Goal: Task Accomplishment & Management: Manage account settings

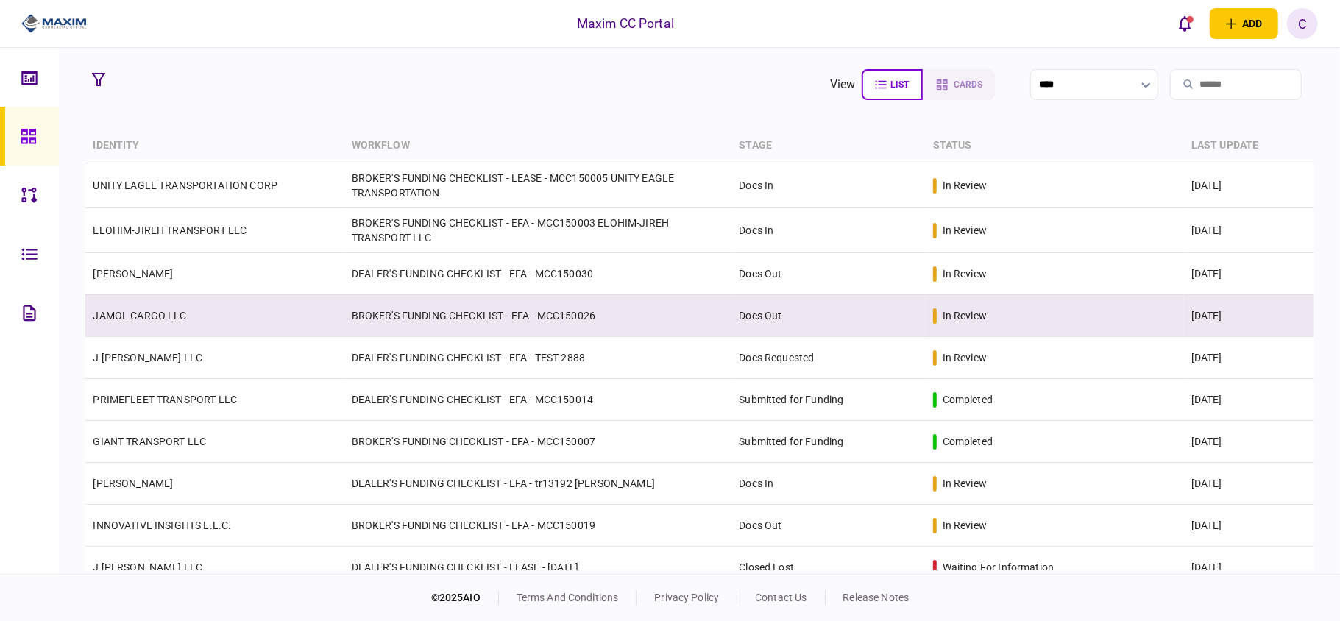
click at [122, 315] on link "JAMOL CARGO LLC" at bounding box center [139, 316] width 93 height 12
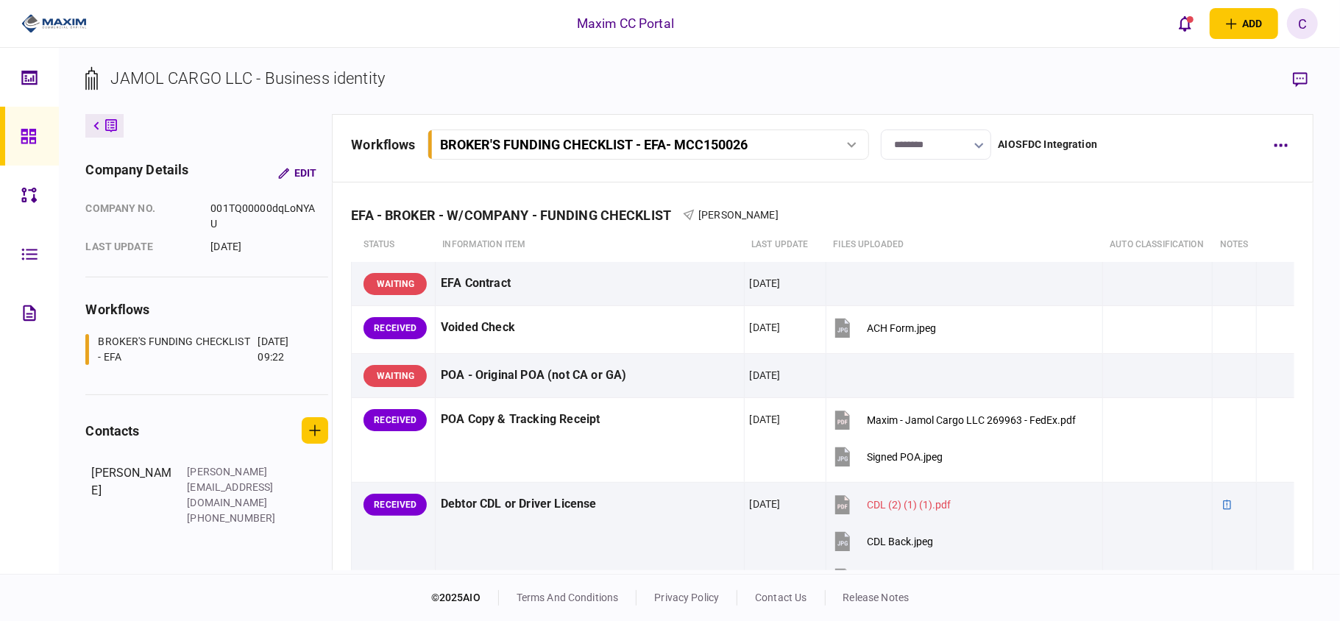
click at [907, 145] on input "********" at bounding box center [936, 145] width 110 height 30
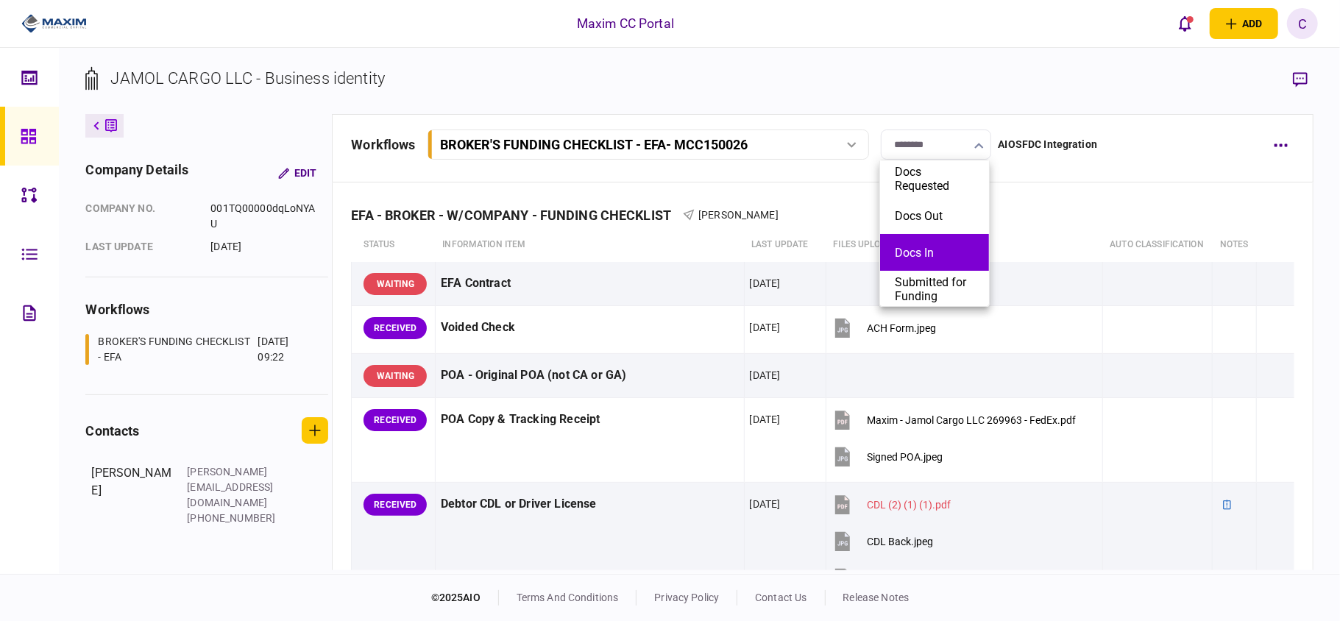
click at [898, 250] on button "Docs In" at bounding box center [934, 253] width 79 height 14
type input "*******"
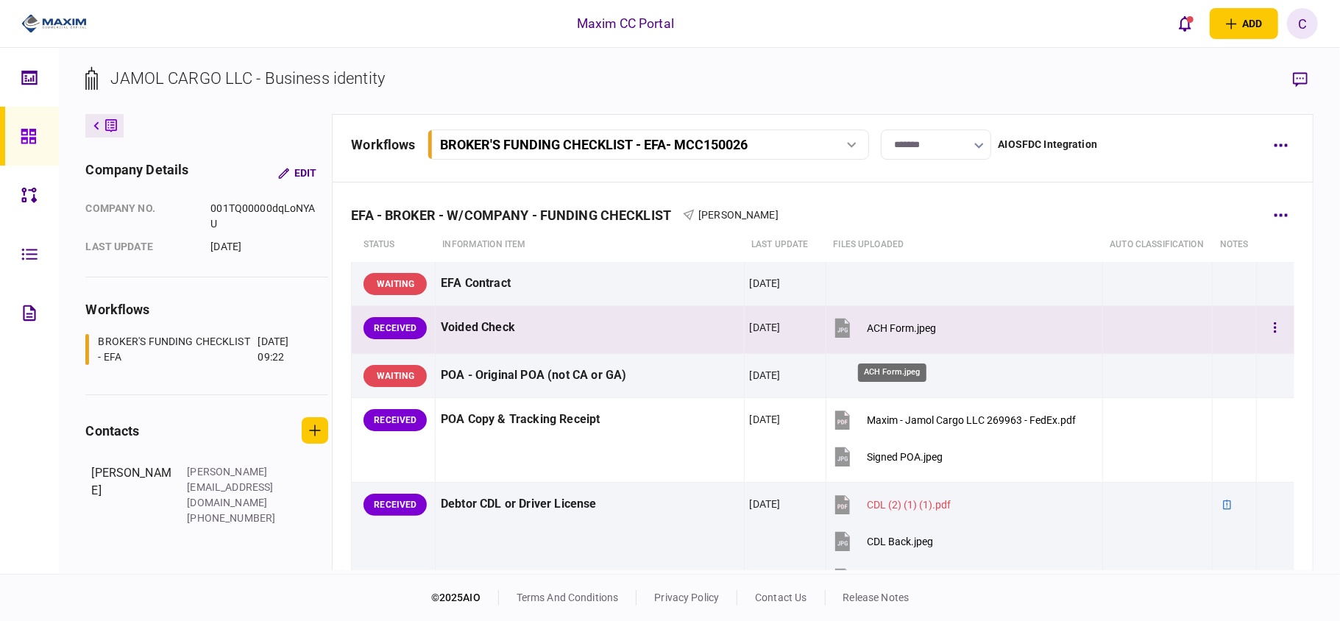
click at [877, 334] on div "ACH Form.jpeg" at bounding box center [901, 328] width 69 height 12
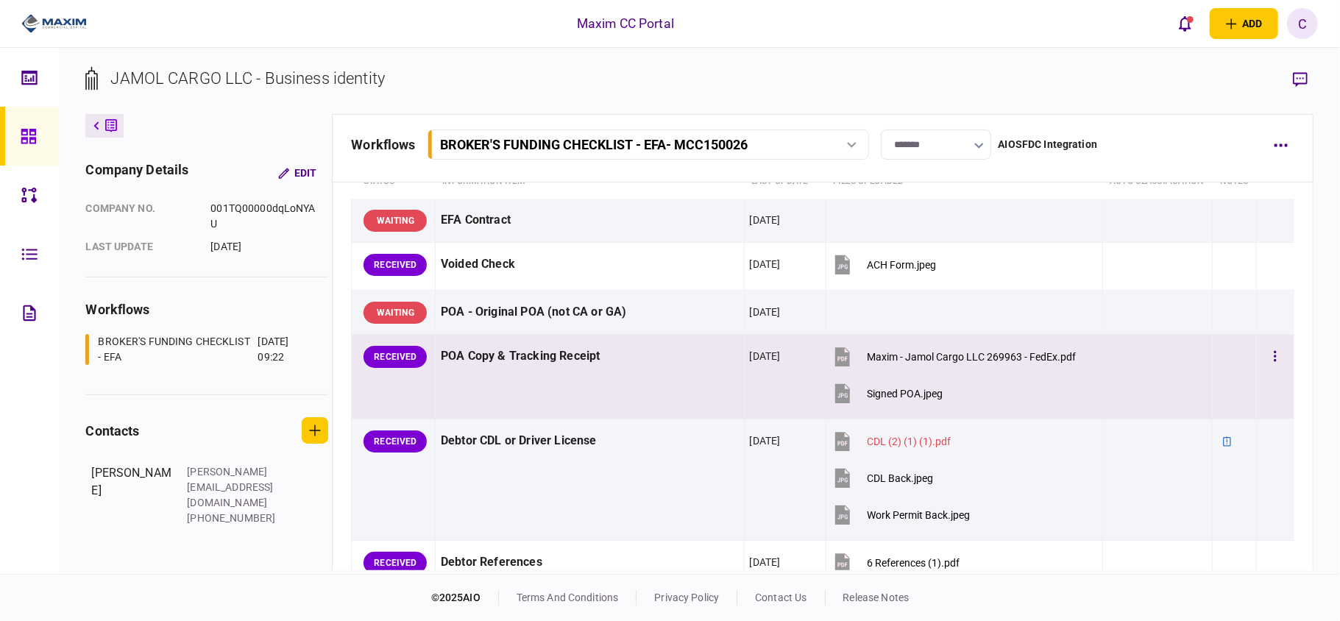
scroll to position [98, 0]
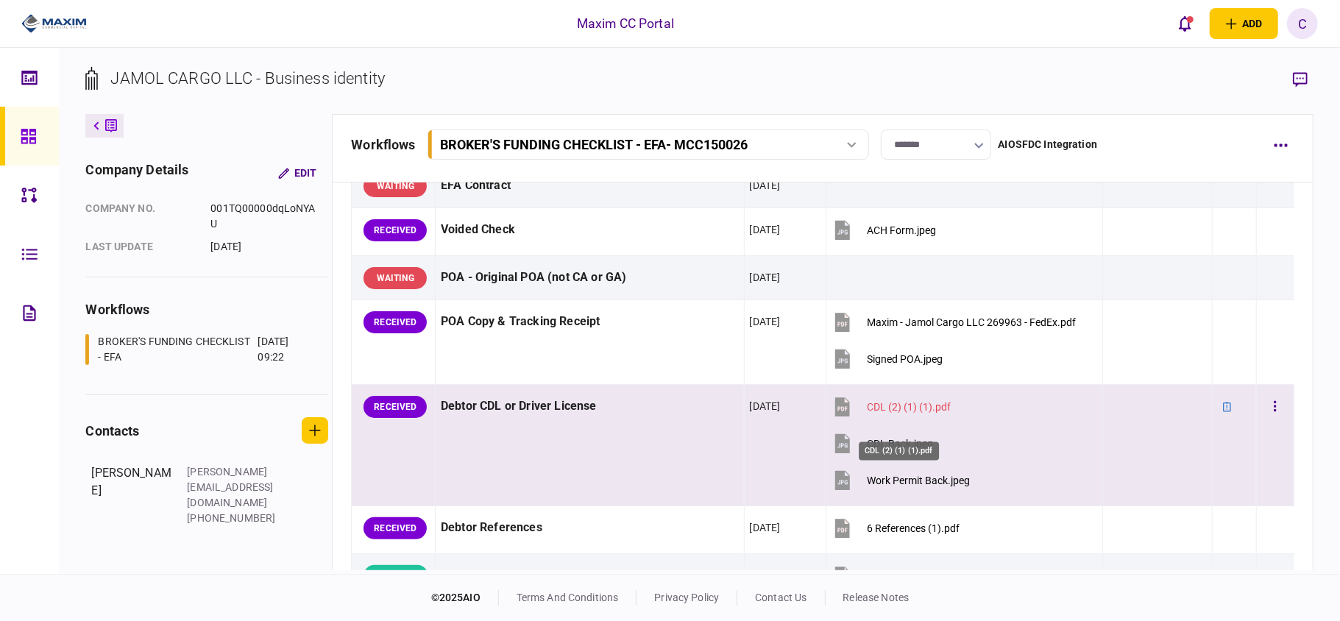
click at [908, 413] on div "CDL (2) (1) (1).pdf" at bounding box center [909, 407] width 84 height 12
click at [893, 450] on div "CDL Back.jpeg" at bounding box center [900, 444] width 66 height 12
click at [908, 413] on div "CDL (2) (1) (1).pdf" at bounding box center [909, 407] width 84 height 12
click at [911, 486] on div "Work Permit Back.jpeg" at bounding box center [918, 481] width 103 height 12
click at [1266, 420] on button "button" at bounding box center [1275, 407] width 26 height 26
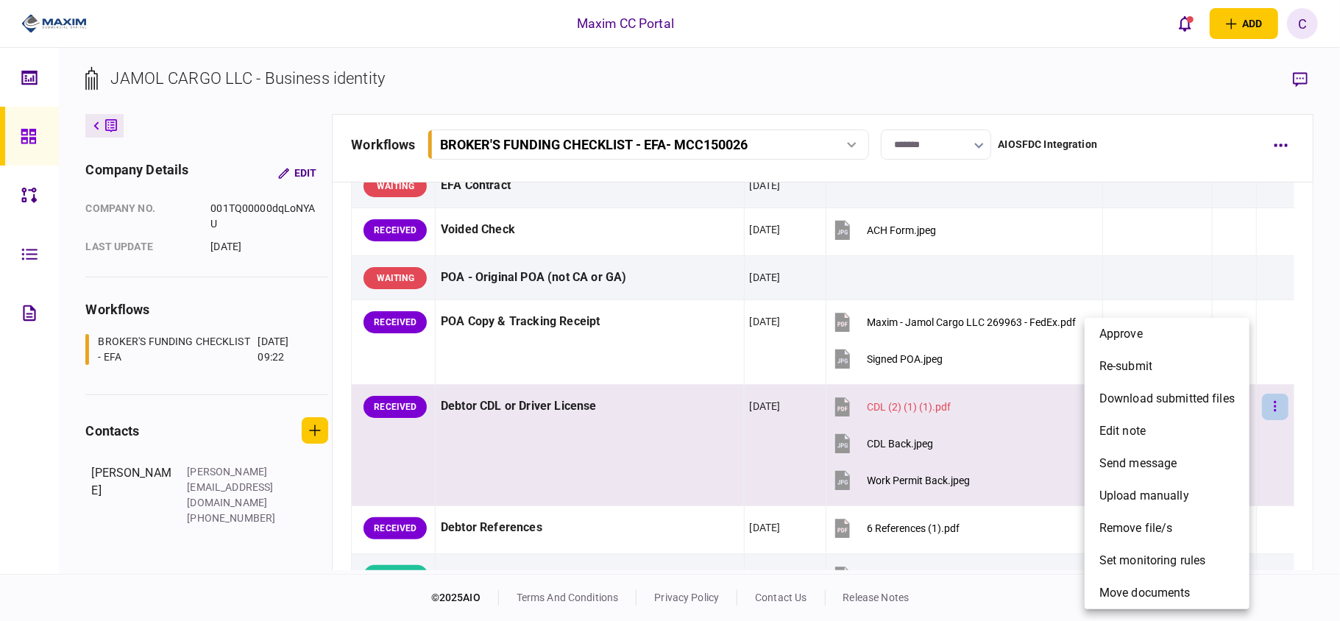
click at [1266, 425] on div at bounding box center [670, 310] width 1340 height 621
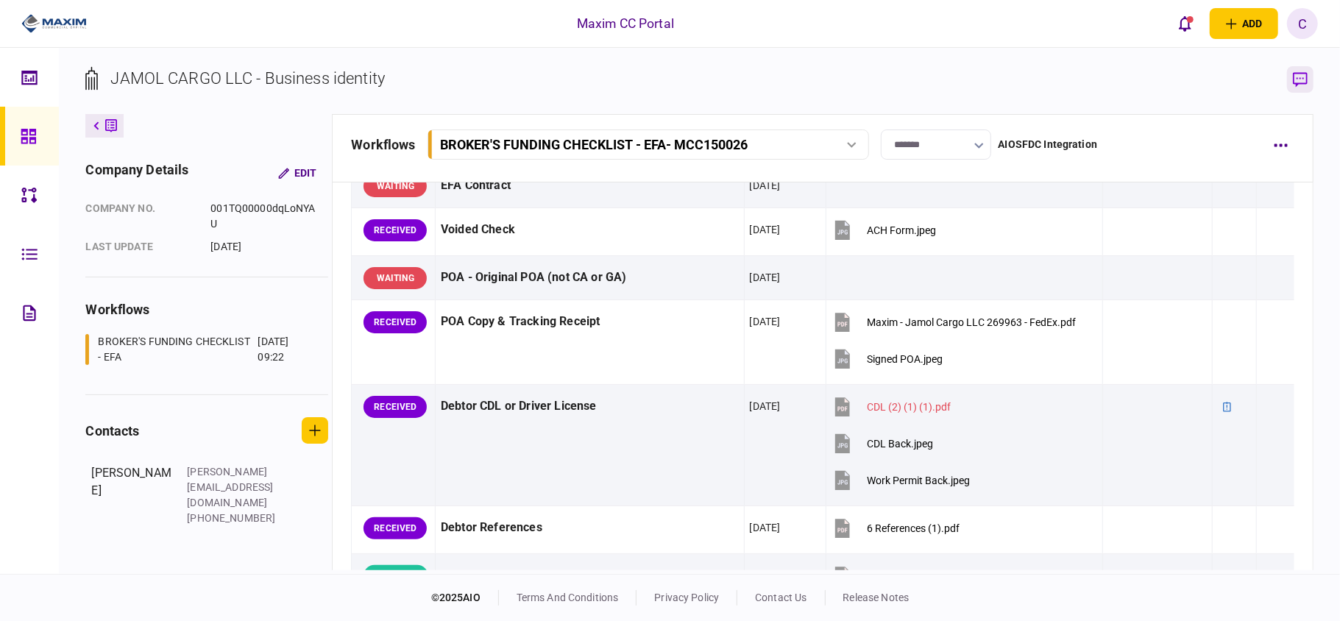
click at [1296, 75] on icon "button" at bounding box center [1300, 79] width 15 height 15
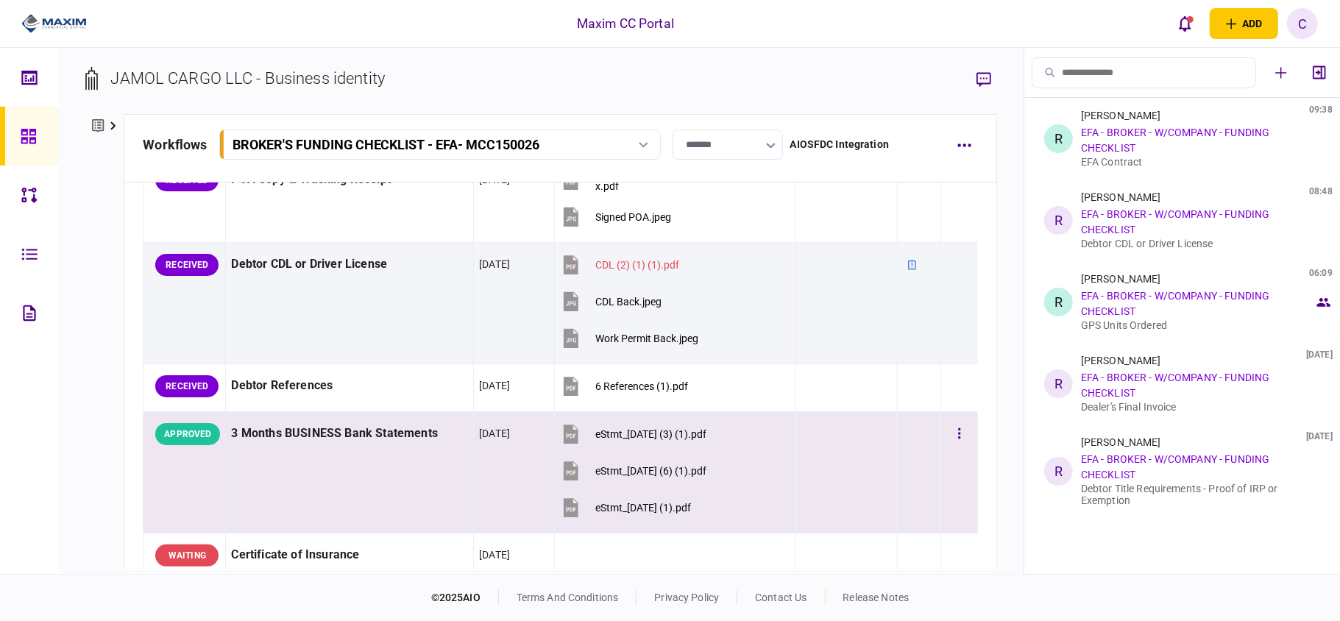
scroll to position [294, 0]
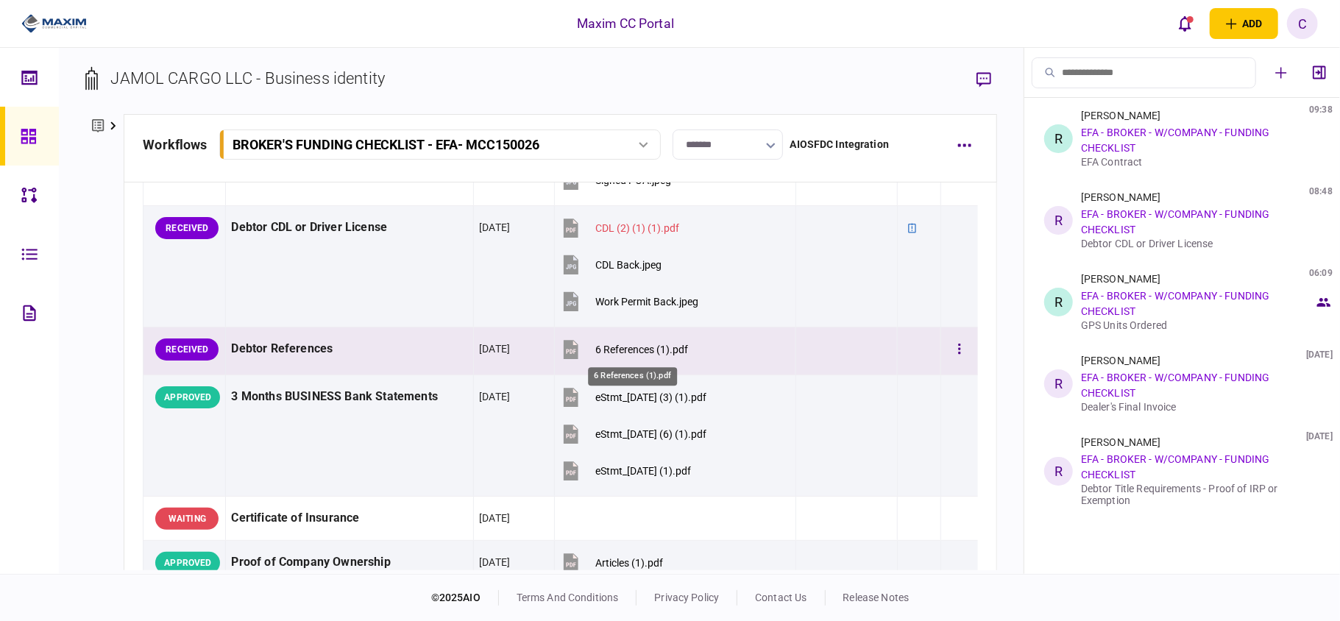
click at [643, 346] on div "6 References (1).pdf" at bounding box center [641, 350] width 93 height 12
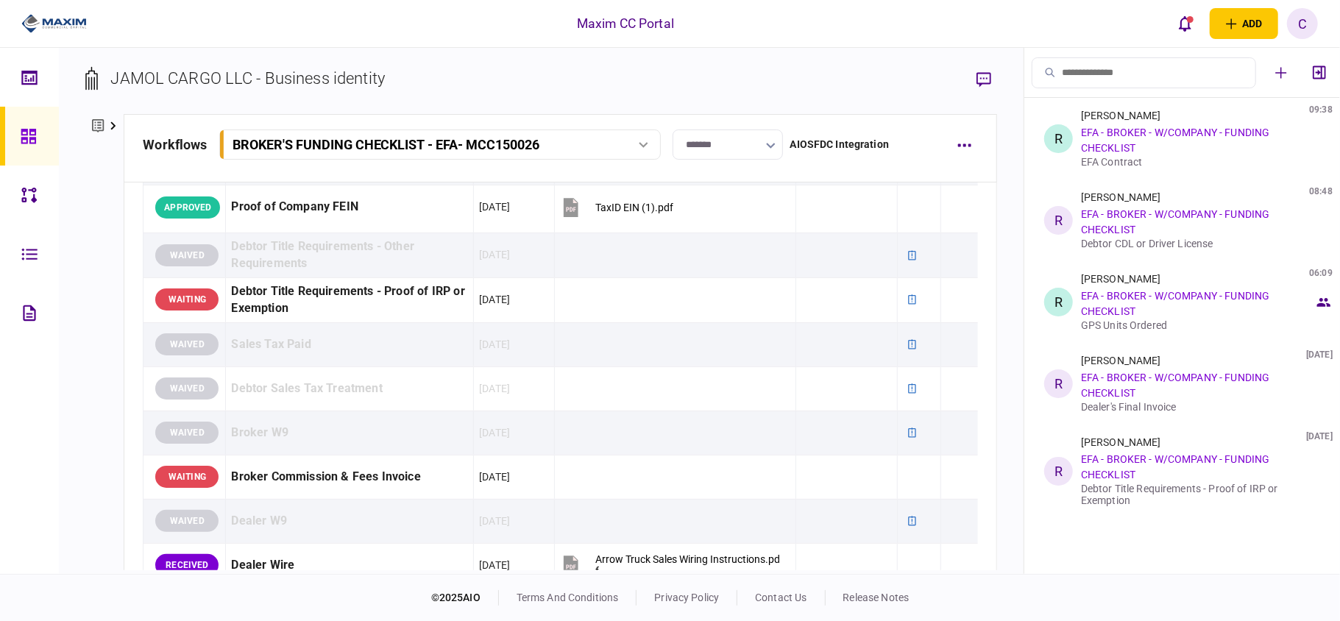
scroll to position [883, 0]
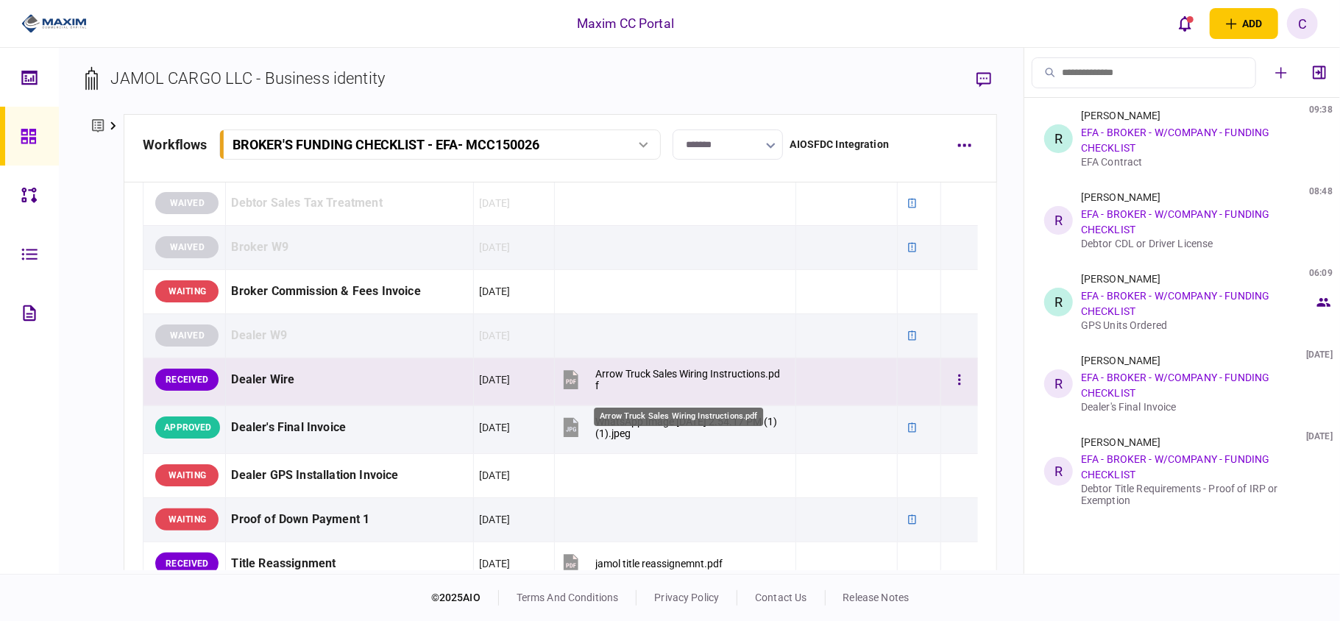
click at [692, 372] on div "Arrow Truck Sales Wiring Instructions.pdf" at bounding box center [688, 380] width 187 height 24
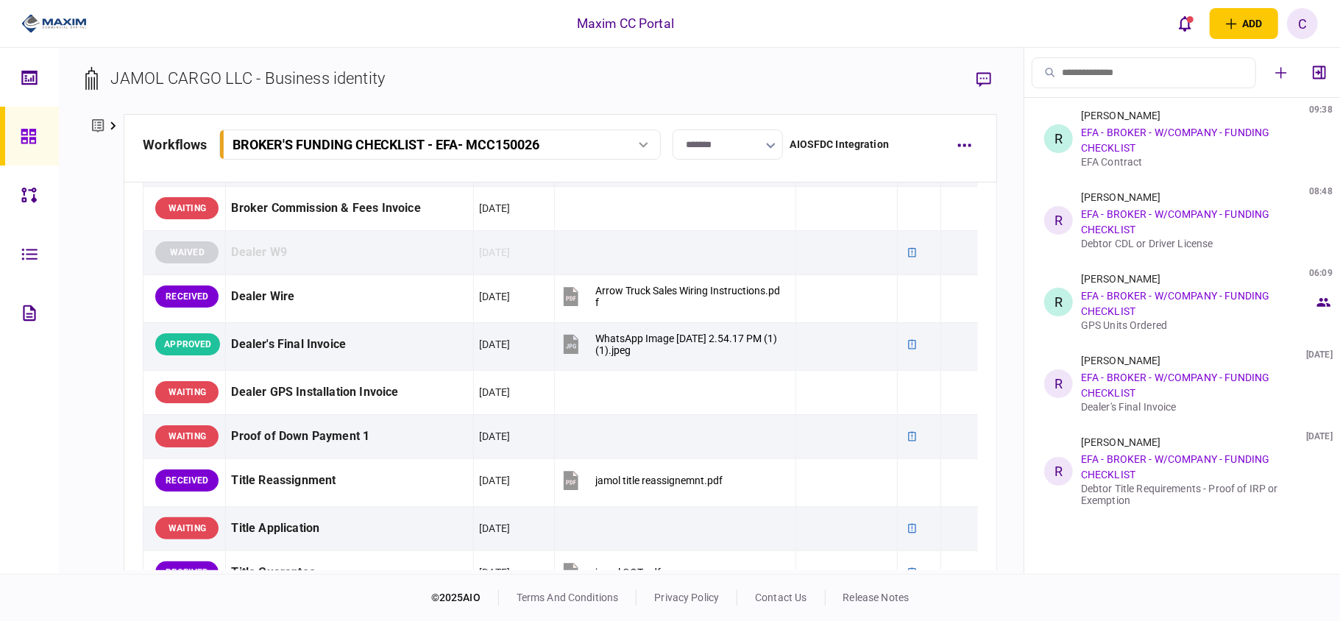
scroll to position [1178, 0]
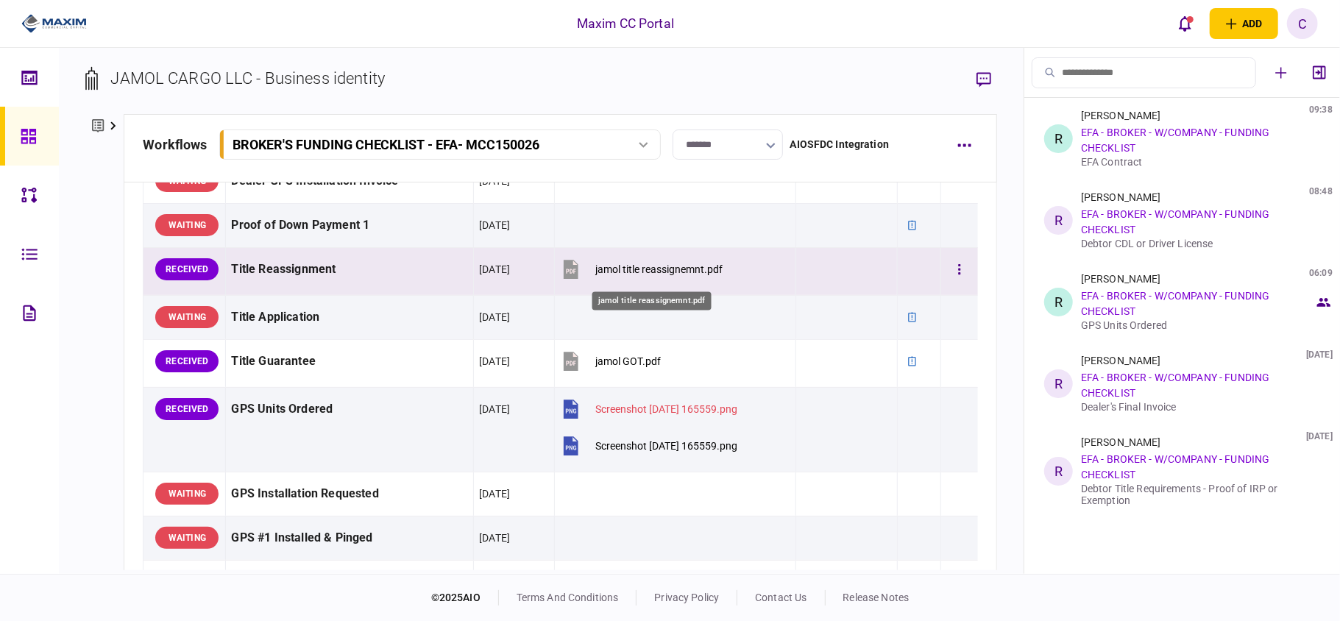
click at [669, 275] on div "jamol title reassignemnt.pdf" at bounding box center [658, 269] width 127 height 12
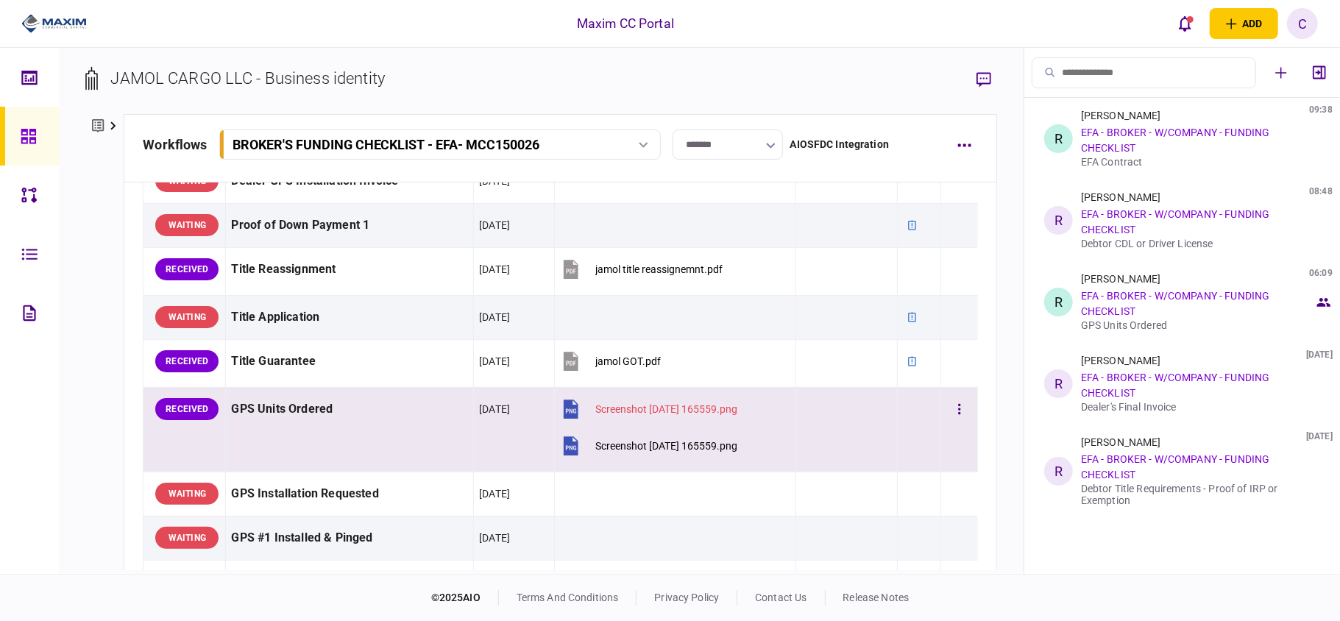
scroll to position [1275, 0]
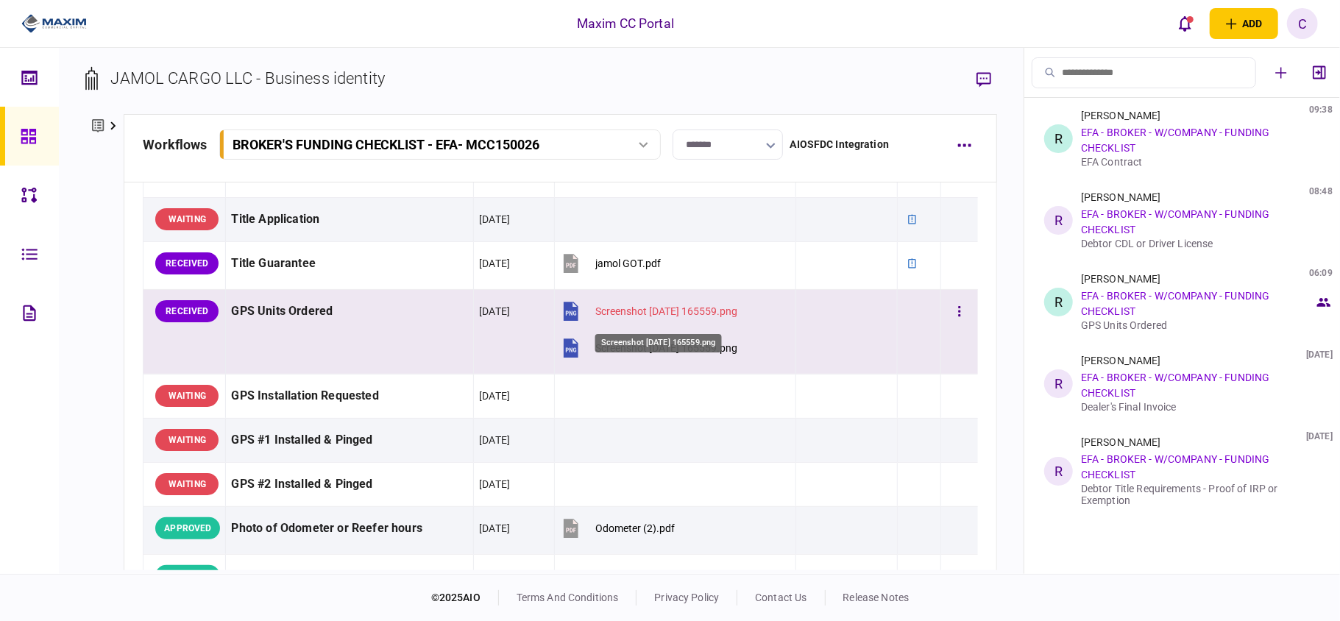
click at [664, 313] on div "Screenshot [DATE] 165559.png" at bounding box center [666, 311] width 142 height 12
click at [699, 354] on div "Screenshot [DATE] 165559.png" at bounding box center [666, 348] width 142 height 12
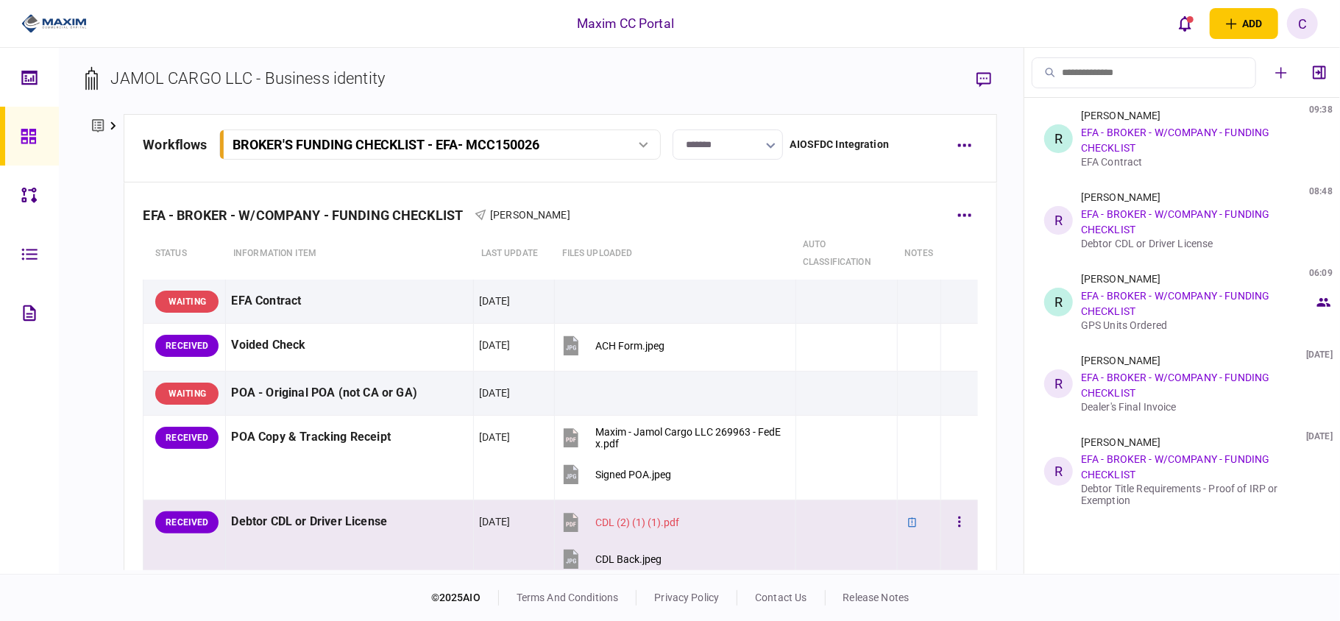
scroll to position [98, 0]
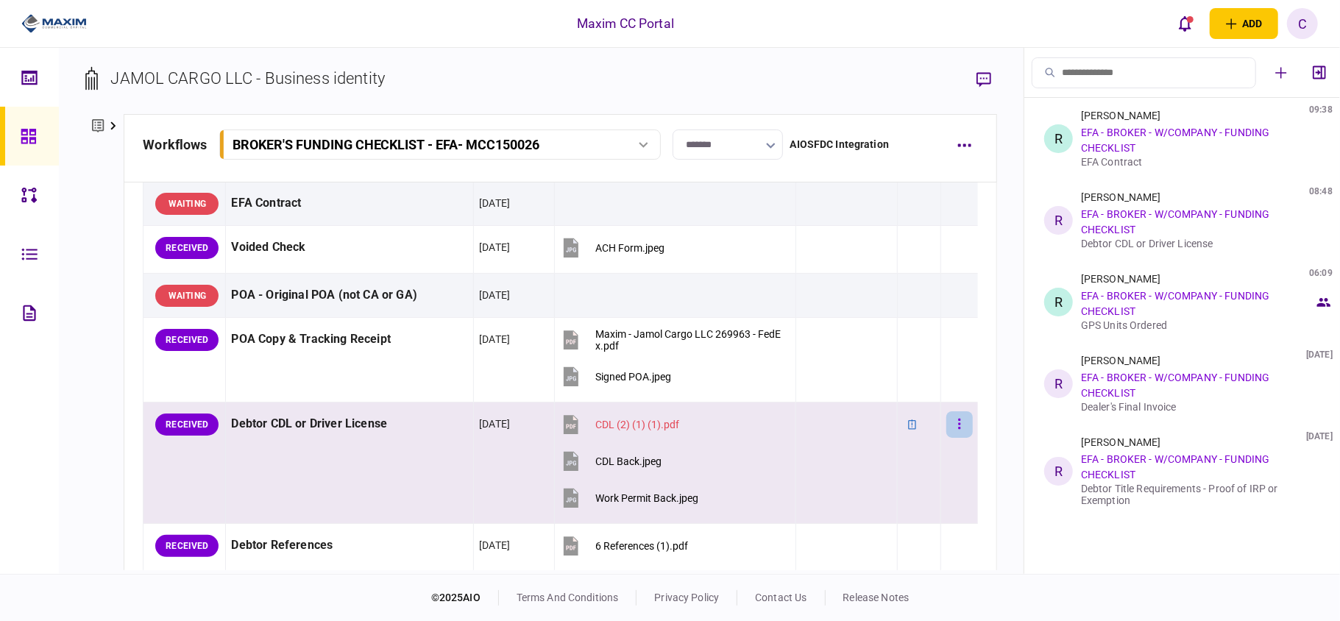
click at [951, 422] on button "button" at bounding box center [959, 424] width 26 height 26
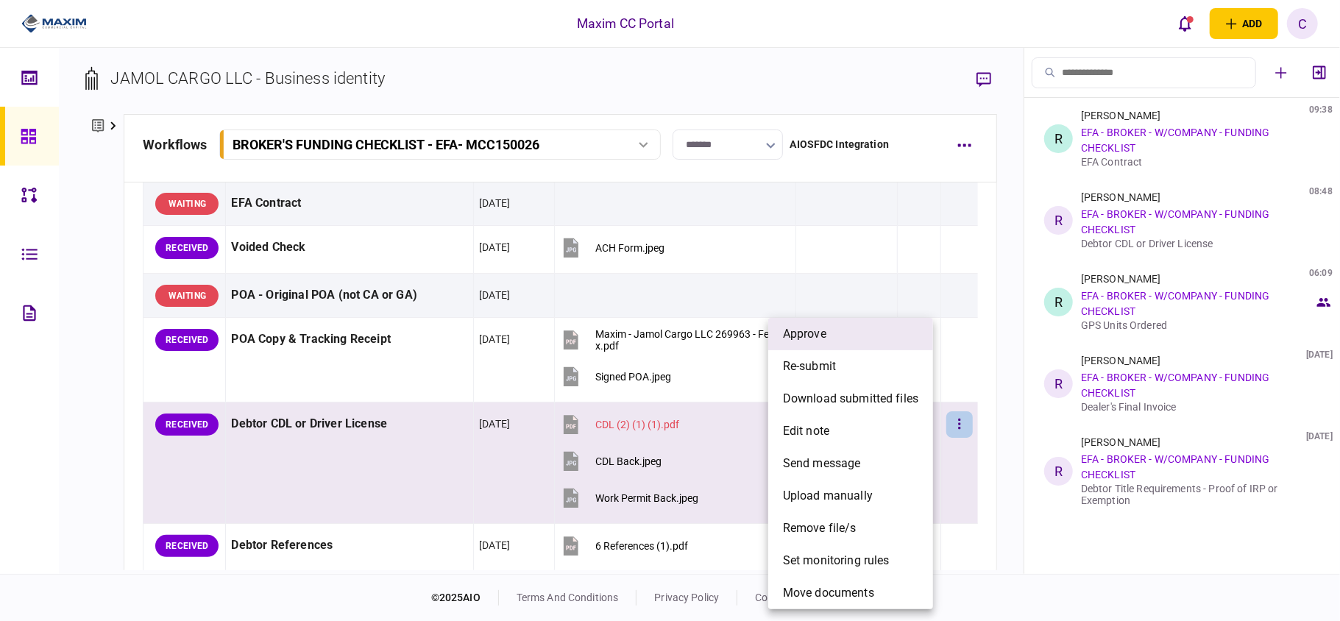
click at [846, 325] on li "approve" at bounding box center [850, 334] width 165 height 32
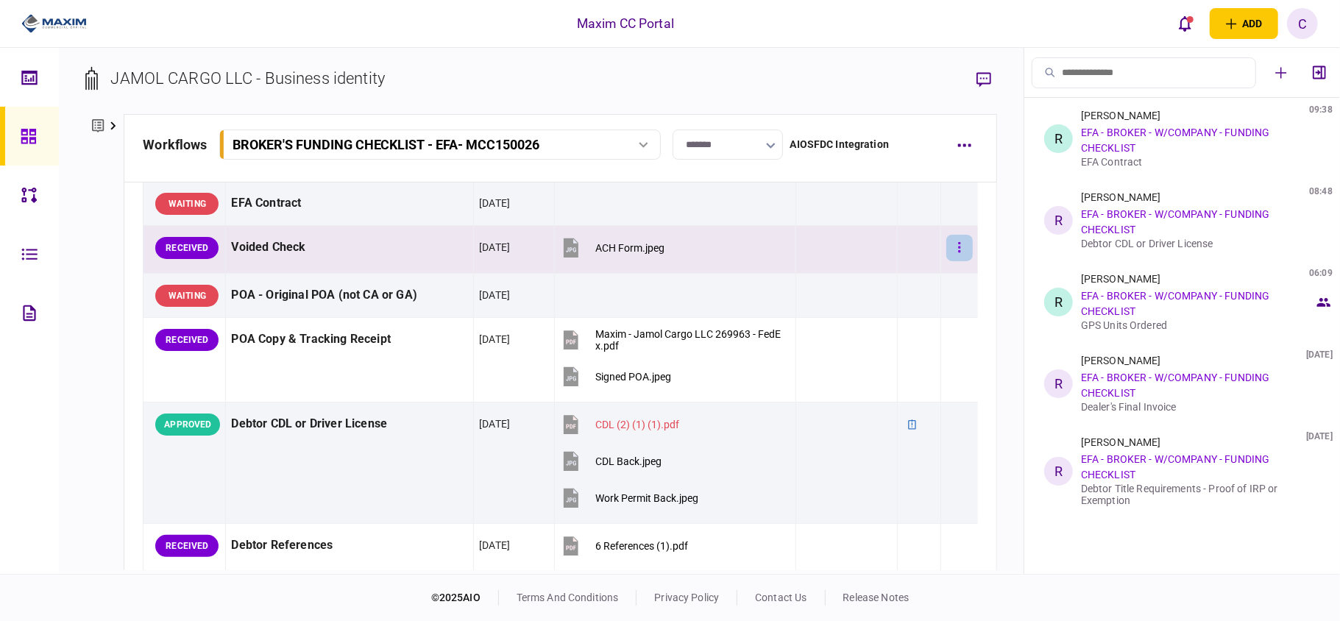
click at [946, 236] on button "button" at bounding box center [959, 248] width 26 height 26
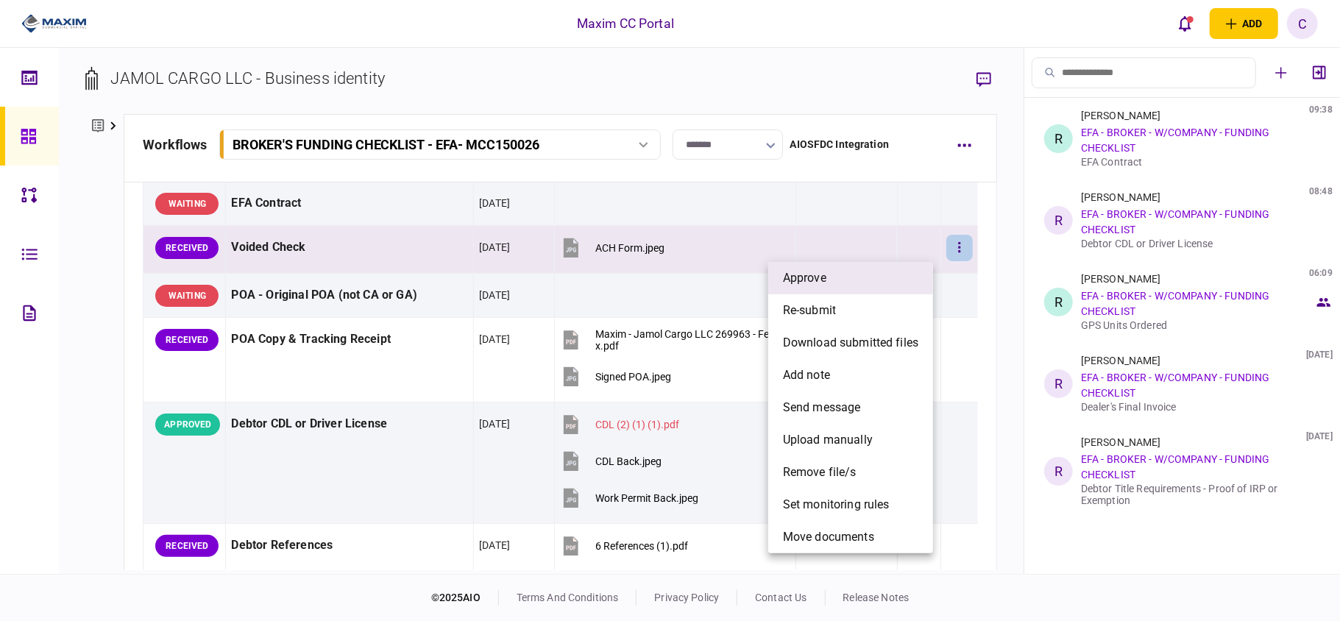
click at [817, 281] on span "approve" at bounding box center [804, 278] width 43 height 18
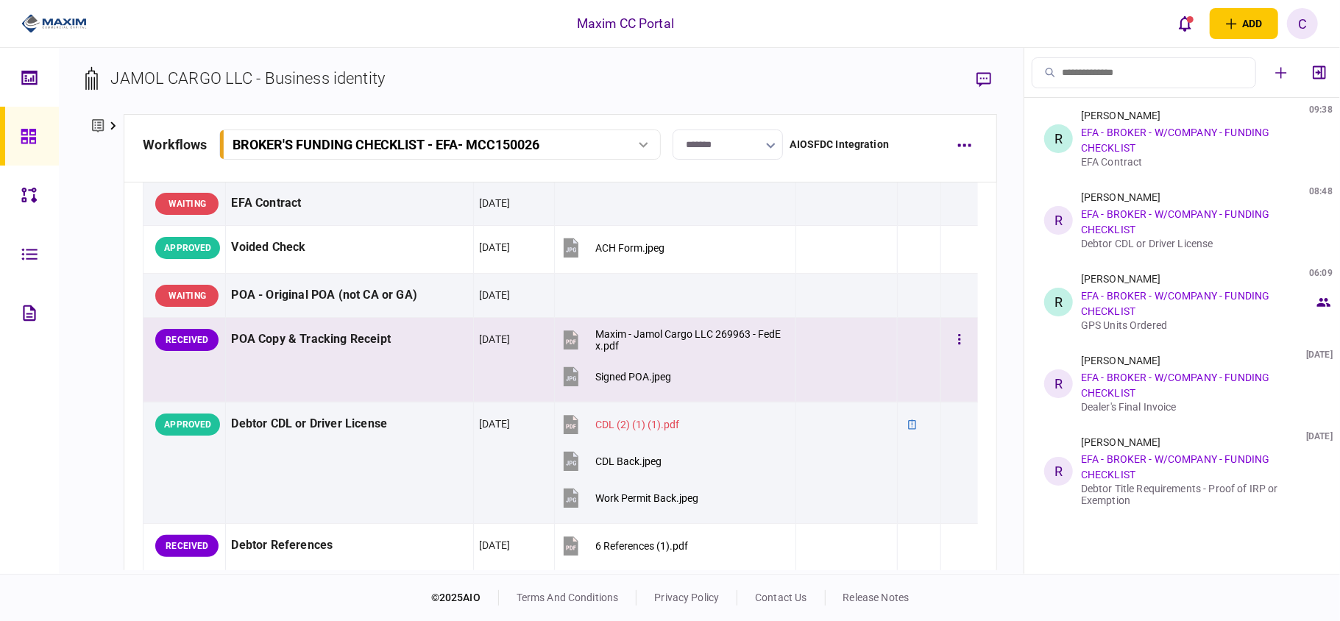
scroll to position [196, 0]
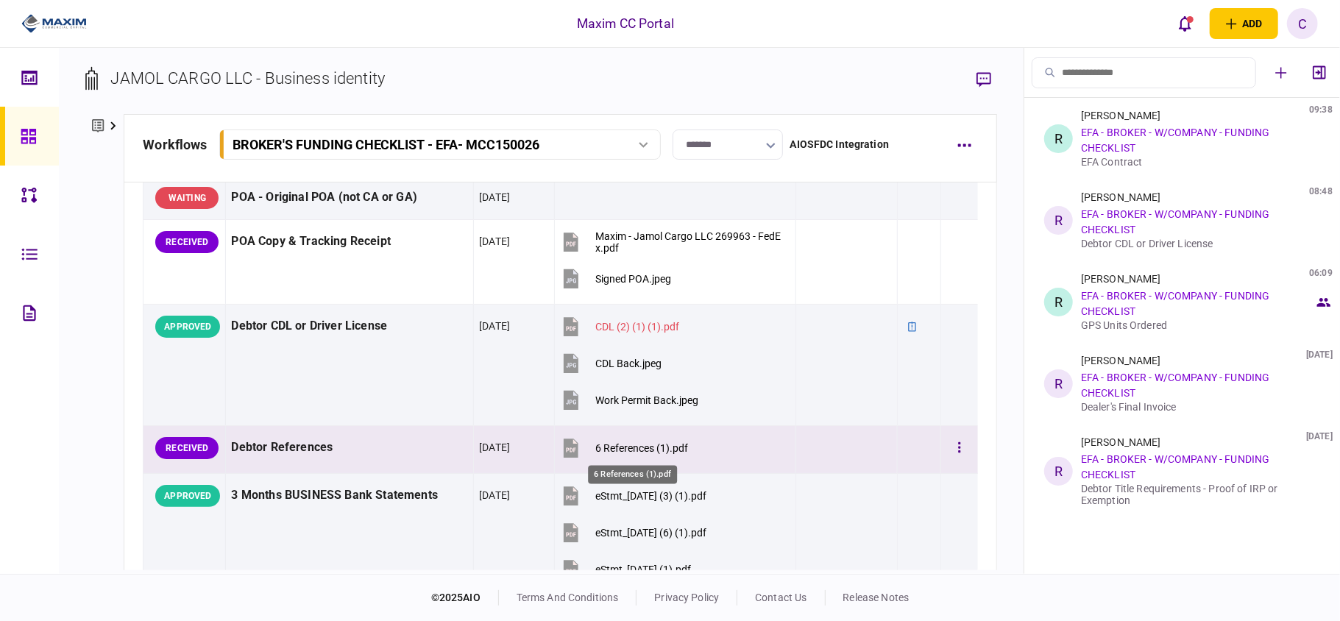
click at [640, 450] on div "6 References (1).pdf" at bounding box center [641, 448] width 93 height 12
click at [958, 448] on icon "button" at bounding box center [959, 447] width 2 height 10
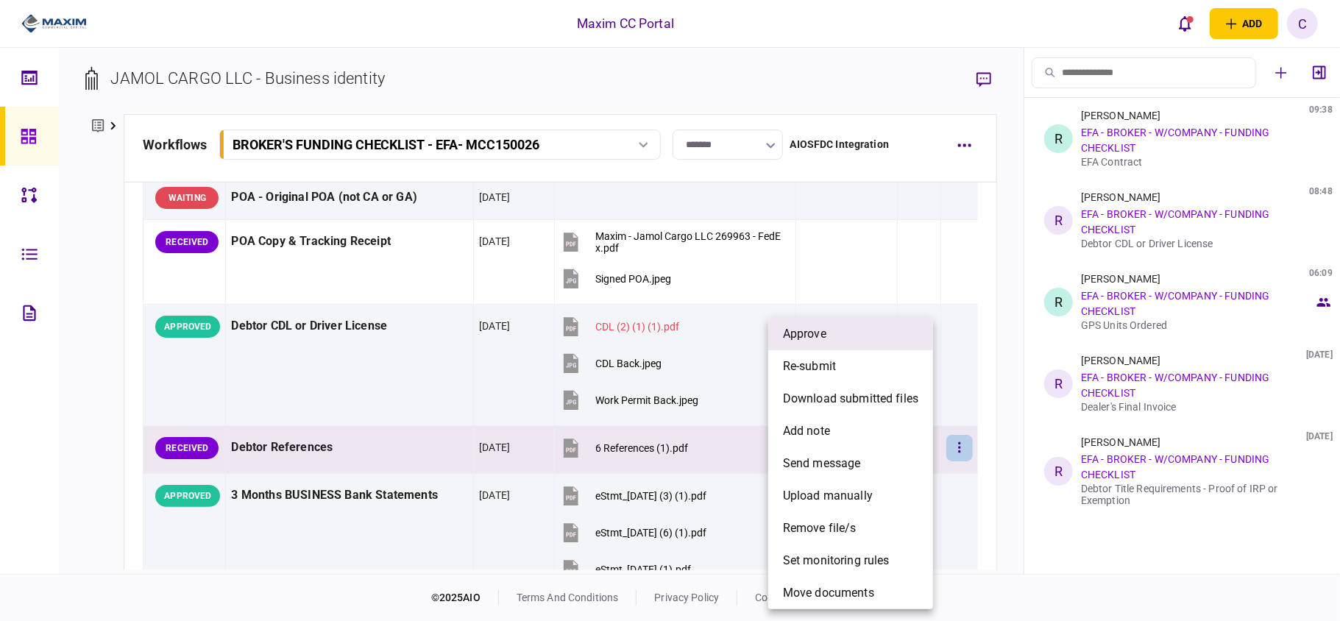
click at [821, 327] on span "approve" at bounding box center [804, 334] width 43 height 18
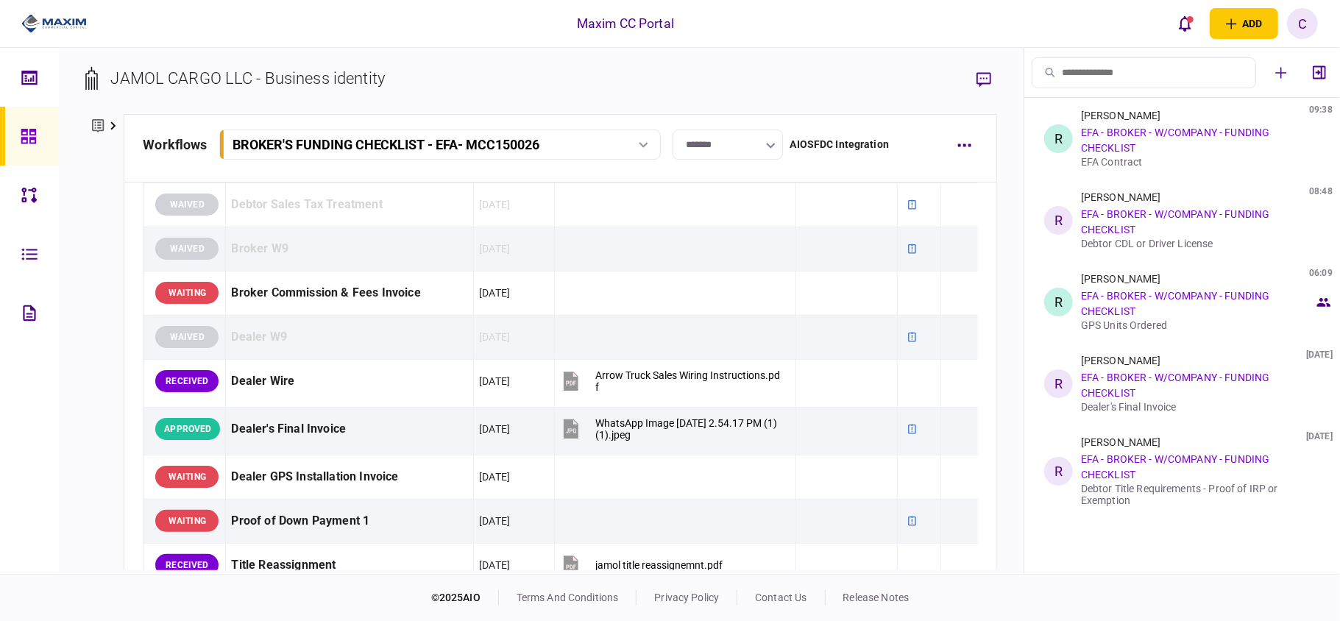
scroll to position [883, 0]
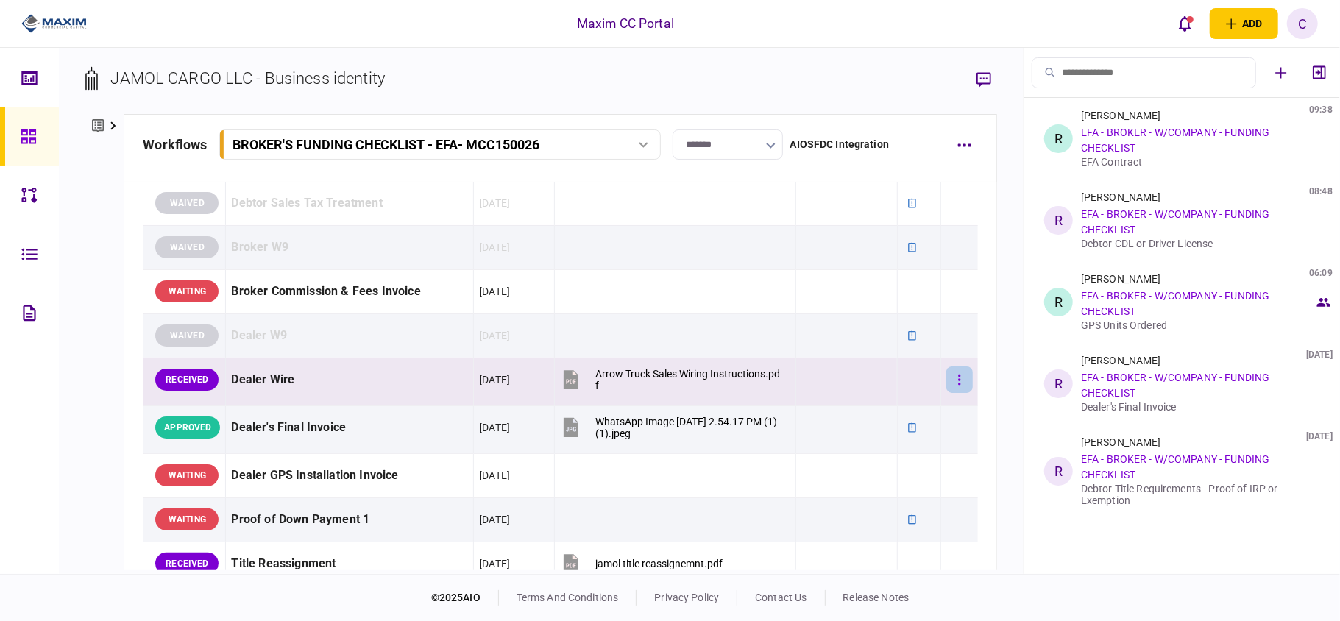
click at [958, 383] on icon "button" at bounding box center [959, 380] width 3 height 14
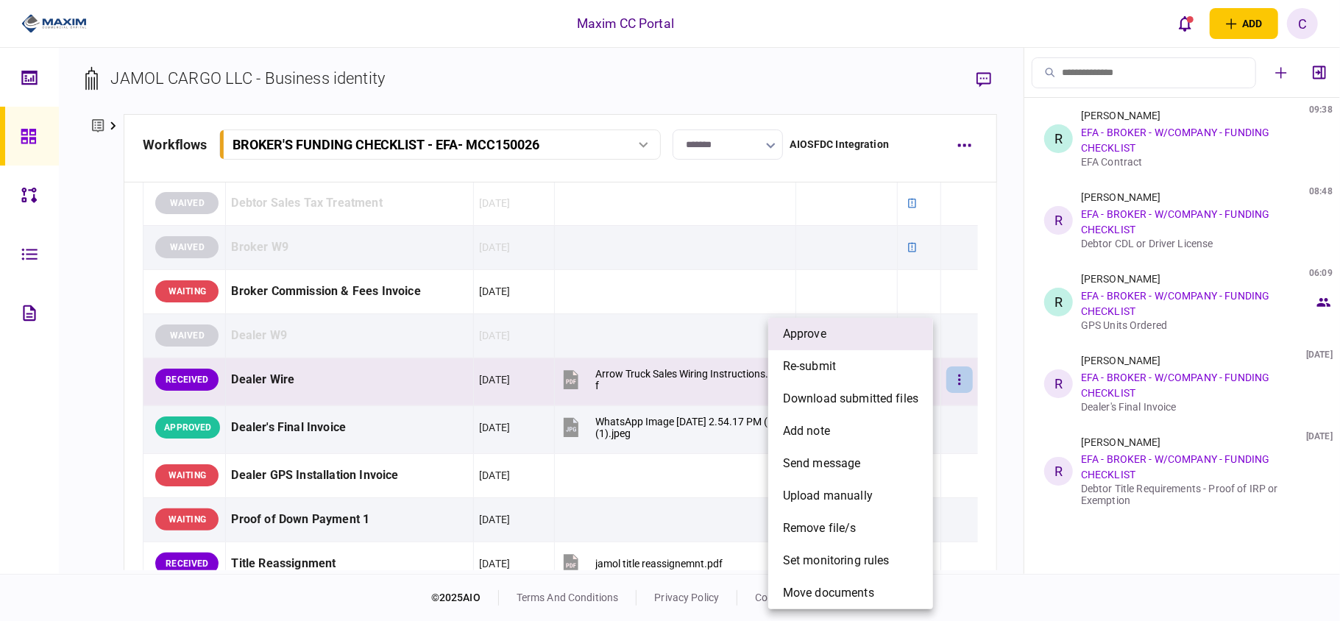
click at [813, 342] on span "approve" at bounding box center [804, 334] width 43 height 18
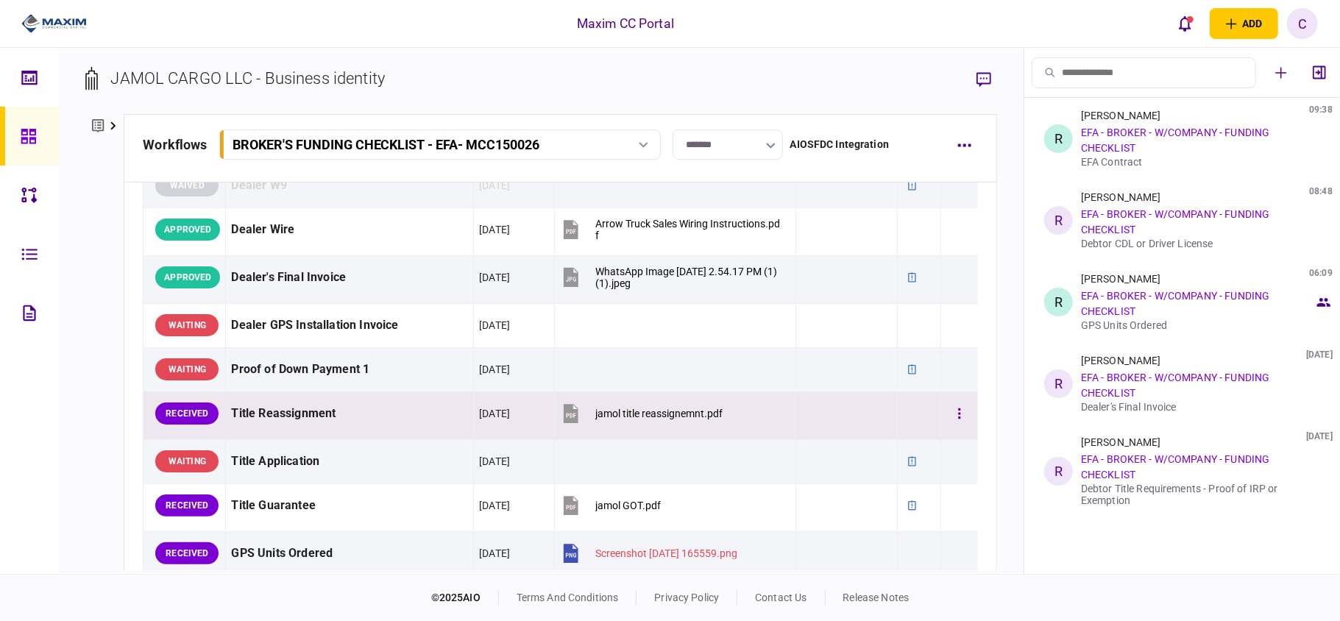
scroll to position [1079, 0]
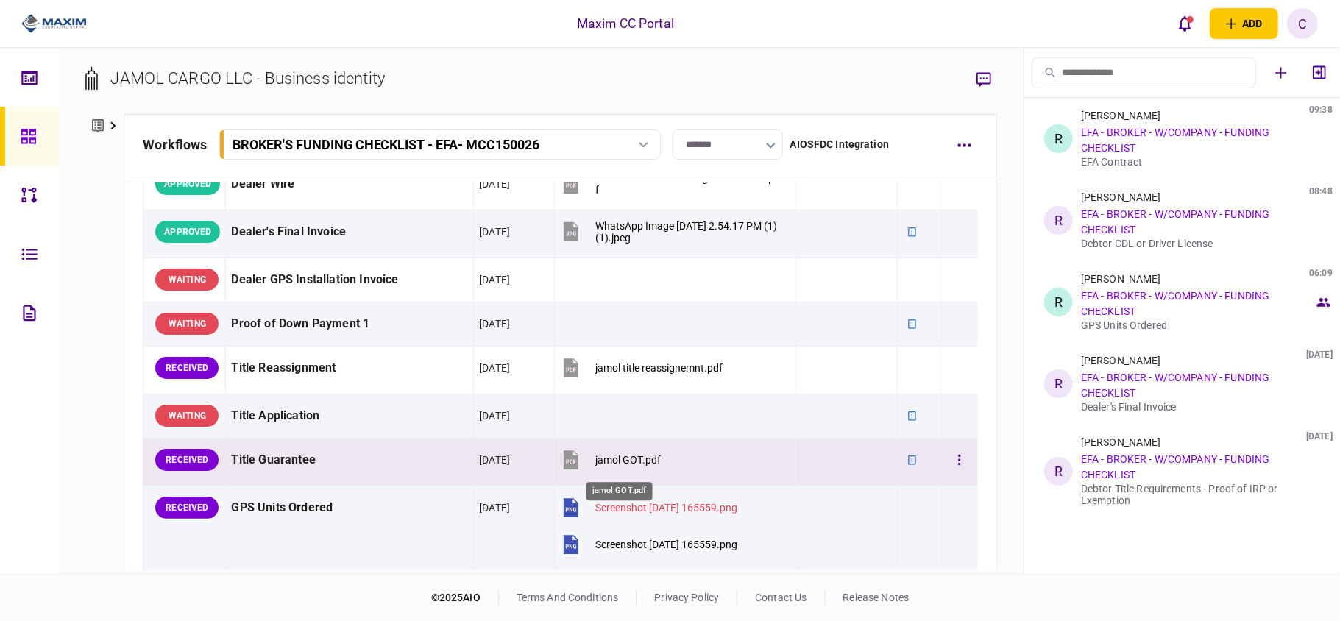
click at [604, 466] on div "jamol GOT.pdf" at bounding box center [628, 460] width 66 height 12
click at [946, 464] on button "button" at bounding box center [959, 460] width 26 height 26
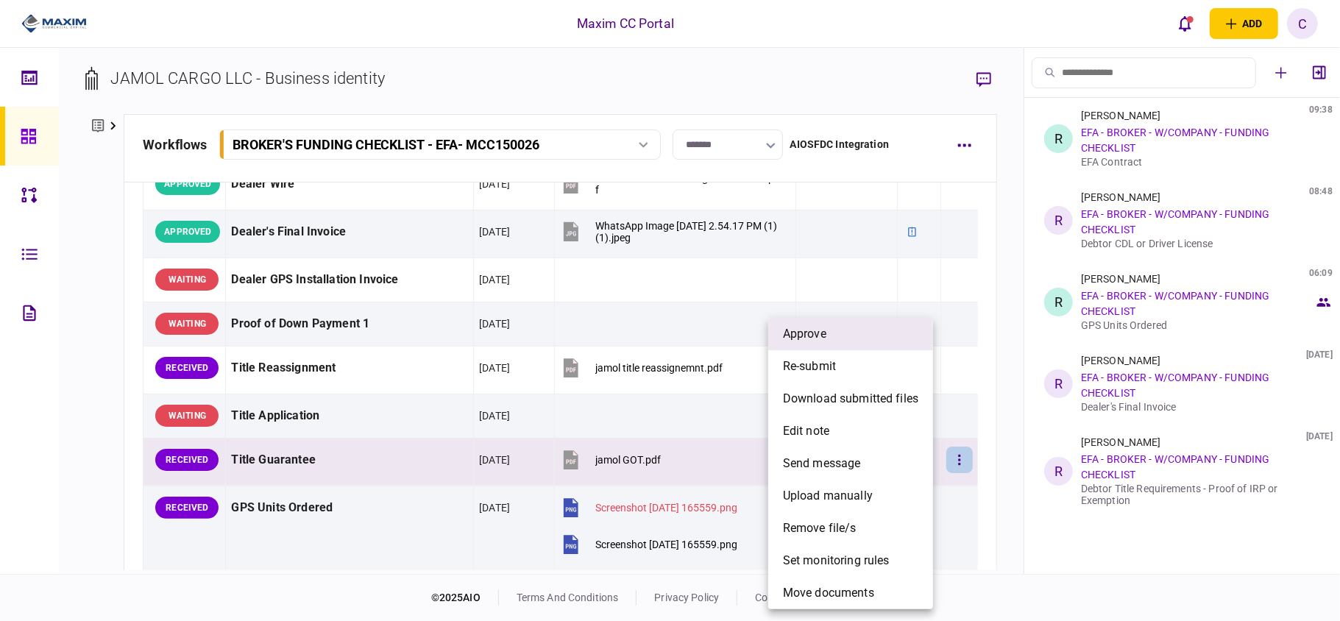
click at [857, 344] on li "approve" at bounding box center [850, 334] width 165 height 32
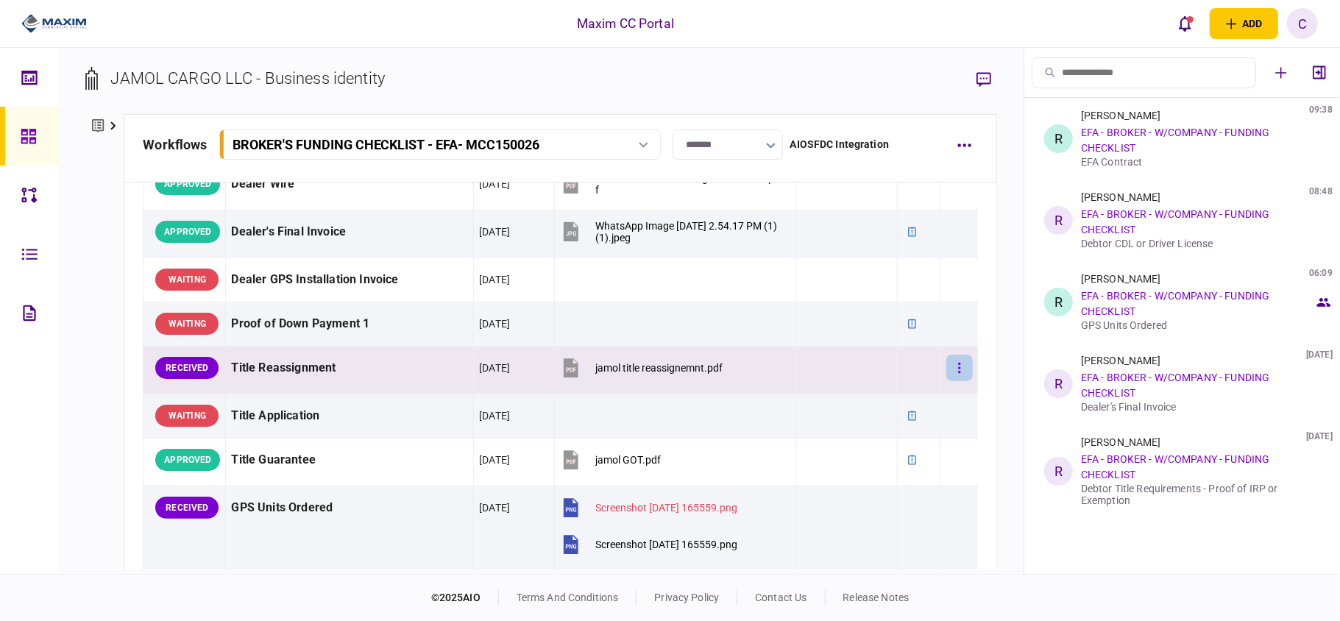
click at [958, 374] on icon "button" at bounding box center [959, 368] width 3 height 14
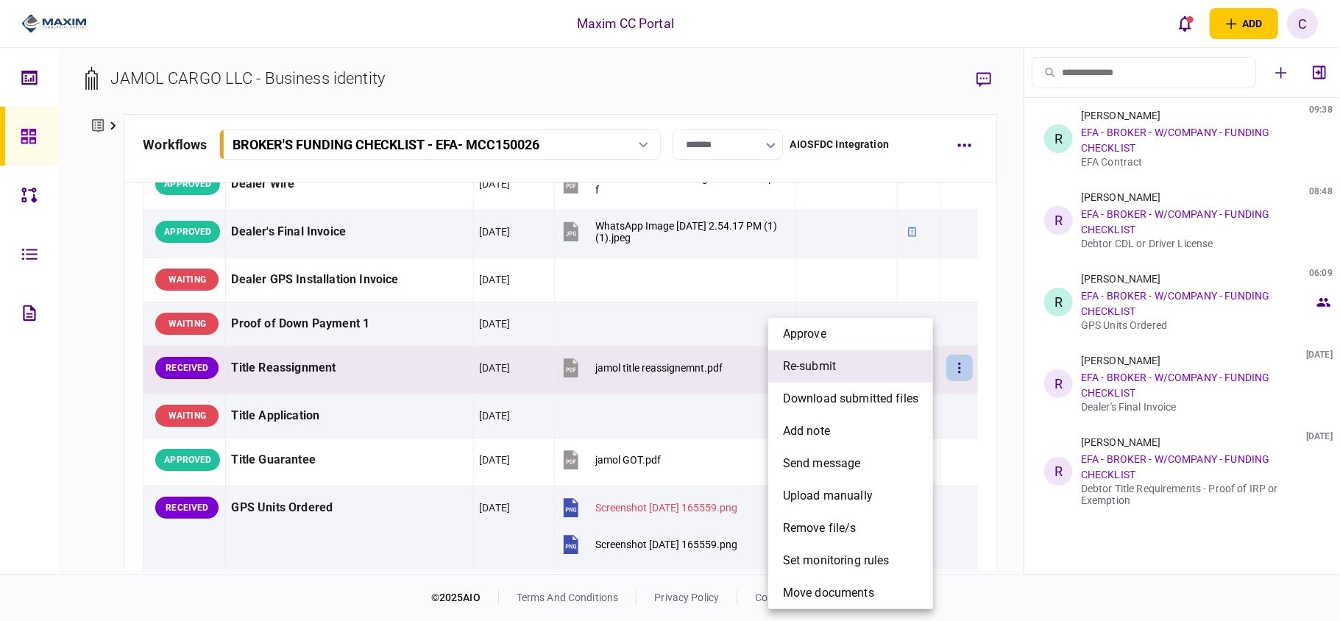
click at [808, 356] on li "re-submit" at bounding box center [850, 366] width 165 height 32
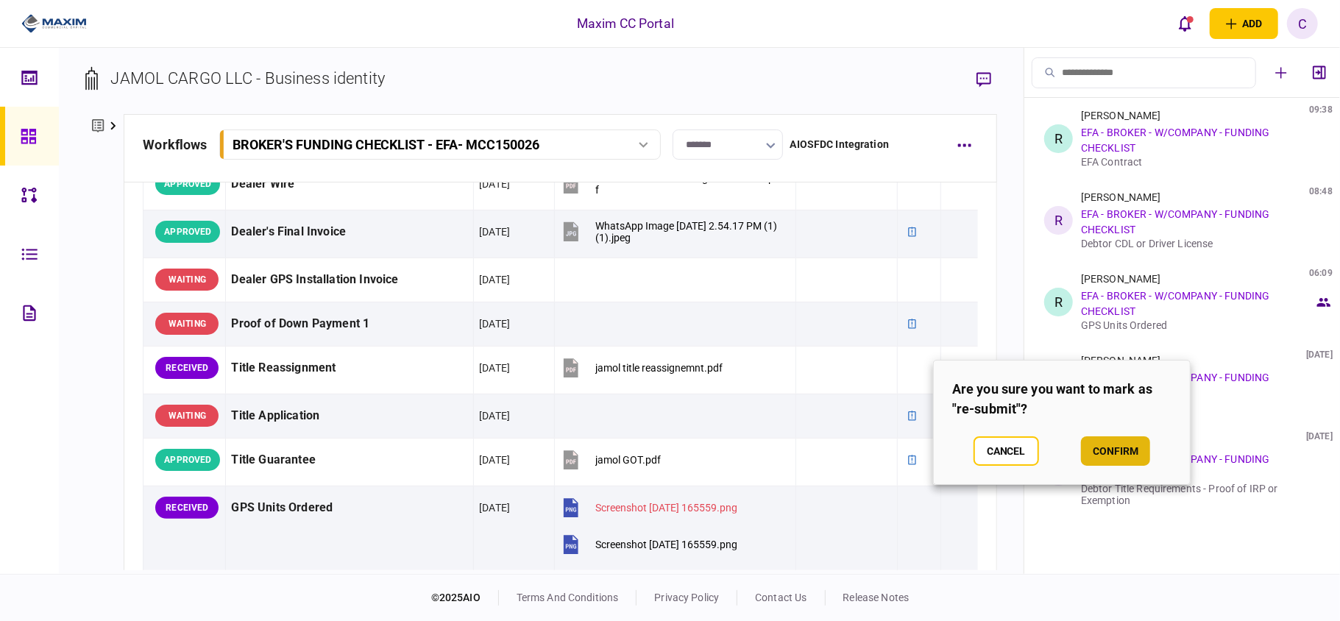
click at [1095, 451] on button "confirm" at bounding box center [1115, 450] width 69 height 29
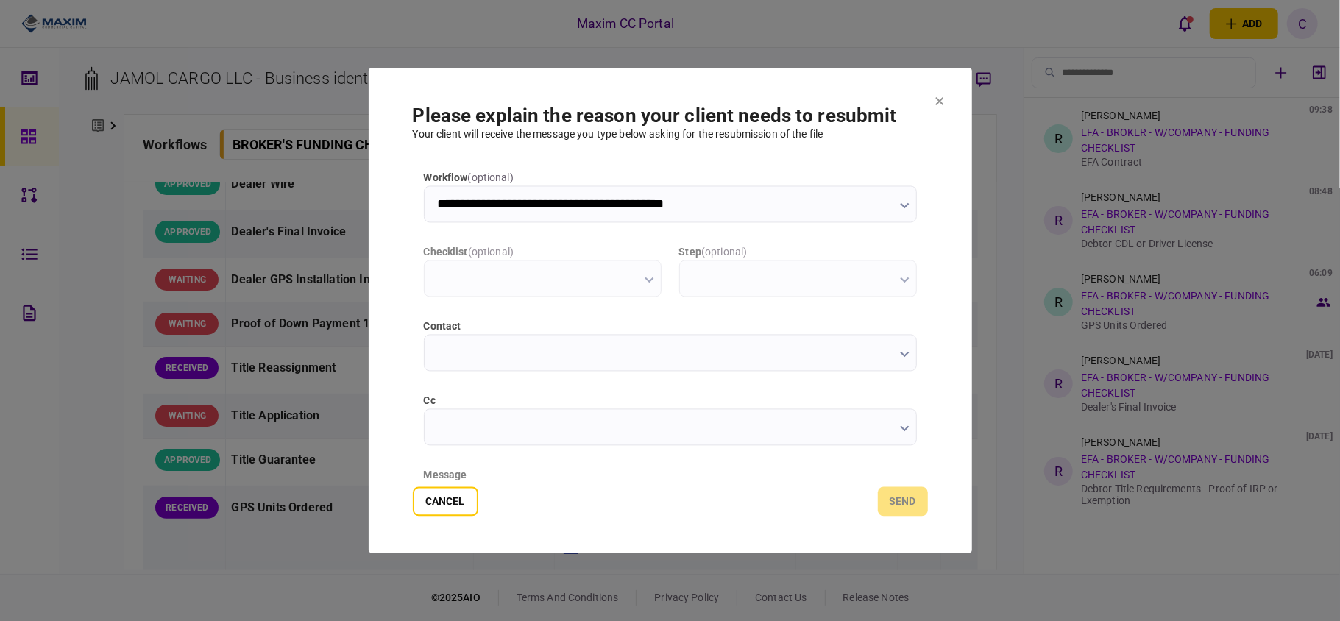
scroll to position [0, 0]
type input "**********"
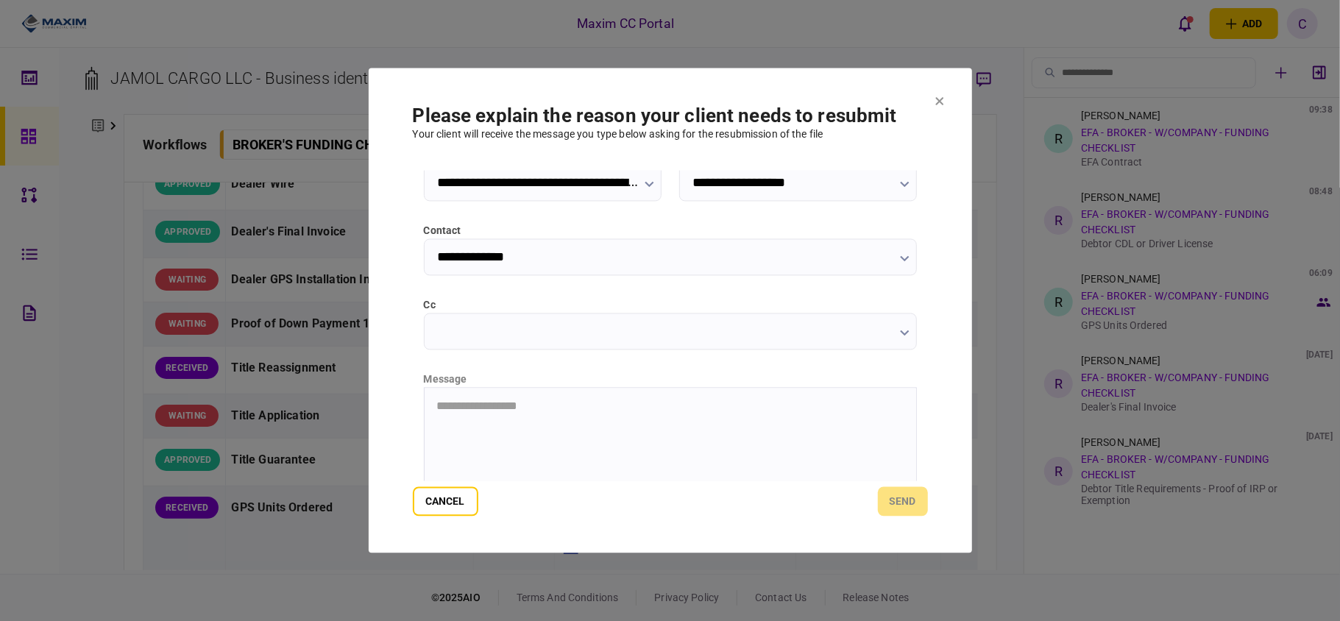
scroll to position [185, 0]
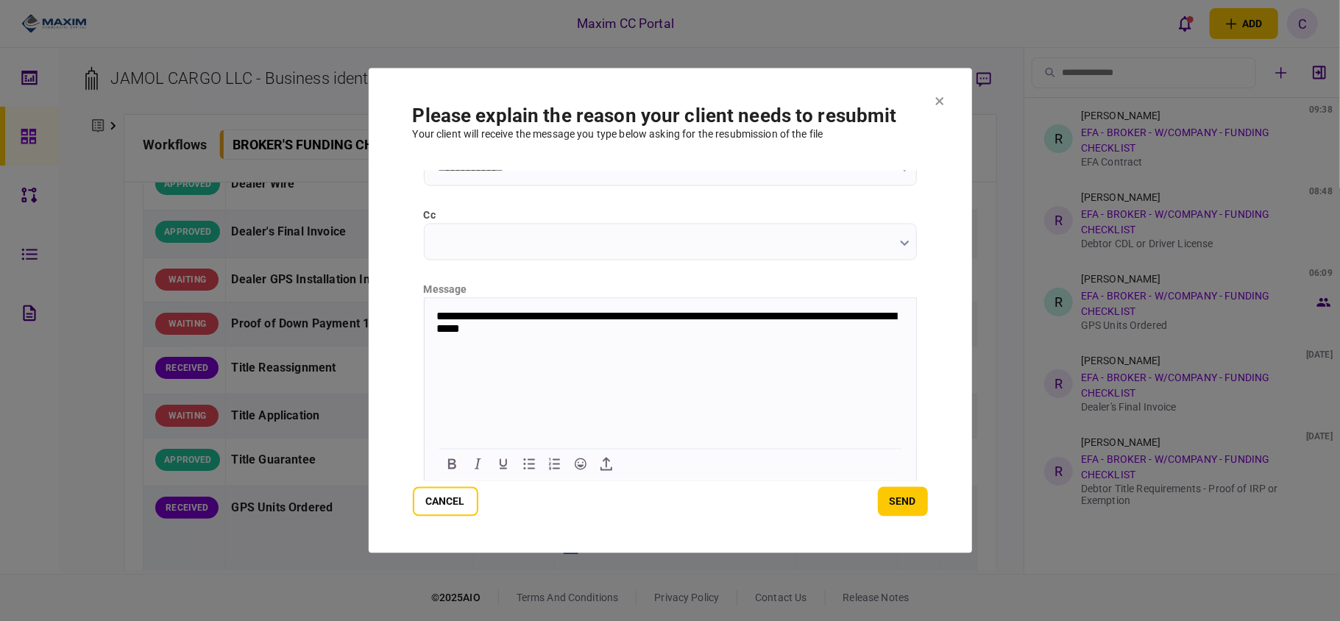
click at [786, 319] on p "**********" at bounding box center [668, 323] width 465 height 27
click at [896, 495] on button "send" at bounding box center [903, 501] width 50 height 29
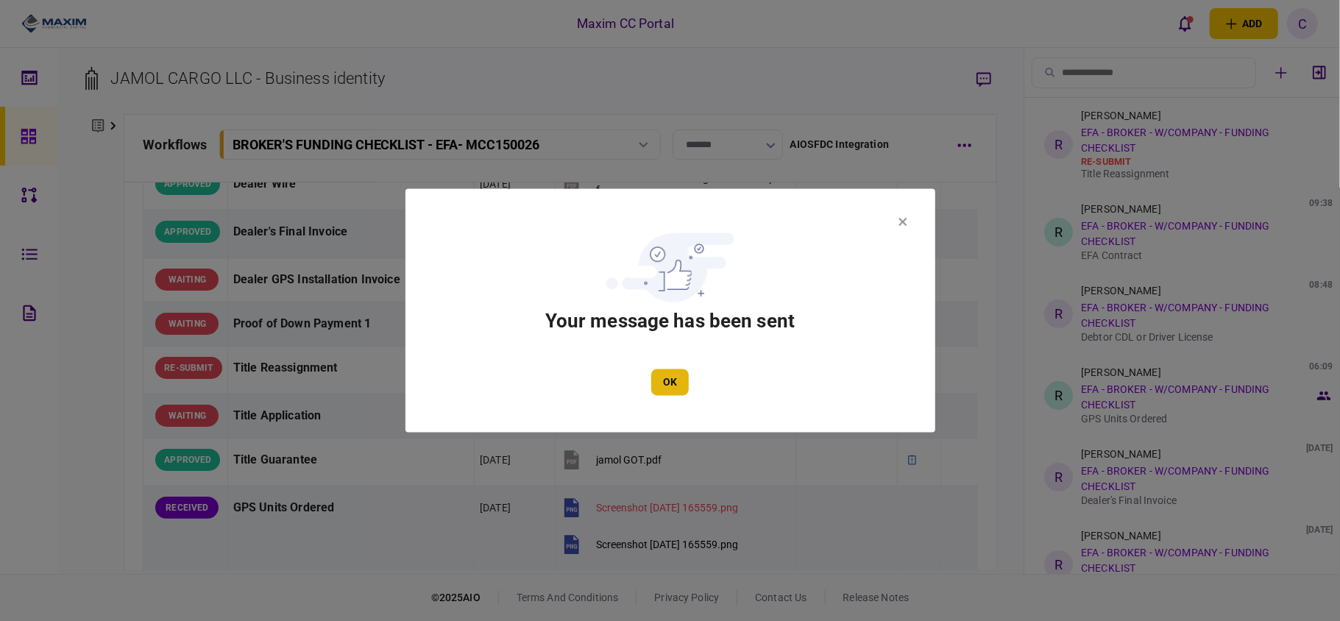
click at [673, 390] on button "OK" at bounding box center [670, 382] width 38 height 26
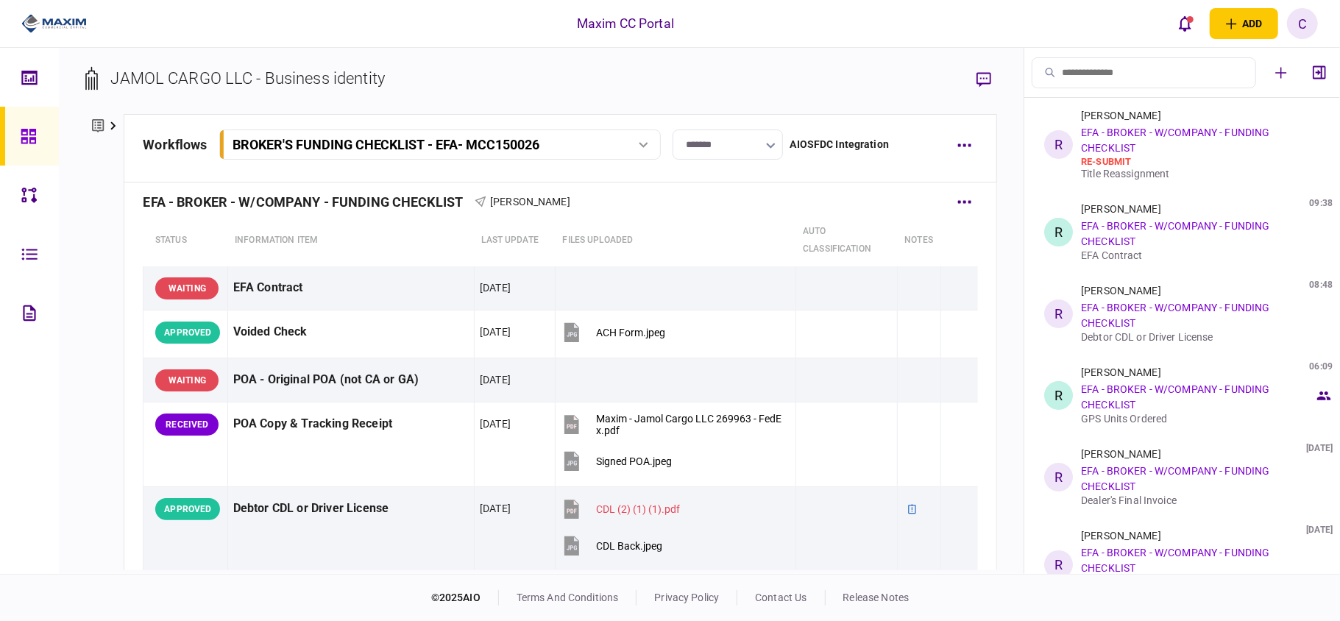
scroll to position [0, 0]
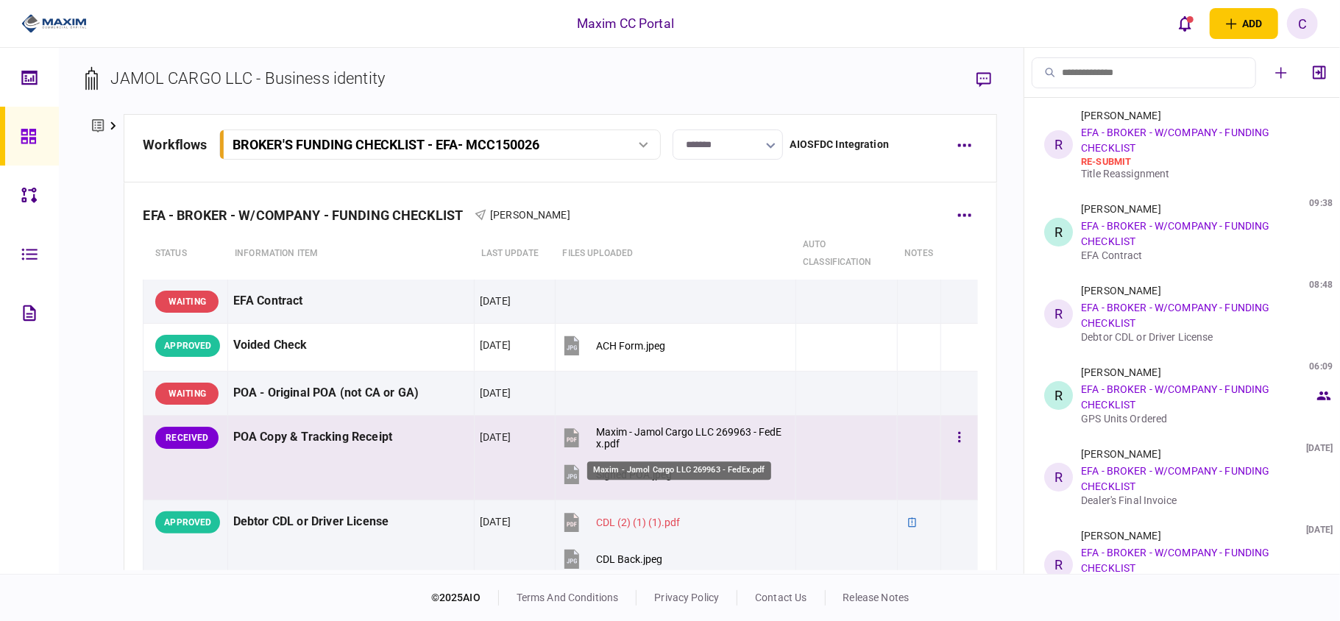
click at [631, 427] on div "Maxim - Jamol Cargo LLC 269963 - FedEx.pdf" at bounding box center [689, 438] width 187 height 24
click at [657, 428] on div "Maxim - Jamol Cargo LLC 269963 - FedEx.pdf" at bounding box center [689, 438] width 187 height 24
click at [625, 477] on div "Signed POA.jpeg" at bounding box center [634, 475] width 76 height 12
click at [958, 443] on icon "button" at bounding box center [959, 438] width 3 height 14
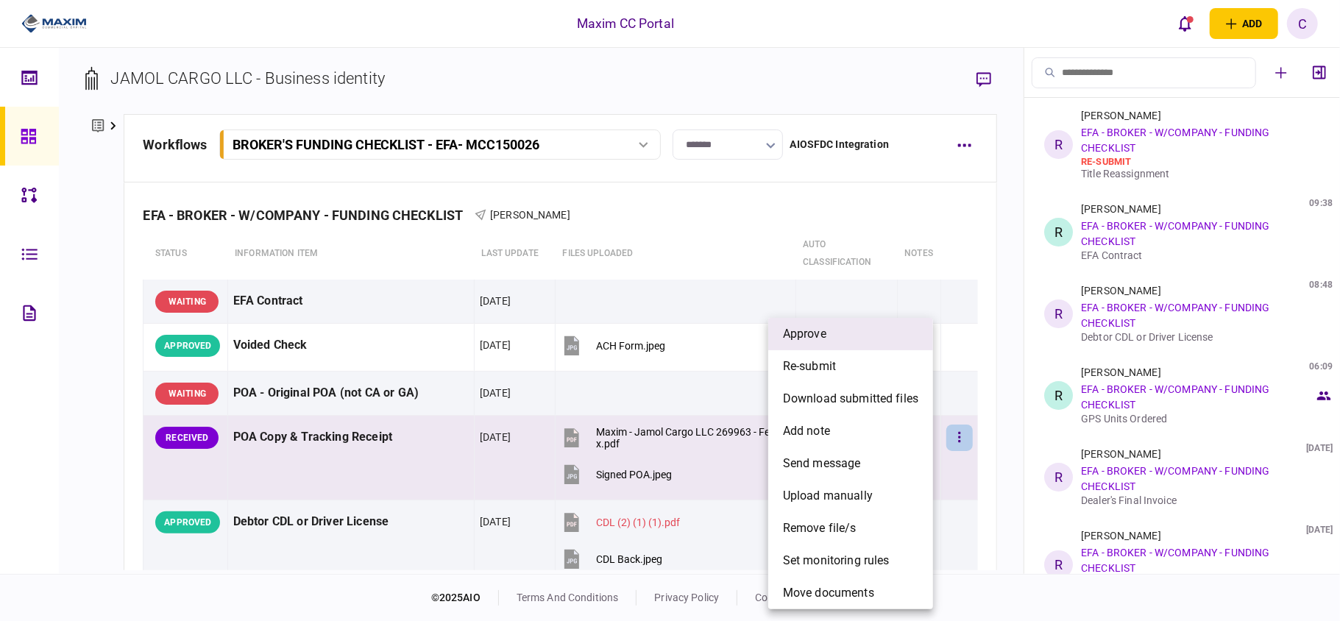
click at [854, 330] on li "approve" at bounding box center [850, 334] width 165 height 32
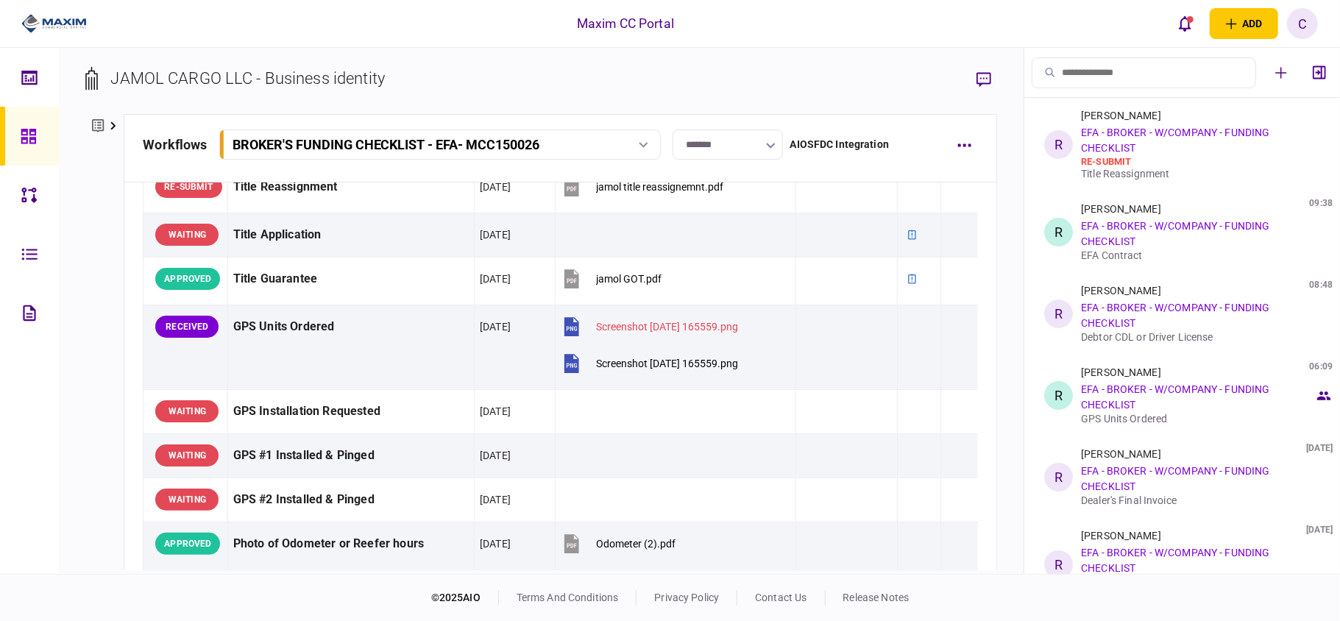
scroll to position [1225, 0]
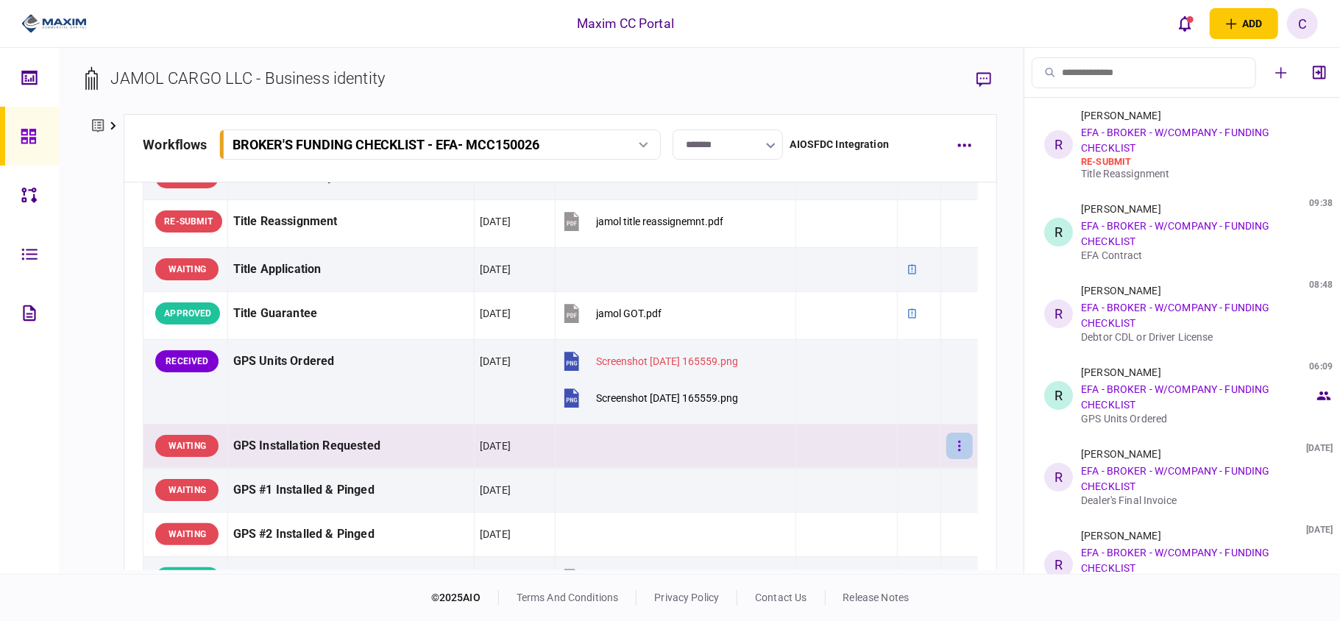
click at [949, 456] on button "button" at bounding box center [959, 446] width 26 height 26
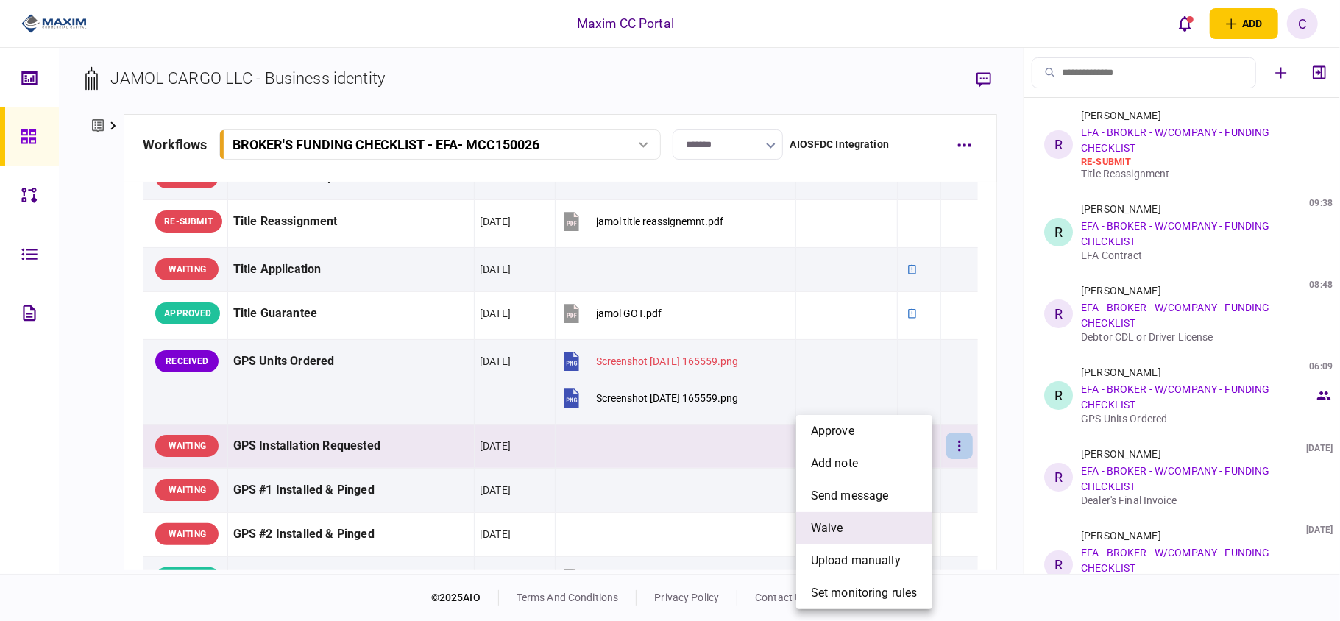
click at [824, 527] on span "waive" at bounding box center [827, 529] width 32 height 18
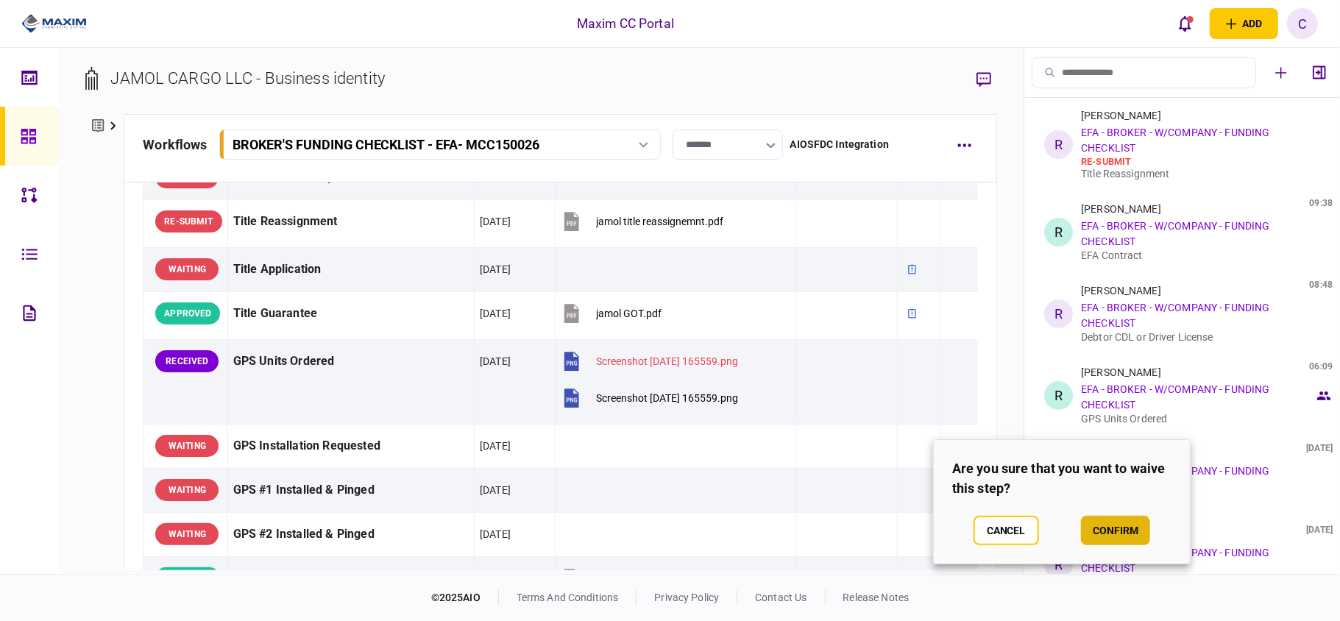
click at [1107, 525] on button "confirm" at bounding box center [1115, 530] width 69 height 29
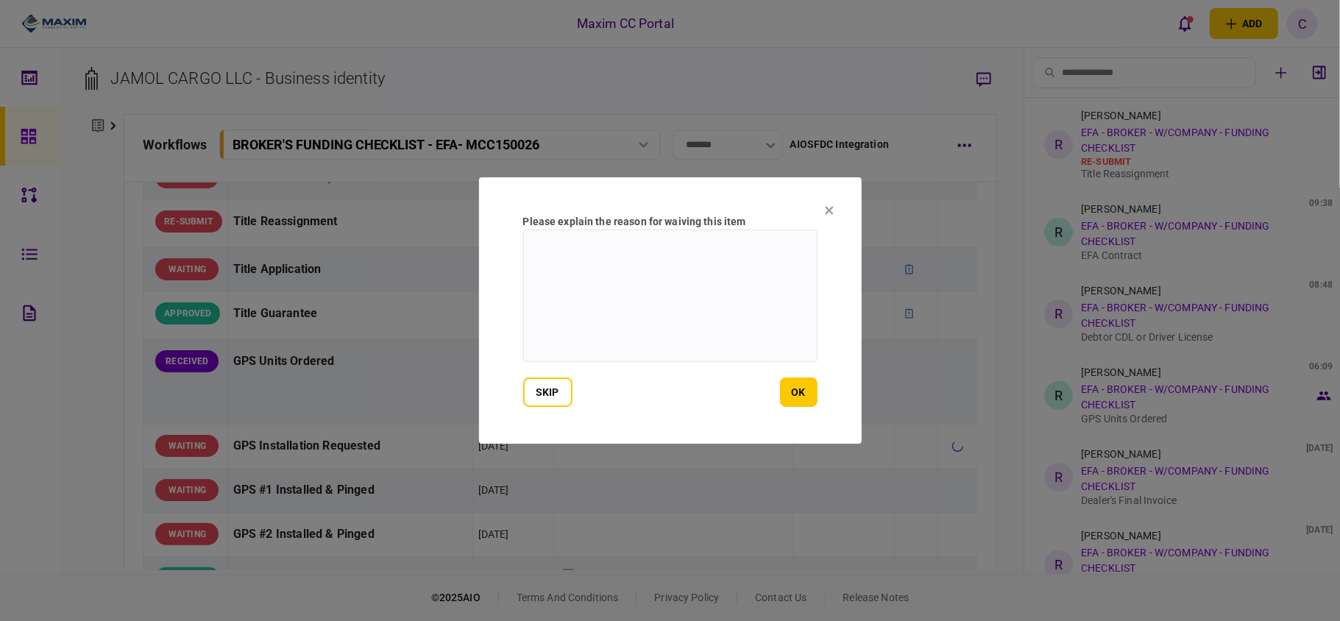
click at [648, 251] on textarea at bounding box center [670, 296] width 294 height 132
type textarea "**********"
click at [802, 390] on button "ok" at bounding box center [799, 392] width 38 height 29
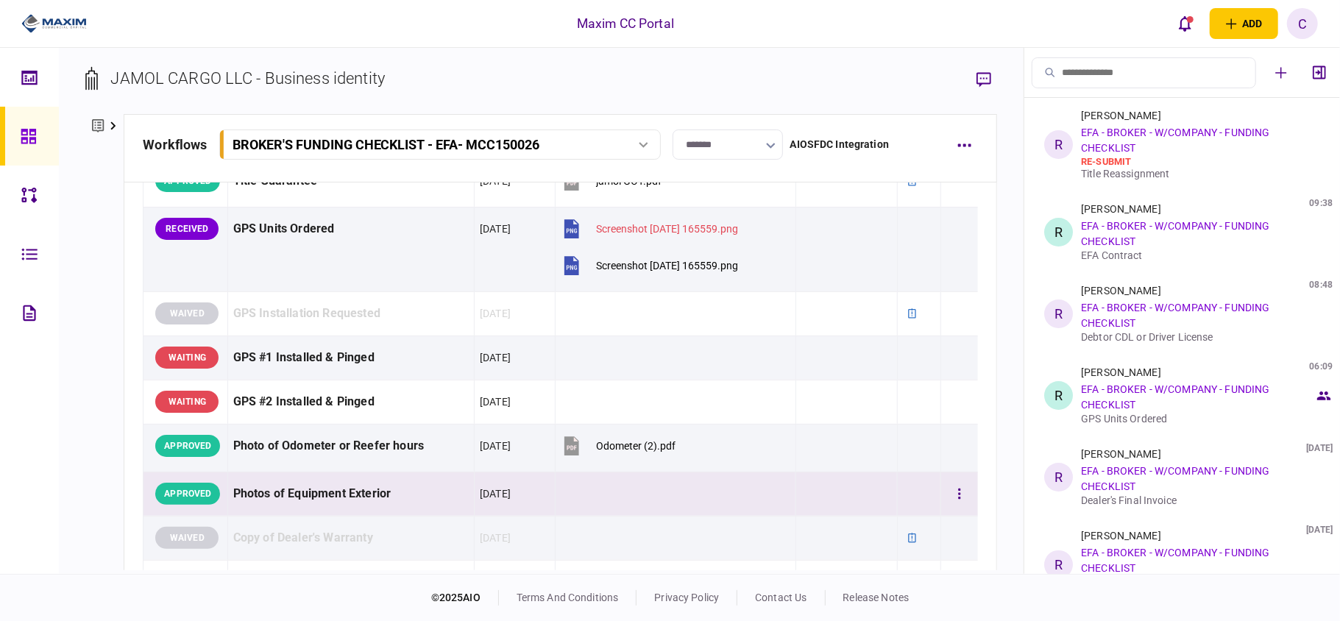
scroll to position [1323, 0]
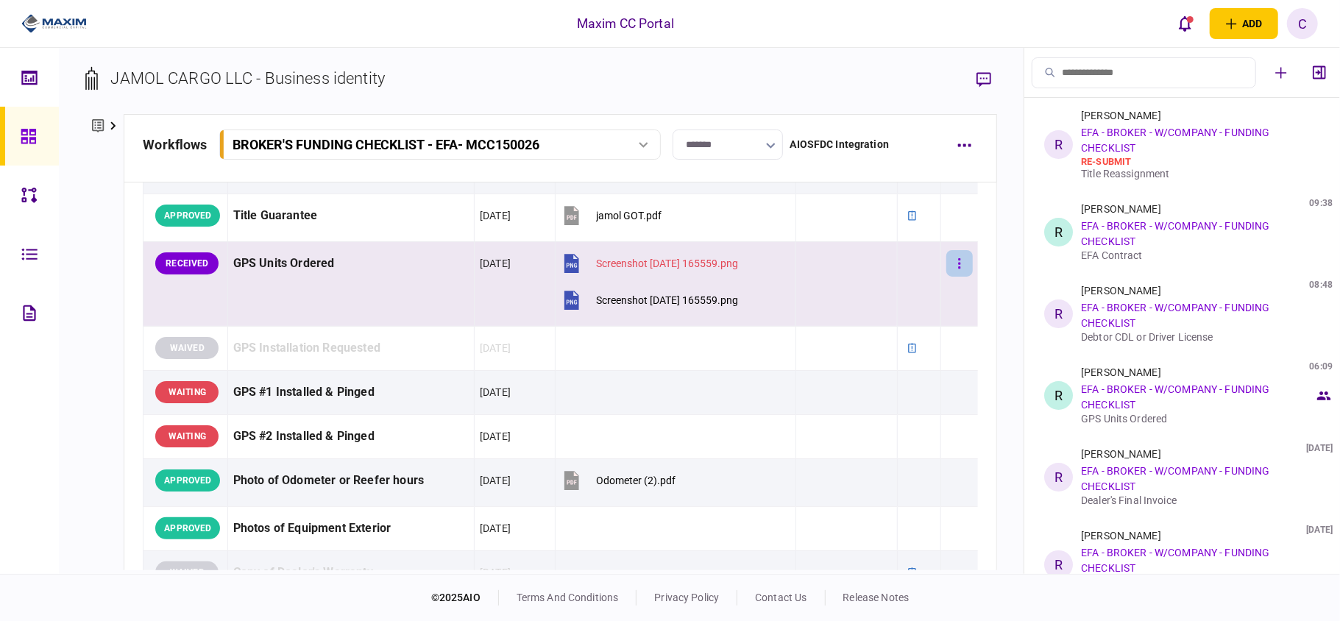
click at [958, 271] on icon "button" at bounding box center [959, 264] width 3 height 14
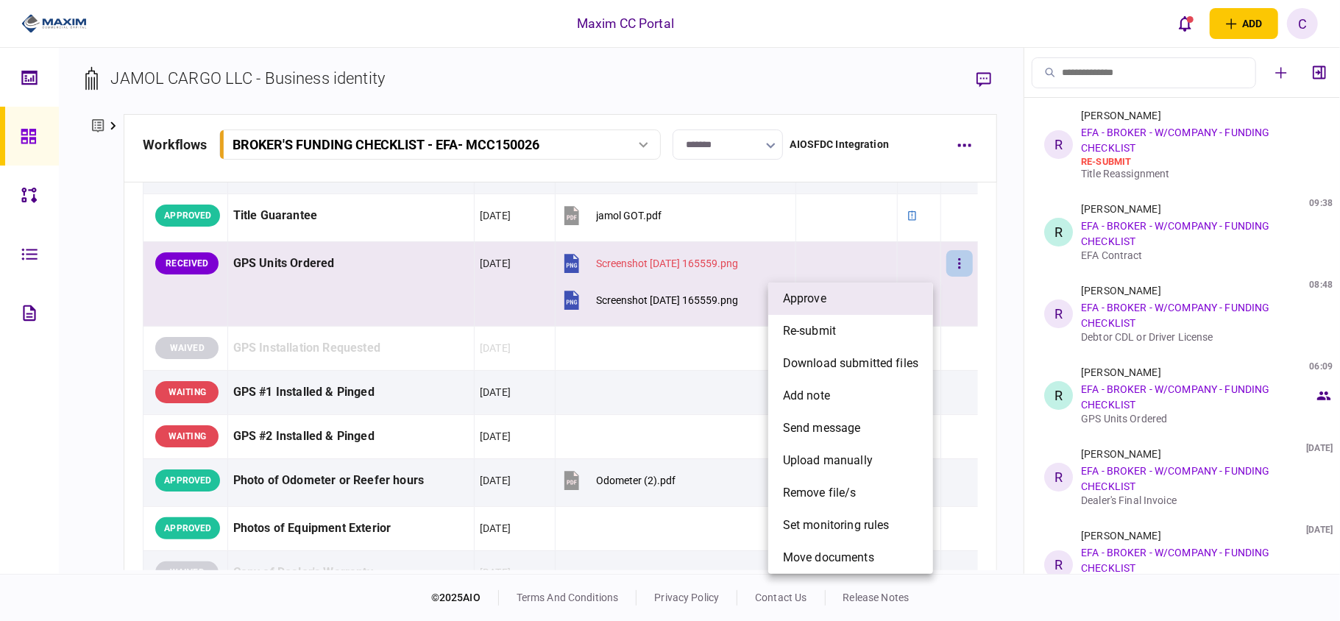
click at [816, 301] on span "approve" at bounding box center [804, 299] width 43 height 18
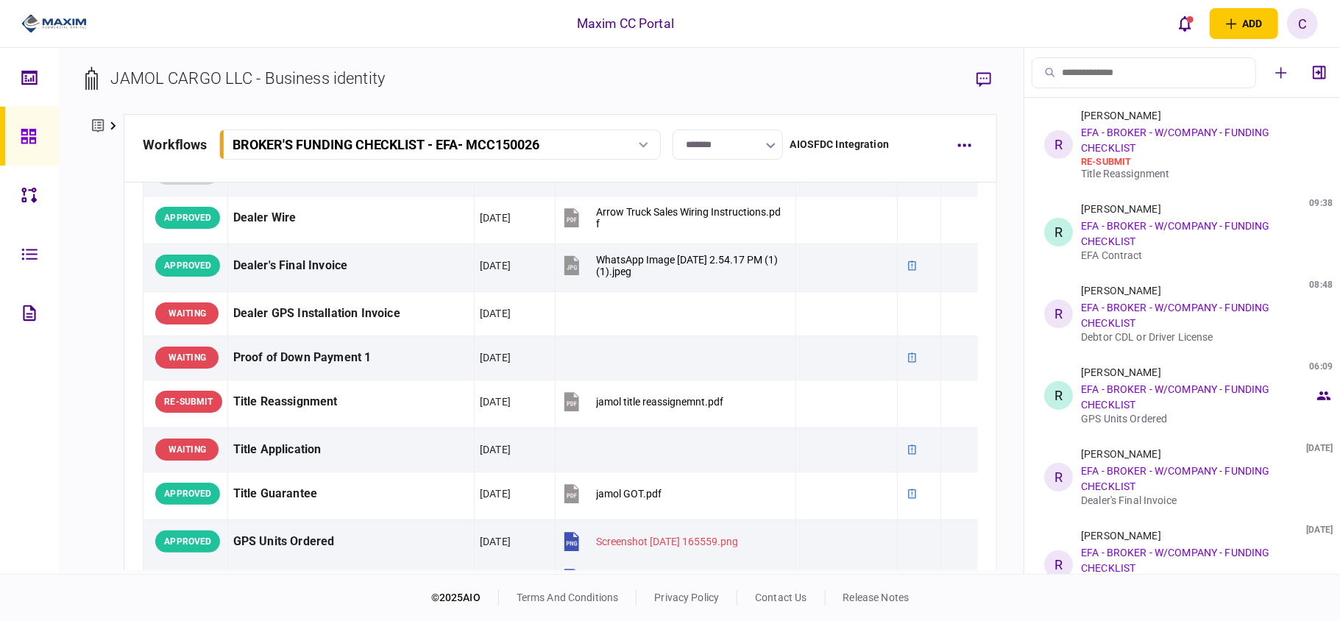
scroll to position [1079, 0]
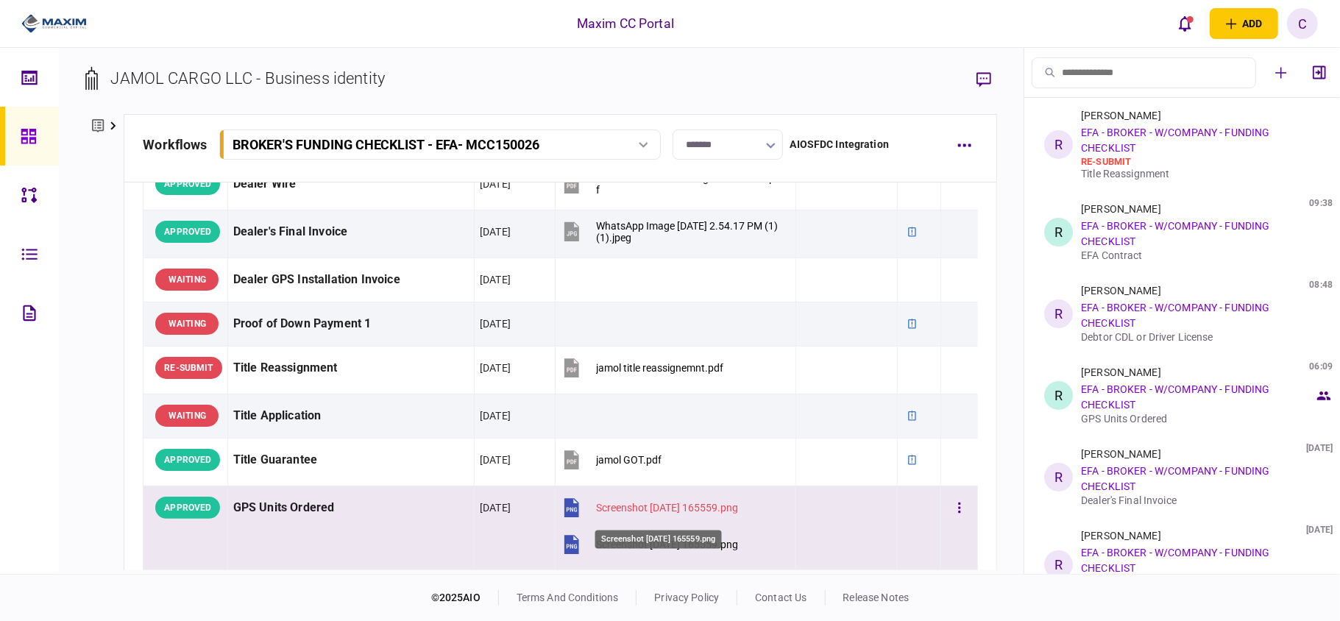
click at [626, 514] on div "Screenshot [DATE] 165559.png" at bounding box center [667, 508] width 142 height 12
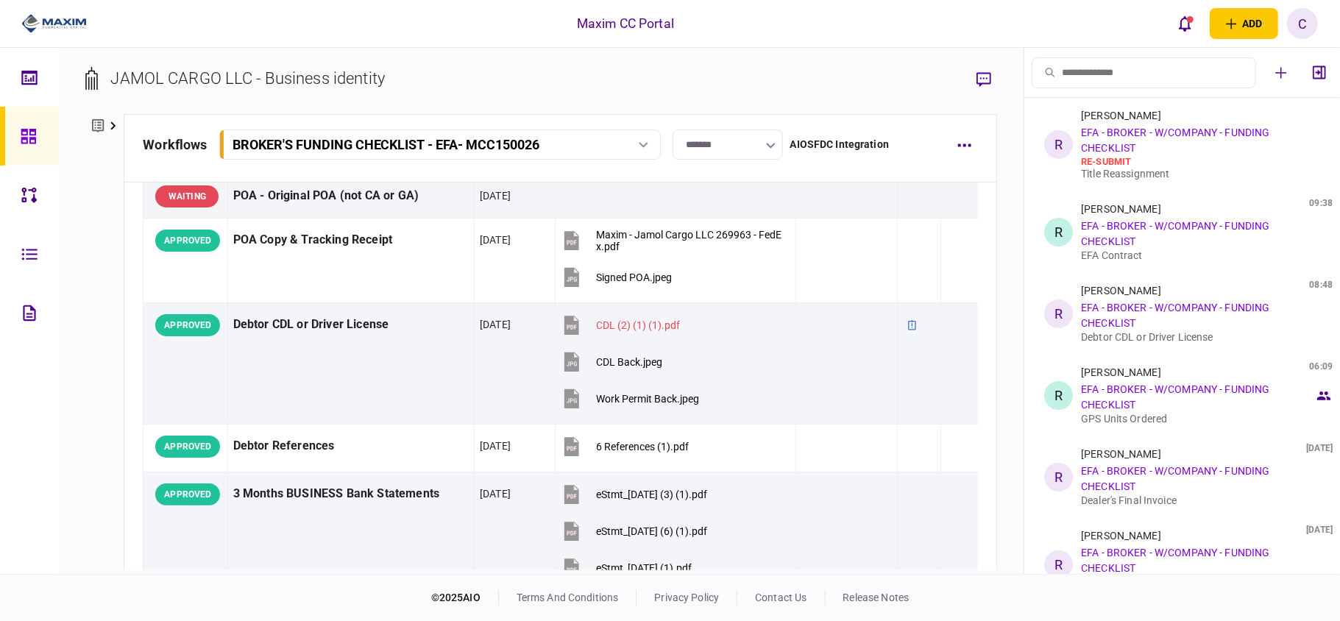
scroll to position [0, 0]
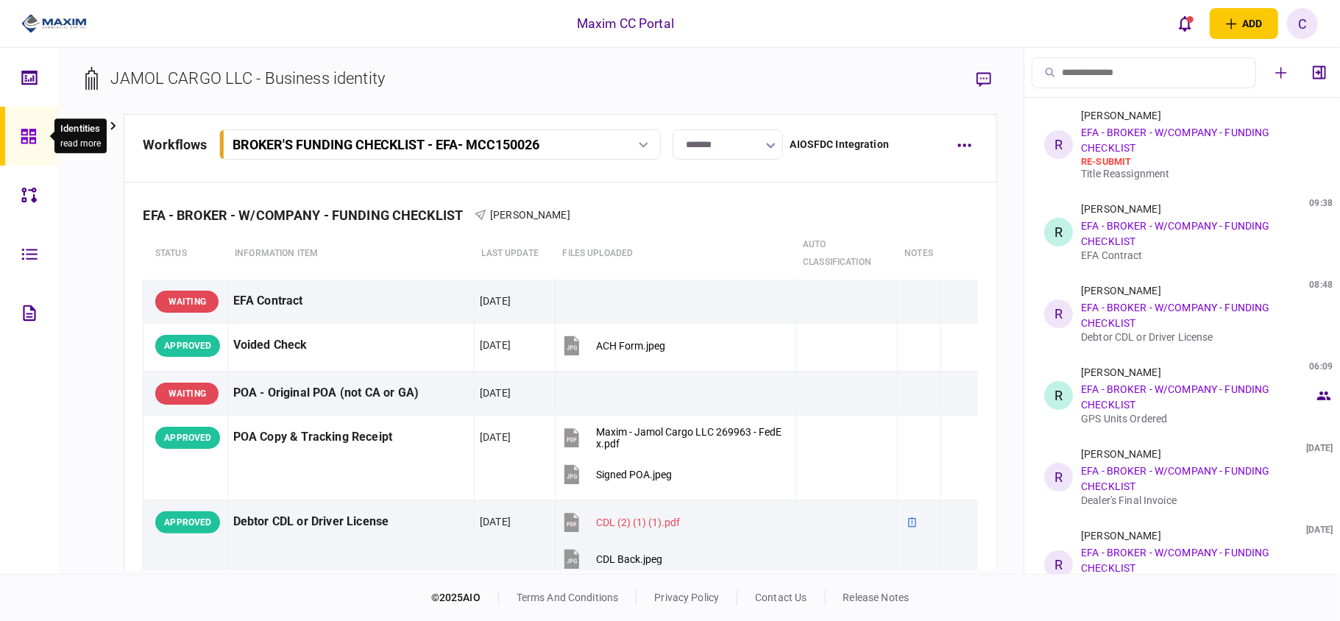
click at [31, 142] on icon at bounding box center [28, 136] width 15 height 15
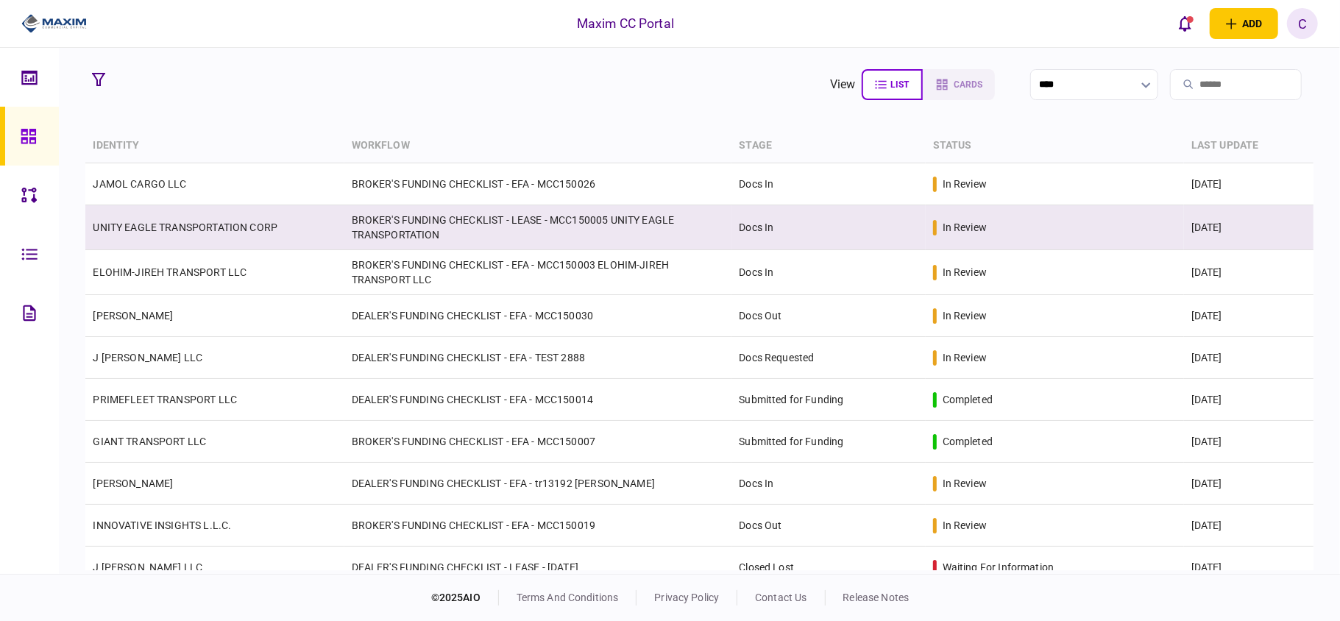
click at [157, 225] on link "UNITY EAGLE TRANSPORTATION CORP" at bounding box center [185, 228] width 185 height 12
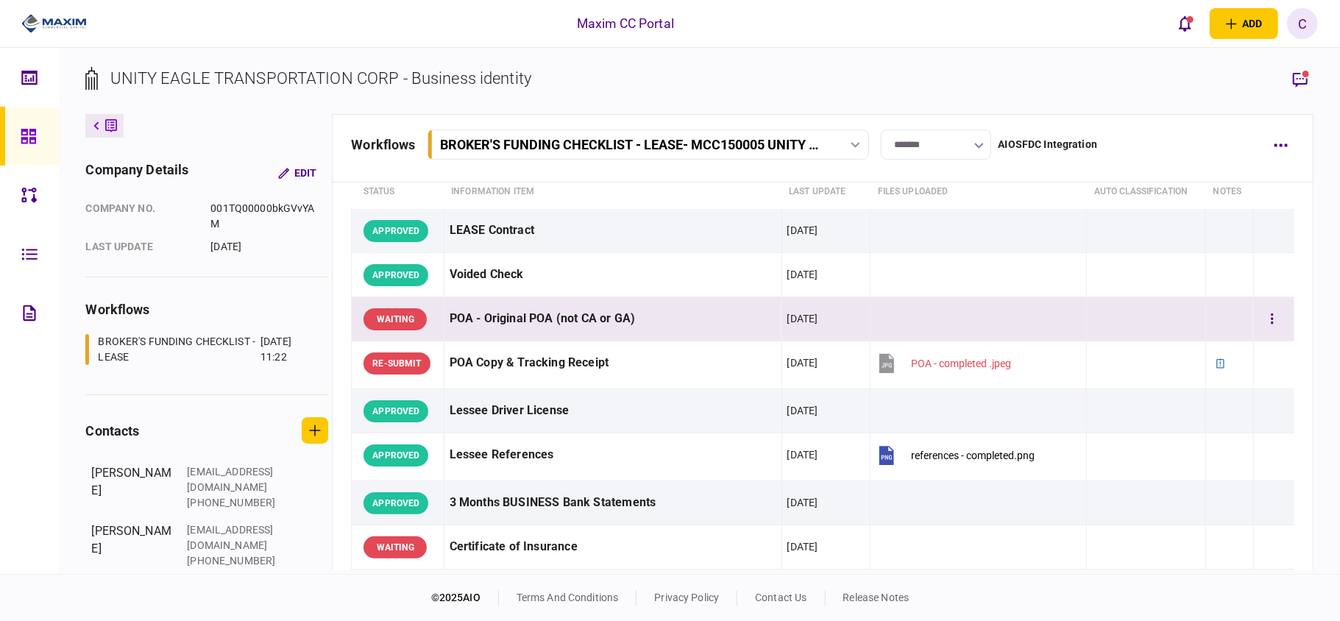
scroll to position [98, 0]
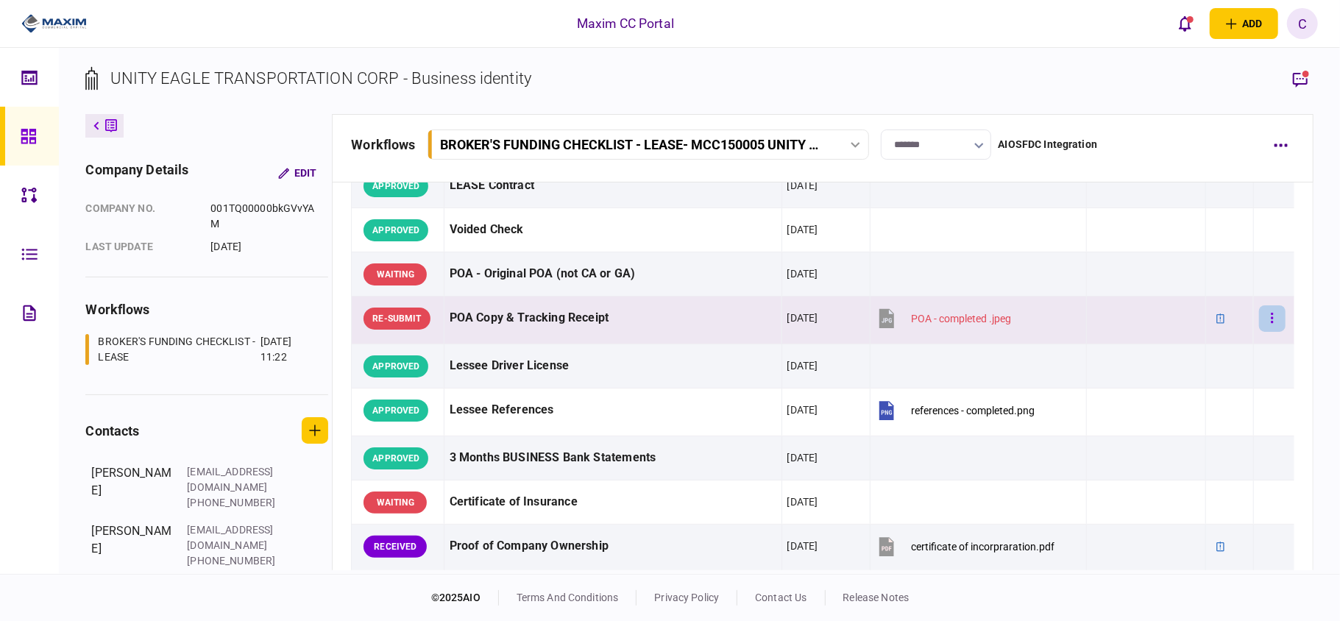
click at [1267, 316] on button "button" at bounding box center [1272, 318] width 26 height 26
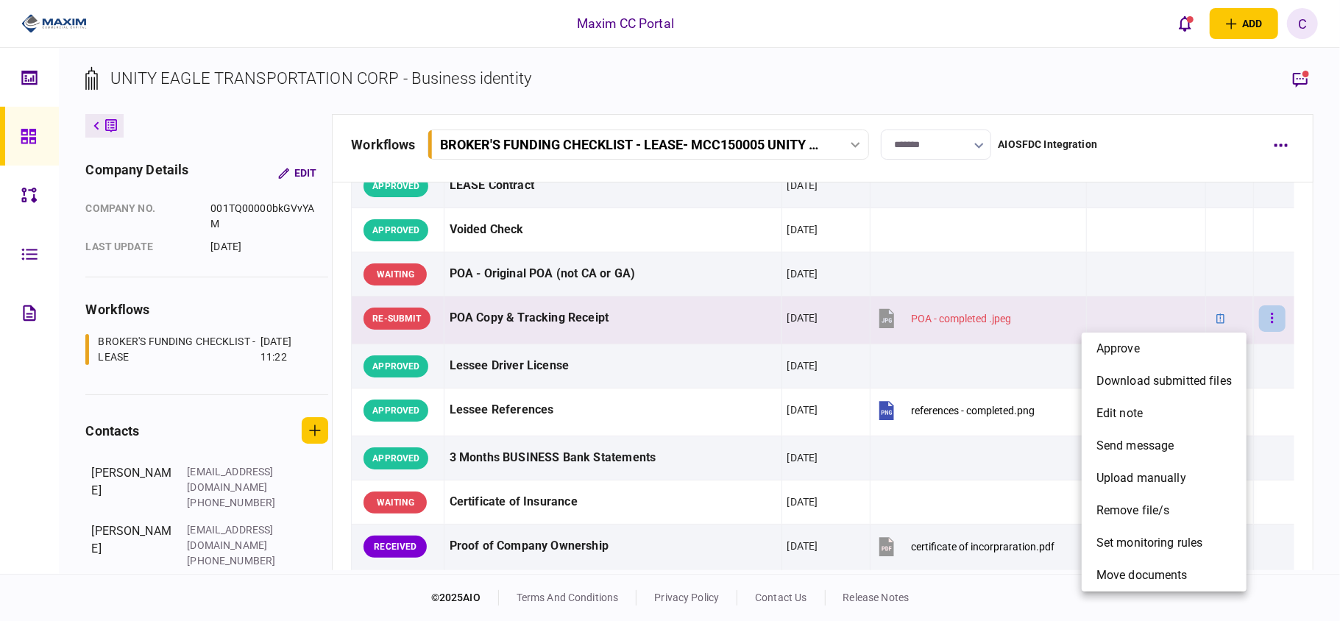
click at [1267, 316] on div at bounding box center [670, 310] width 1340 height 621
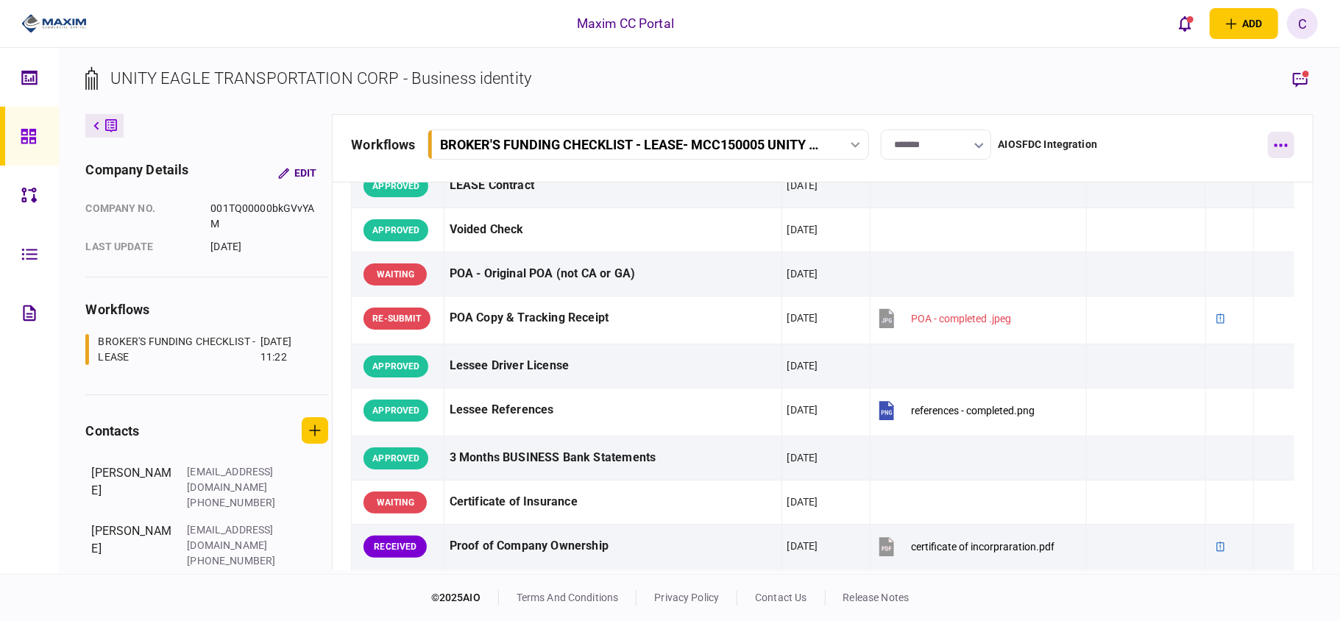
click at [1285, 146] on icon "button" at bounding box center [1281, 145] width 13 height 3
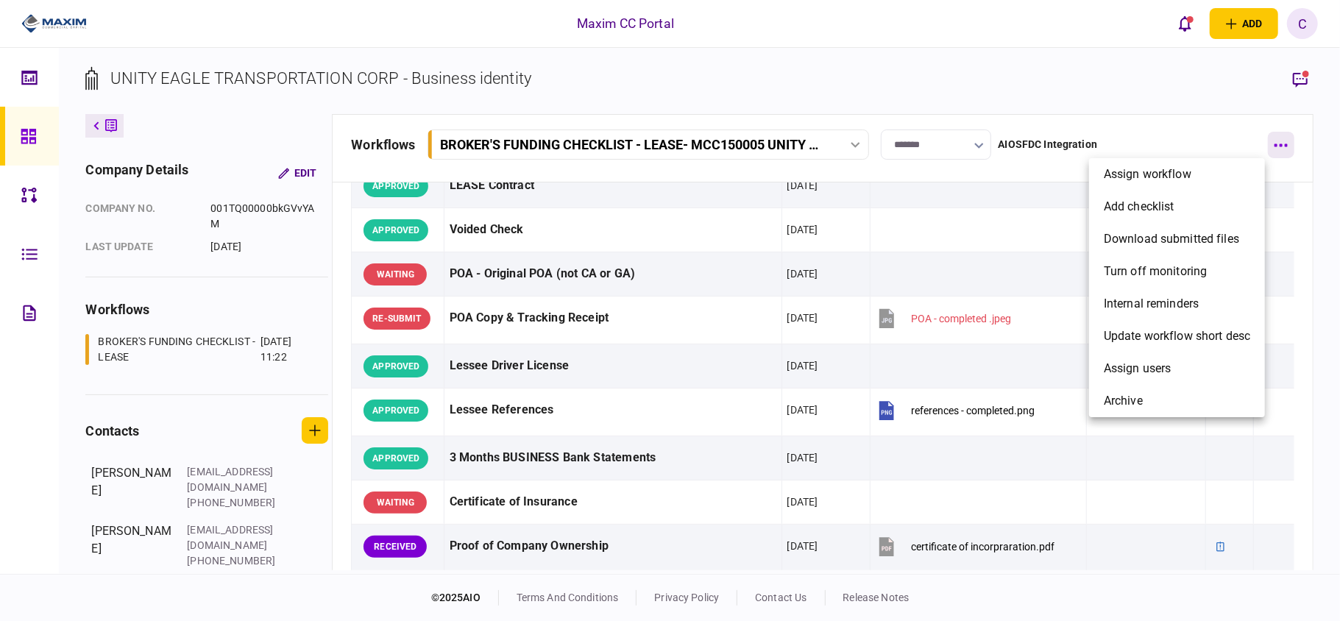
click at [1285, 146] on div at bounding box center [670, 310] width 1340 height 621
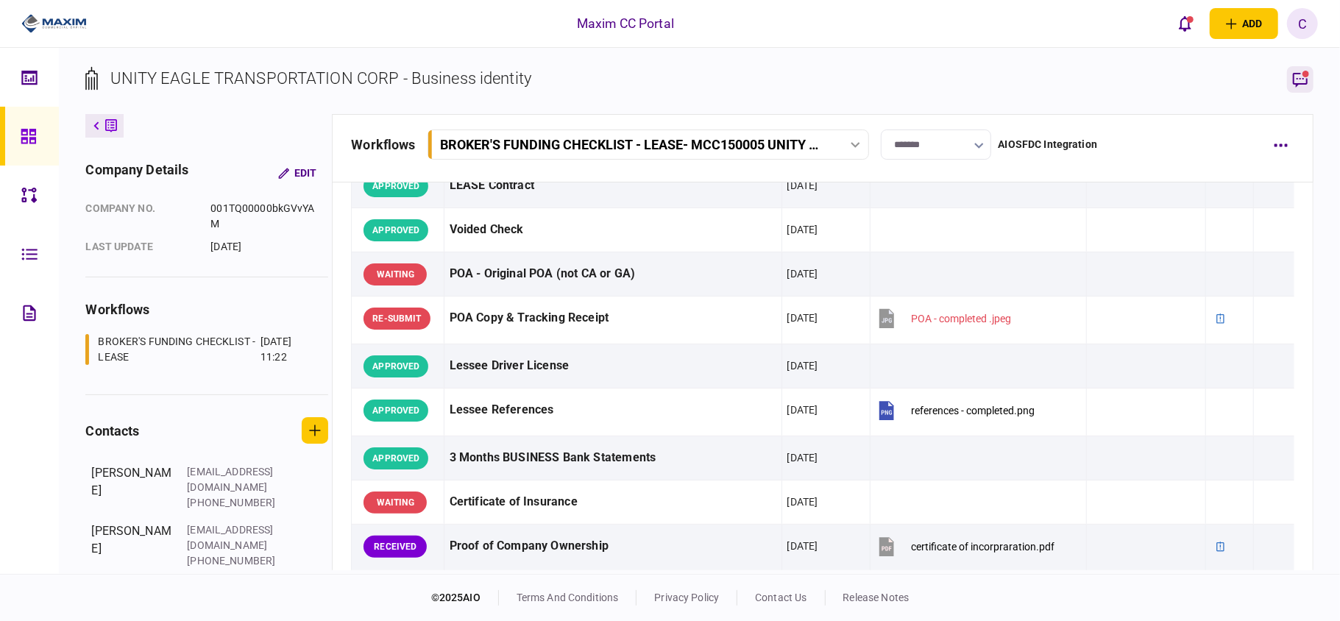
click at [1300, 85] on icon "button" at bounding box center [1301, 80] width 18 height 18
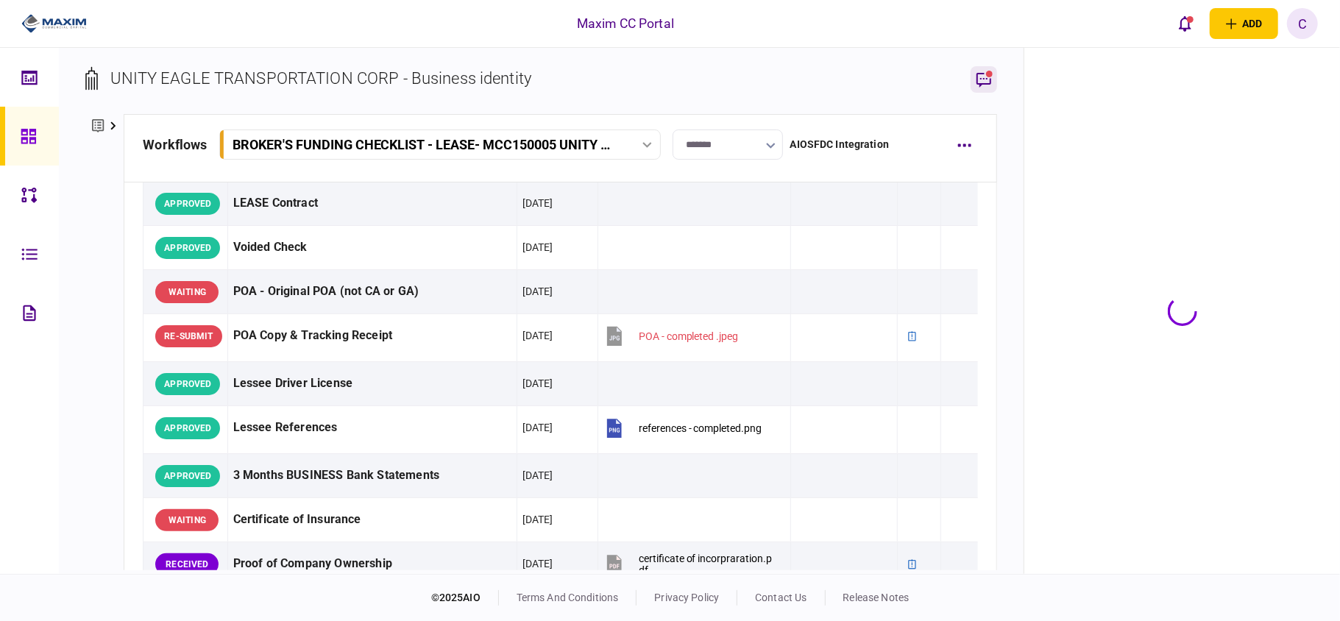
scroll to position [116, 0]
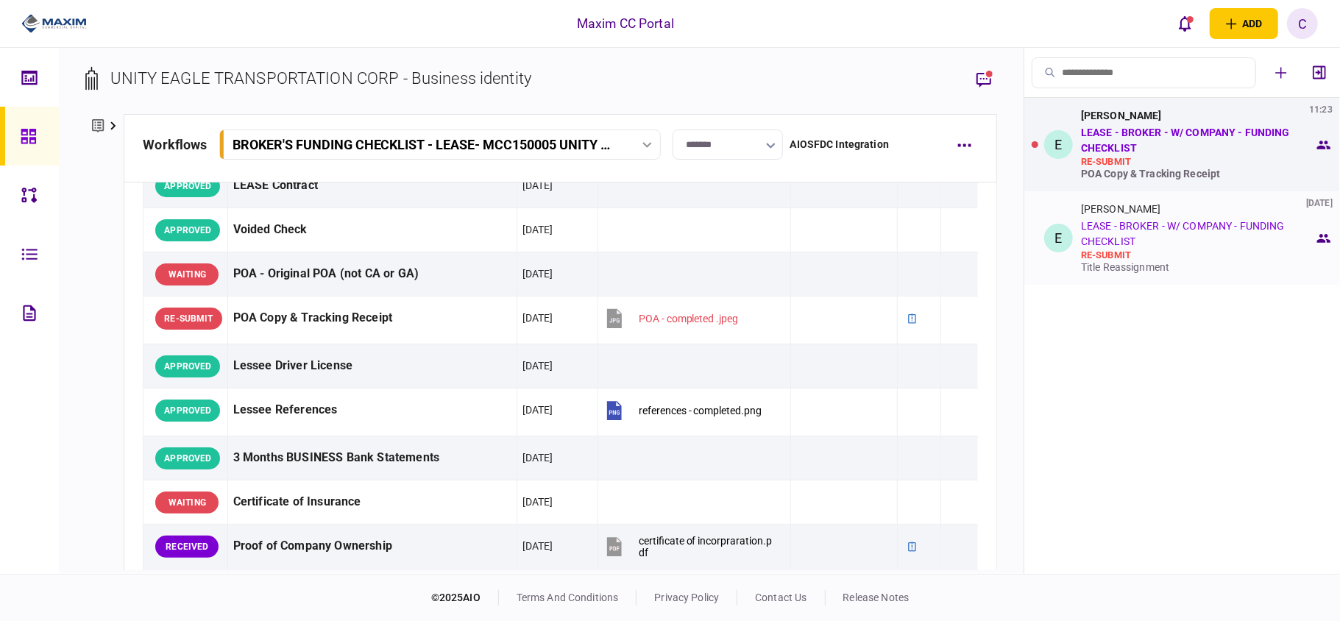
click at [1143, 257] on div "re-submit" at bounding box center [1197, 256] width 233 height 12
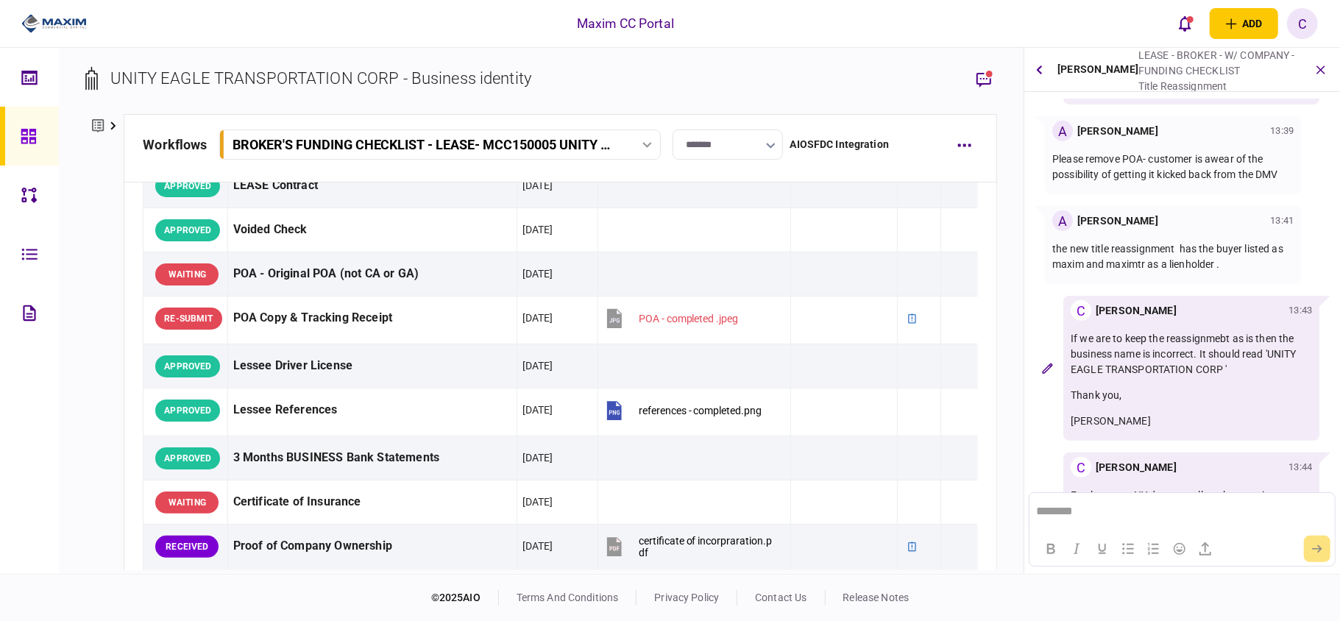
scroll to position [565, 0]
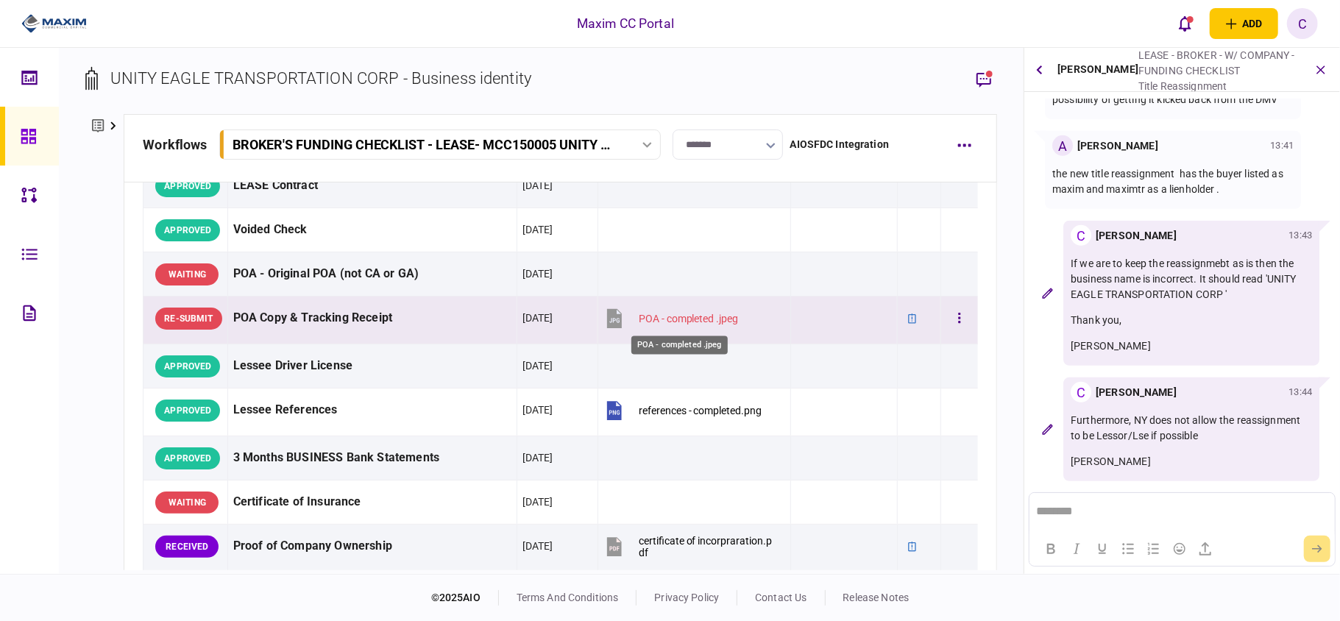
click at [663, 322] on div "POA - completed .jpeg" at bounding box center [689, 319] width 100 height 12
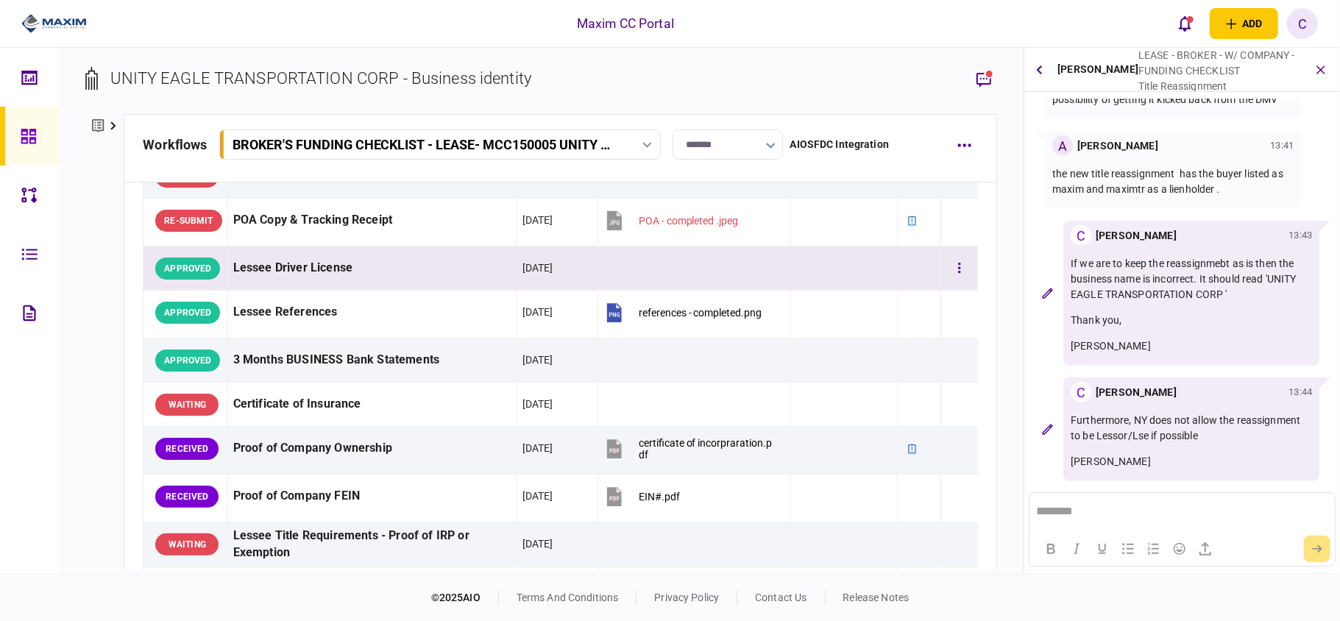
scroll to position [312, 0]
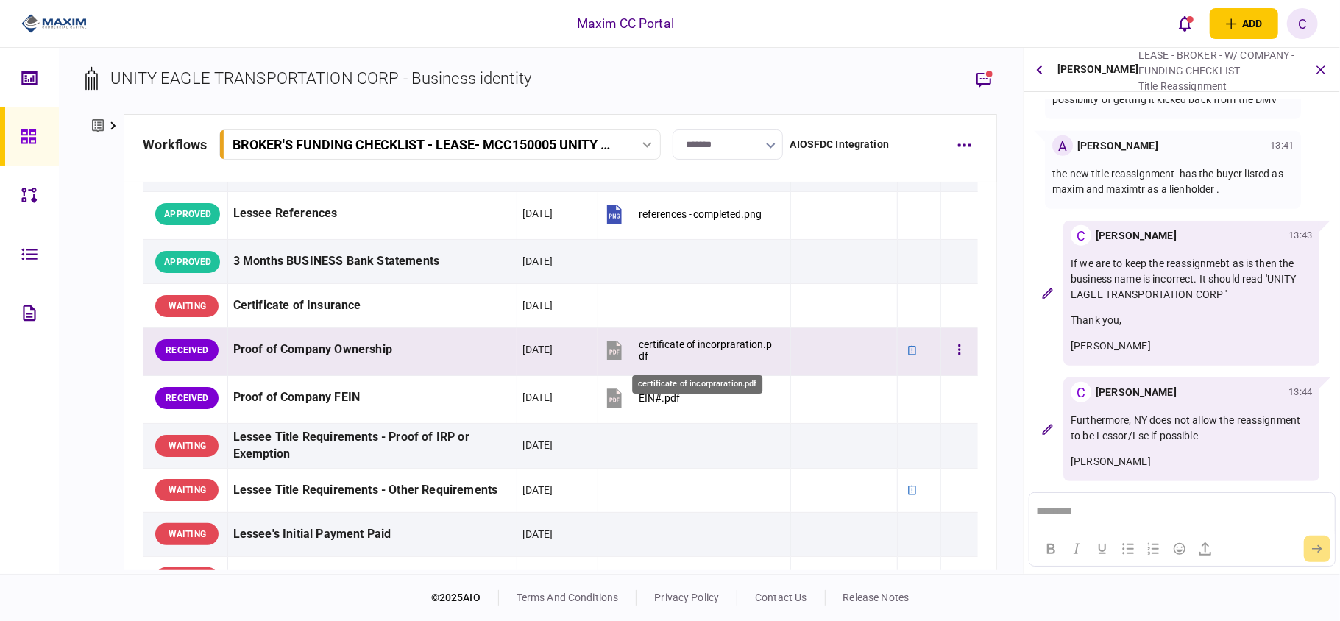
click at [720, 346] on div "certificate of incorpraration.pdf" at bounding box center [709, 351] width 140 height 24
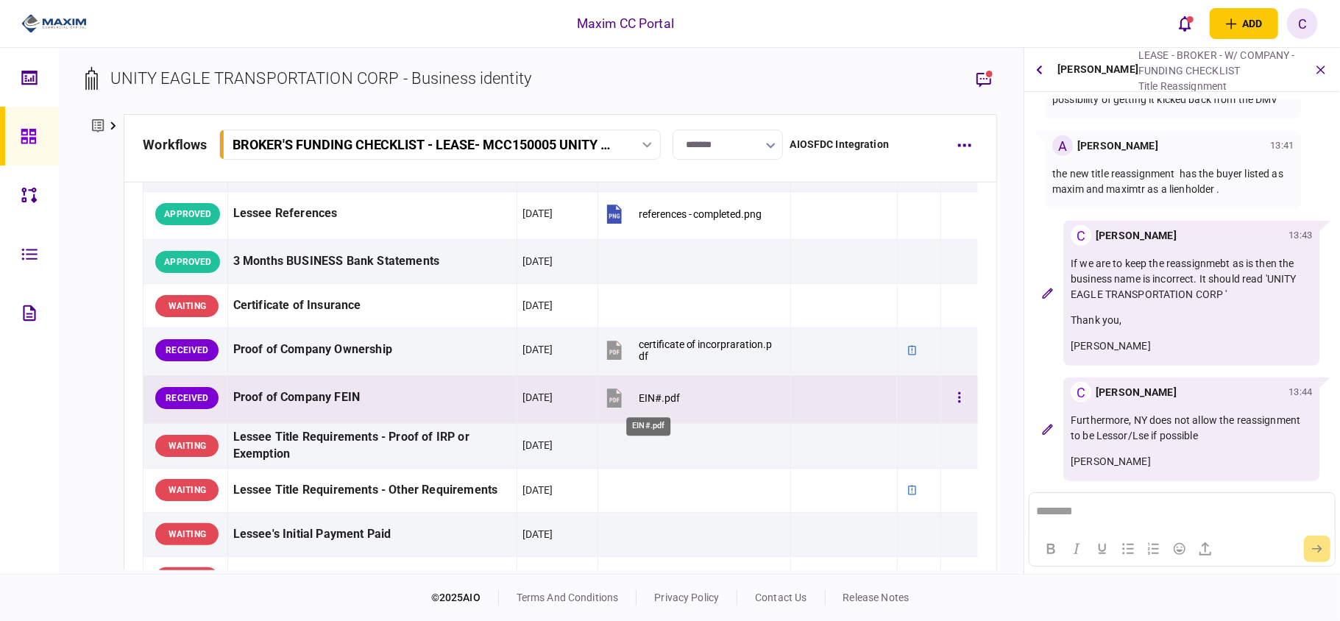
click at [640, 396] on div "EIN#.pdf" at bounding box center [659, 398] width 41 height 12
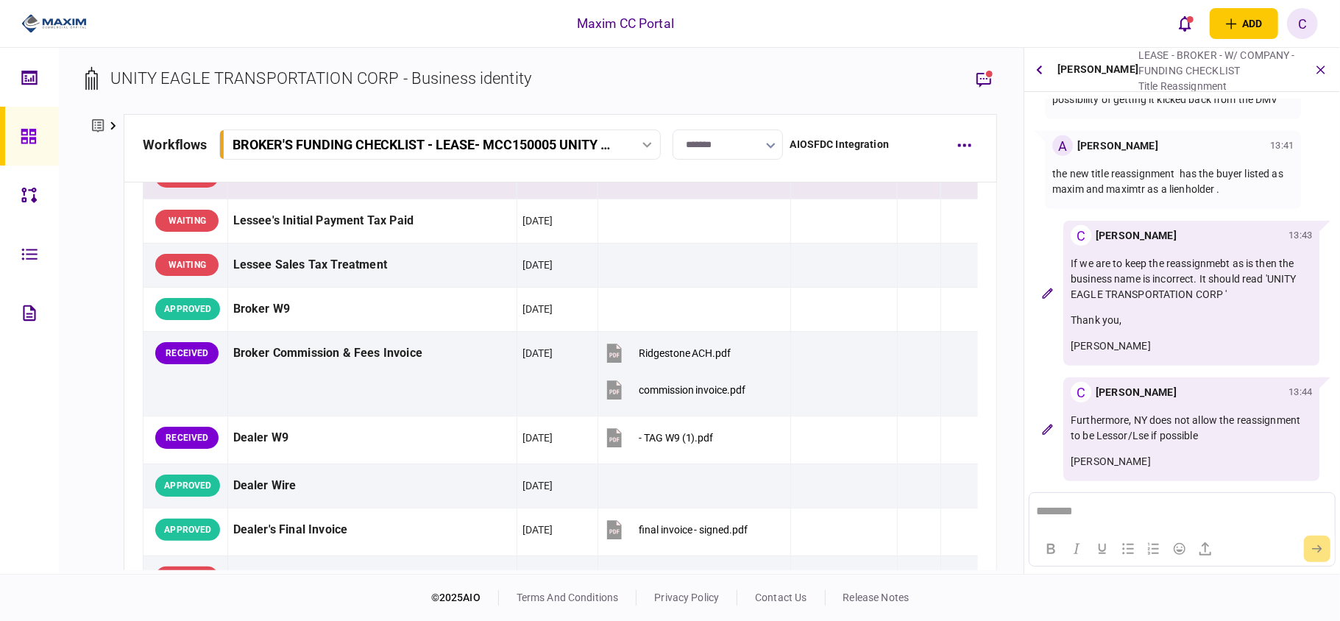
scroll to position [704, 0]
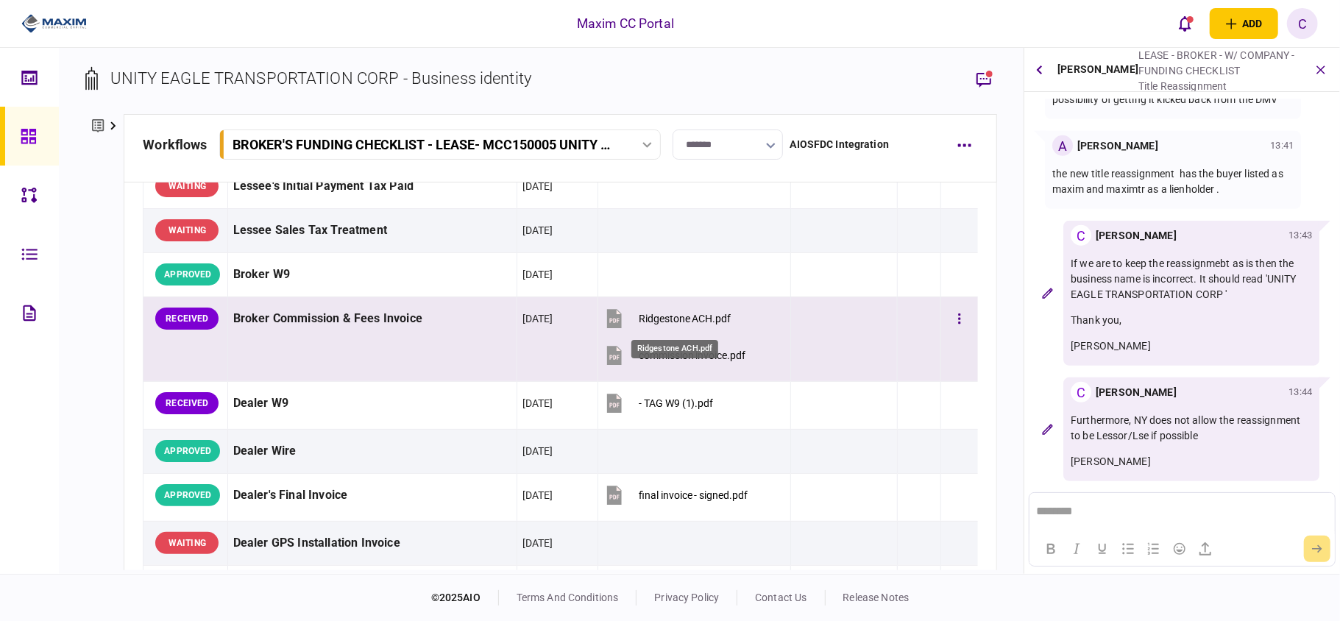
click at [670, 324] on div "Ridgestone ACH.pdf" at bounding box center [685, 319] width 93 height 12
click at [679, 358] on div "commission invoice.pdf" at bounding box center [692, 356] width 107 height 12
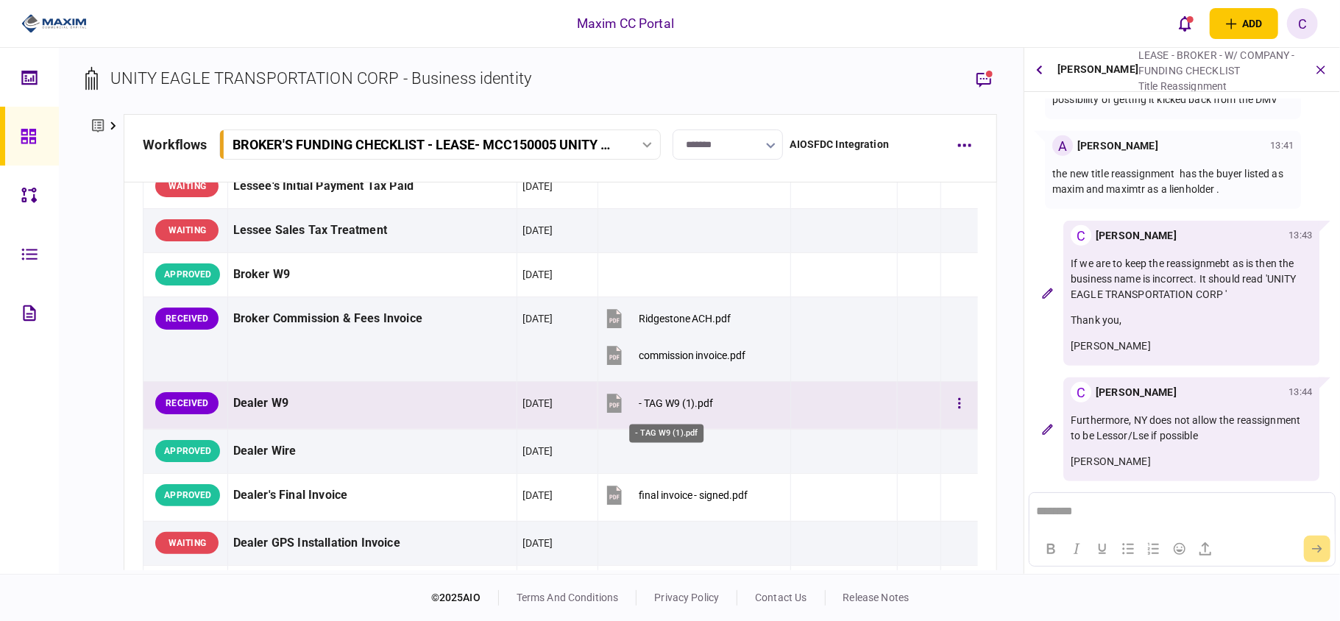
click at [657, 403] on div "- TAG W9 (1).pdf" at bounding box center [676, 403] width 75 height 12
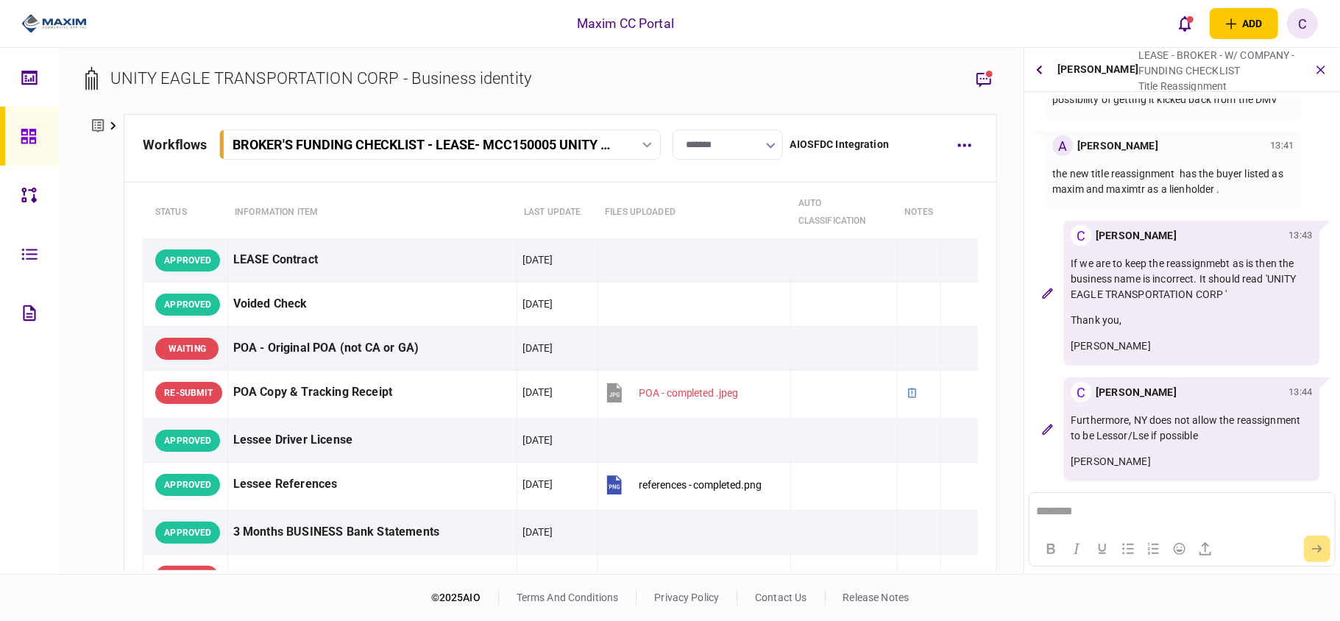
scroll to position [0, 0]
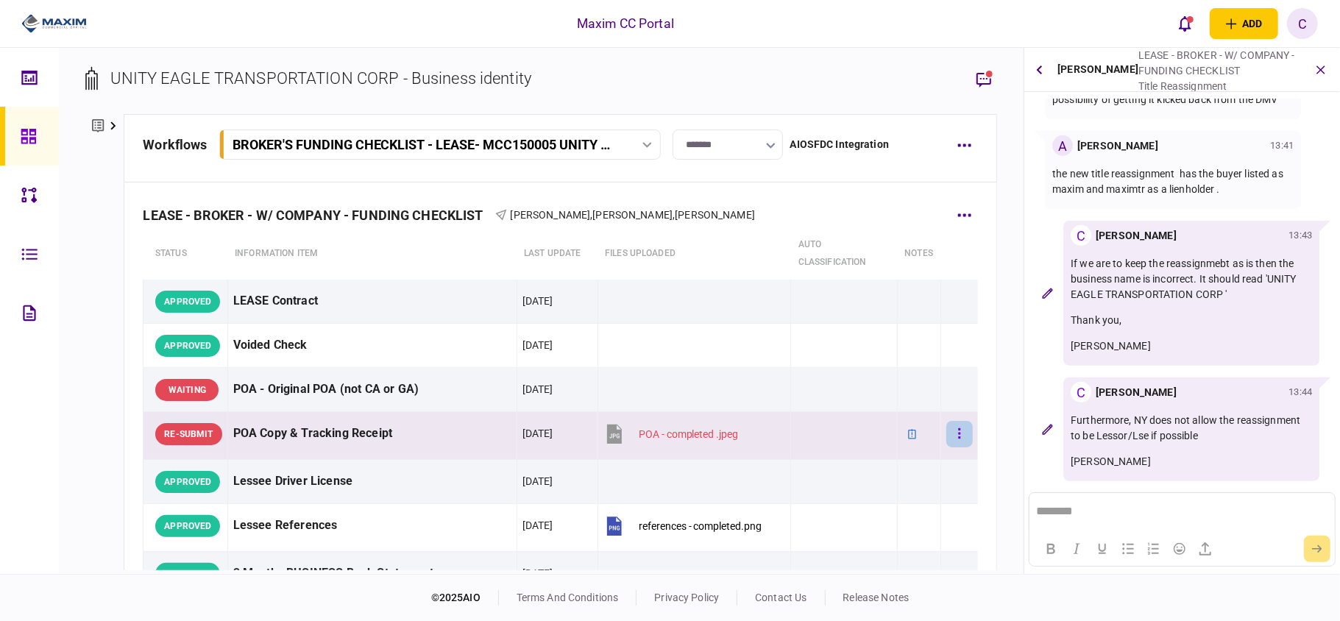
click at [946, 442] on button "button" at bounding box center [959, 434] width 26 height 26
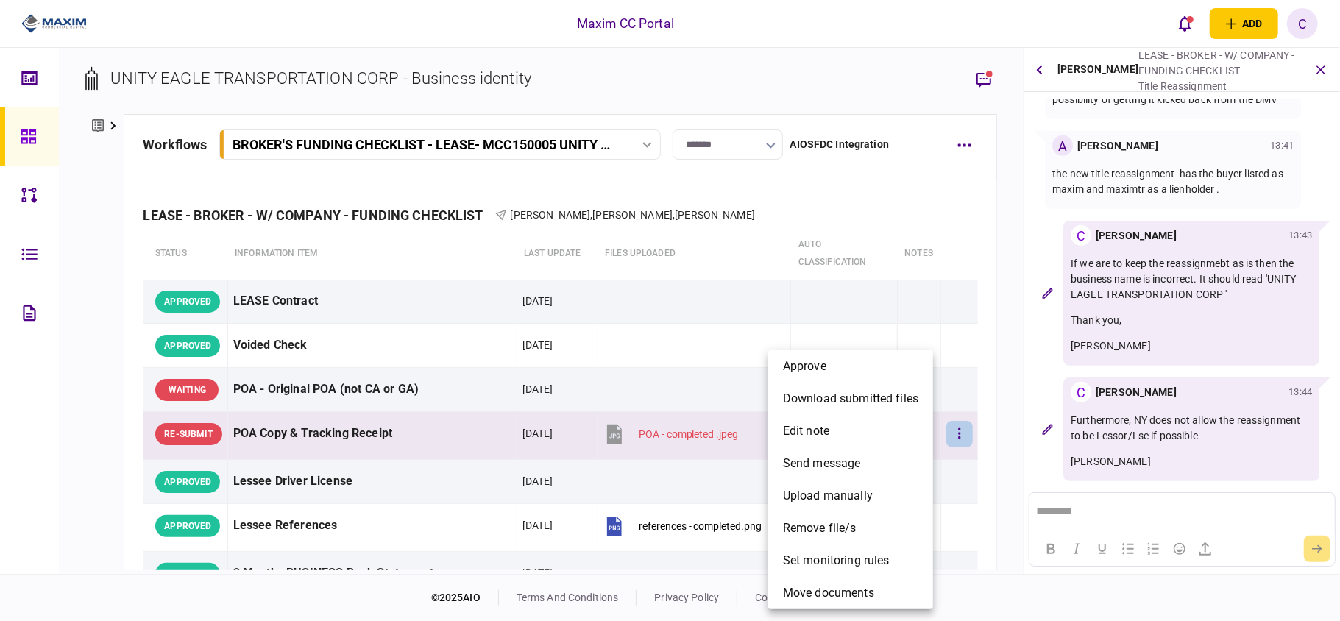
click at [1091, 205] on div at bounding box center [670, 310] width 1340 height 621
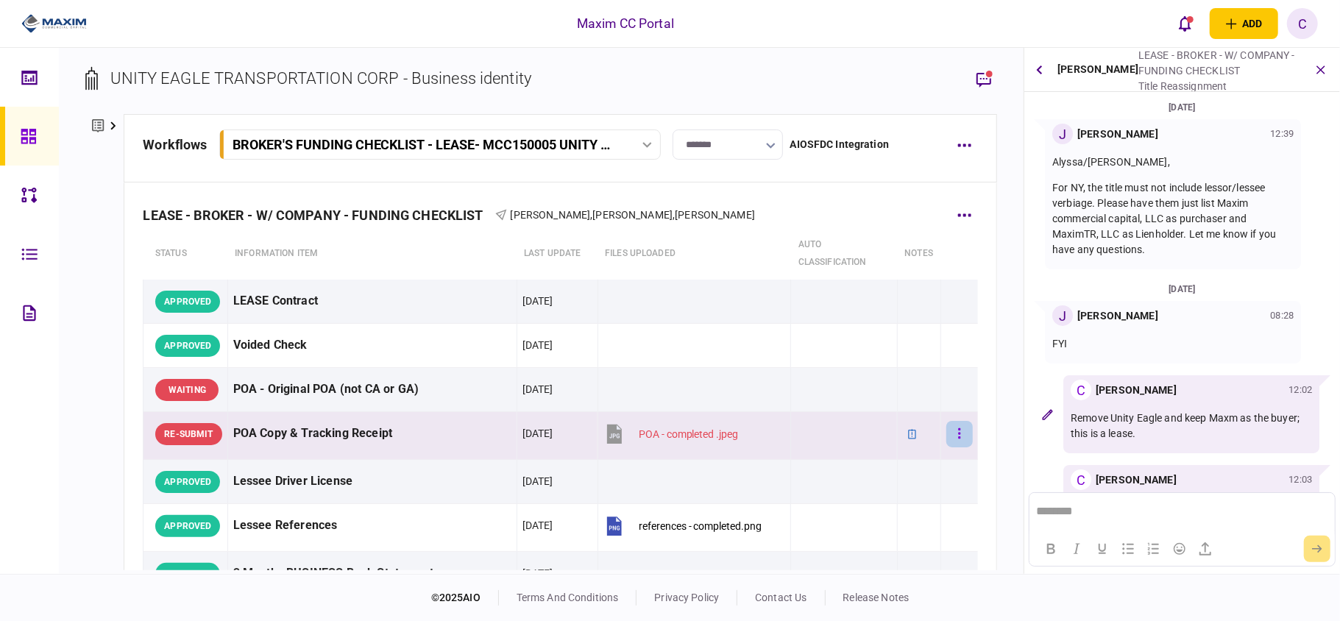
click at [946, 434] on button "button" at bounding box center [959, 434] width 26 height 26
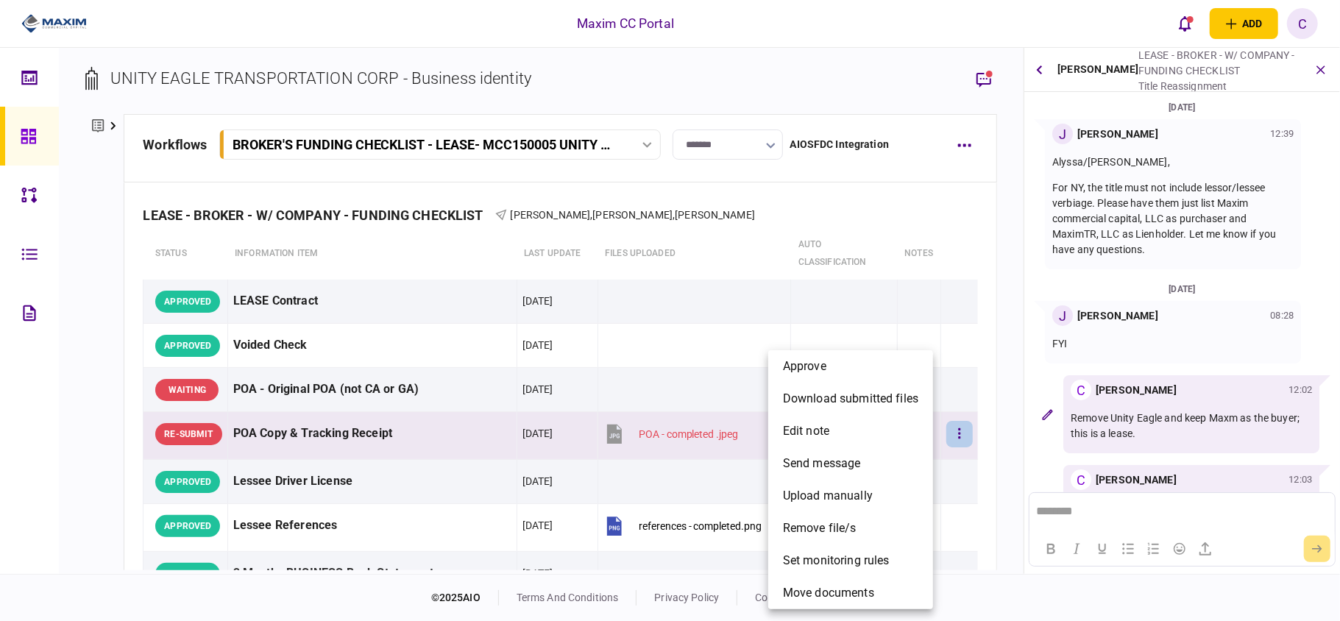
click at [1156, 327] on div at bounding box center [670, 310] width 1340 height 621
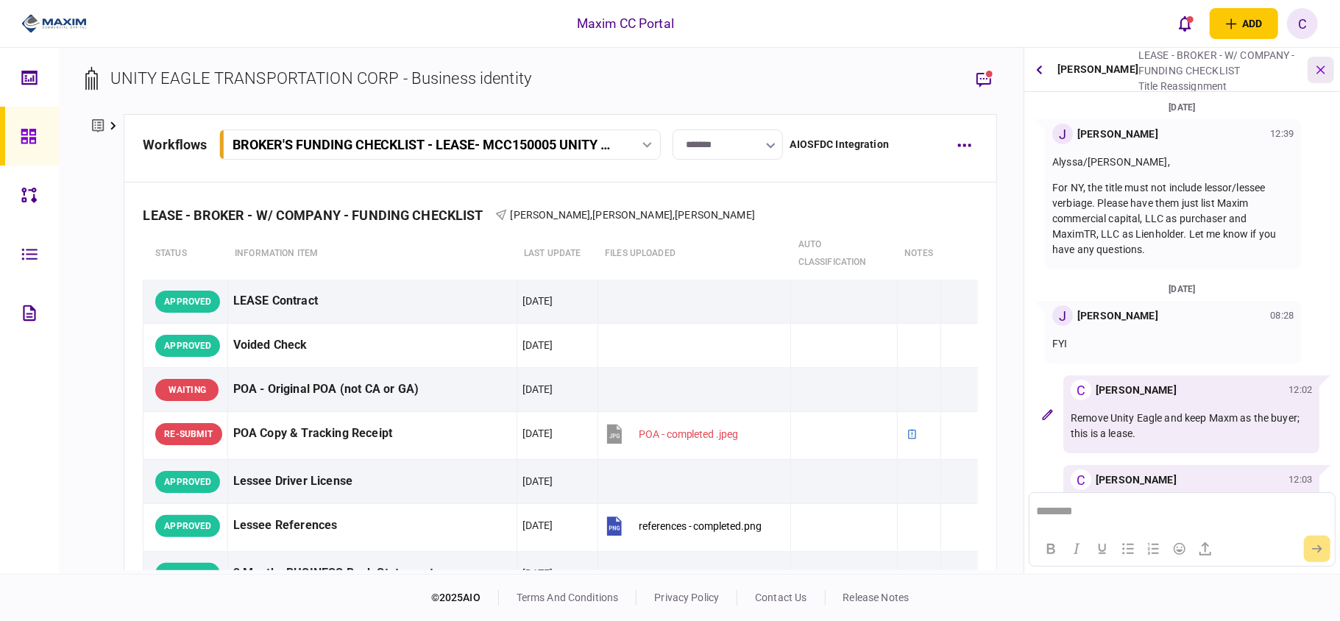
click at [1320, 63] on icon "button" at bounding box center [1321, 69] width 17 height 17
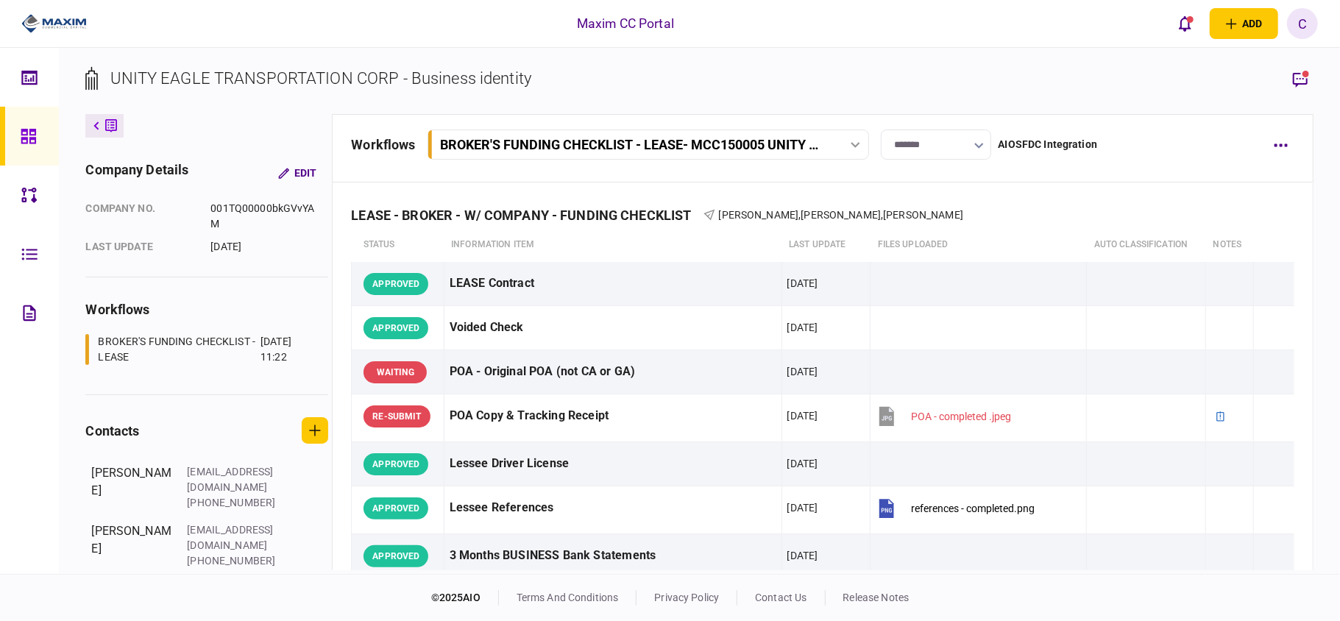
click at [1303, 75] on icon "button" at bounding box center [1301, 80] width 18 height 18
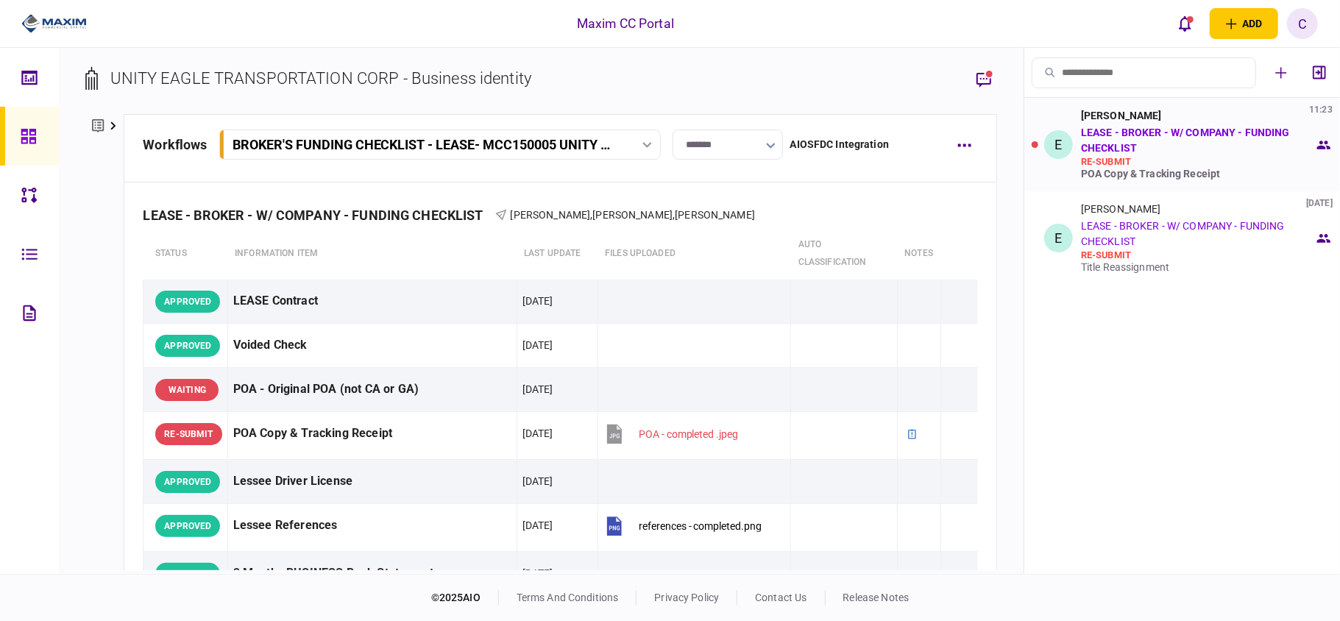
click at [1178, 158] on div "re-submit" at bounding box center [1197, 162] width 233 height 12
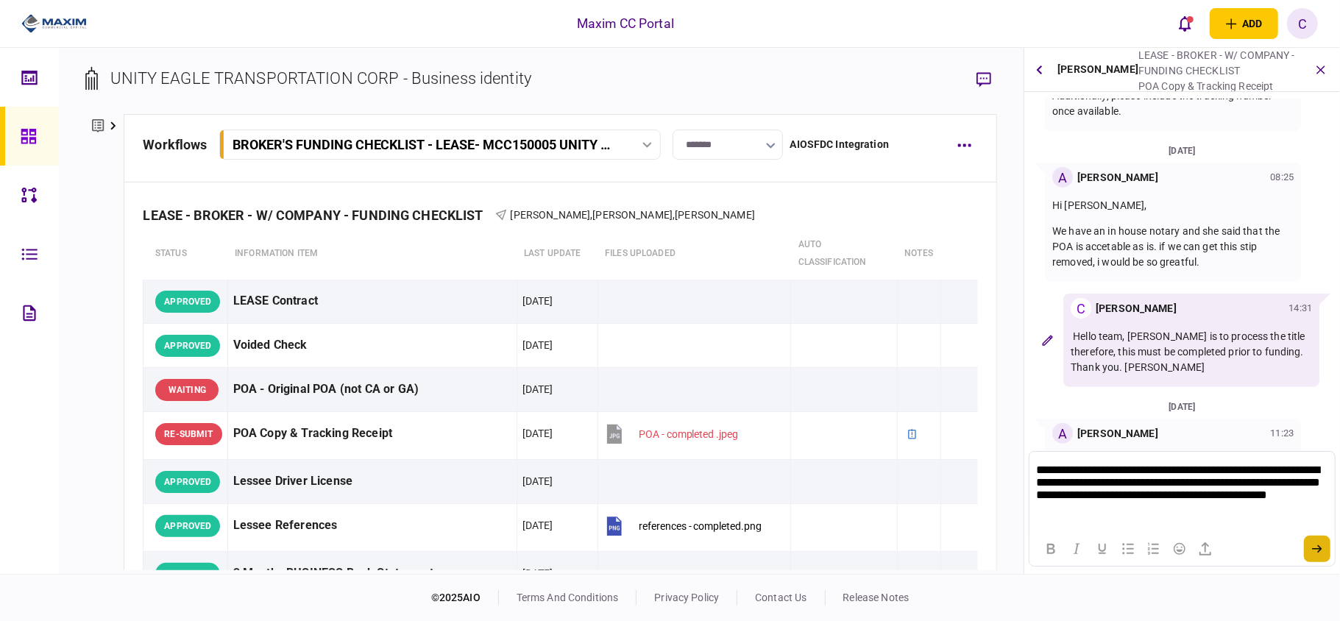
click at [1314, 542] on button "submit" at bounding box center [1317, 549] width 26 height 26
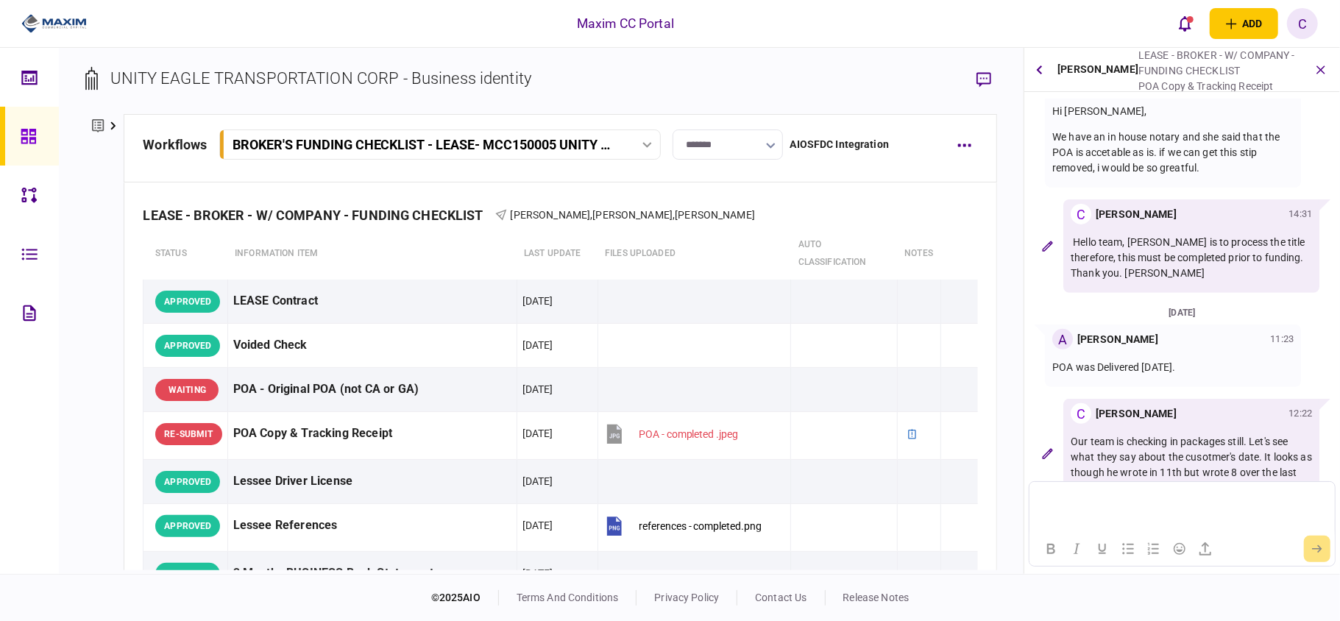
scroll to position [386, 0]
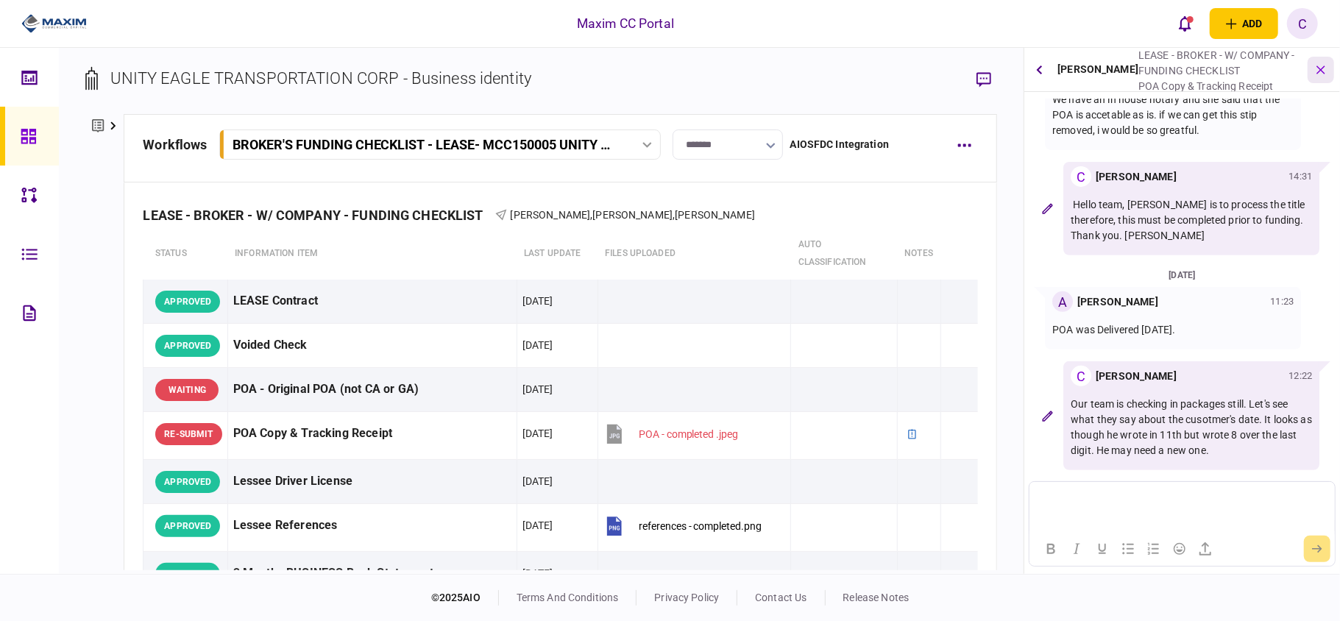
click at [1314, 66] on icon "button" at bounding box center [1321, 69] width 17 height 17
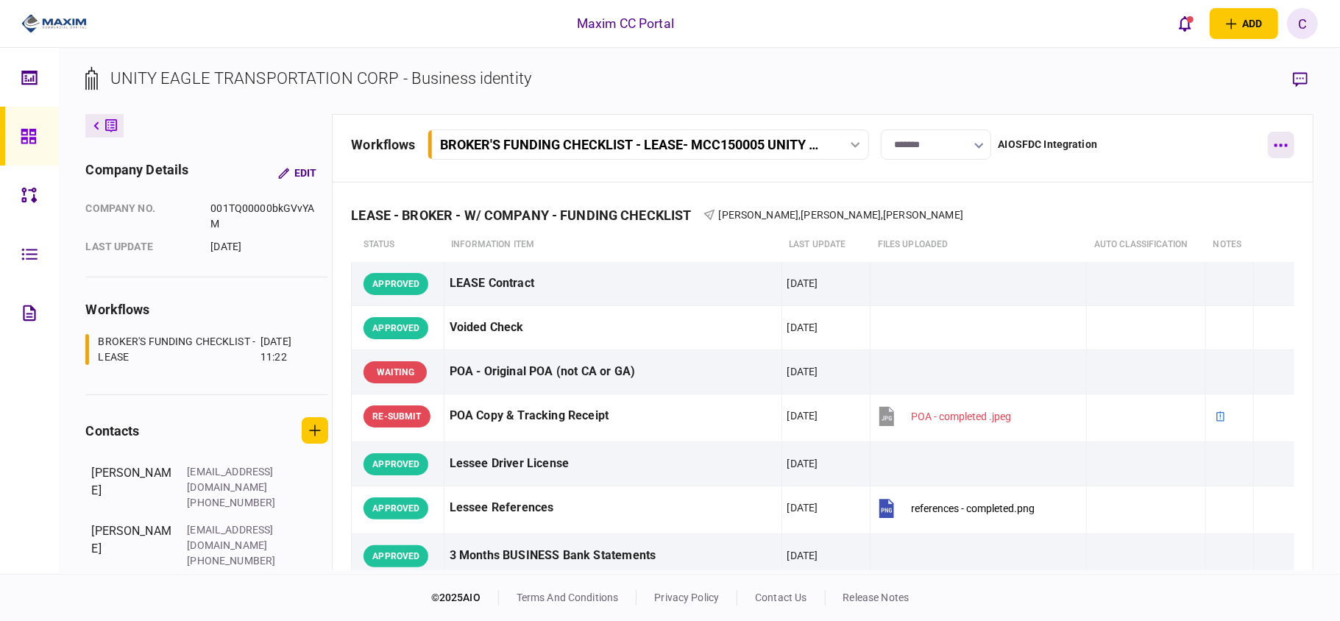
click at [1281, 136] on button "button" at bounding box center [1281, 145] width 26 height 26
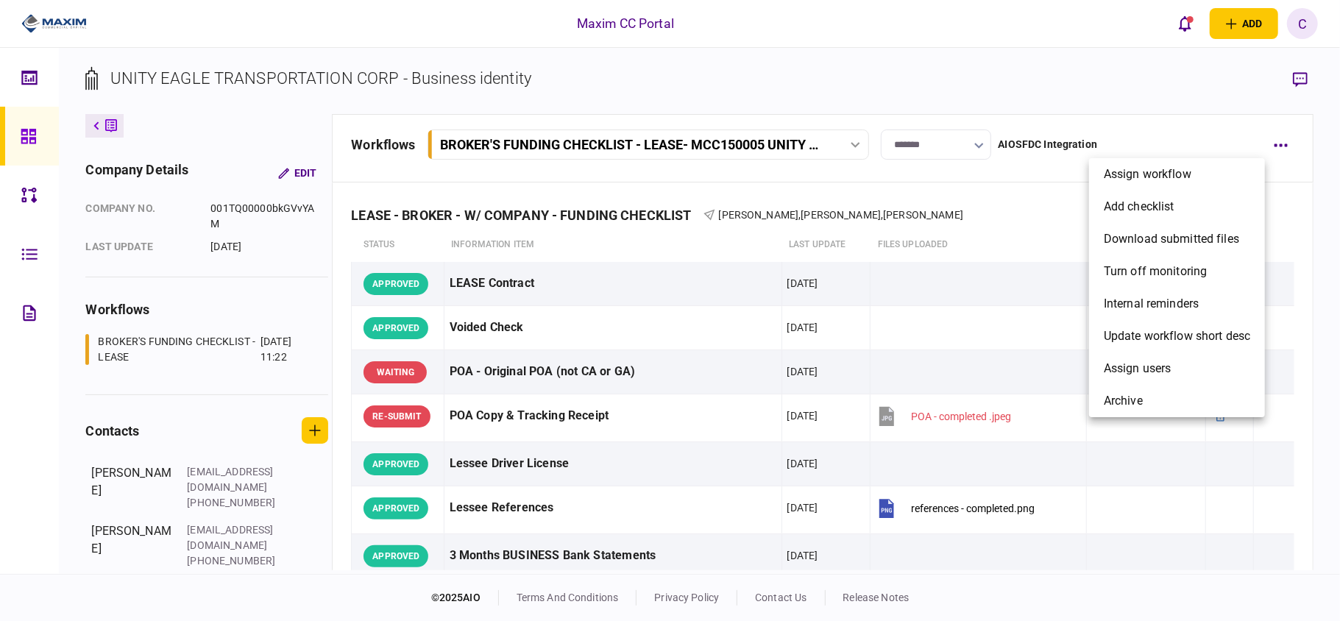
click at [942, 254] on div at bounding box center [670, 310] width 1340 height 621
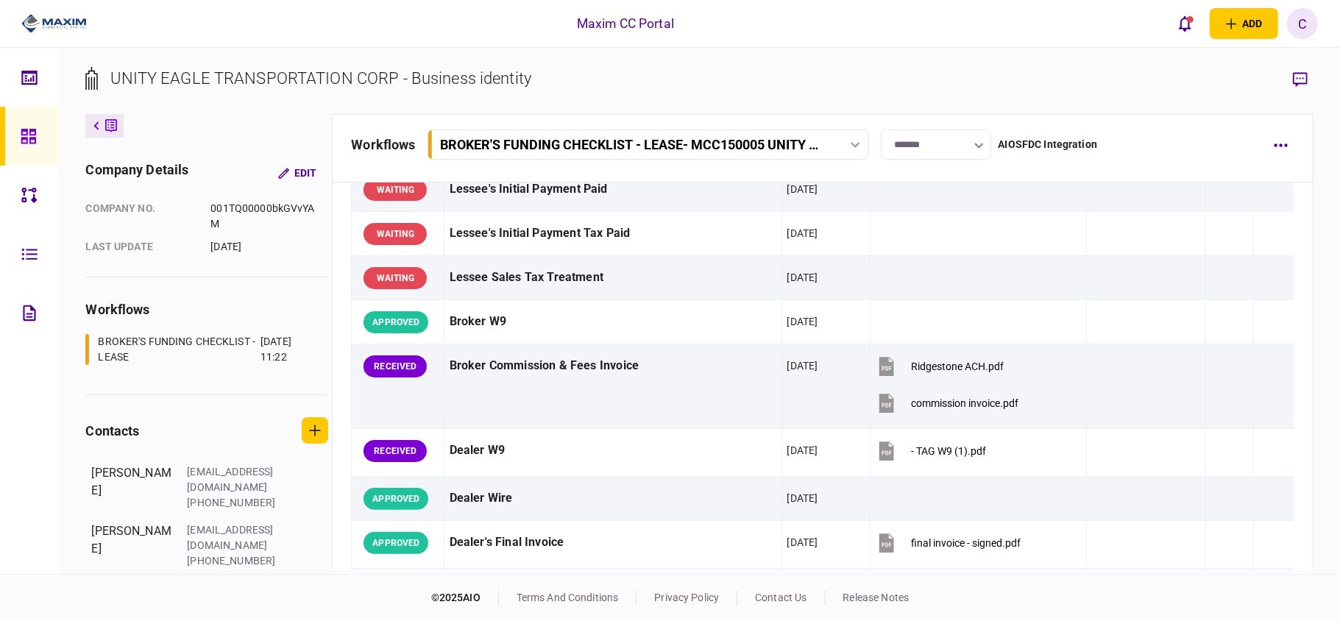
scroll to position [687, 0]
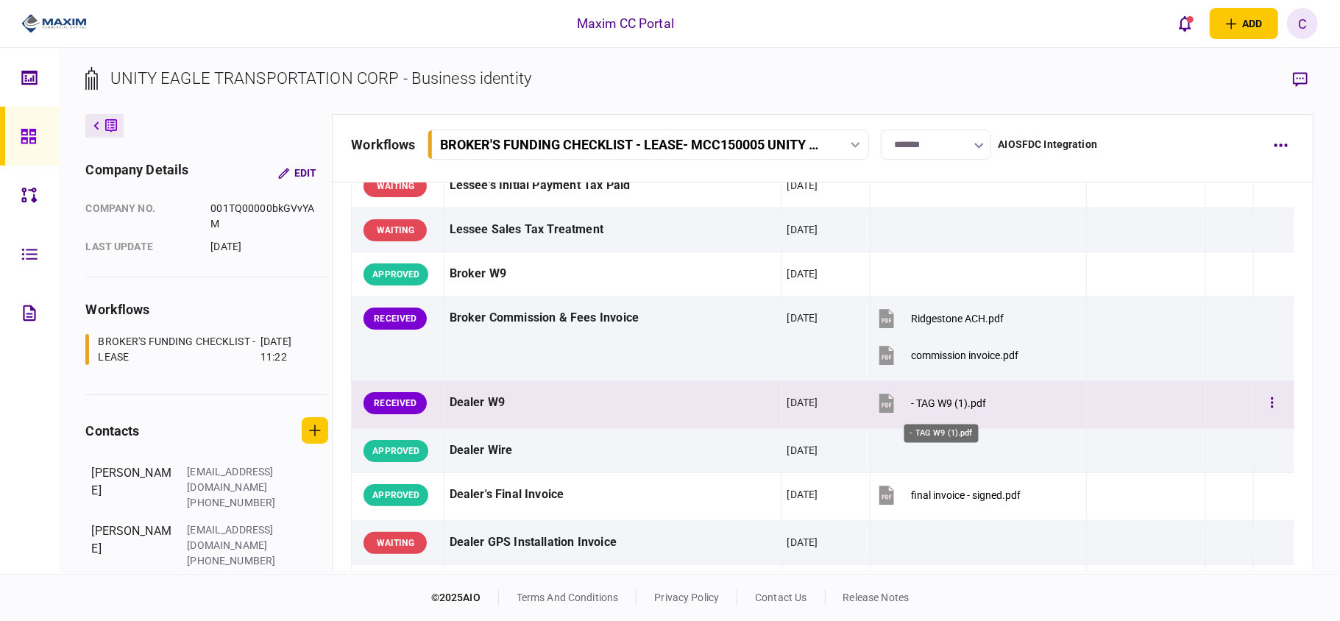
click at [957, 405] on div "- TAG W9 (1).pdf" at bounding box center [948, 403] width 75 height 12
click at [1271, 410] on icon "button" at bounding box center [1272, 403] width 3 height 14
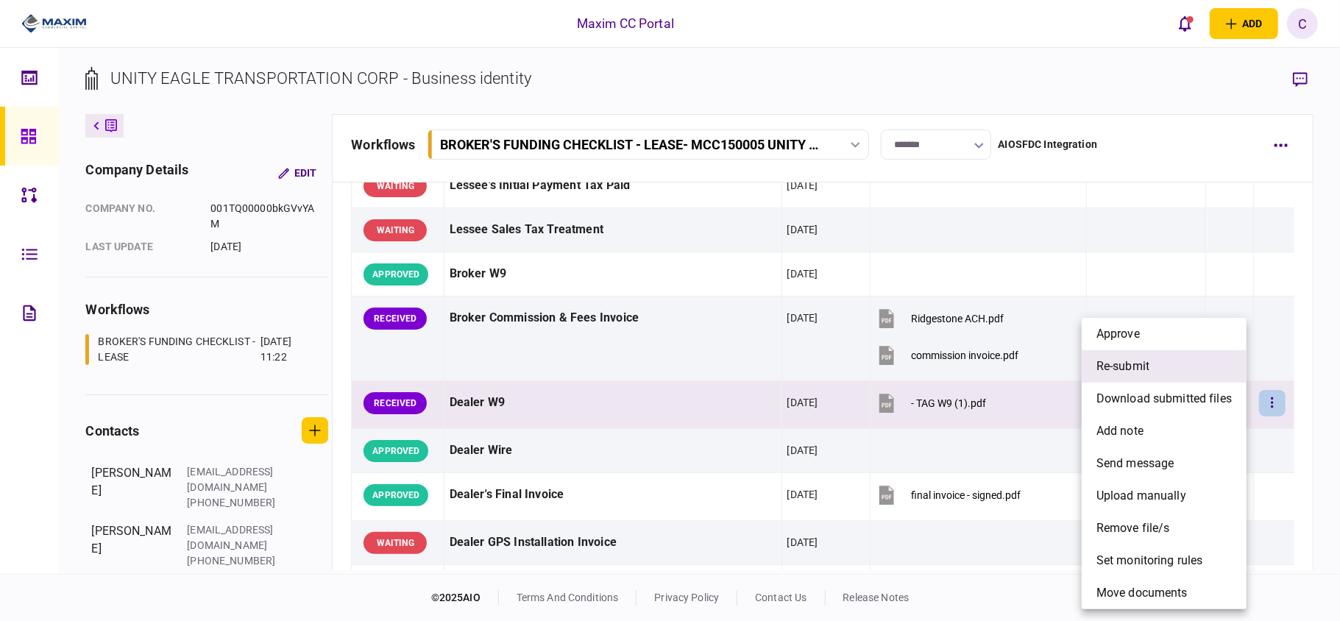
click at [1123, 367] on span "re-submit" at bounding box center [1123, 367] width 53 height 18
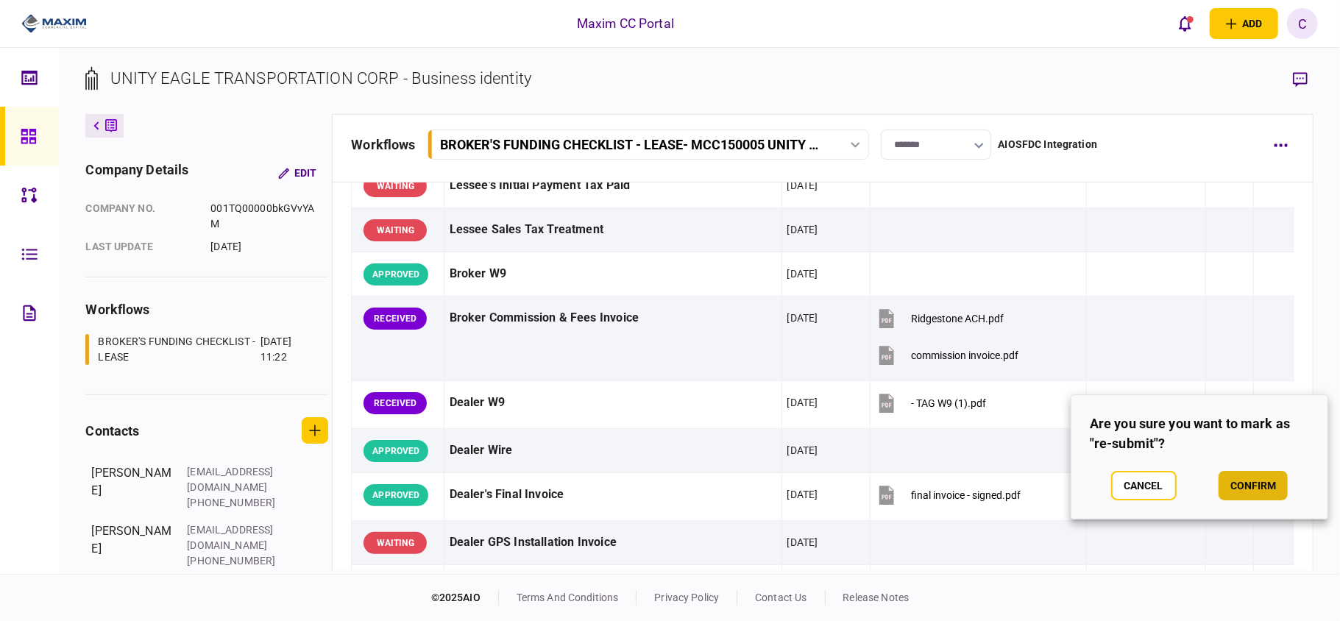
click at [1234, 475] on button "confirm" at bounding box center [1253, 485] width 69 height 29
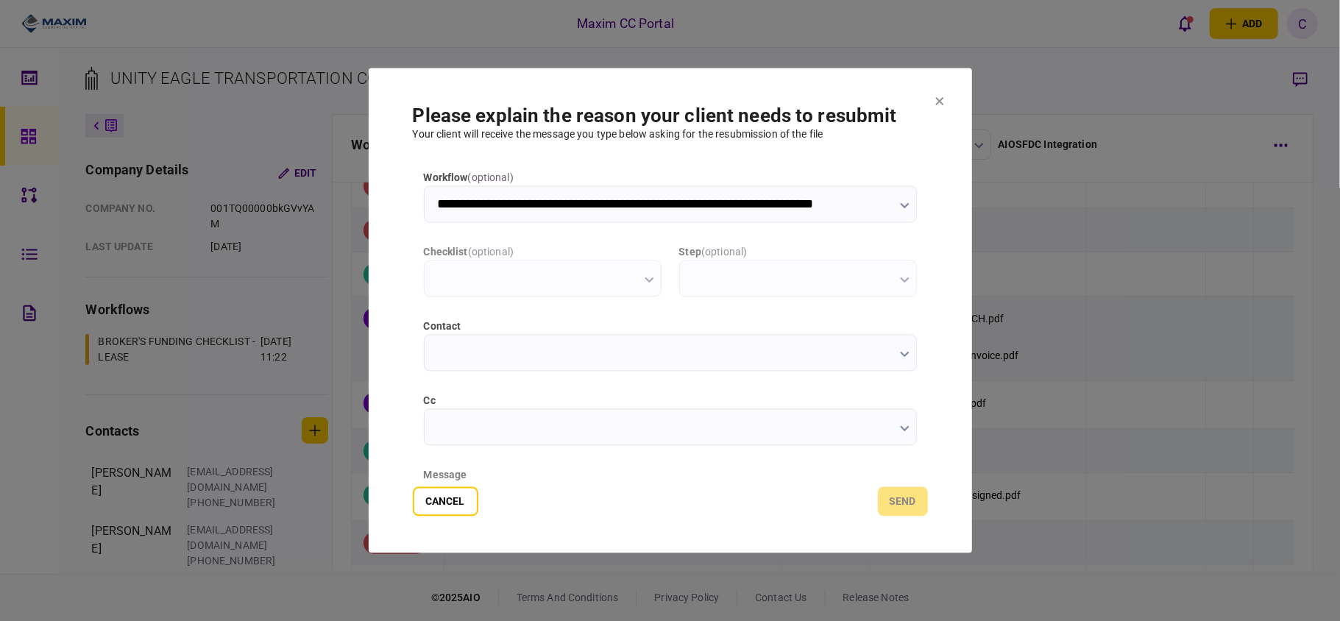
scroll to position [0, 0]
type input "**********"
type input "*********"
type input "**********"
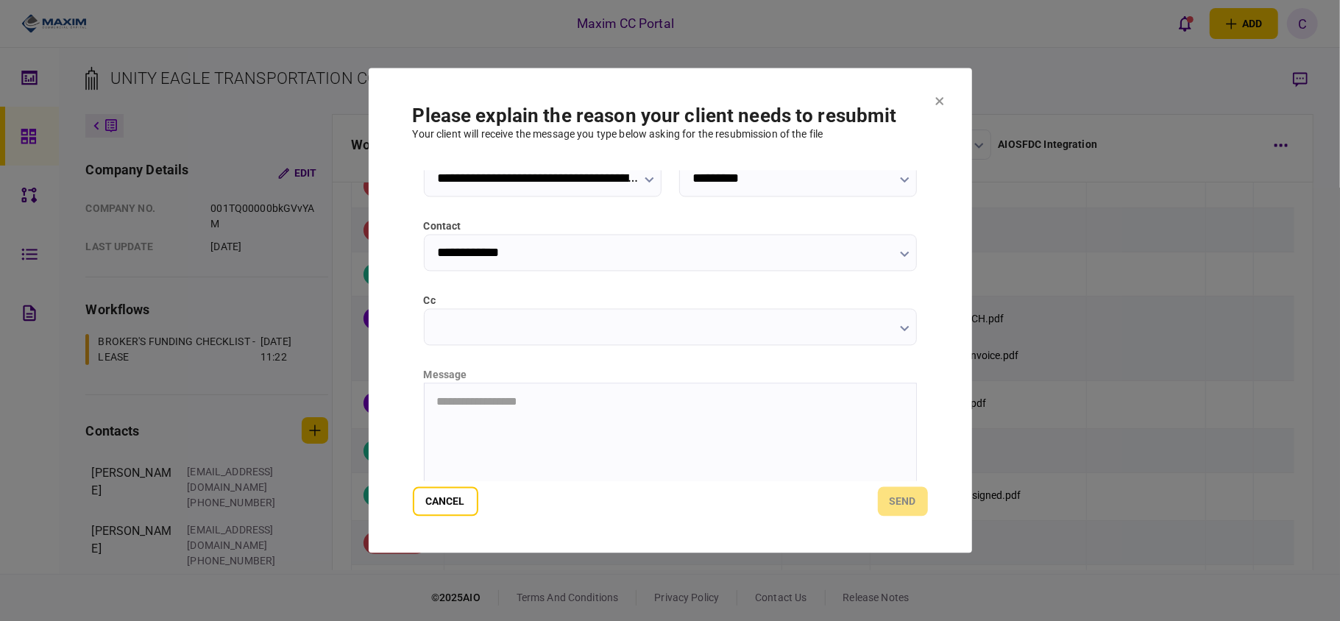
scroll to position [185, 0]
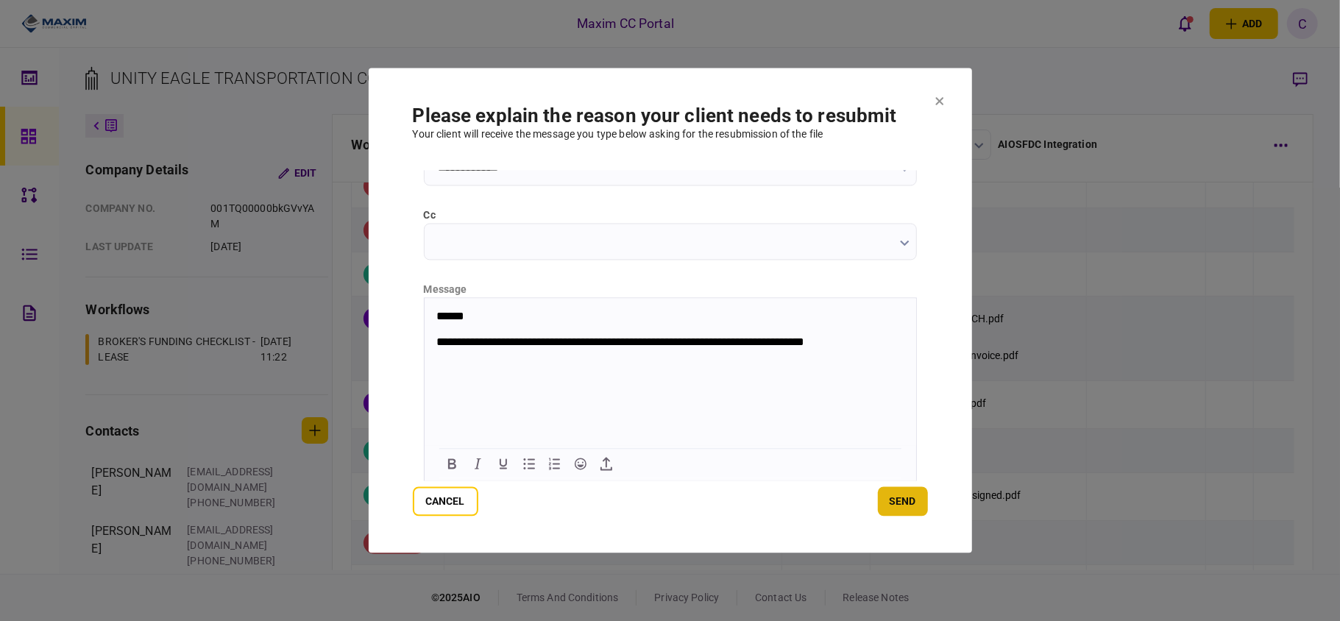
click at [899, 498] on button "send" at bounding box center [903, 501] width 50 height 29
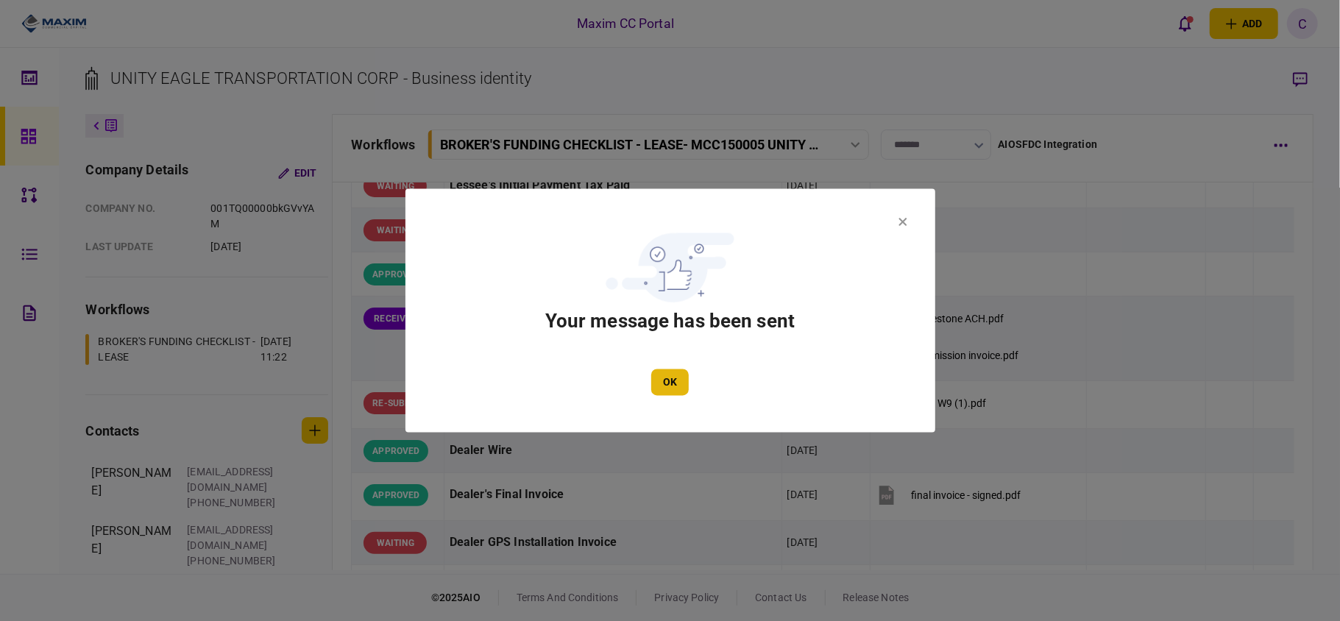
click at [662, 380] on button "OK" at bounding box center [670, 382] width 38 height 26
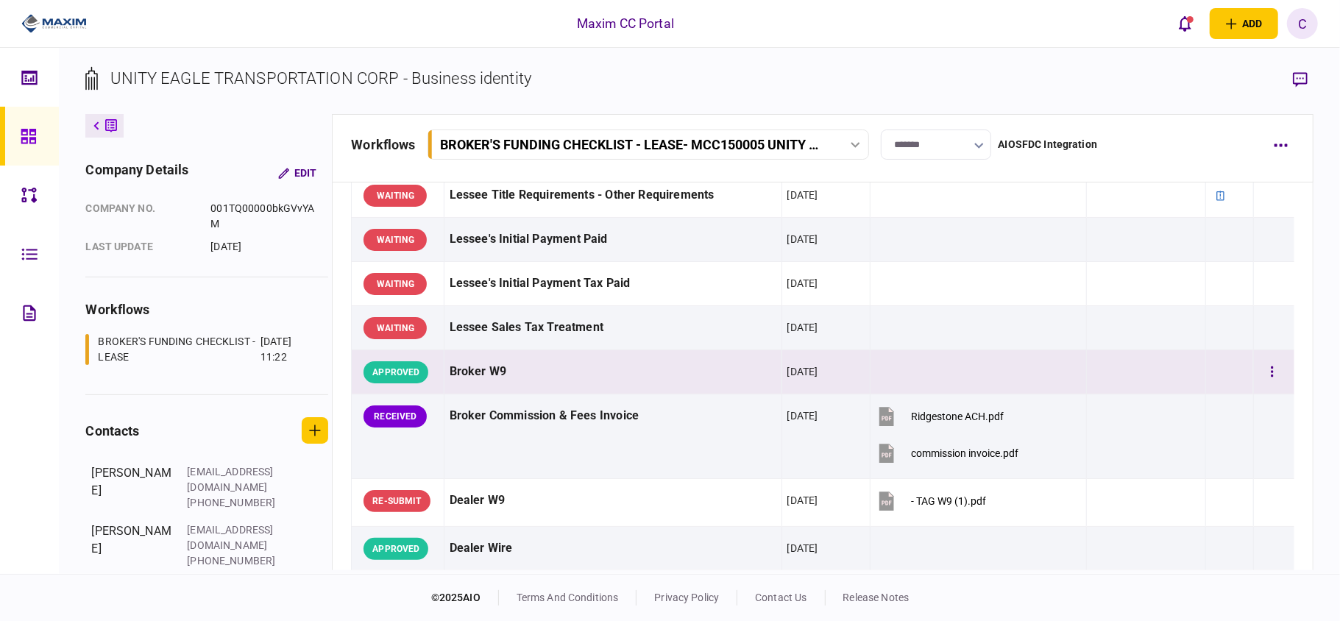
scroll to position [687, 0]
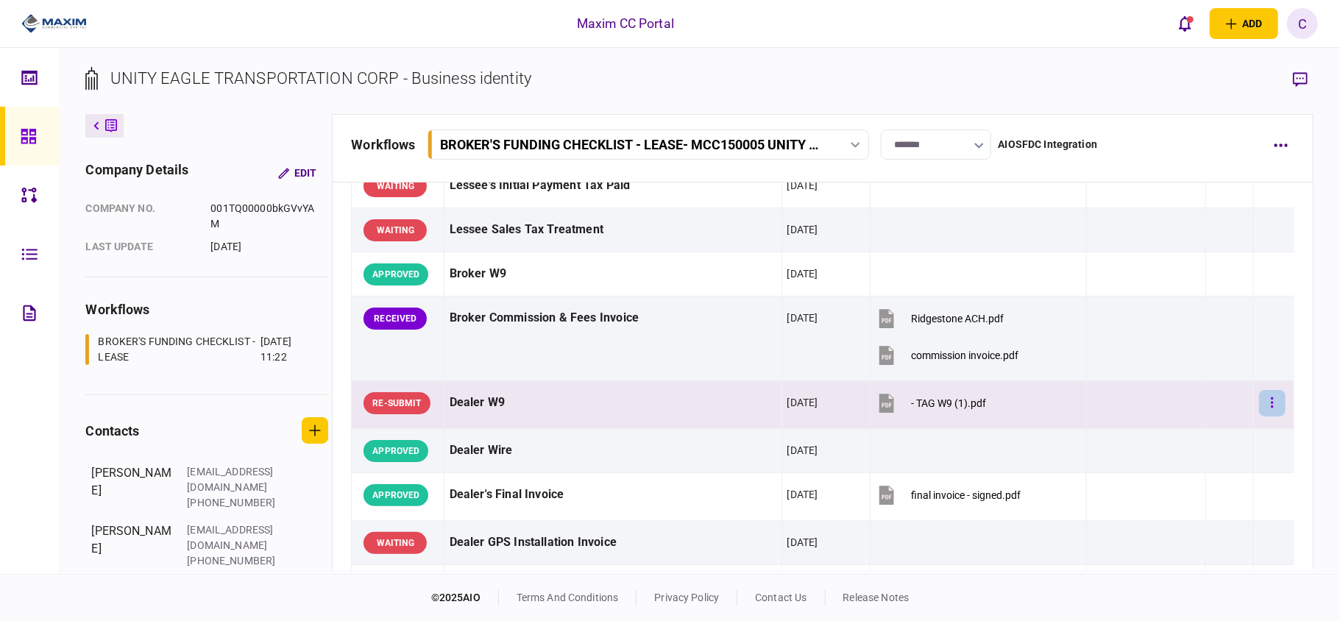
click at [1271, 407] on icon "button" at bounding box center [1272, 402] width 2 height 10
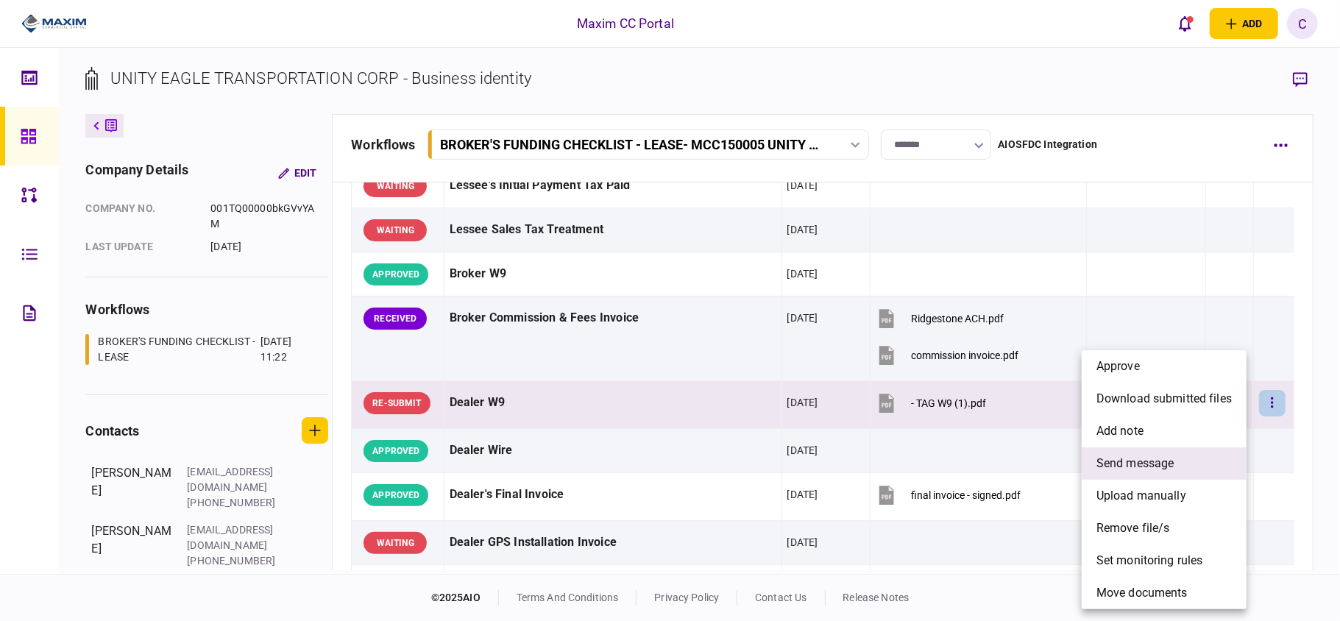
click at [1128, 460] on span "send message" at bounding box center [1136, 464] width 78 height 18
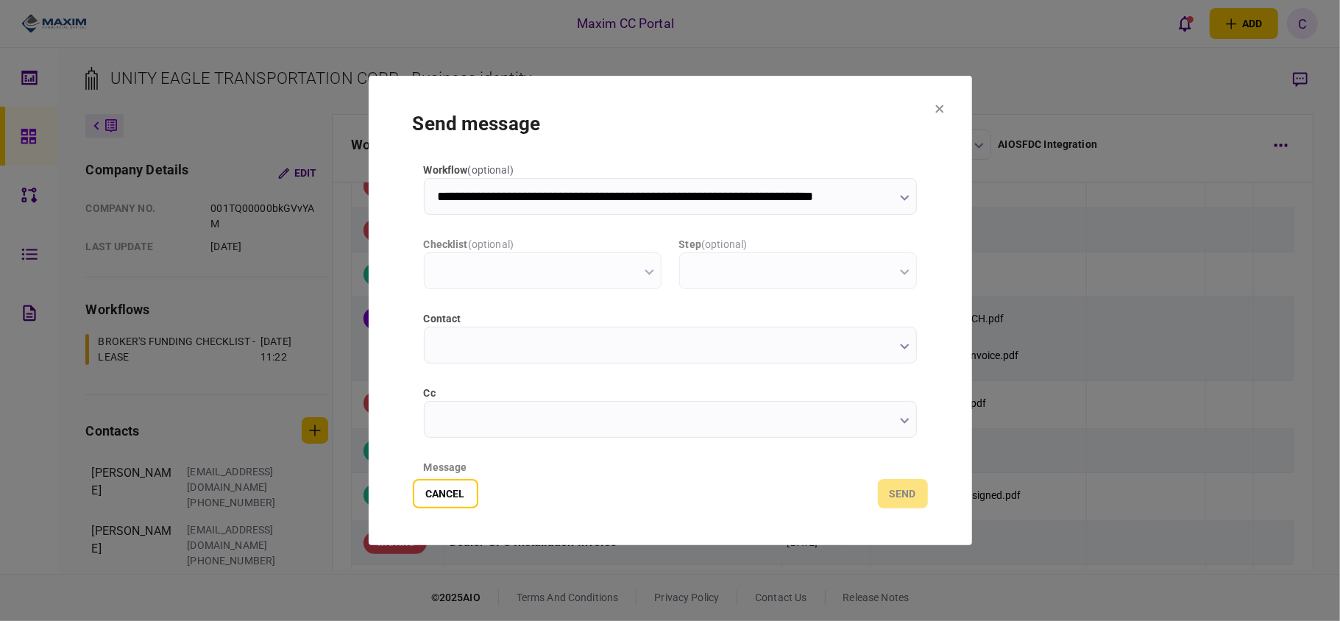
scroll to position [0, 0]
type input "**********"
type input "*********"
type input "**********"
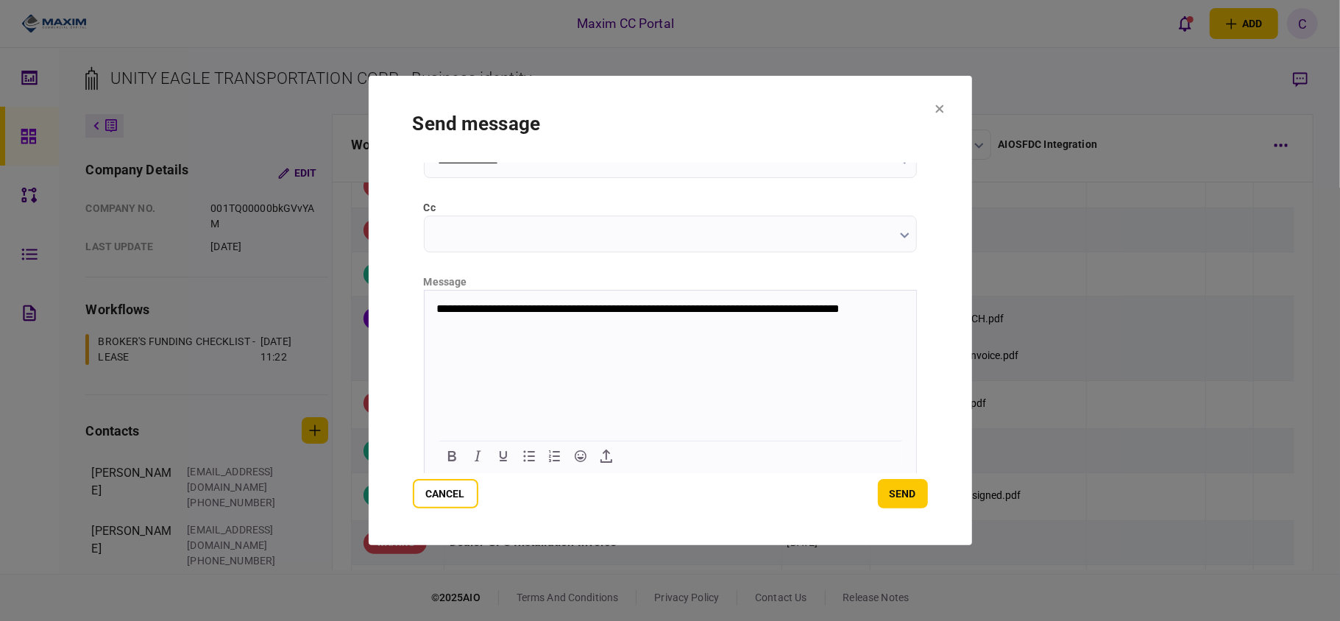
click at [756, 308] on p "**********" at bounding box center [668, 309] width 465 height 14
click at [904, 490] on button "send" at bounding box center [903, 493] width 50 height 29
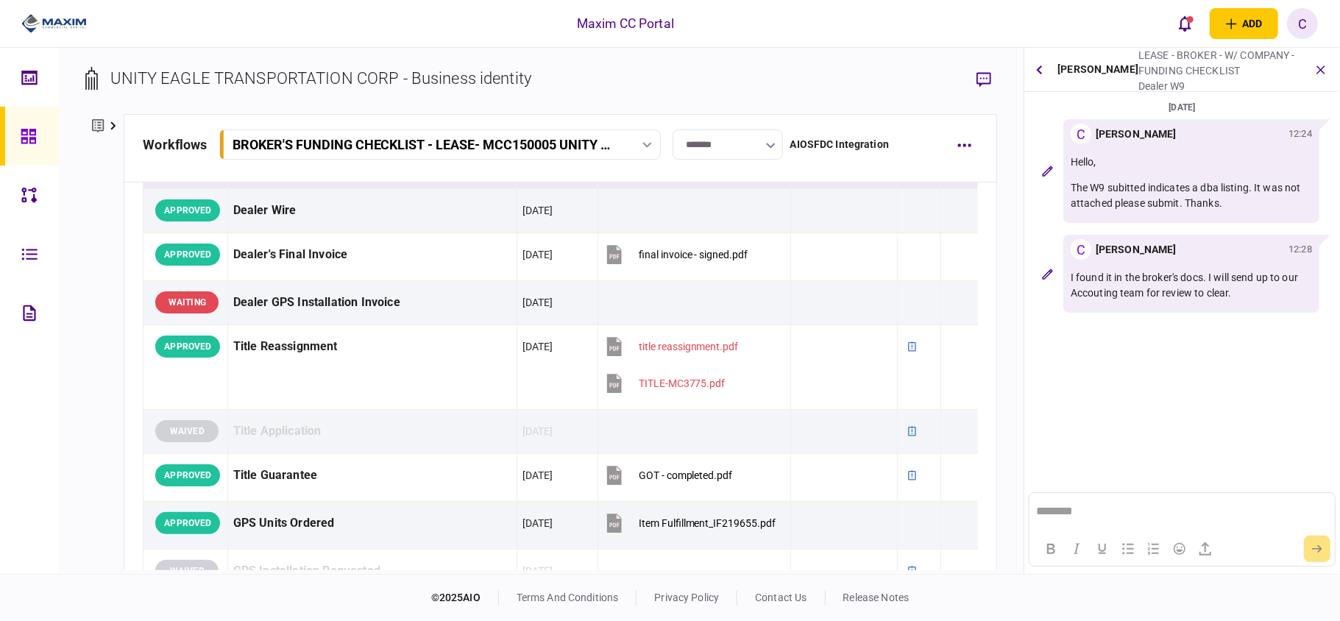
scroll to position [902, 0]
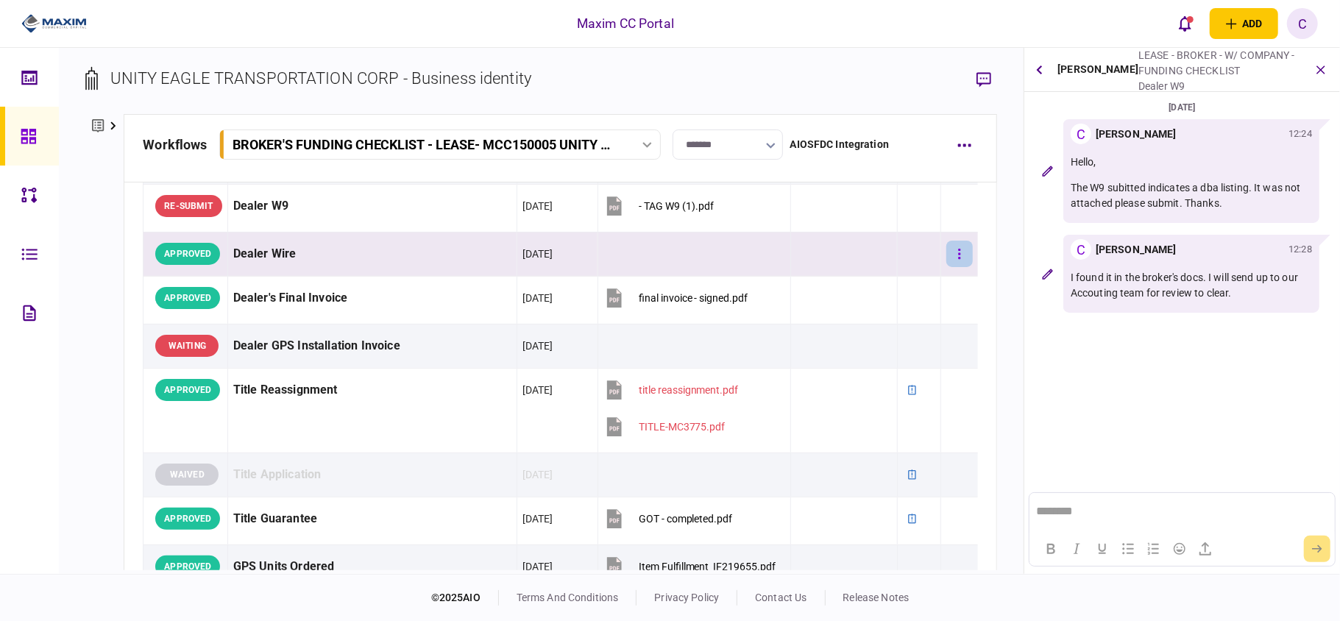
click at [946, 252] on button "button" at bounding box center [959, 254] width 26 height 26
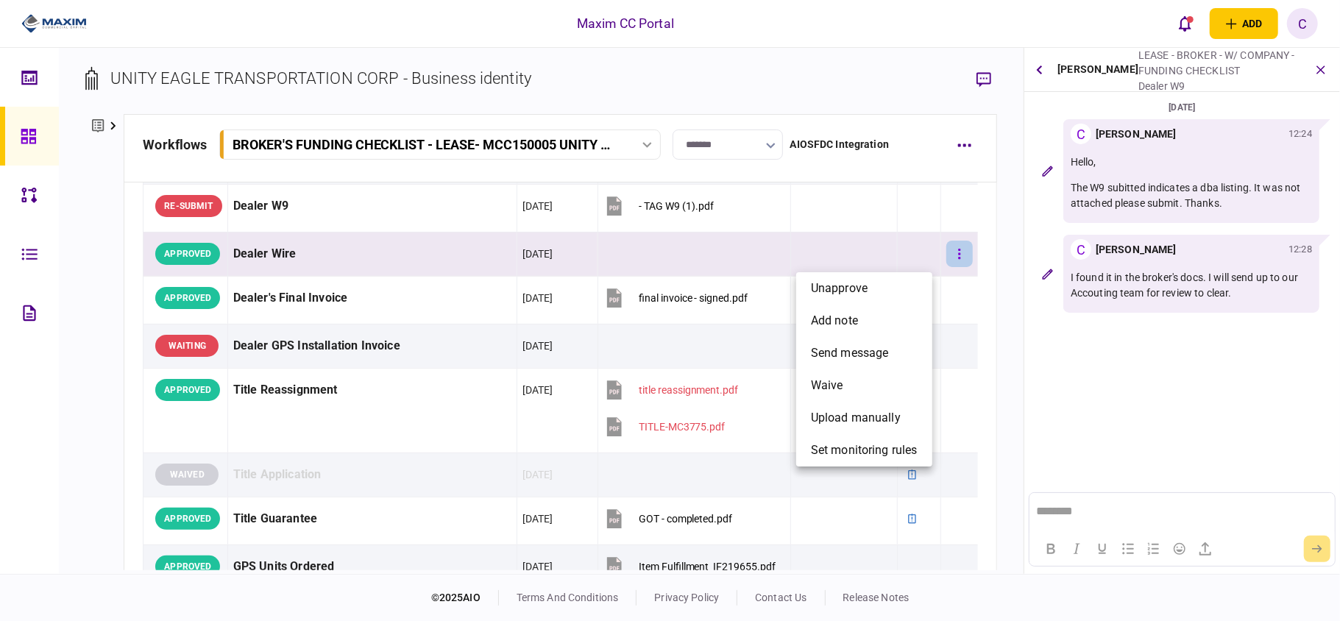
click at [942, 252] on div at bounding box center [670, 310] width 1340 height 621
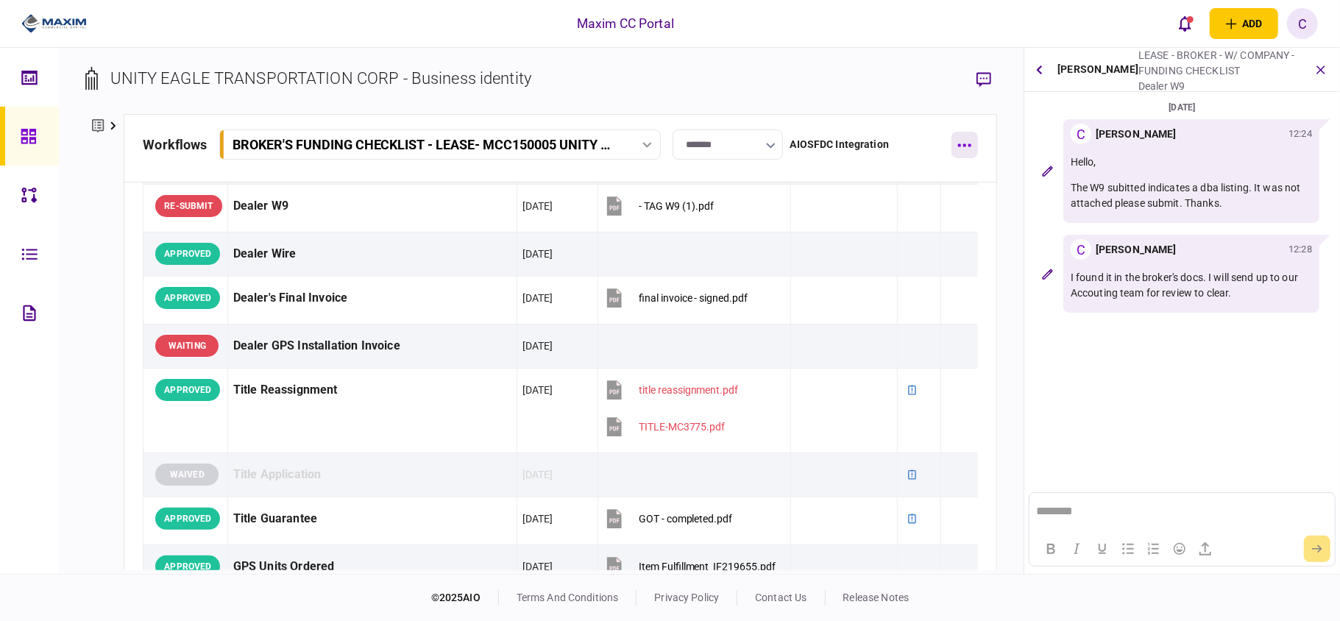
click at [972, 149] on button "button" at bounding box center [965, 145] width 26 height 26
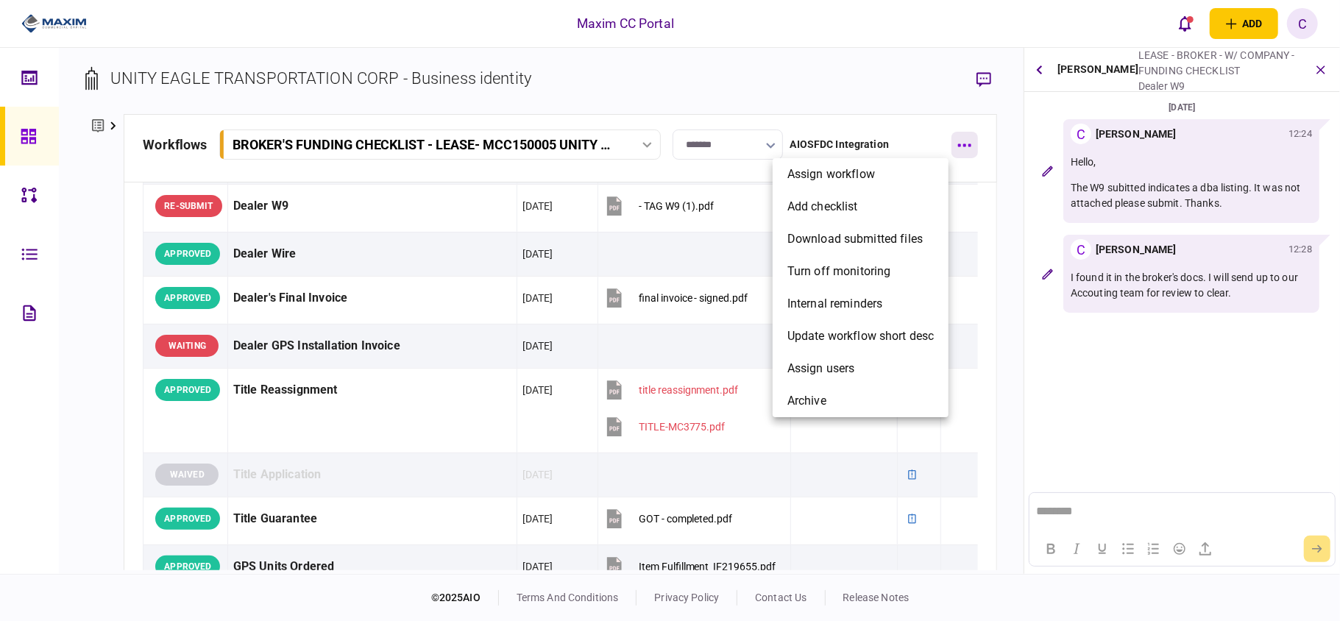
click at [972, 149] on div at bounding box center [670, 310] width 1340 height 621
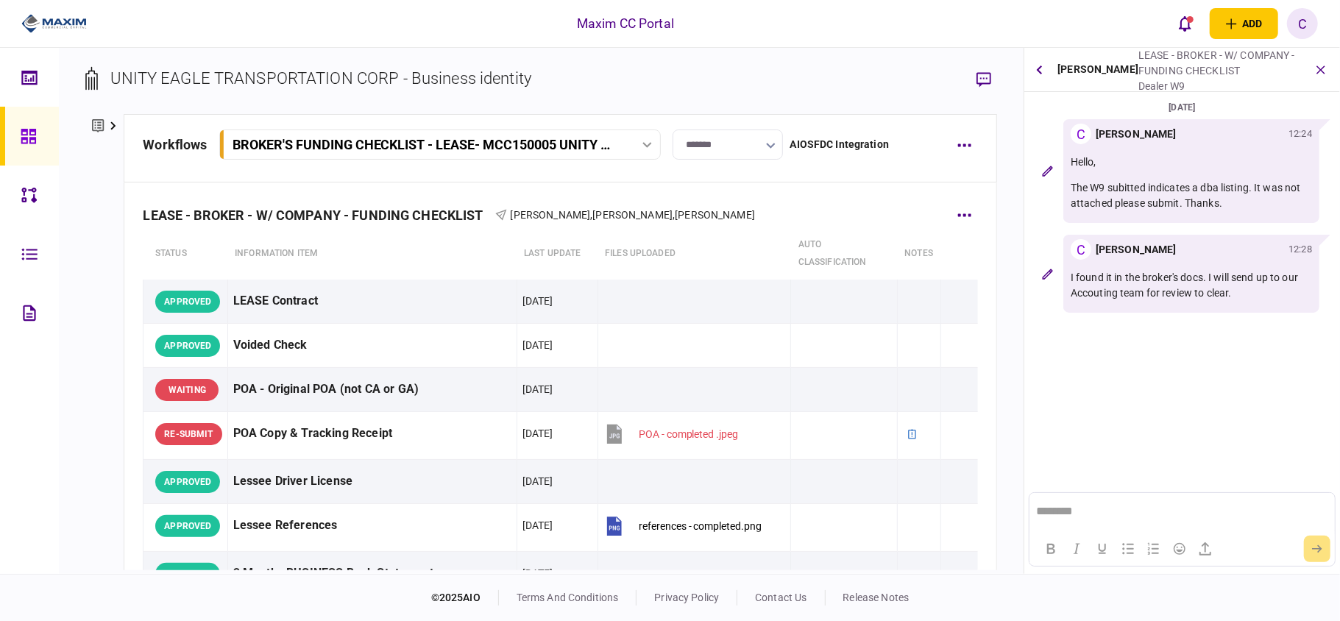
scroll to position [196, 0]
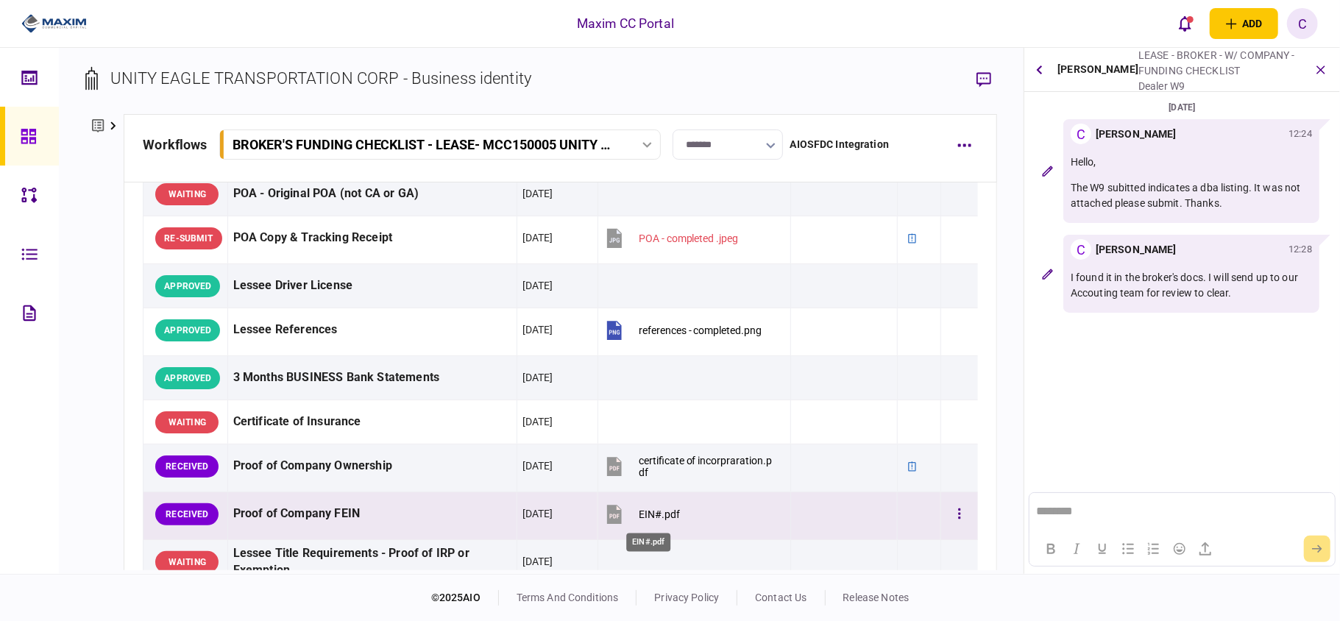
click at [639, 515] on div "EIN#.pdf" at bounding box center [659, 515] width 41 height 12
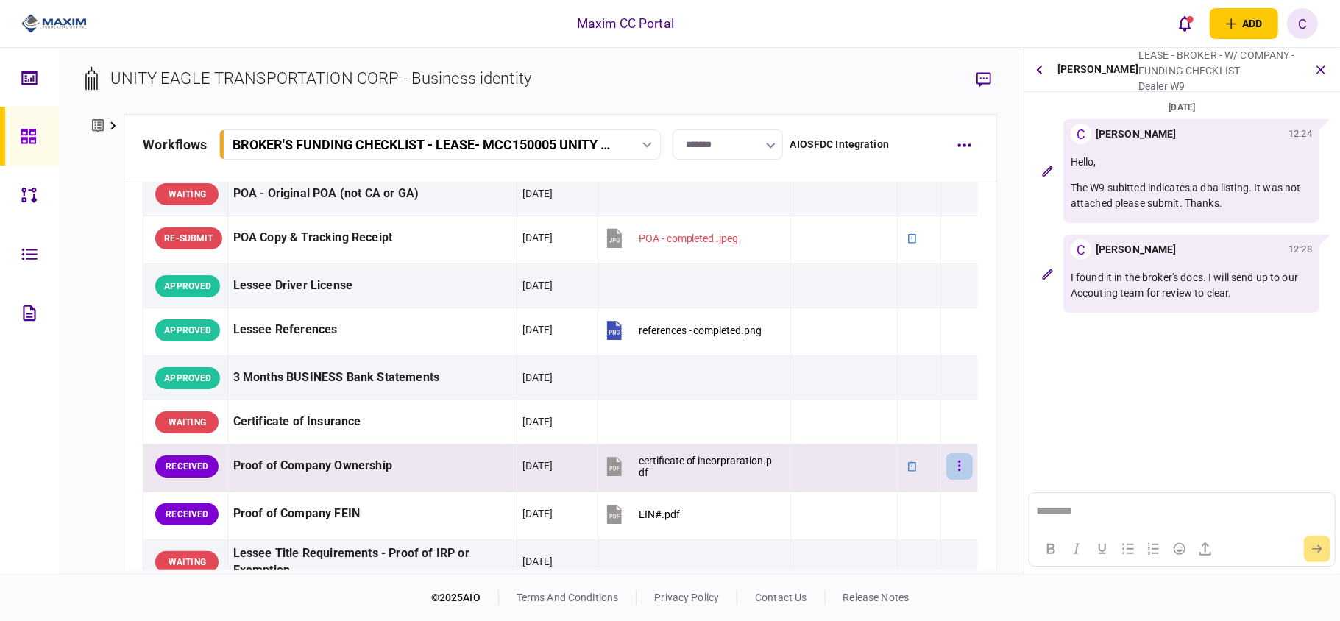
click at [951, 465] on button "button" at bounding box center [959, 466] width 26 height 26
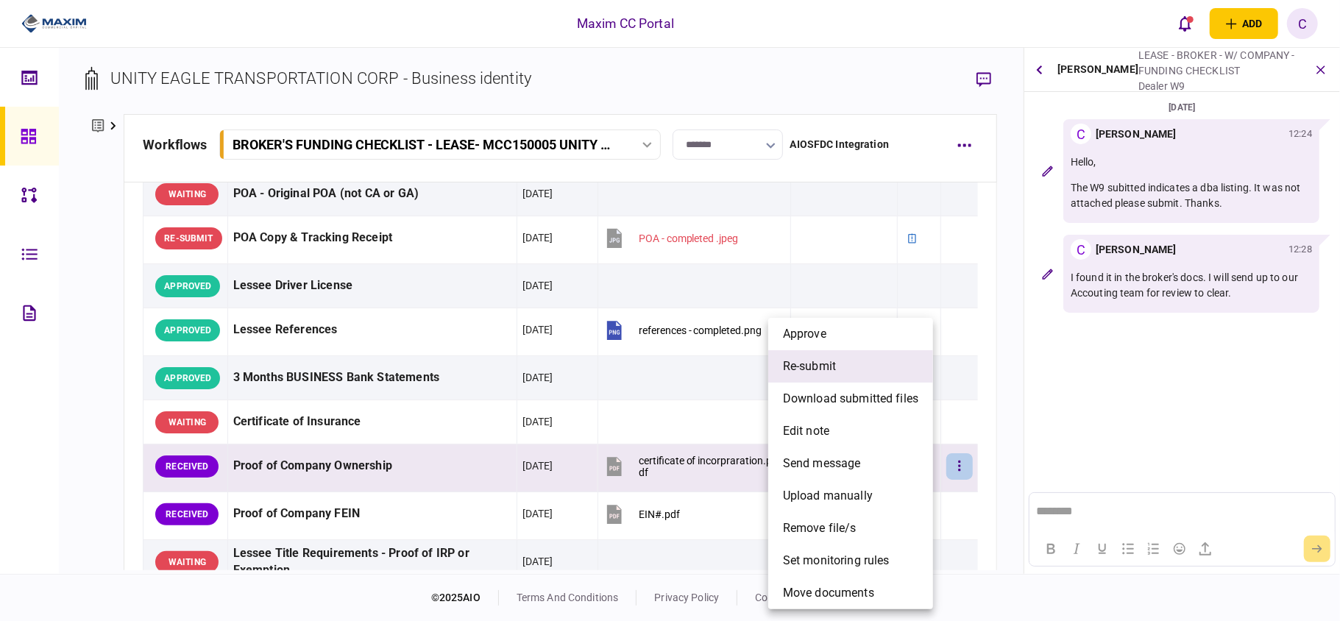
click at [821, 372] on span "re-submit" at bounding box center [809, 367] width 53 height 18
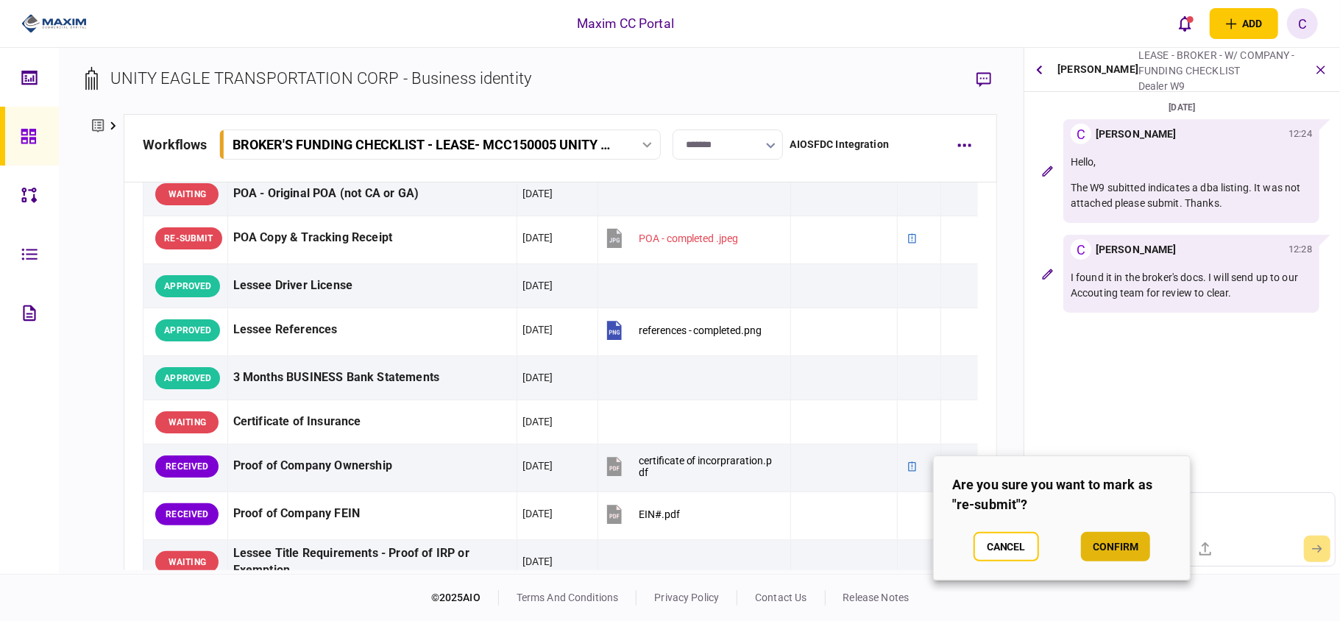
click at [1113, 537] on button "confirm" at bounding box center [1115, 546] width 69 height 29
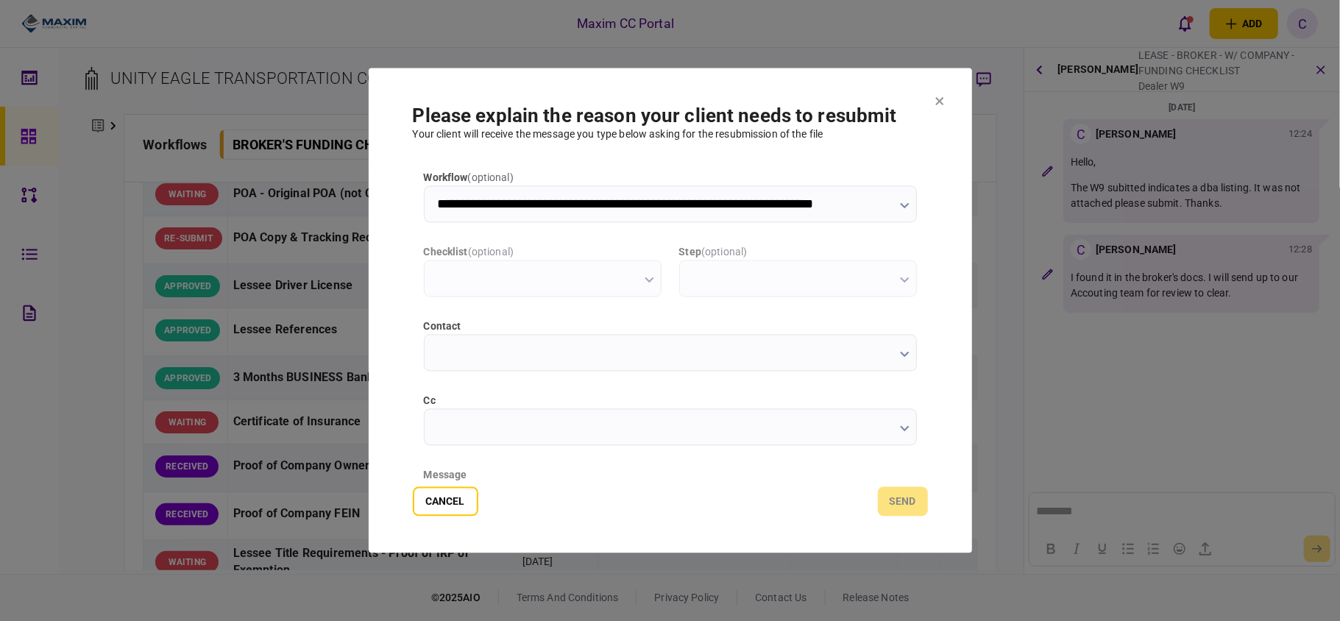
scroll to position [0, 0]
type input "**********"
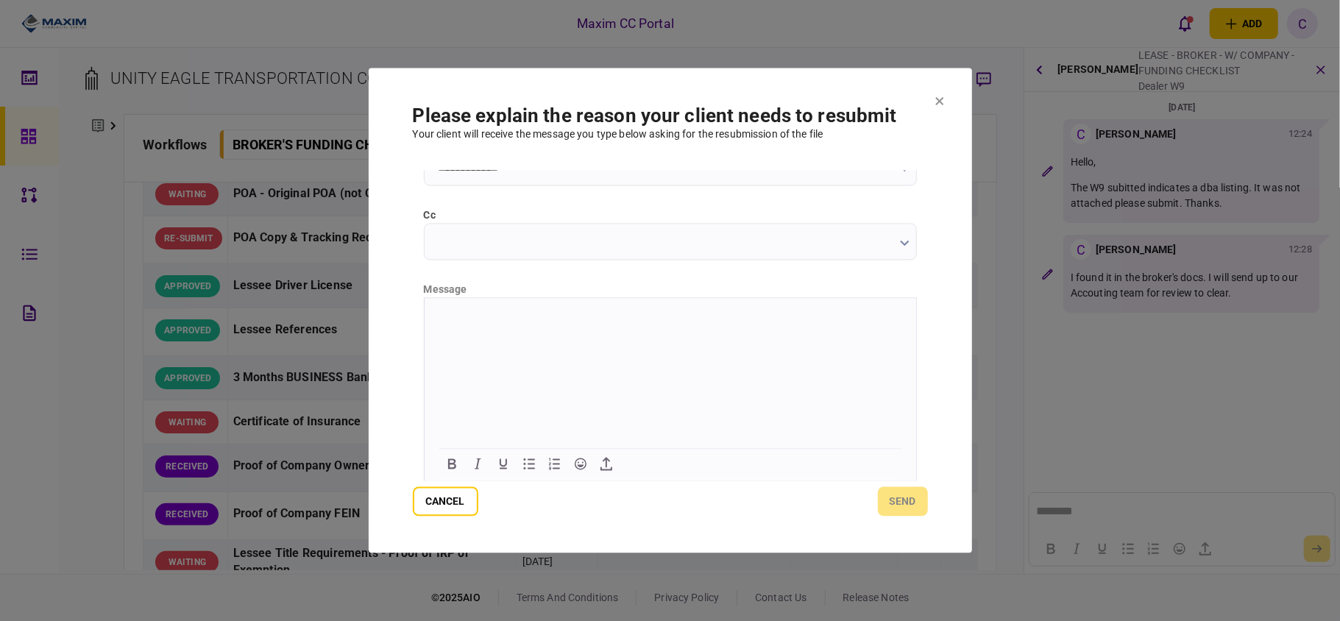
click at [601, 326] on html at bounding box center [670, 316] width 492 height 36
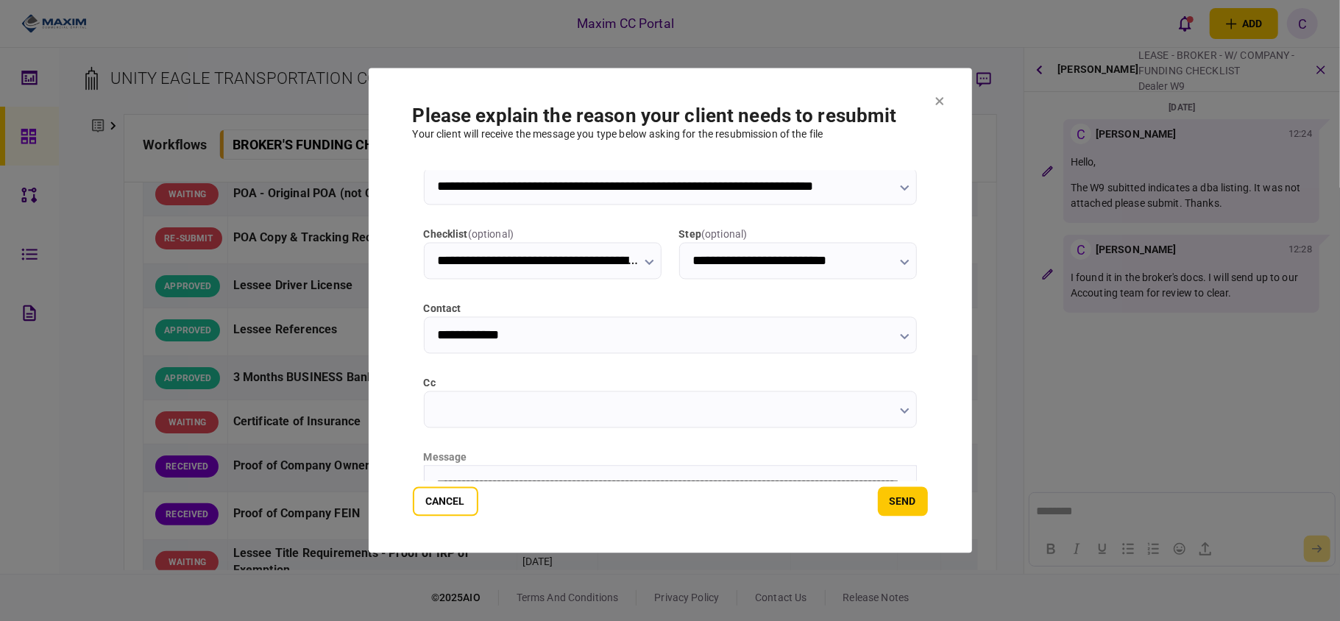
scroll to position [0, 0]
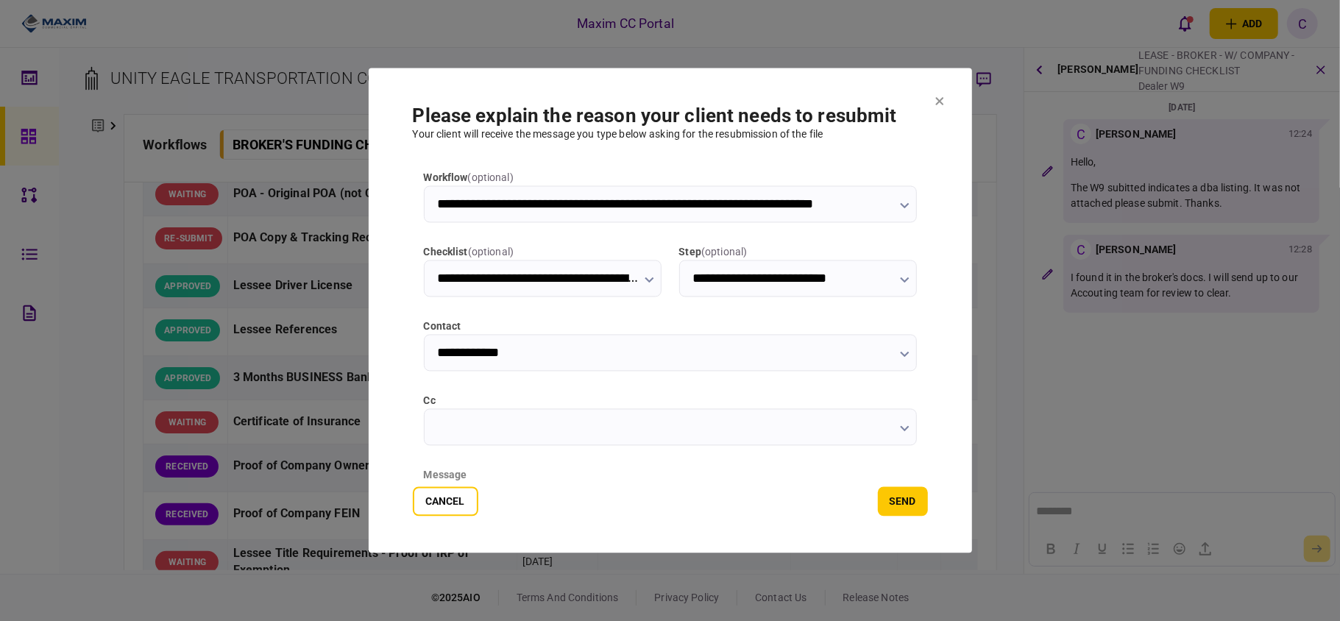
click at [704, 348] on input "**********" at bounding box center [670, 353] width 493 height 37
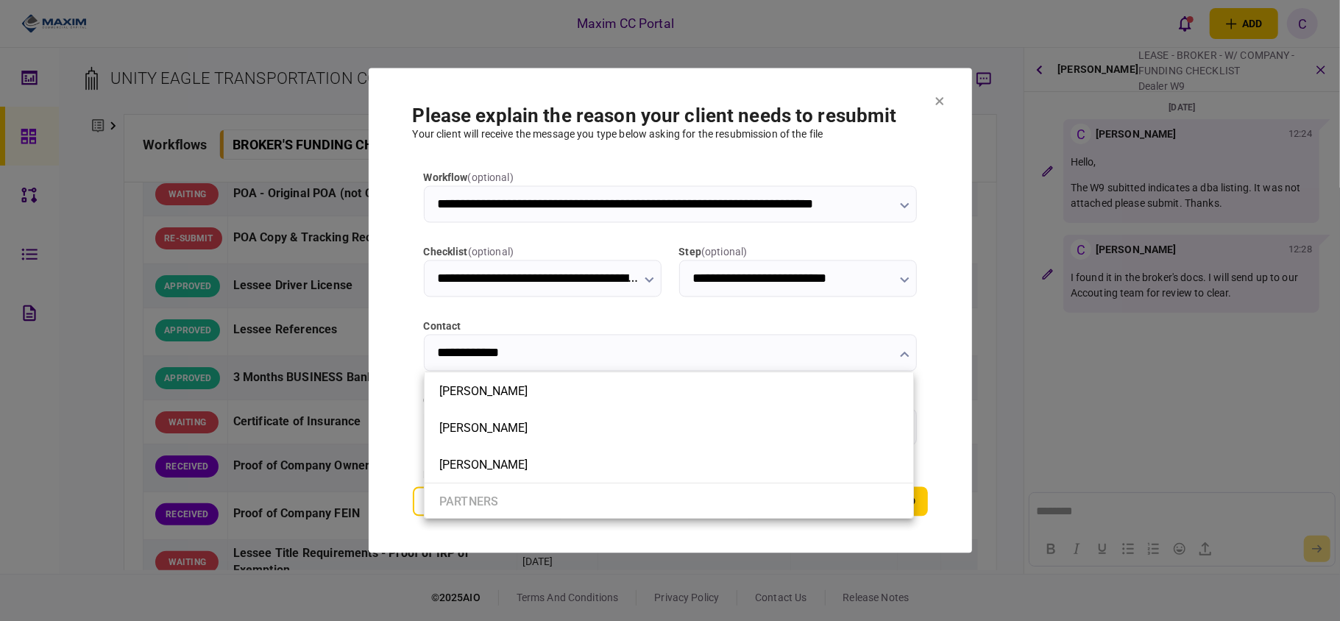
click at [704, 348] on div at bounding box center [670, 310] width 1340 height 621
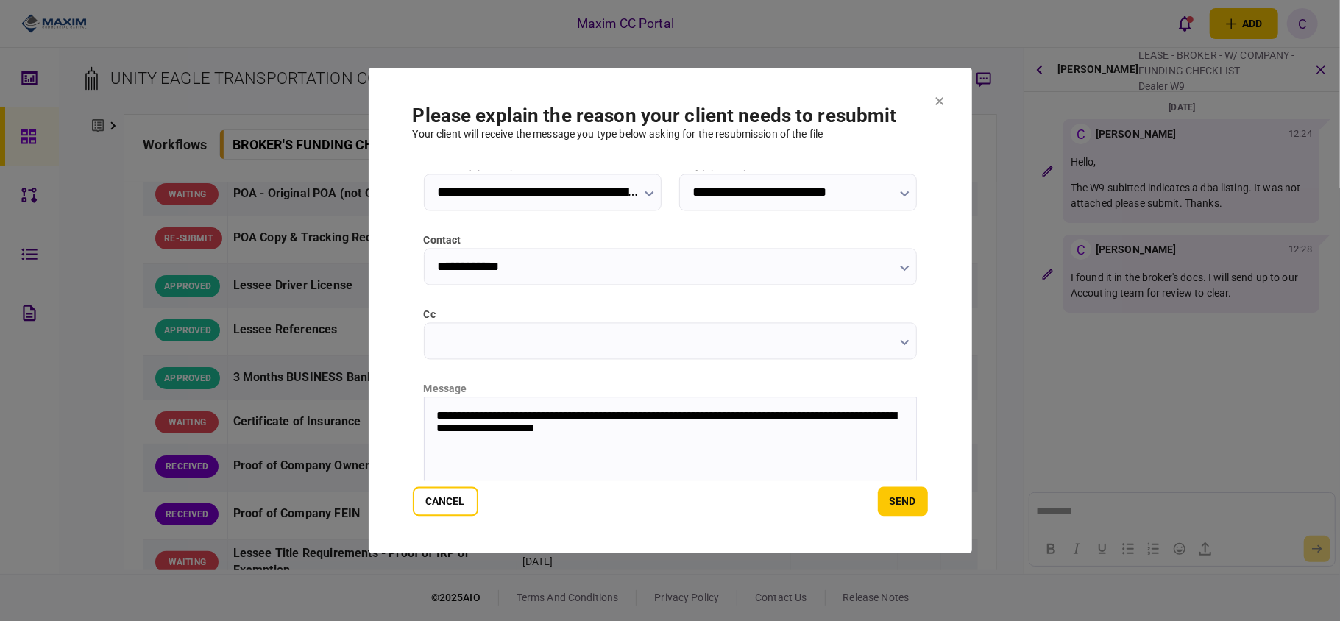
scroll to position [185, 0]
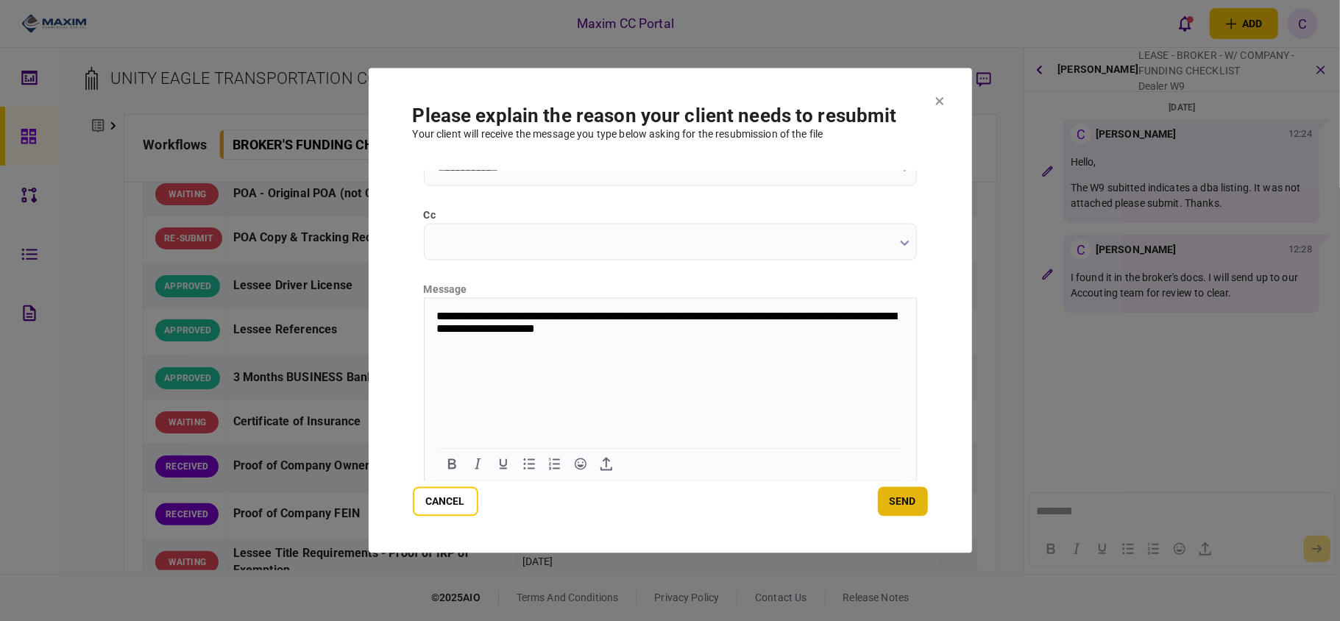
click at [913, 493] on button "send" at bounding box center [903, 501] width 50 height 29
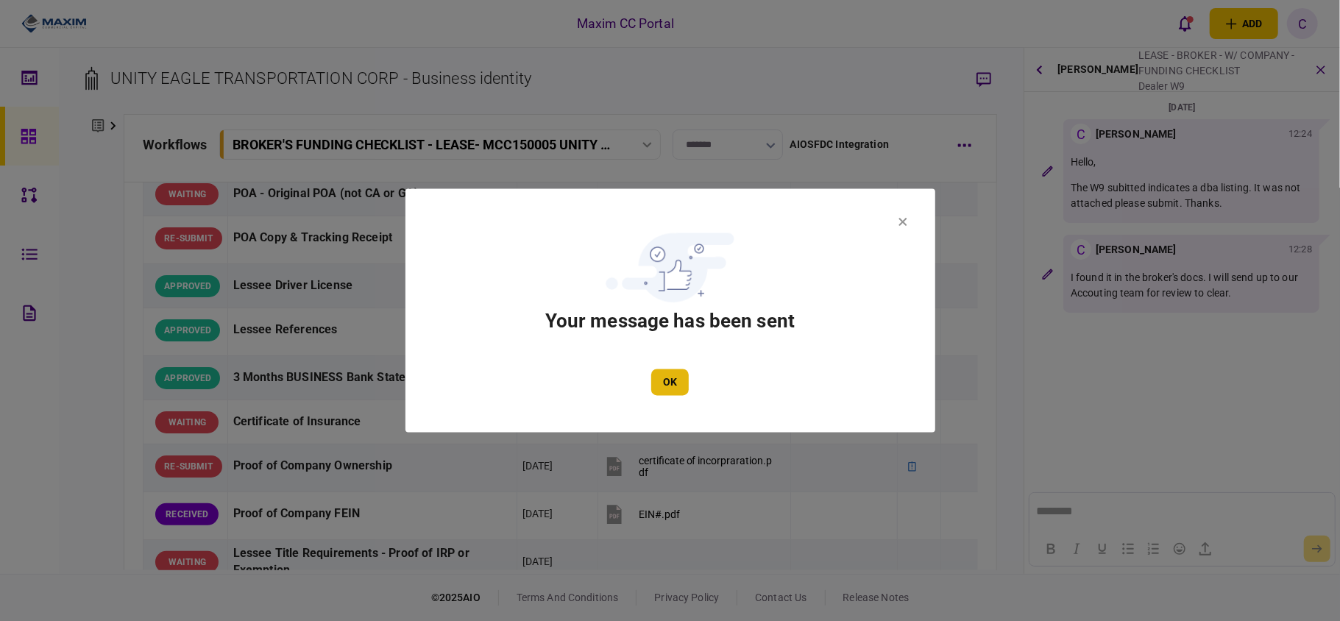
click at [672, 371] on button "OK" at bounding box center [670, 382] width 38 height 26
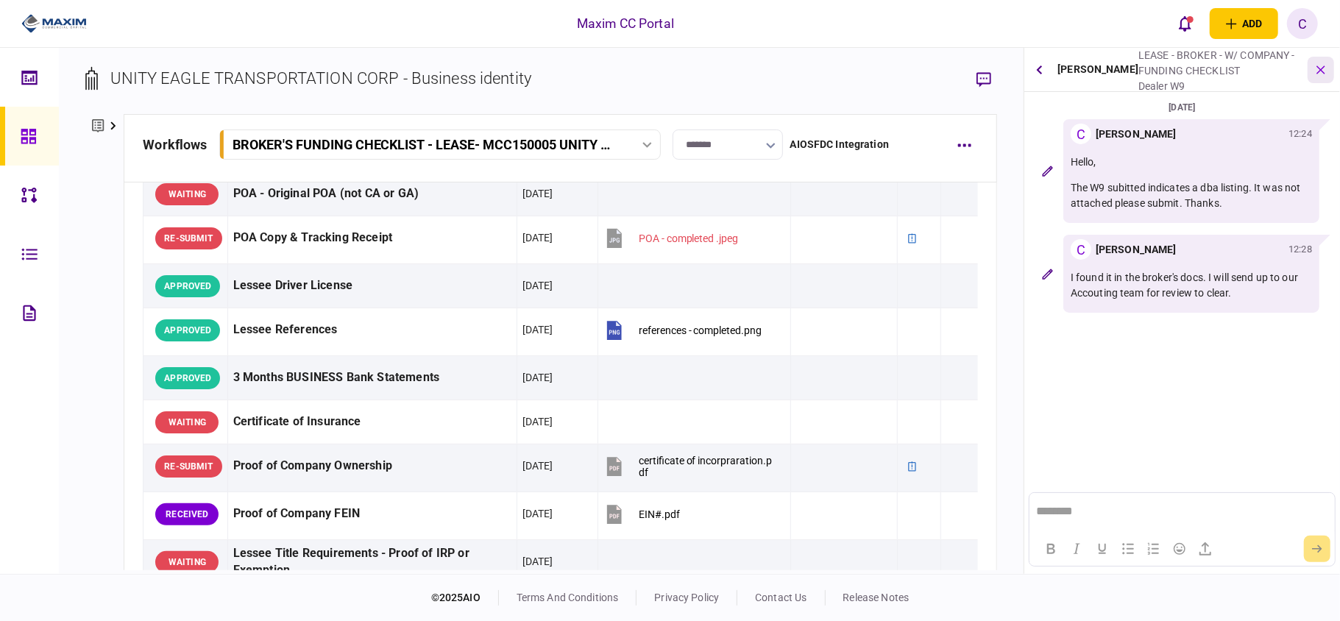
click at [1323, 71] on icon "button" at bounding box center [1320, 69] width 15 height 15
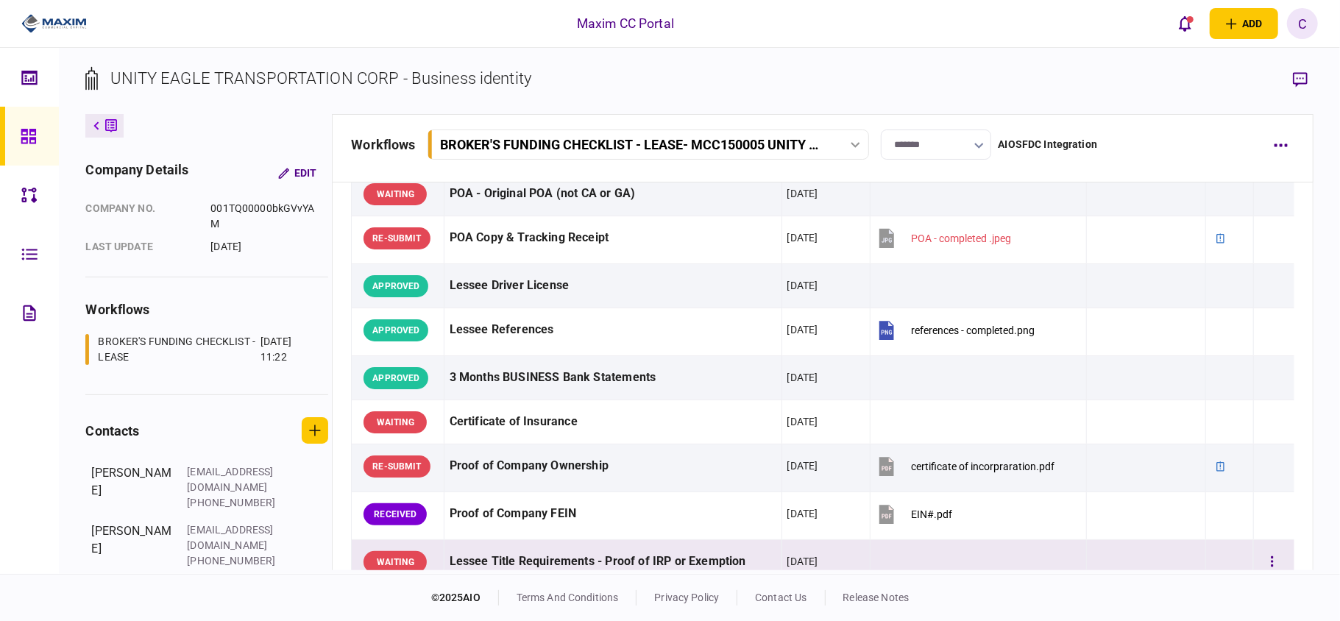
scroll to position [277, 0]
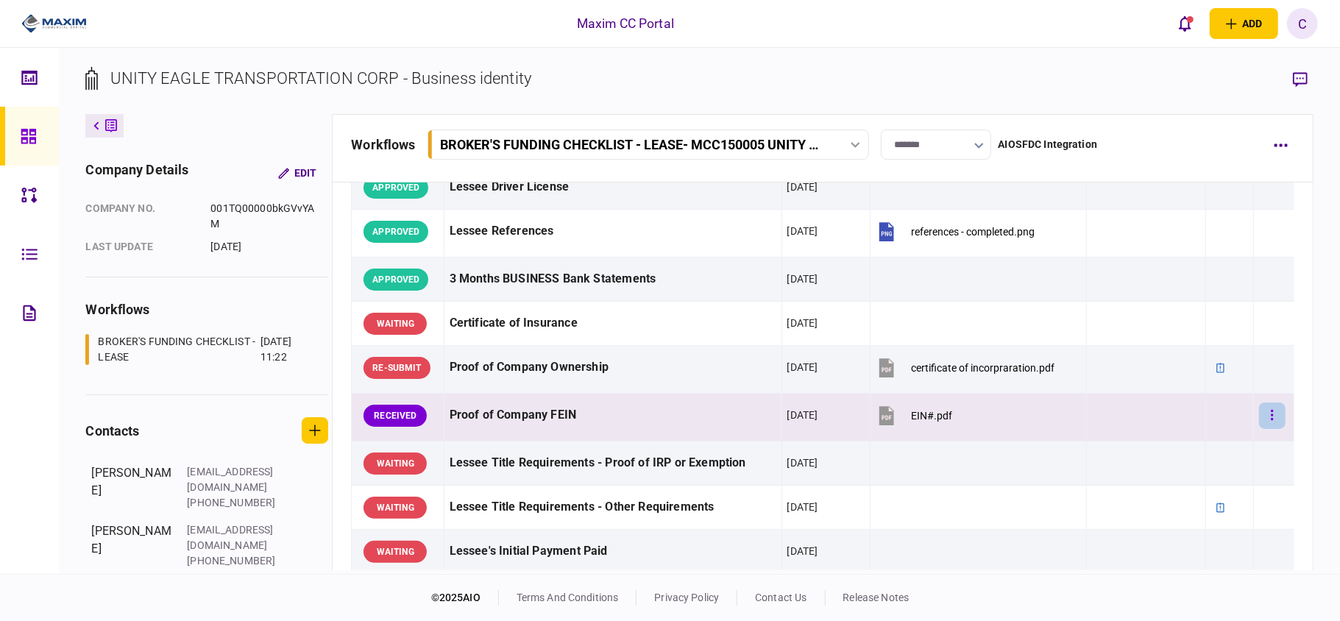
click at [1262, 421] on button "button" at bounding box center [1272, 416] width 26 height 26
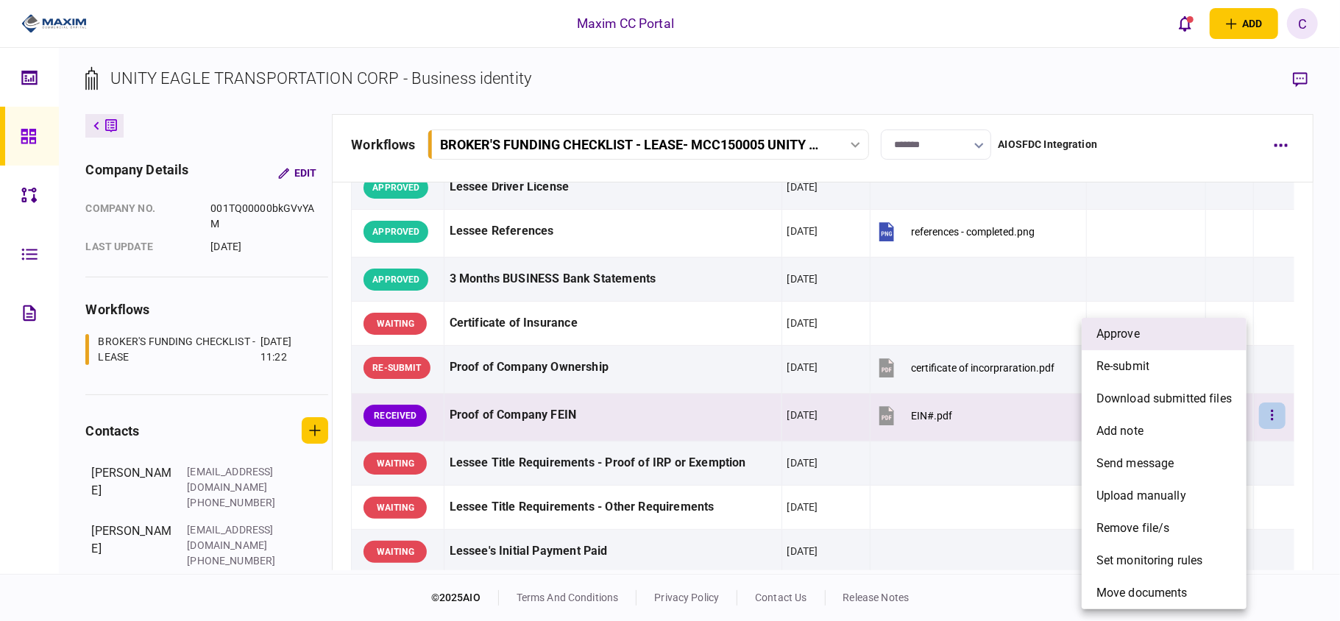
click at [1163, 337] on li "approve" at bounding box center [1164, 334] width 165 height 32
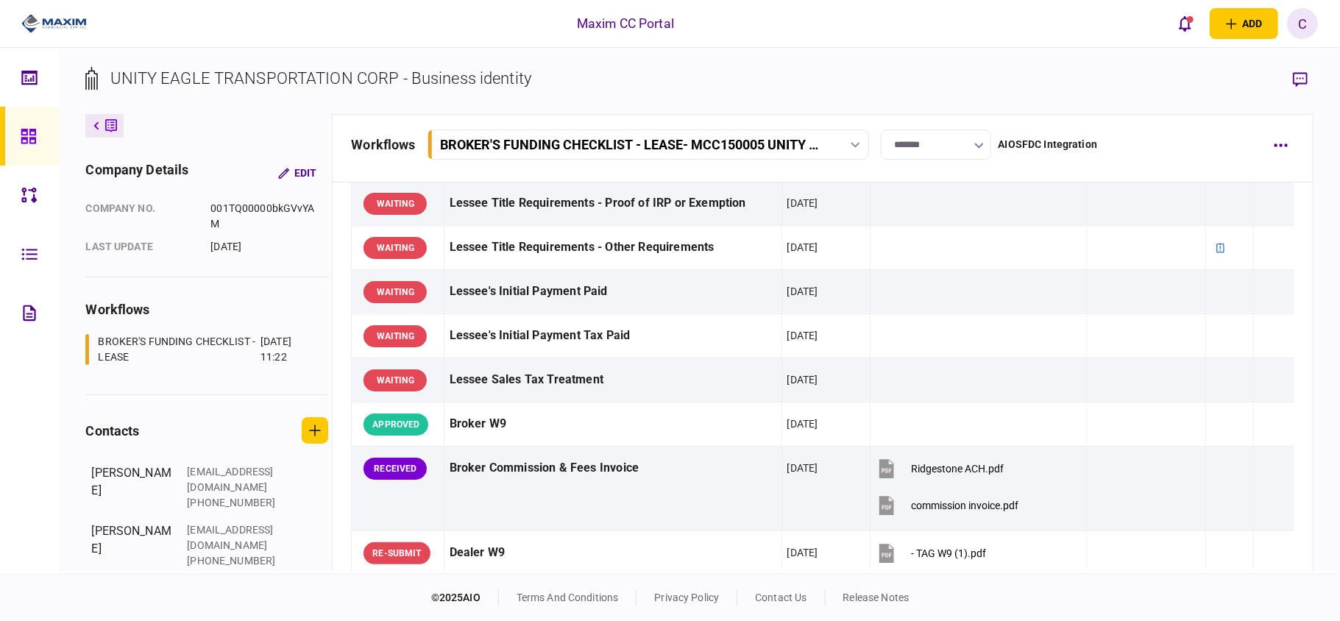
scroll to position [571, 0]
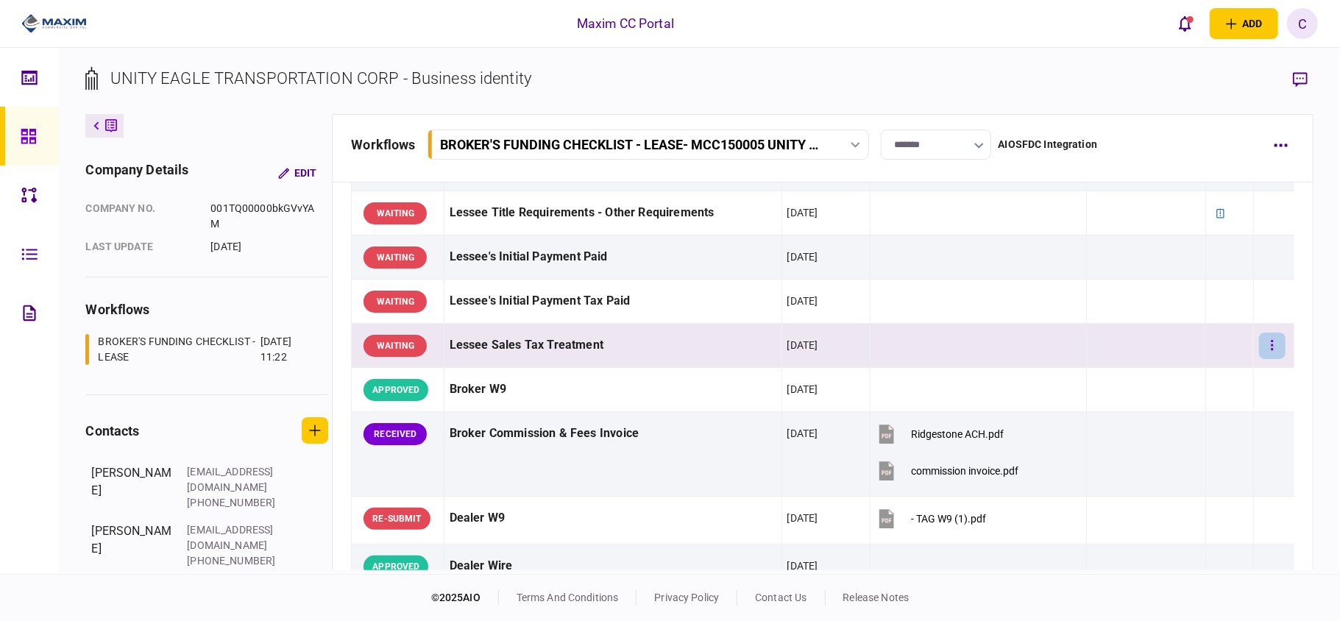
click at [1271, 350] on icon "button" at bounding box center [1272, 345] width 2 height 10
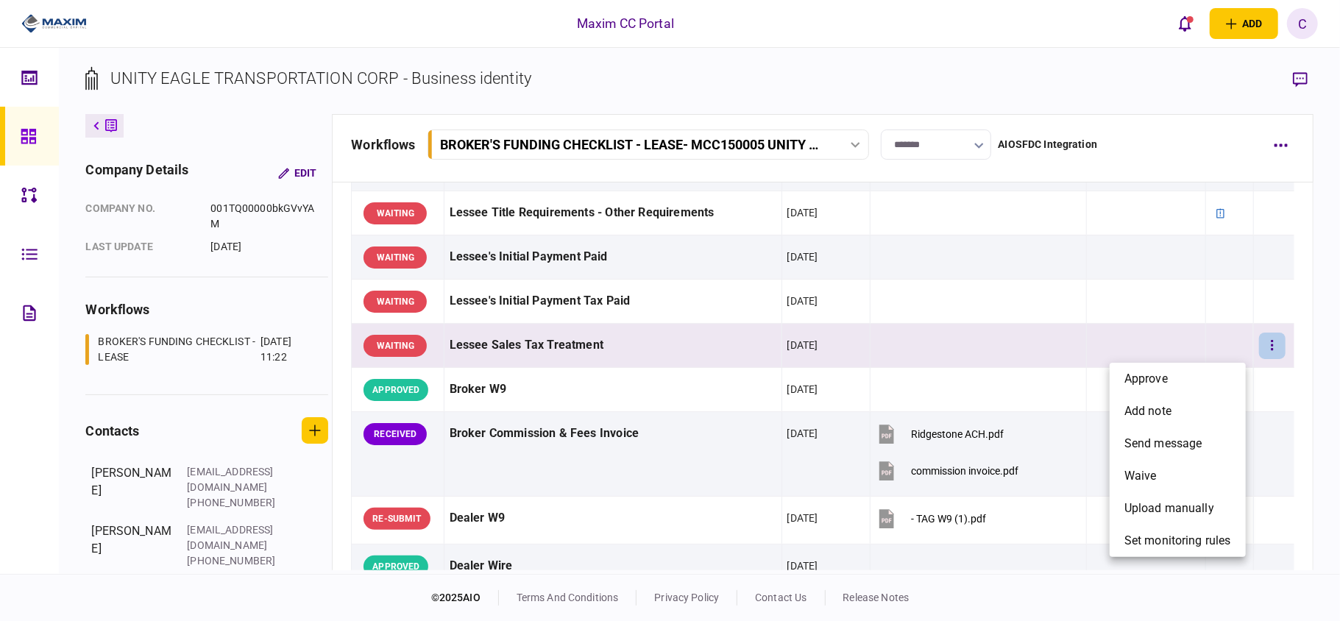
click at [1287, 428] on div at bounding box center [670, 310] width 1340 height 621
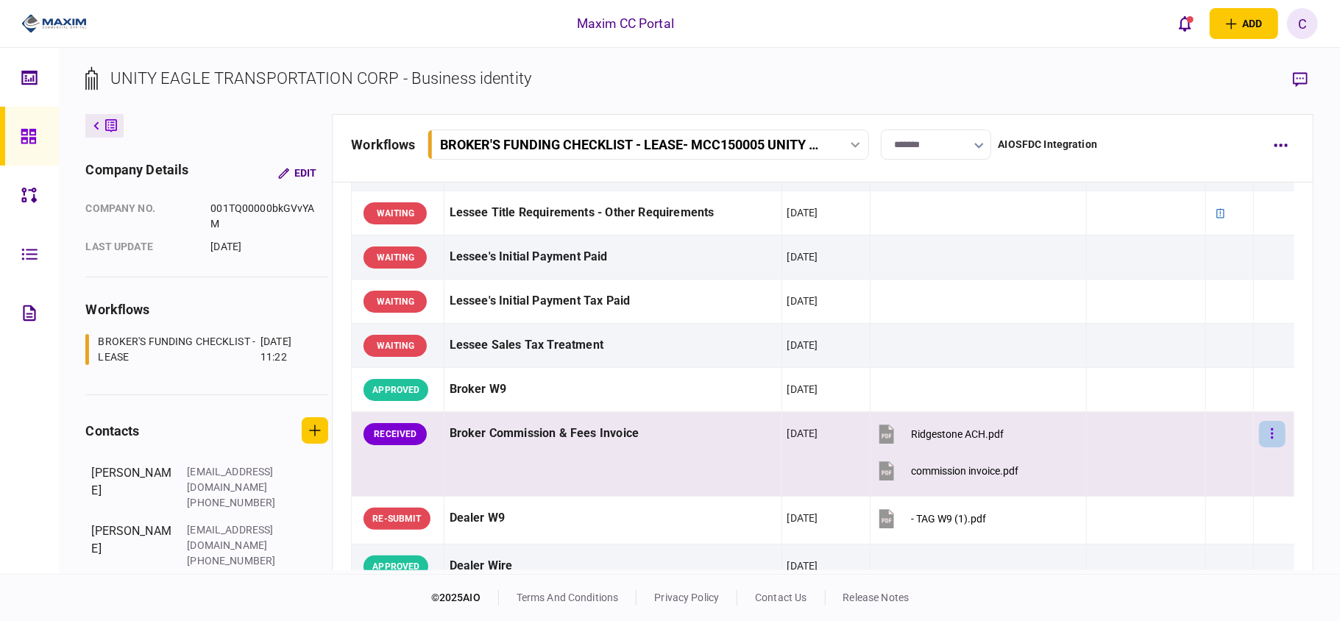
click at [1264, 442] on button "button" at bounding box center [1272, 434] width 26 height 26
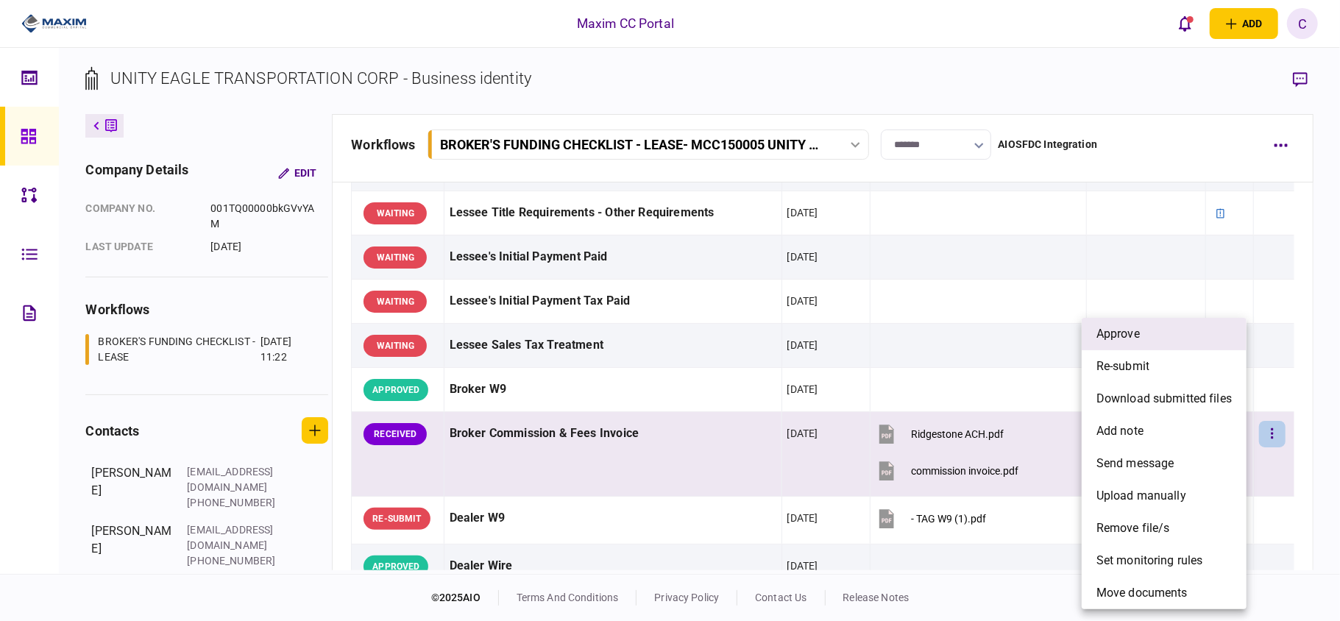
click at [1152, 340] on li "approve" at bounding box center [1164, 334] width 165 height 32
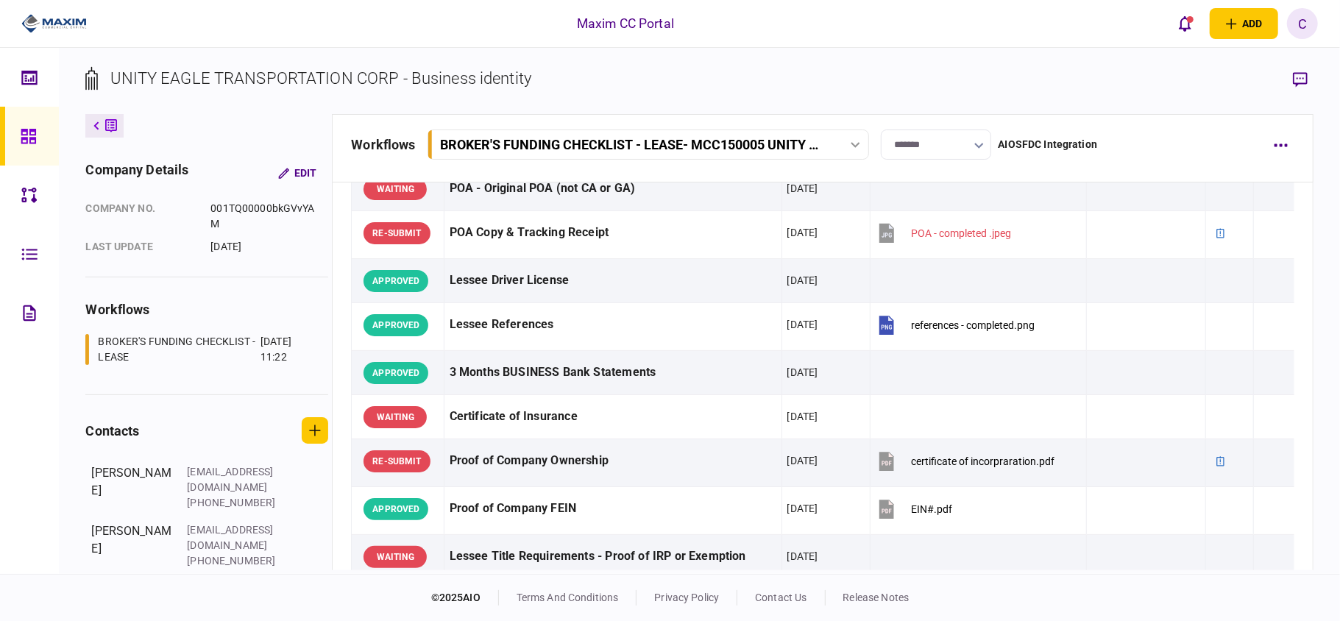
scroll to position [0, 0]
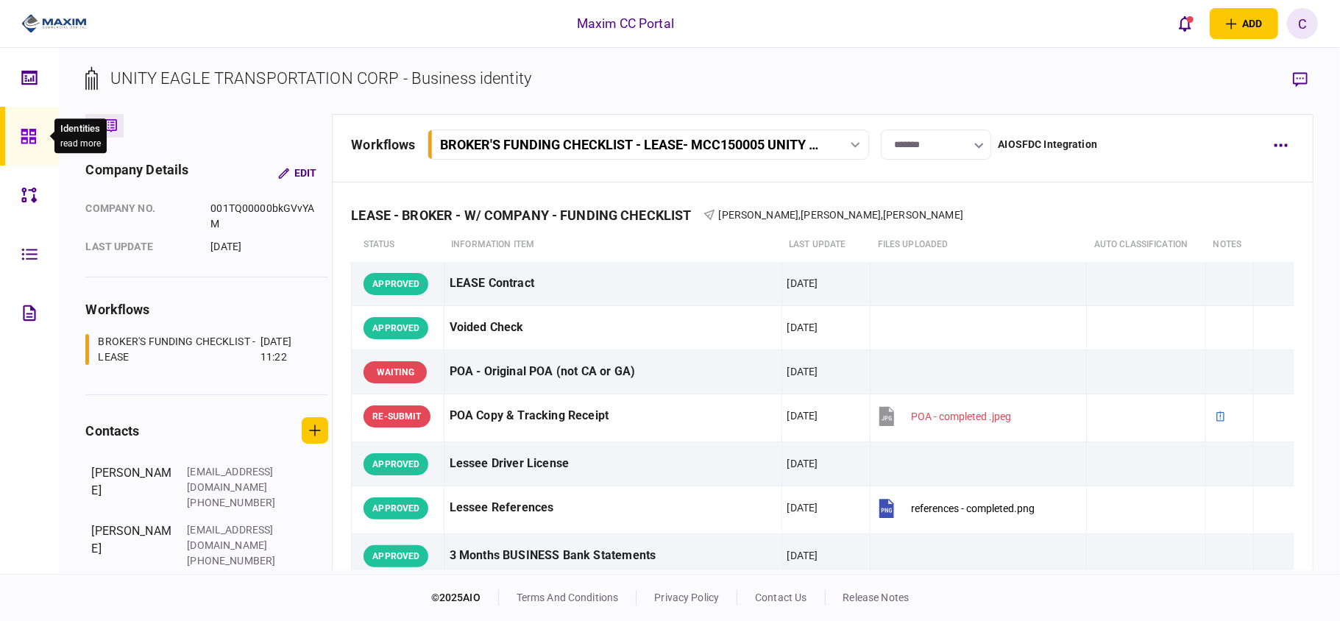
drag, startPoint x: 24, startPoint y: 132, endPoint x: 7, endPoint y: 124, distance: 18.4
click at [24, 132] on icon at bounding box center [29, 136] width 16 height 17
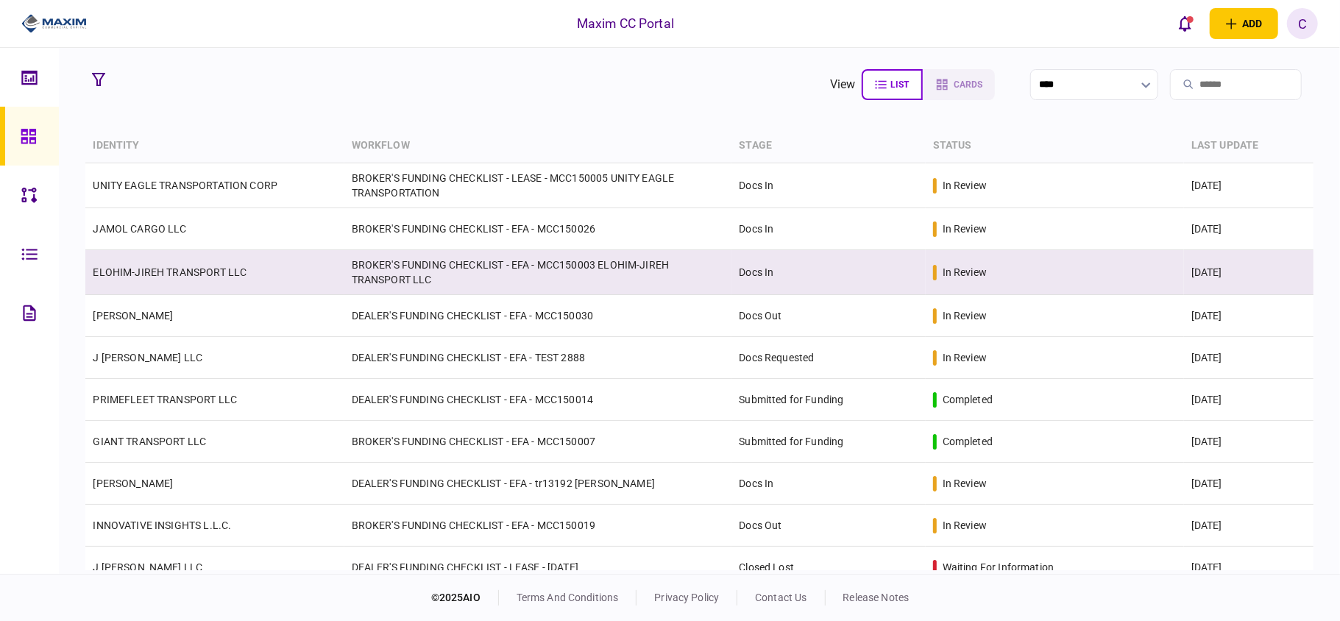
click at [375, 271] on td "BROKER'S FUNDING CHECKLIST - EFA - MCC150003 ELOHIM-JIREH TRANSPORT LLC" at bounding box center [538, 272] width 388 height 45
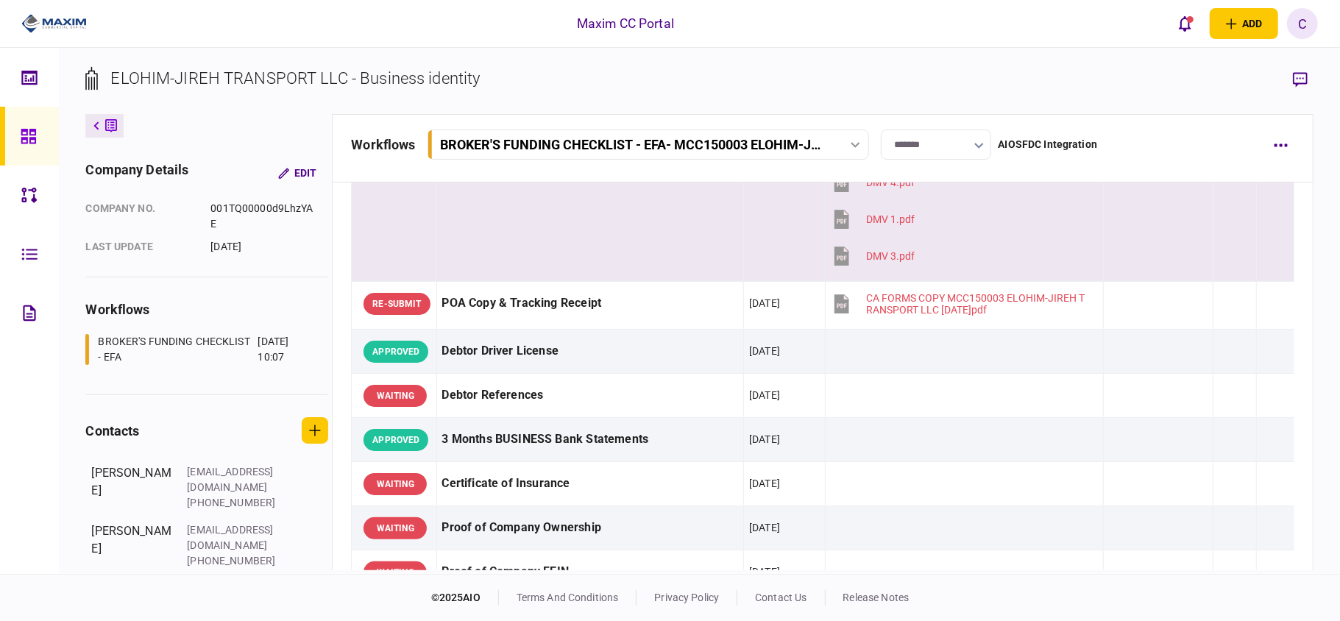
scroll to position [196, 0]
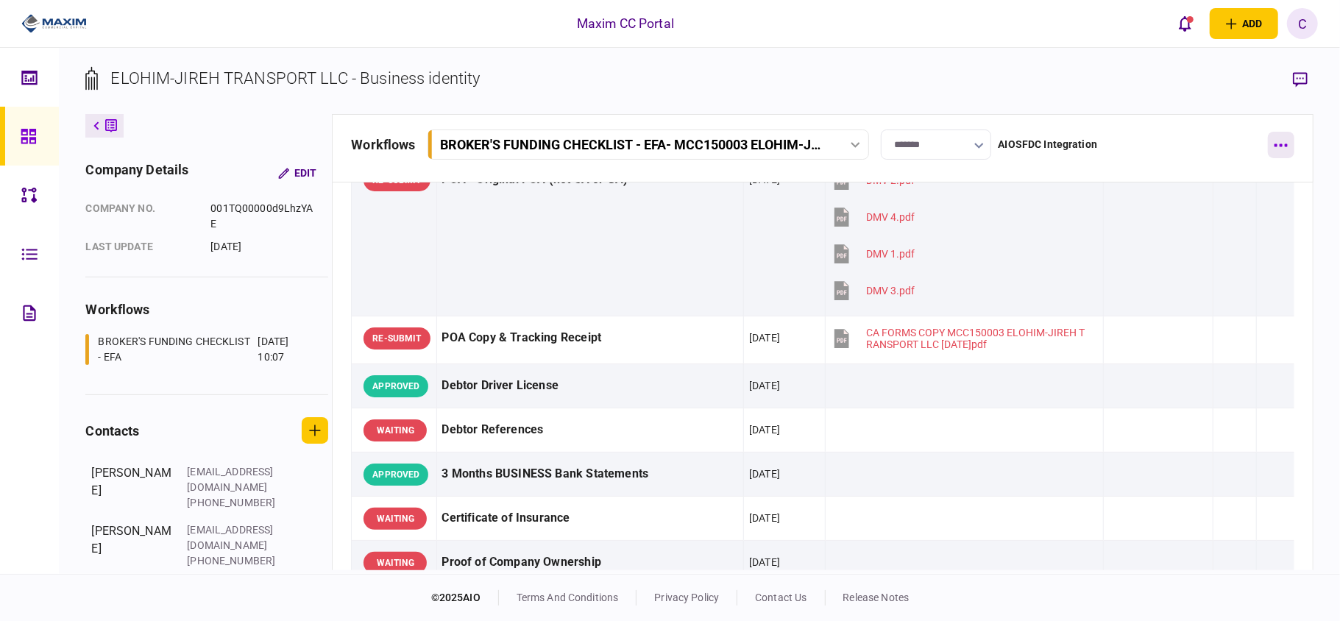
click at [1285, 150] on button "button" at bounding box center [1281, 145] width 26 height 26
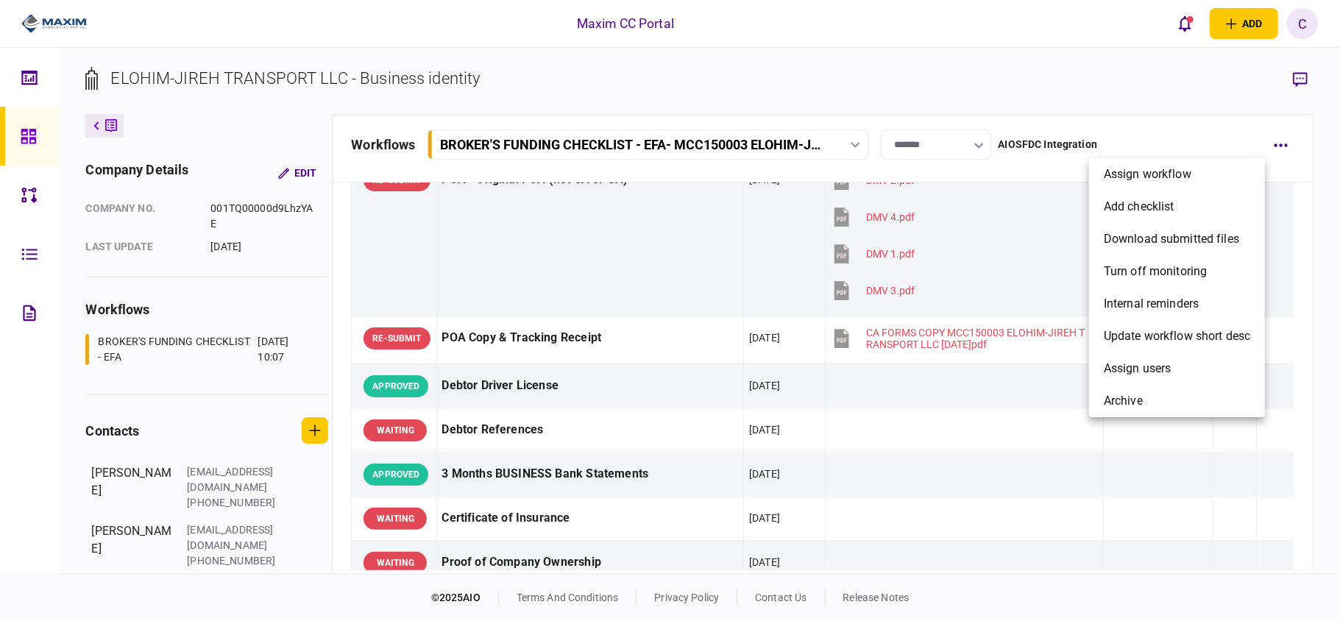
drag, startPoint x: 1025, startPoint y: 369, endPoint x: 1048, endPoint y: 372, distance: 23.1
click at [1026, 369] on div at bounding box center [670, 310] width 1340 height 621
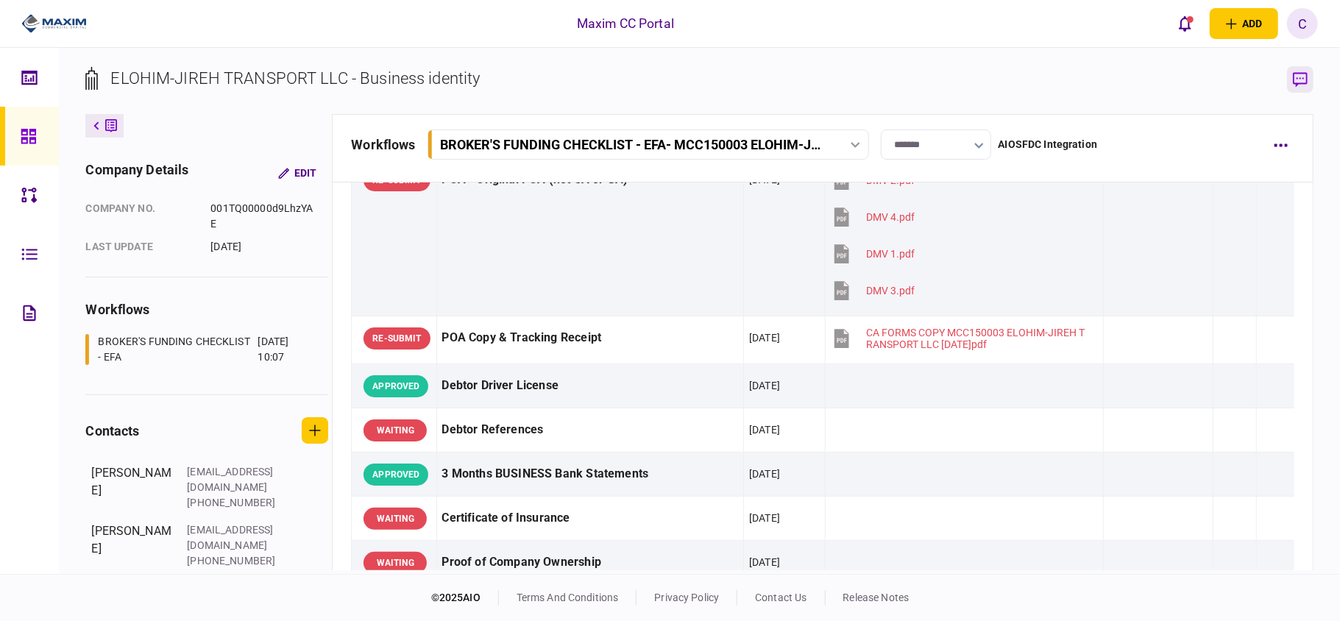
click at [1303, 77] on icon "button" at bounding box center [1300, 79] width 15 height 15
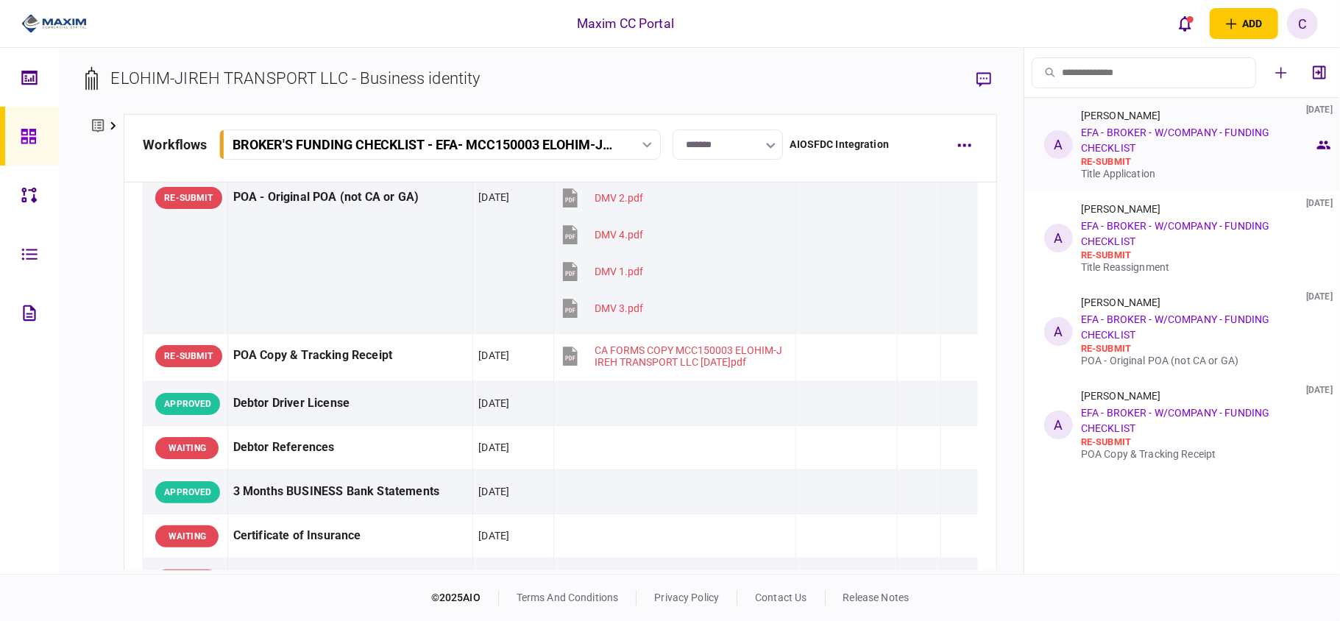
click at [1161, 165] on div "re-submit" at bounding box center [1197, 162] width 233 height 12
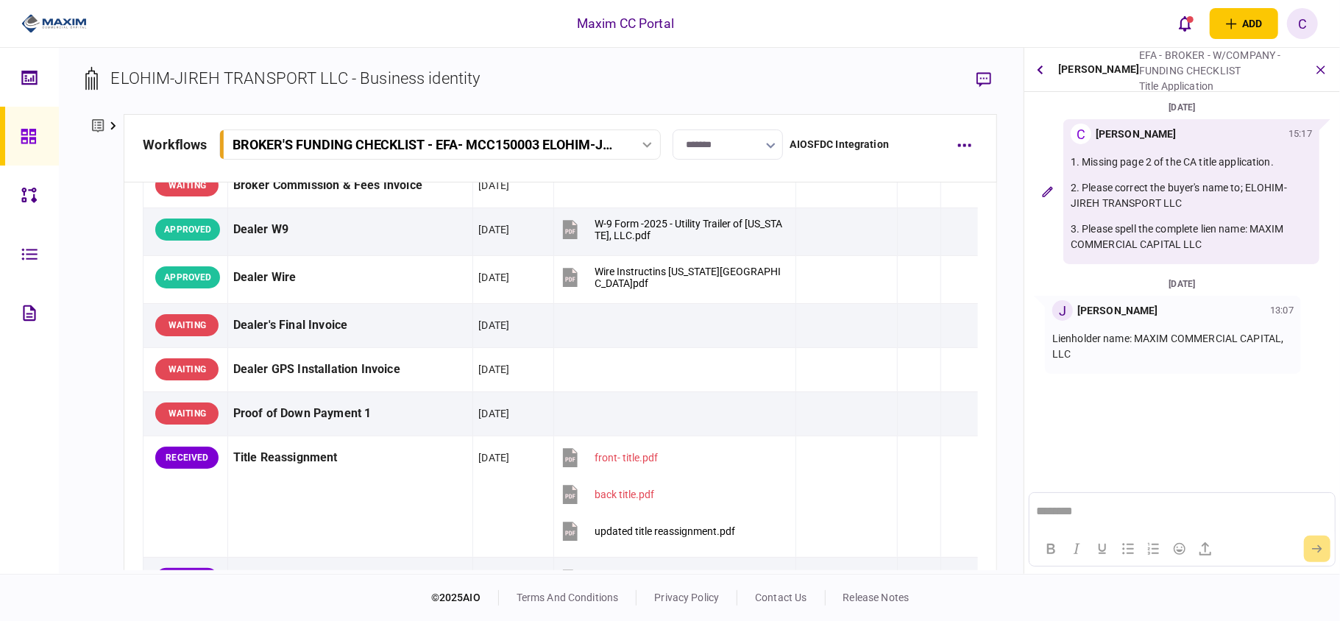
scroll to position [1079, 0]
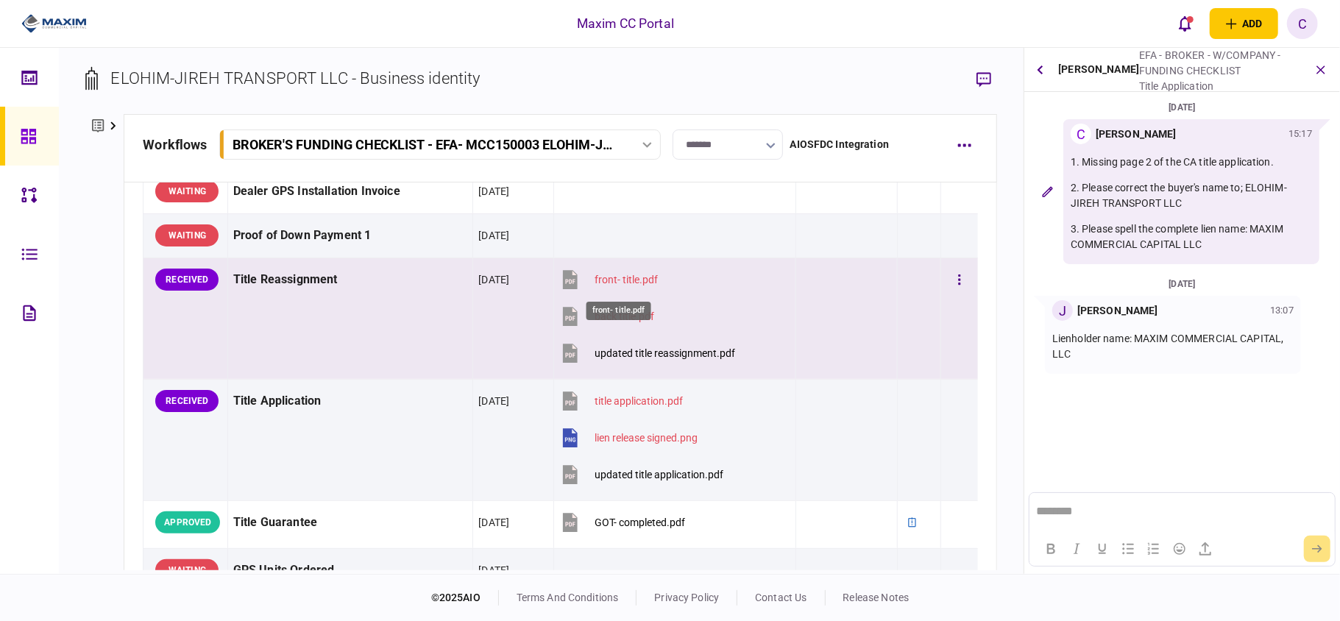
click at [620, 283] on div "front- title.pdf" at bounding box center [626, 280] width 63 height 12
click at [621, 316] on div "back title.pdf" at bounding box center [625, 317] width 60 height 12
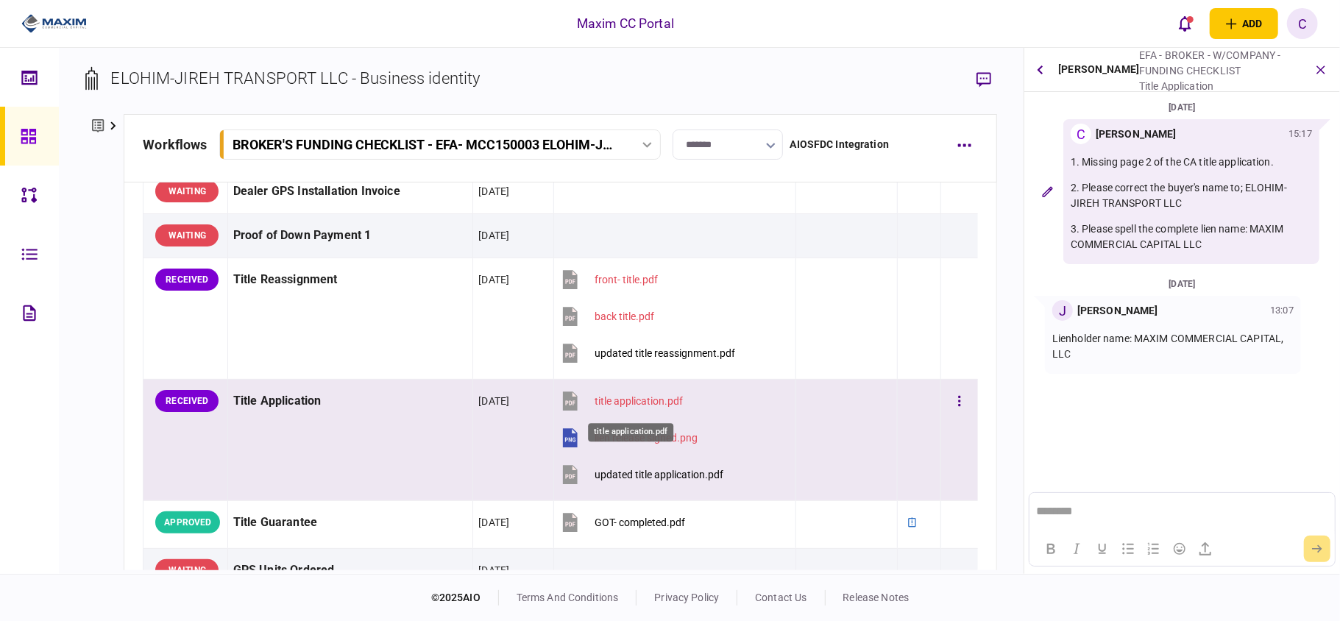
click at [615, 403] on div "title application.pdf" at bounding box center [639, 401] width 88 height 12
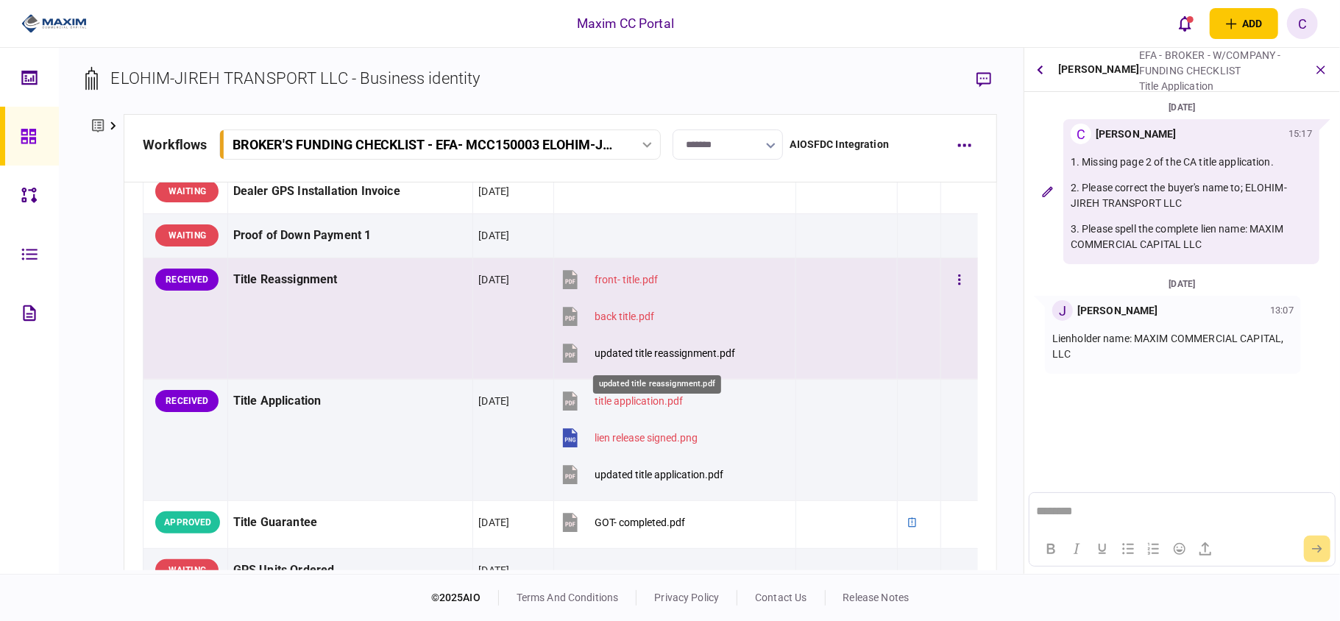
click at [657, 355] on div "updated title reassignment.pdf" at bounding box center [665, 353] width 141 height 12
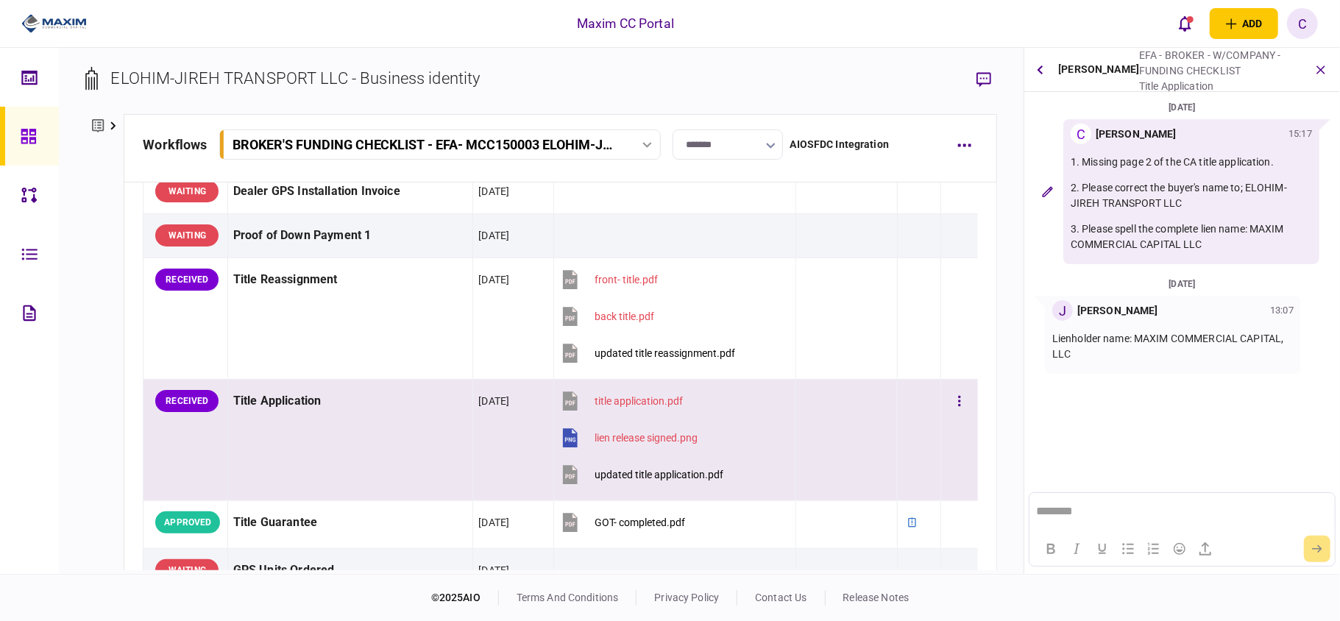
scroll to position [1178, 0]
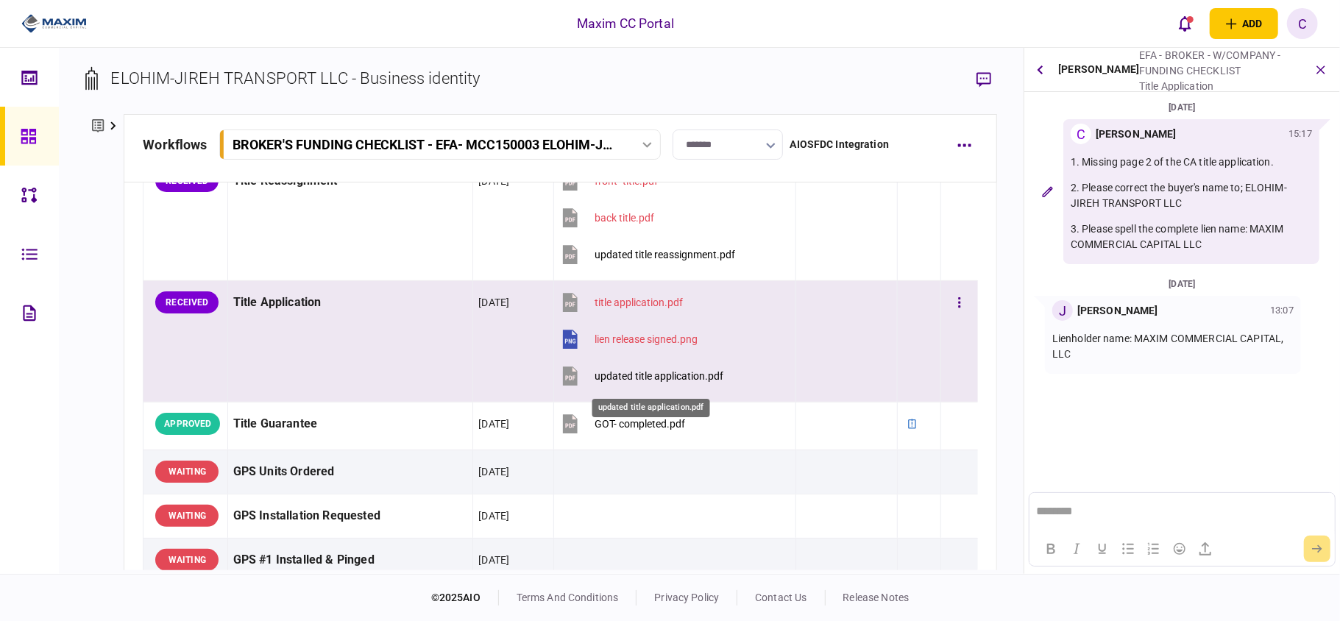
click at [652, 380] on div "updated title application.pdf" at bounding box center [659, 376] width 129 height 12
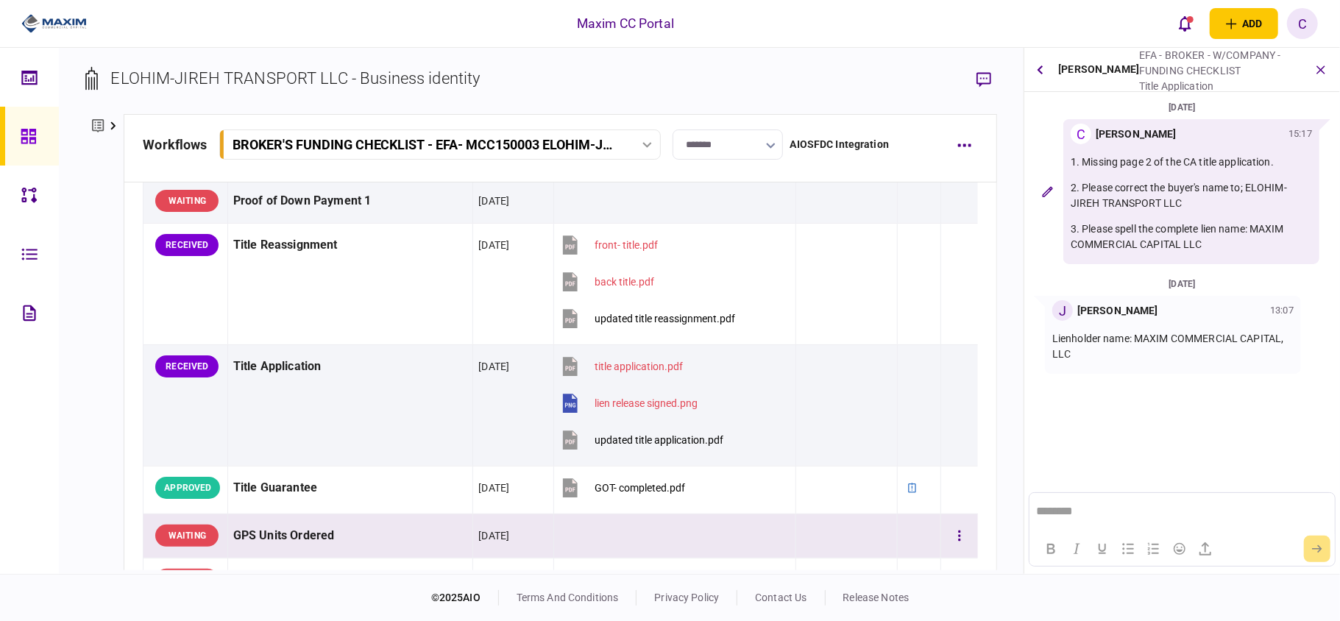
scroll to position [1079, 0]
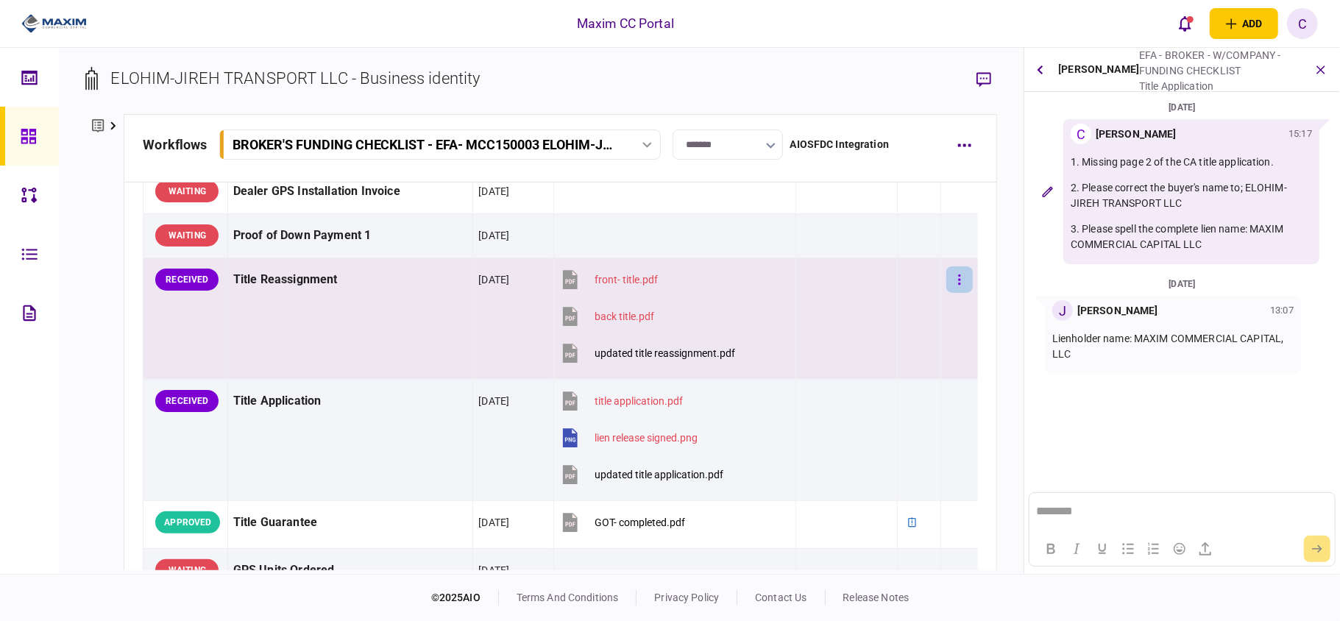
click at [958, 283] on icon "button" at bounding box center [959, 280] width 3 height 14
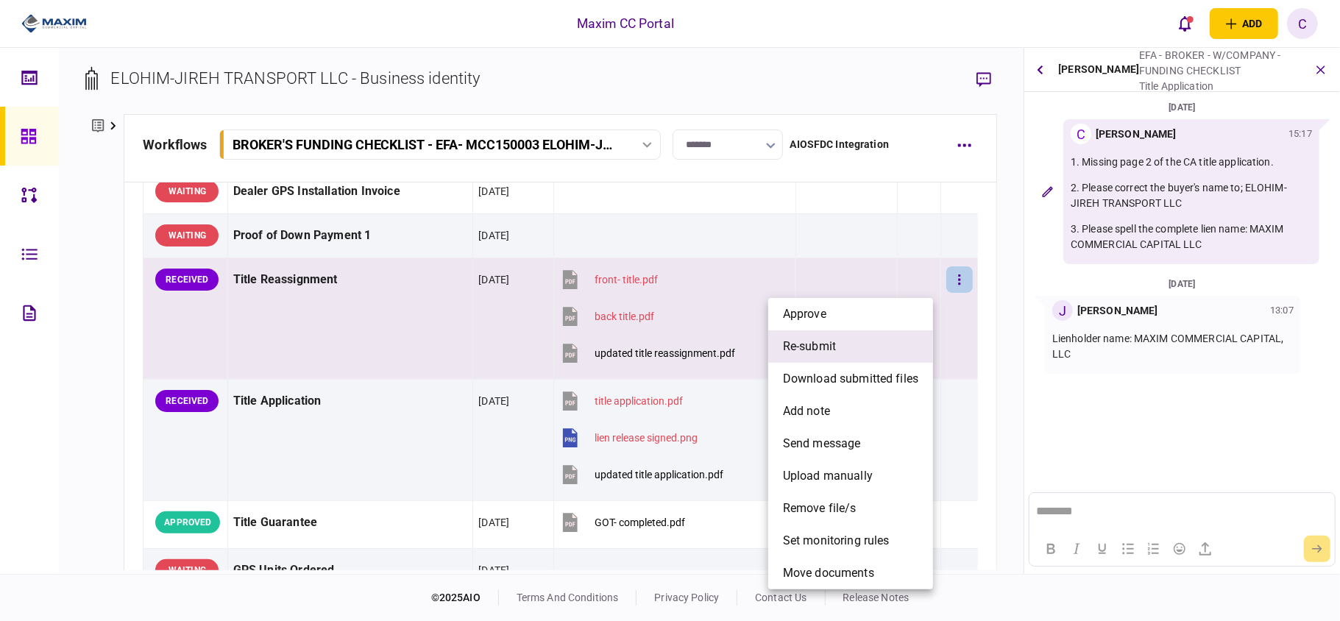
click at [842, 336] on li "re-submit" at bounding box center [850, 346] width 165 height 32
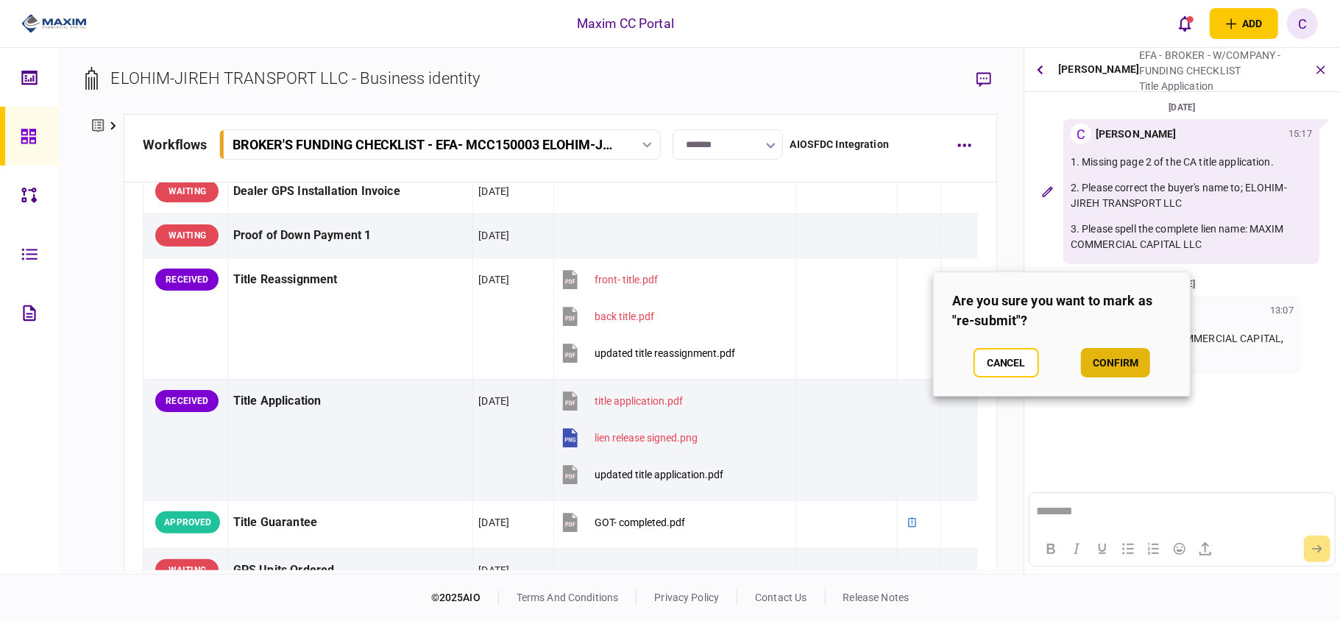
click at [1104, 367] on button "confirm" at bounding box center [1115, 362] width 69 height 29
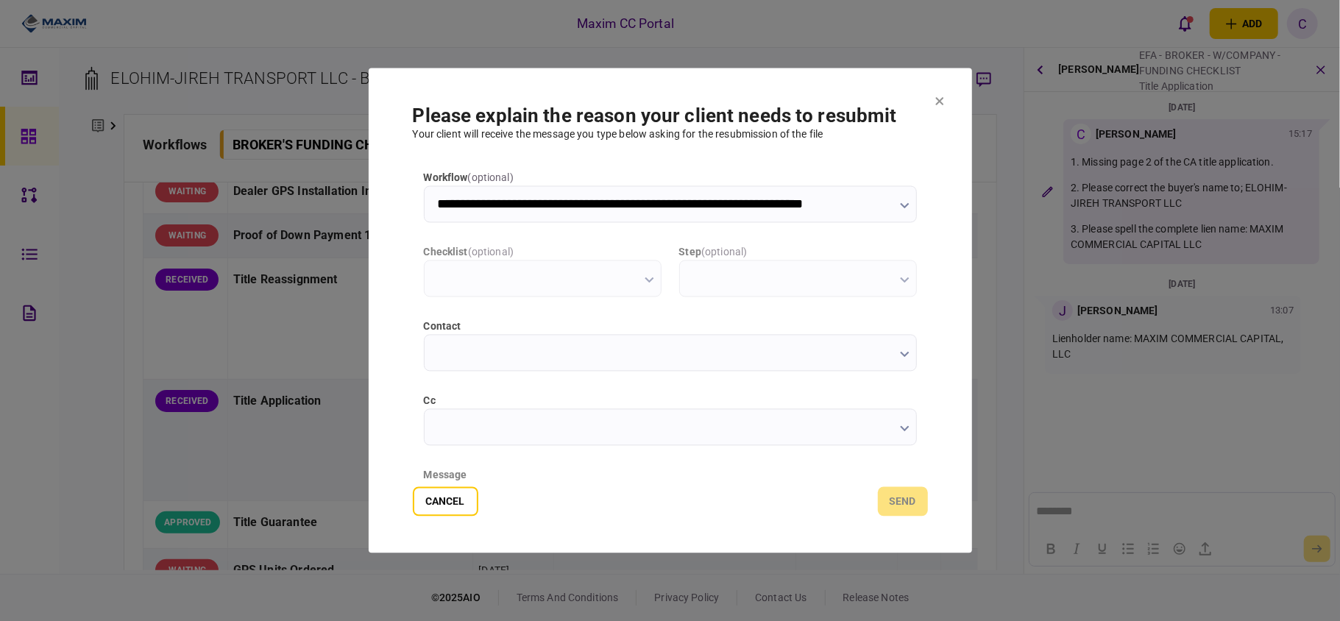
scroll to position [0, 0]
type input "**********"
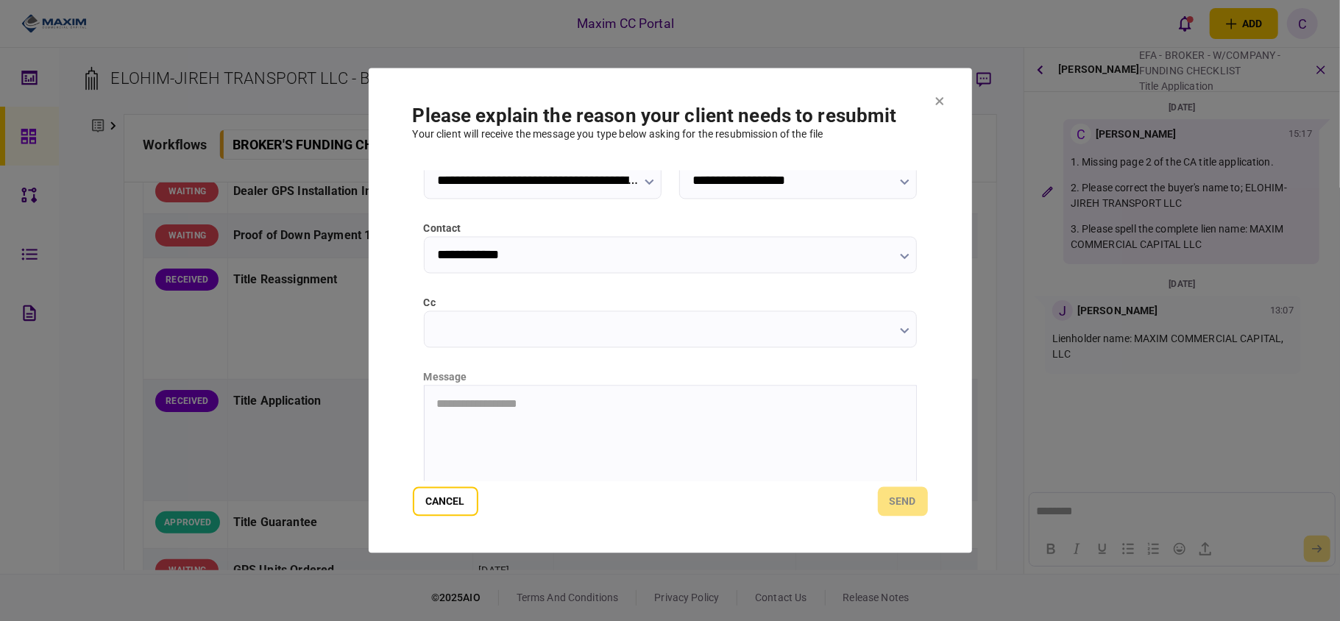
scroll to position [185, 0]
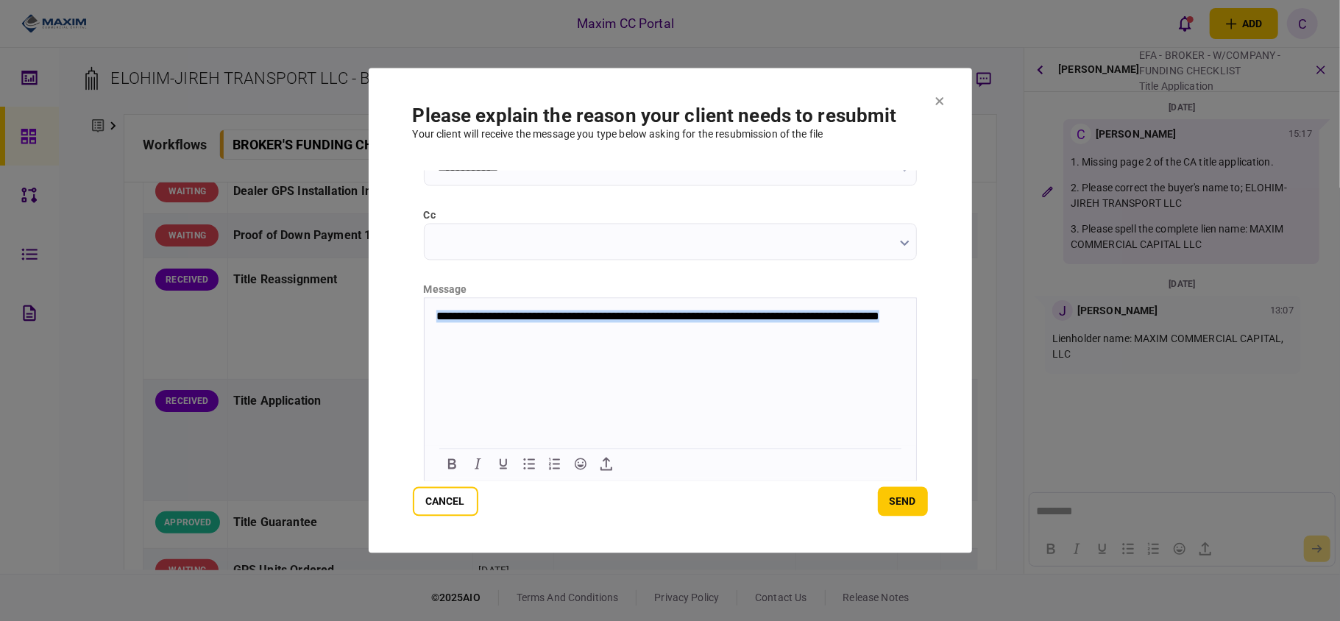
drag, startPoint x: 520, startPoint y: 333, endPoint x: 416, endPoint y: 316, distance: 106.0
click at [424, 316] on html "**********" at bounding box center [670, 323] width 492 height 51
copy p "**********"
click at [888, 499] on button "send" at bounding box center [903, 501] width 50 height 29
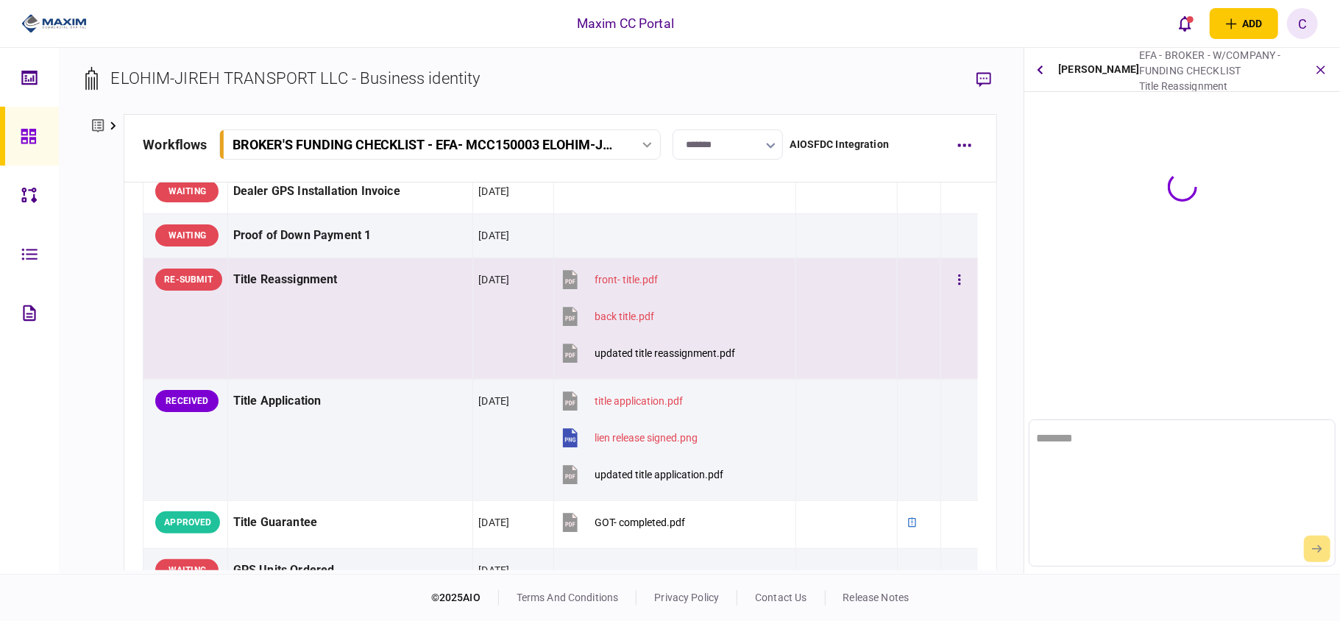
scroll to position [0, 0]
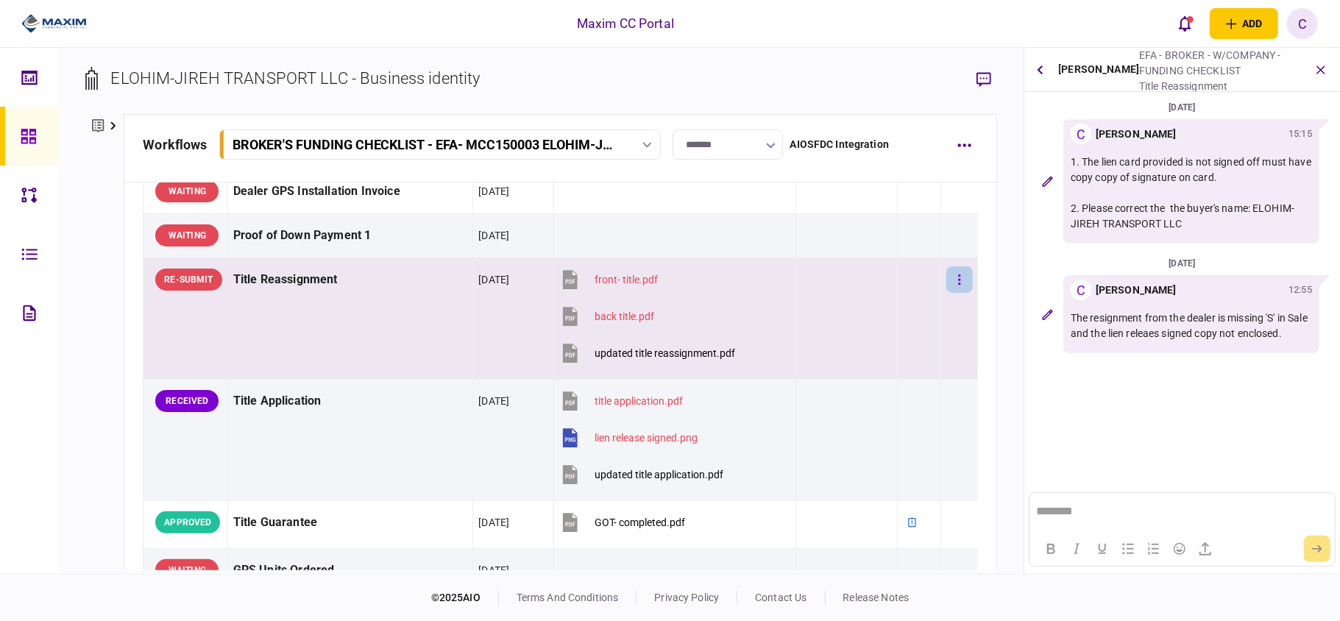
click at [946, 283] on button "button" at bounding box center [959, 279] width 26 height 26
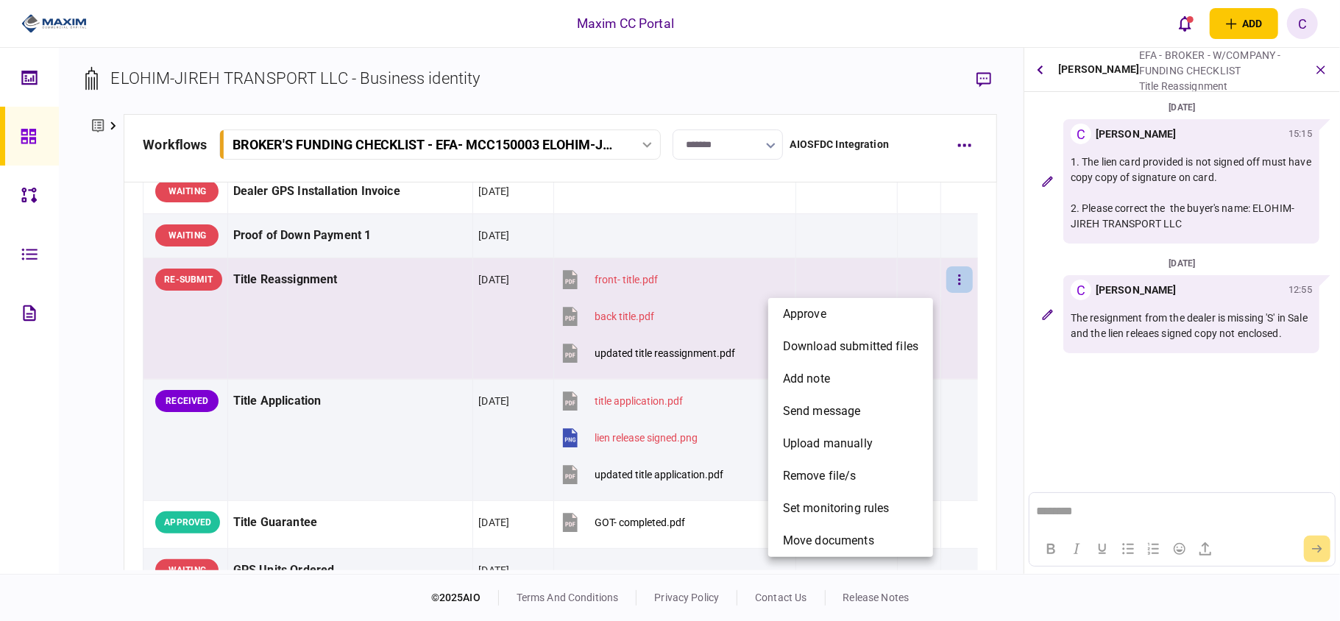
click at [938, 311] on div at bounding box center [670, 310] width 1340 height 621
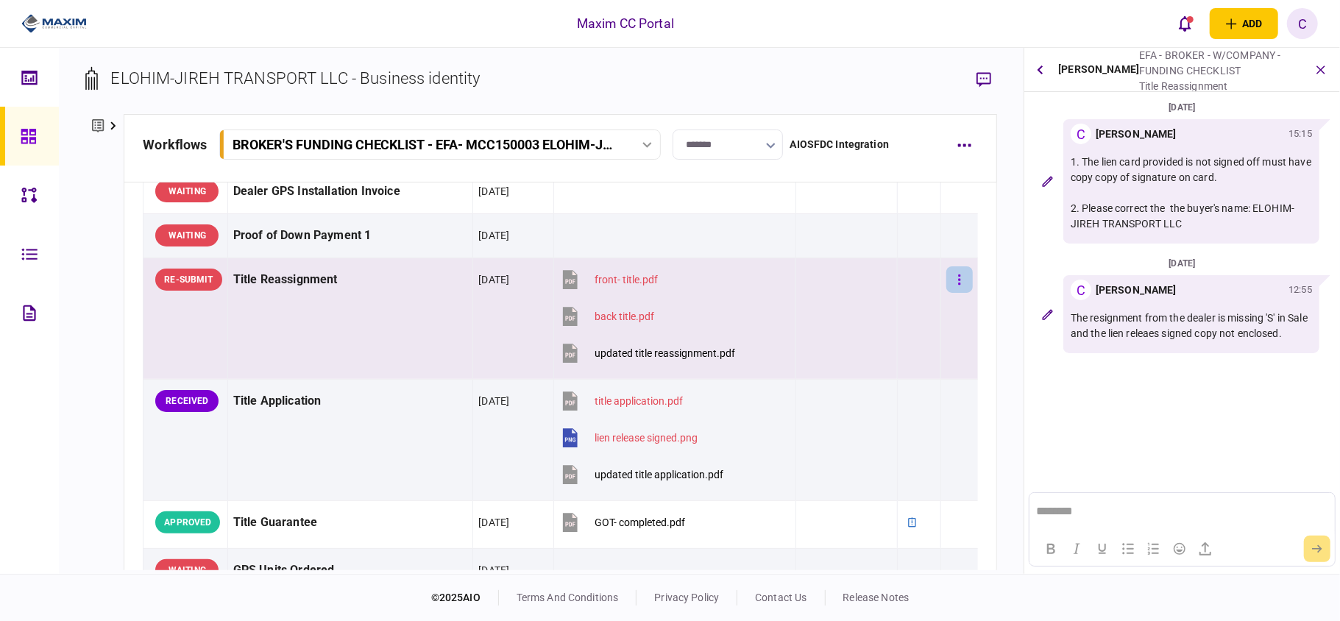
click at [958, 283] on icon "button" at bounding box center [959, 280] width 3 height 14
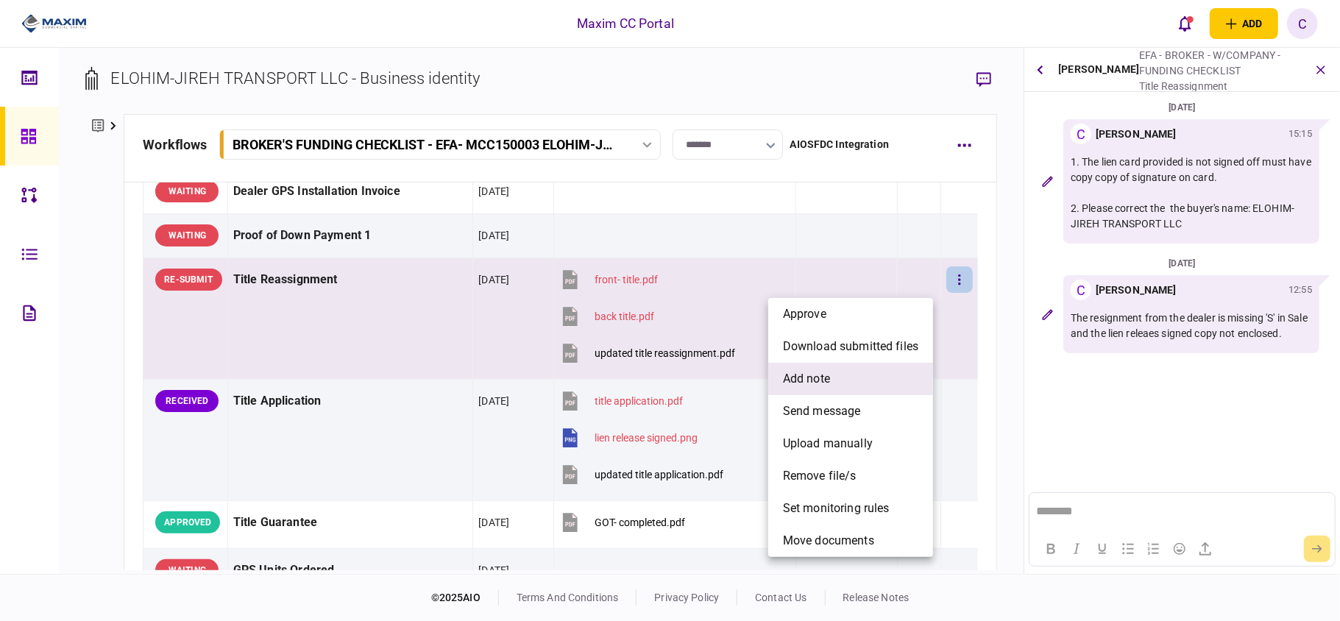
click at [810, 377] on span "add note" at bounding box center [806, 379] width 47 height 18
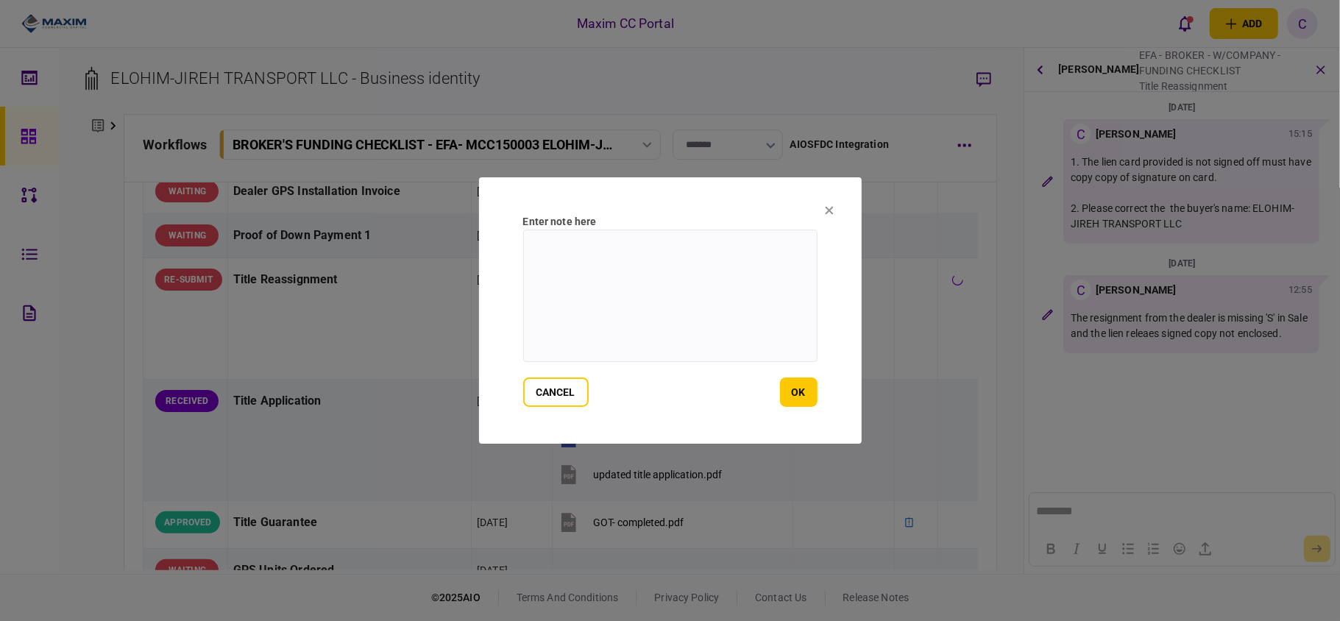
click at [664, 271] on textarea at bounding box center [670, 296] width 294 height 132
paste textarea "**********"
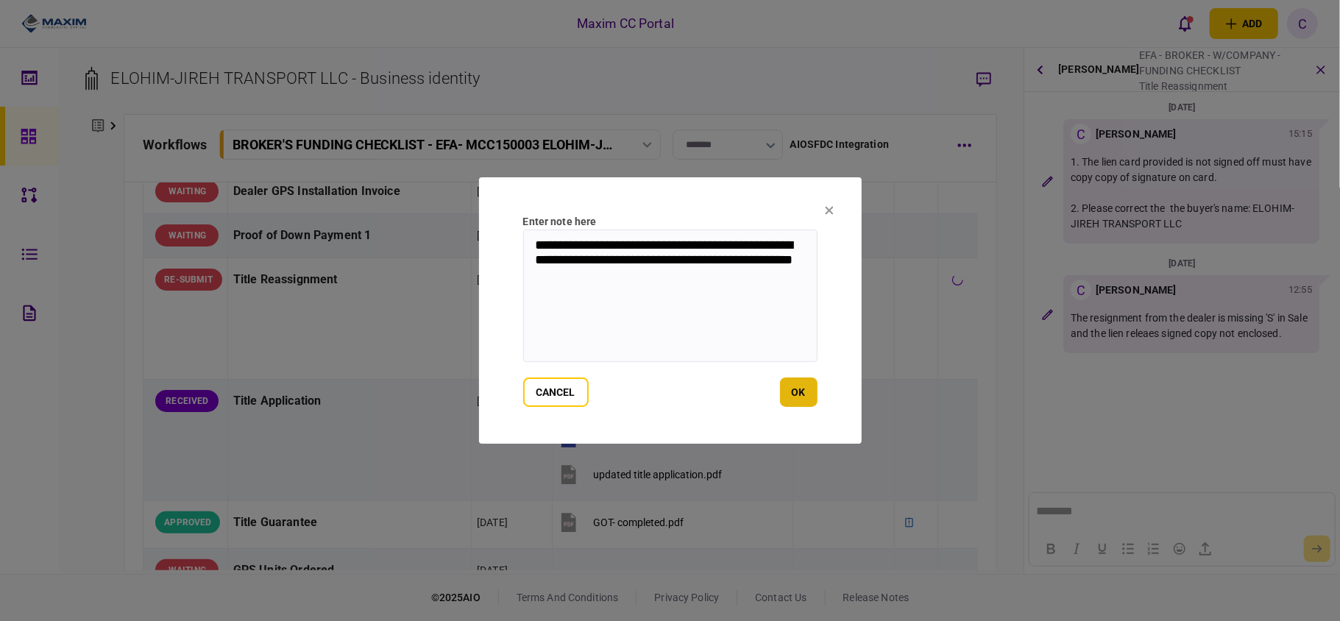
type textarea "**********"
click at [796, 394] on button "ok" at bounding box center [799, 392] width 38 height 29
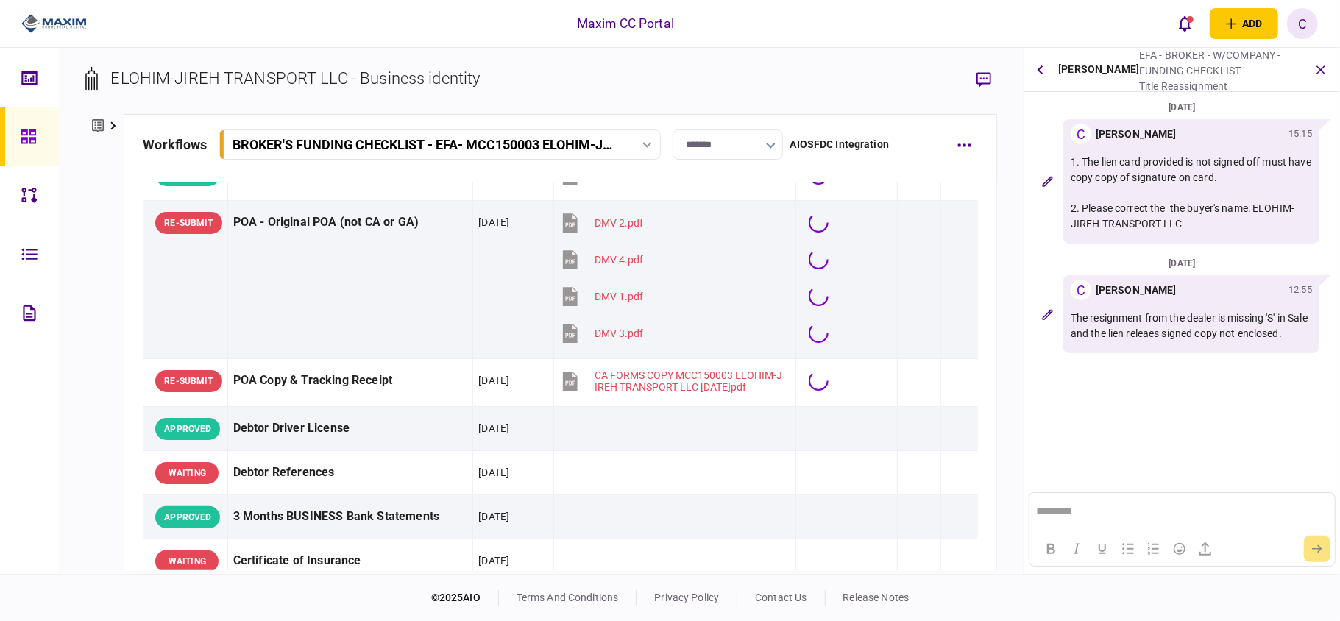
scroll to position [1079, 0]
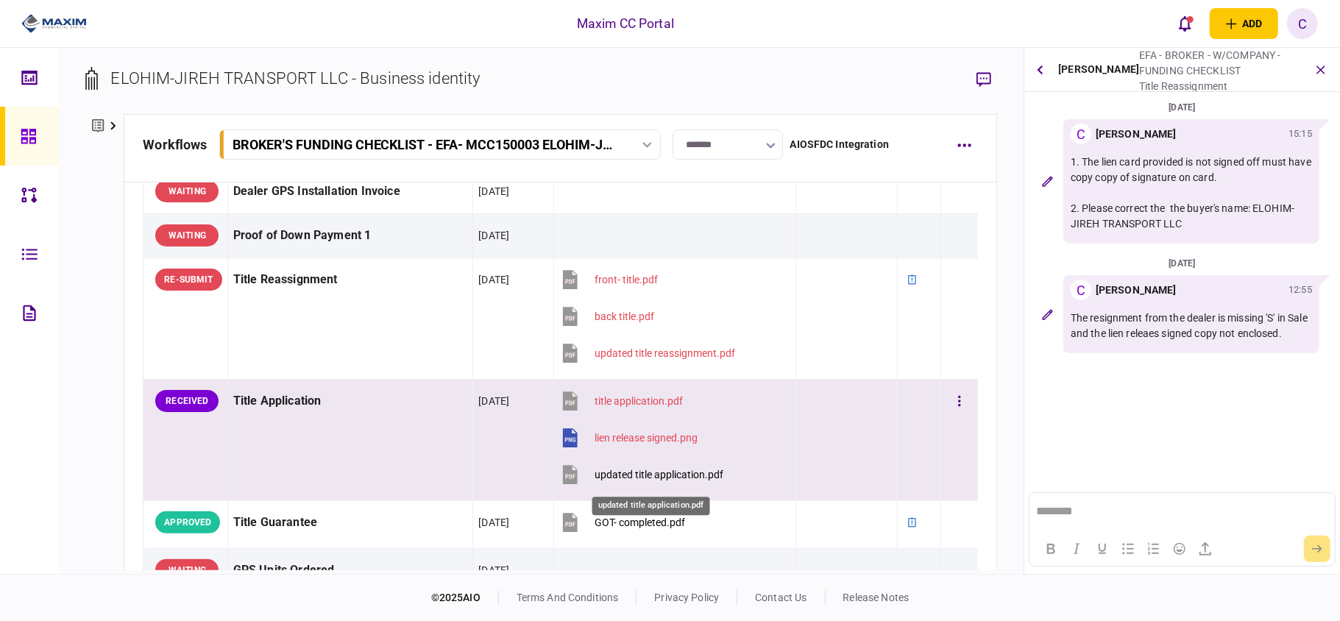
click at [622, 478] on div "updated title application.pdf" at bounding box center [659, 475] width 129 height 12
click at [946, 405] on button "button" at bounding box center [959, 401] width 26 height 26
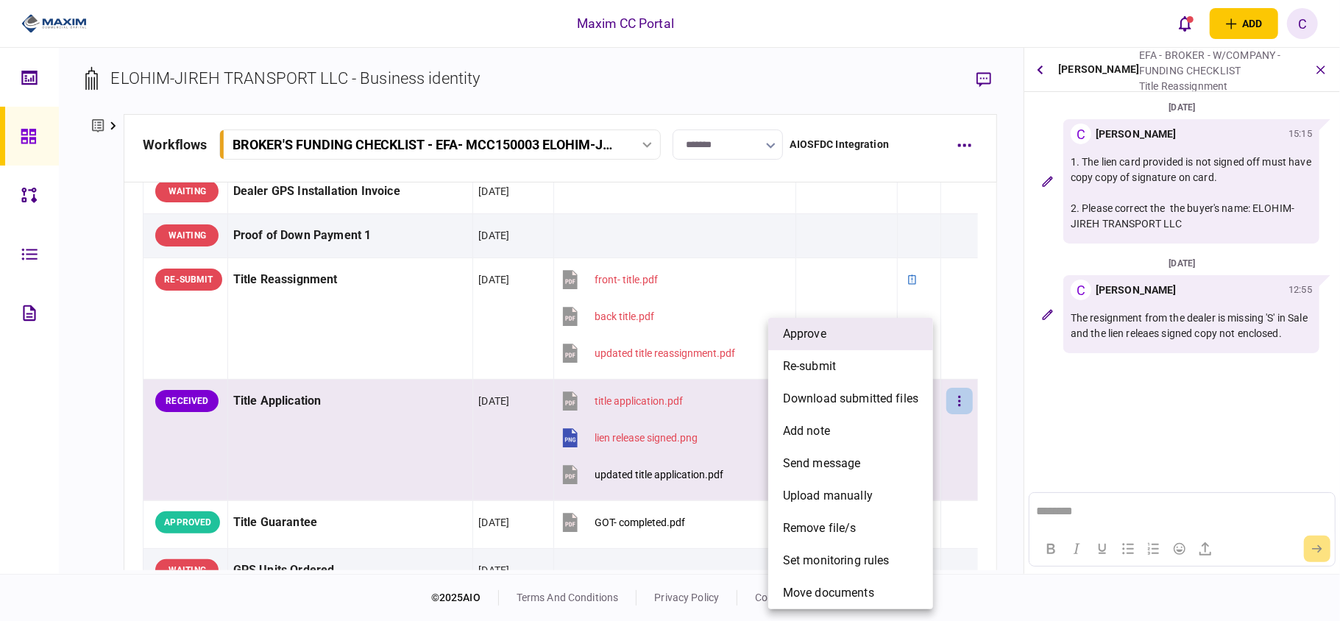
click at [804, 333] on span "approve" at bounding box center [804, 334] width 43 height 18
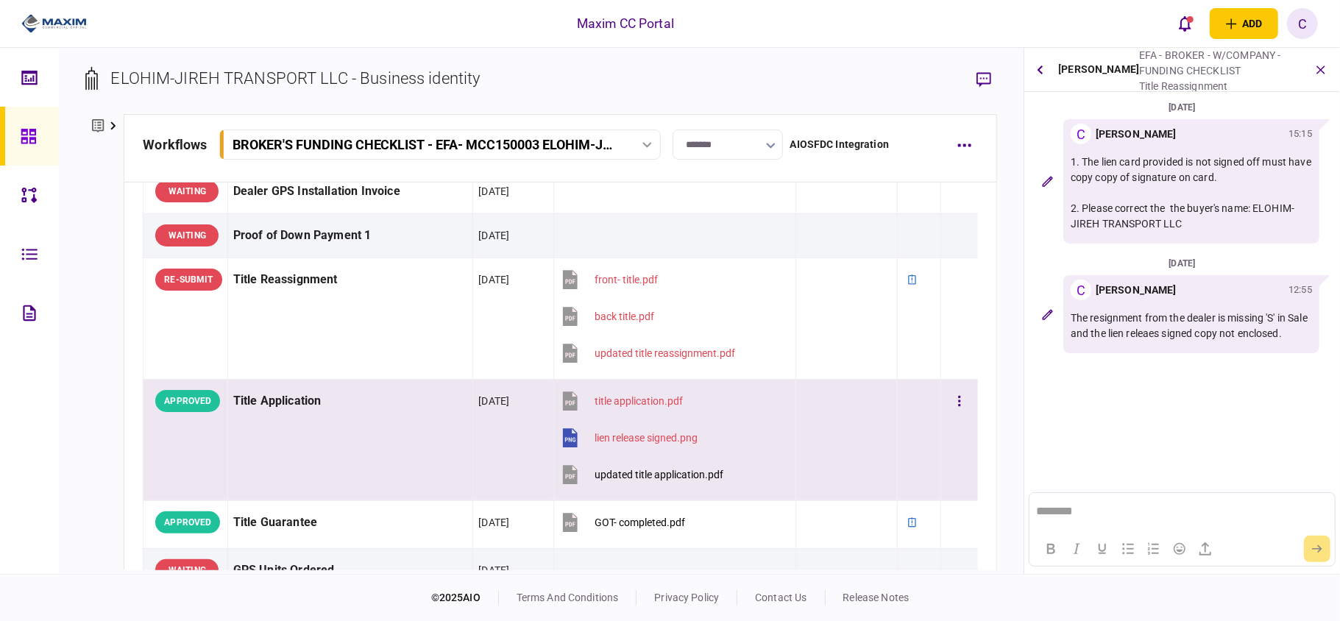
scroll to position [981, 0]
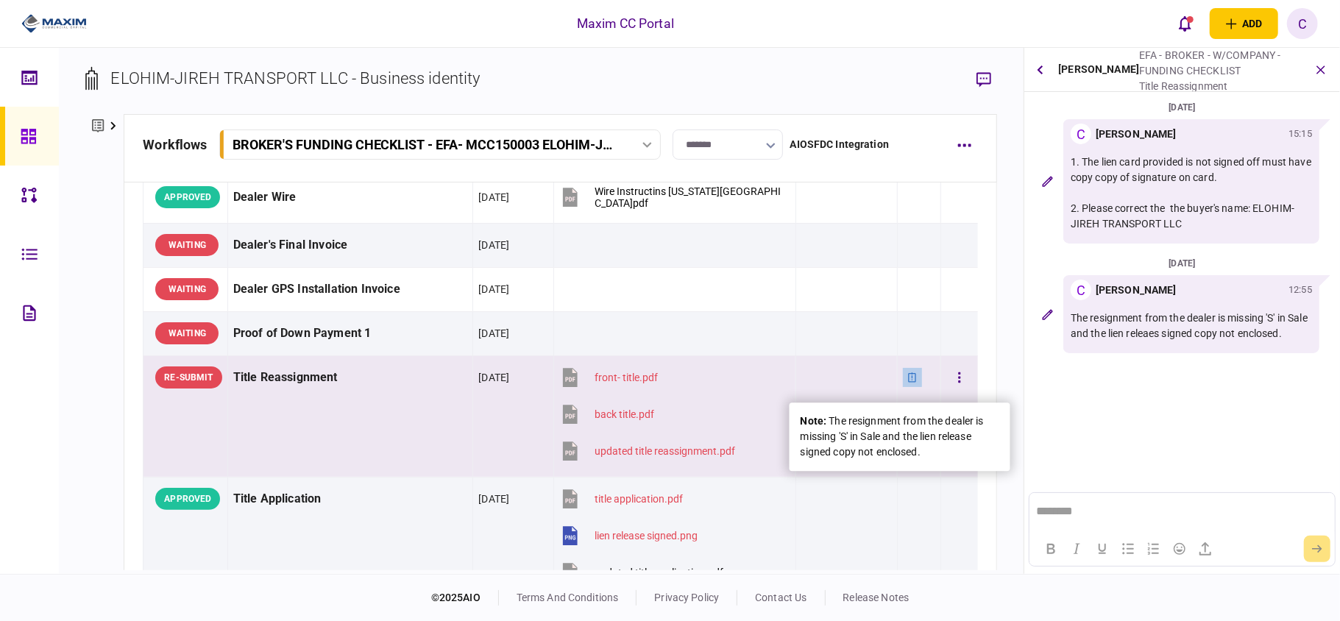
click at [907, 380] on icon at bounding box center [912, 377] width 10 height 10
drag, startPoint x: 934, startPoint y: 453, endPoint x: 831, endPoint y: 425, distance: 107.0
click at [831, 425] on div "note : The resignment from the dealer is missing 'S' in Sale and the lien relea…" at bounding box center [900, 437] width 199 height 46
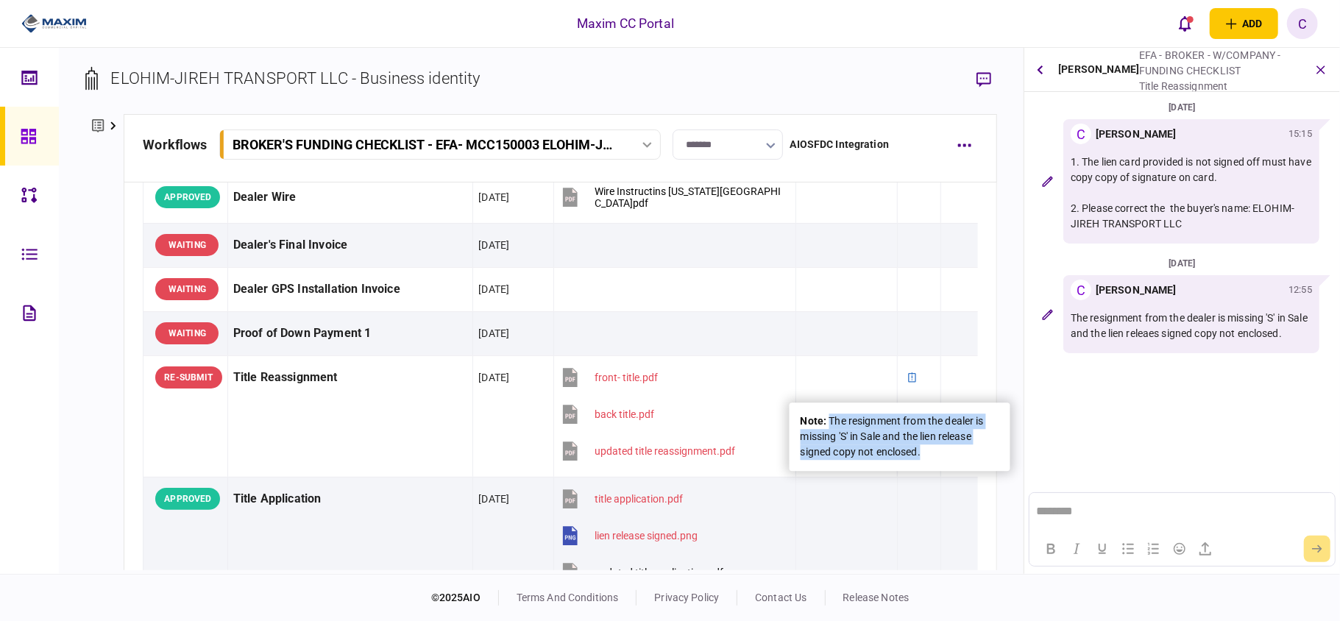
copy div "The resignment from the dealer is missing 'S' in Sale and the lien release sign…"
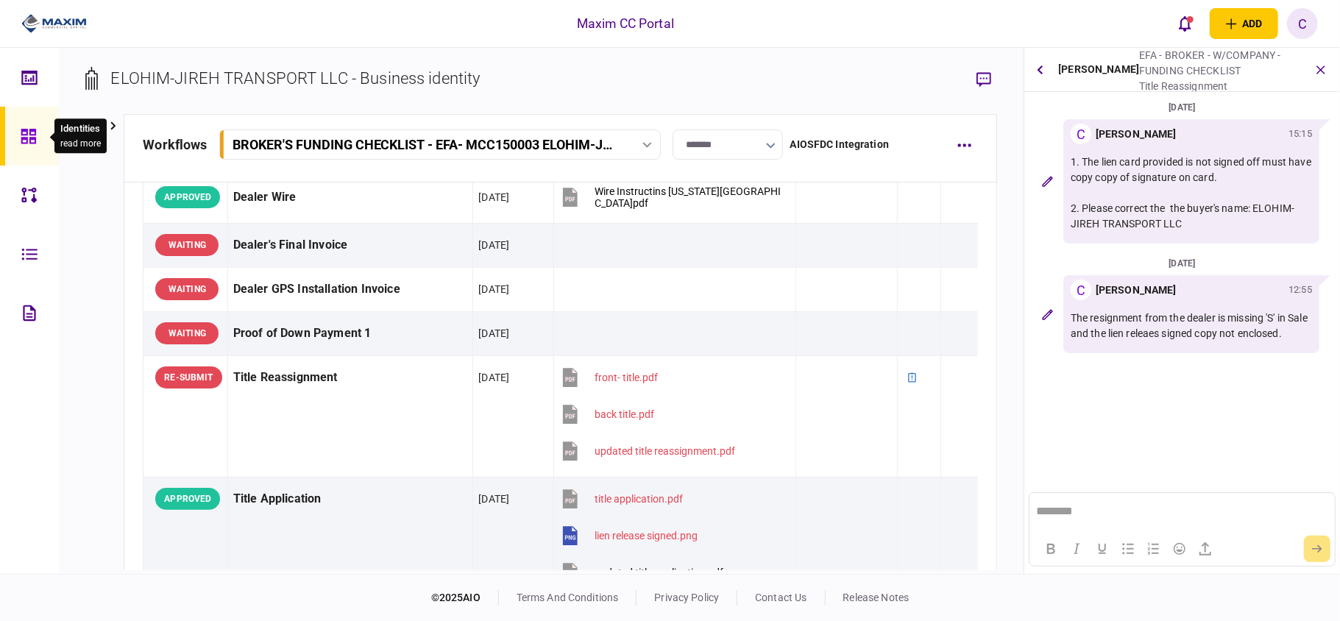
click at [35, 139] on icon at bounding box center [28, 136] width 15 height 15
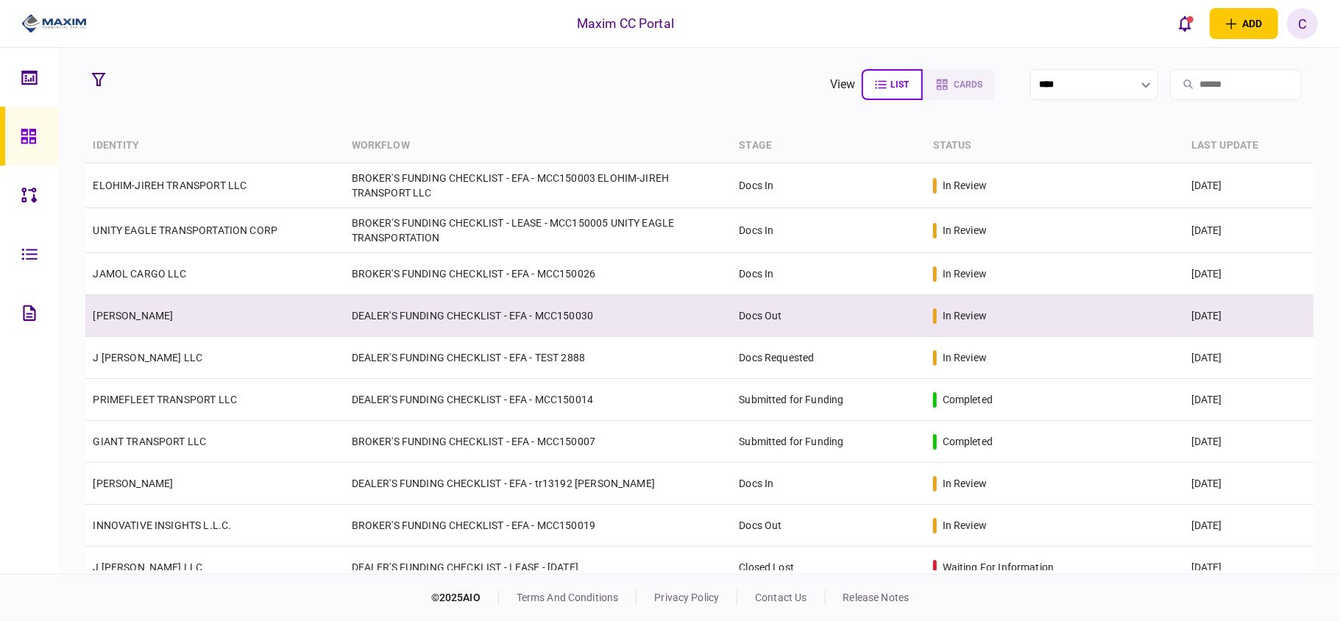
click at [521, 314] on td "DEALER'S FUNDING CHECKLIST - EFA - MCC150030" at bounding box center [538, 316] width 388 height 42
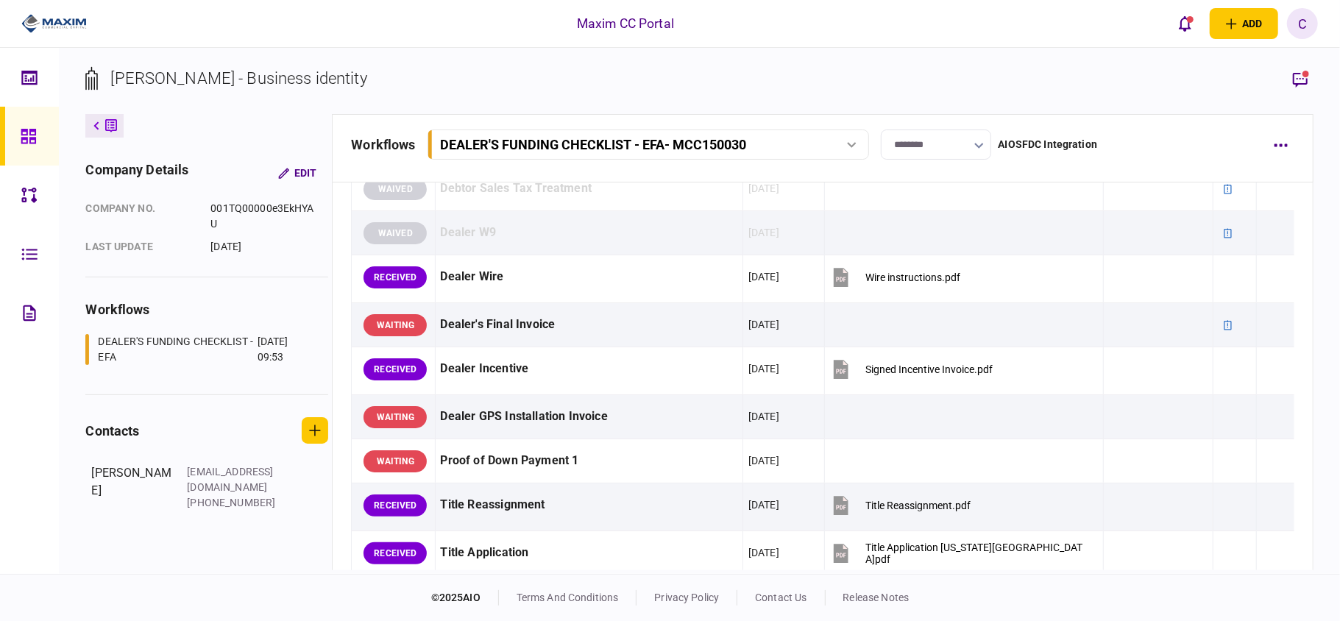
scroll to position [589, 0]
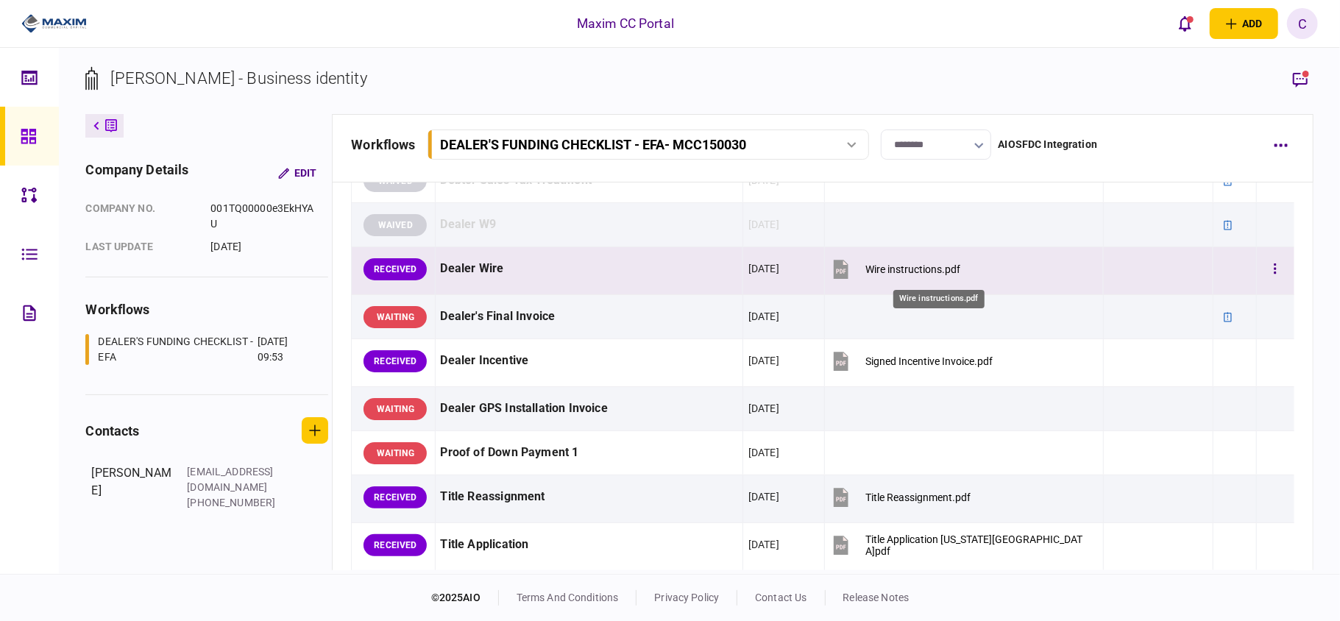
click at [923, 266] on div "Wire instructions.pdf" at bounding box center [913, 269] width 95 height 12
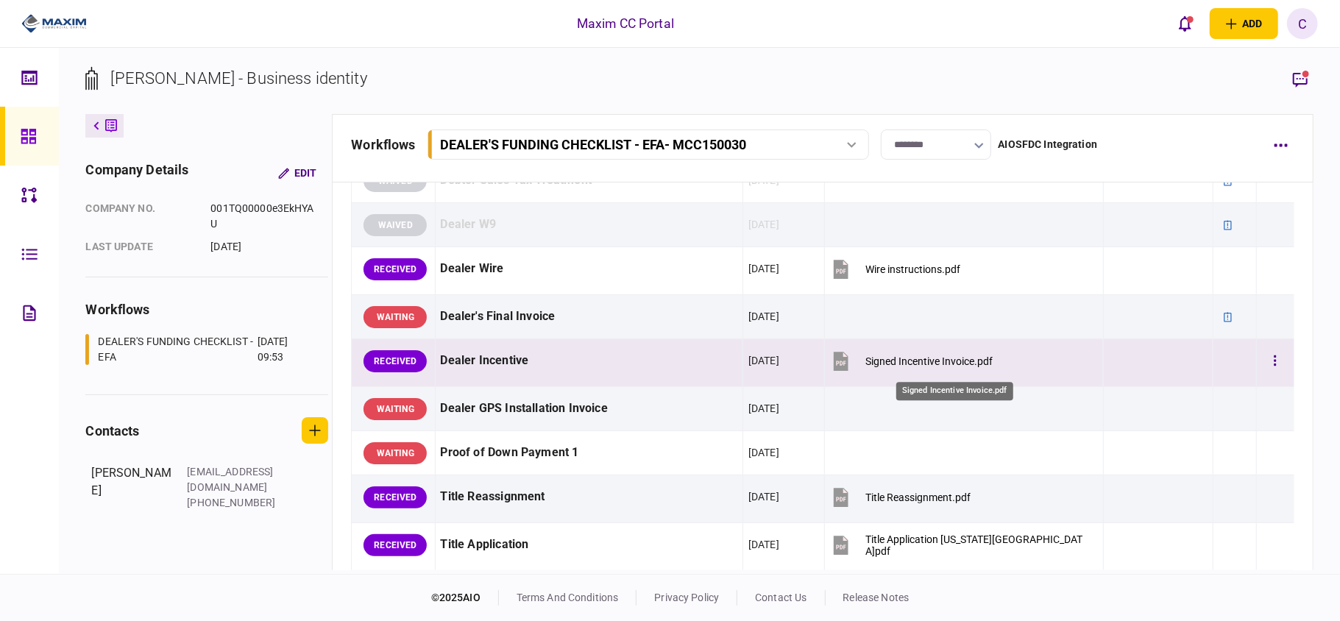
click at [913, 363] on div "Signed Incentive Invoice.pdf" at bounding box center [929, 361] width 127 height 12
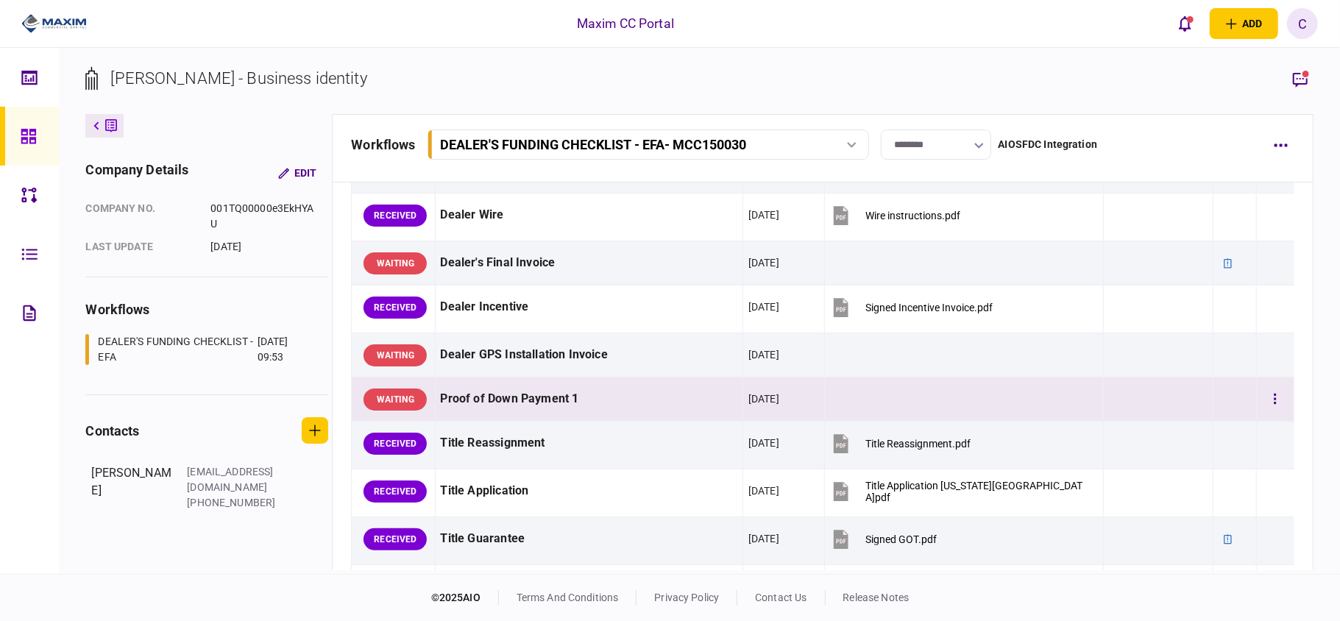
scroll to position [687, 0]
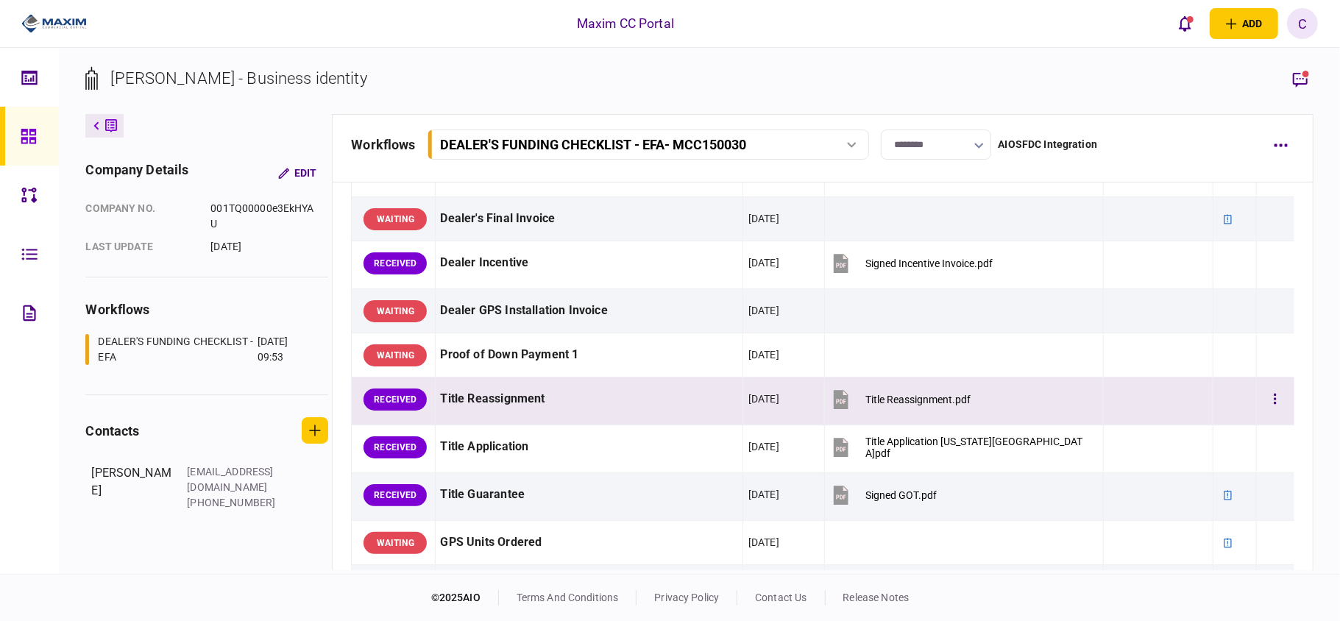
click at [963, 395] on button "Title Reassignment.pdf" at bounding box center [900, 399] width 141 height 33
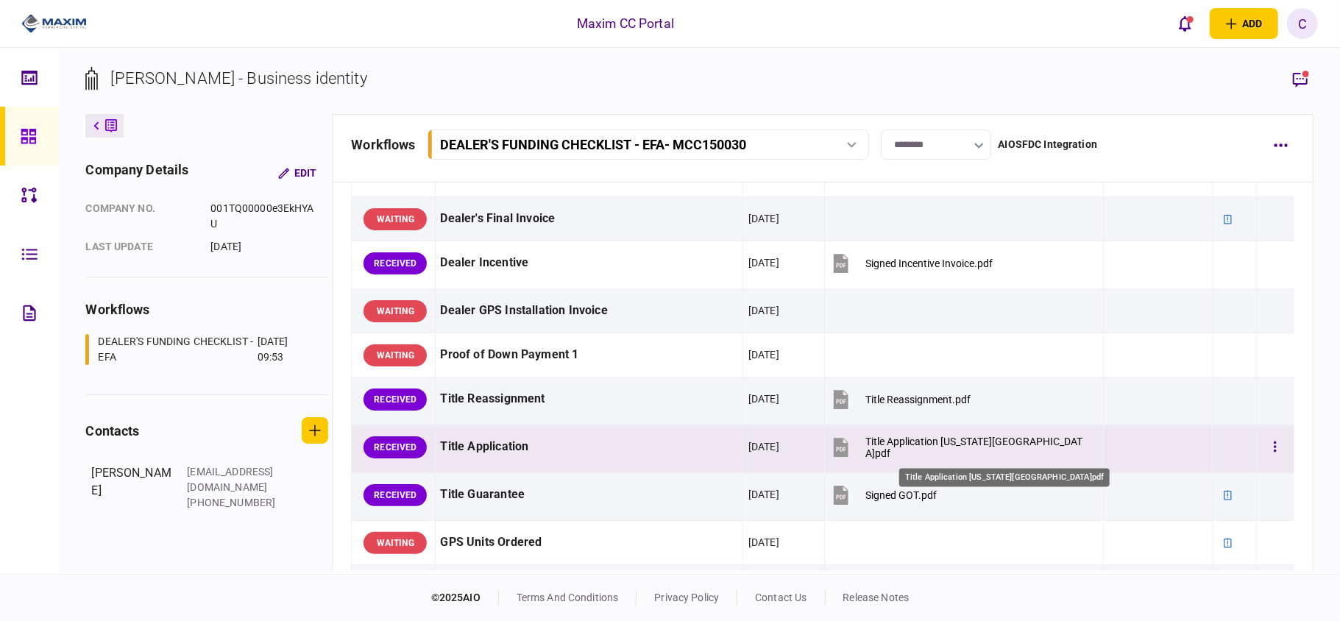
click at [917, 448] on div "Title Application [US_STATE][GEOGRAPHIC_DATA]pdf" at bounding box center [977, 448] width 222 height 24
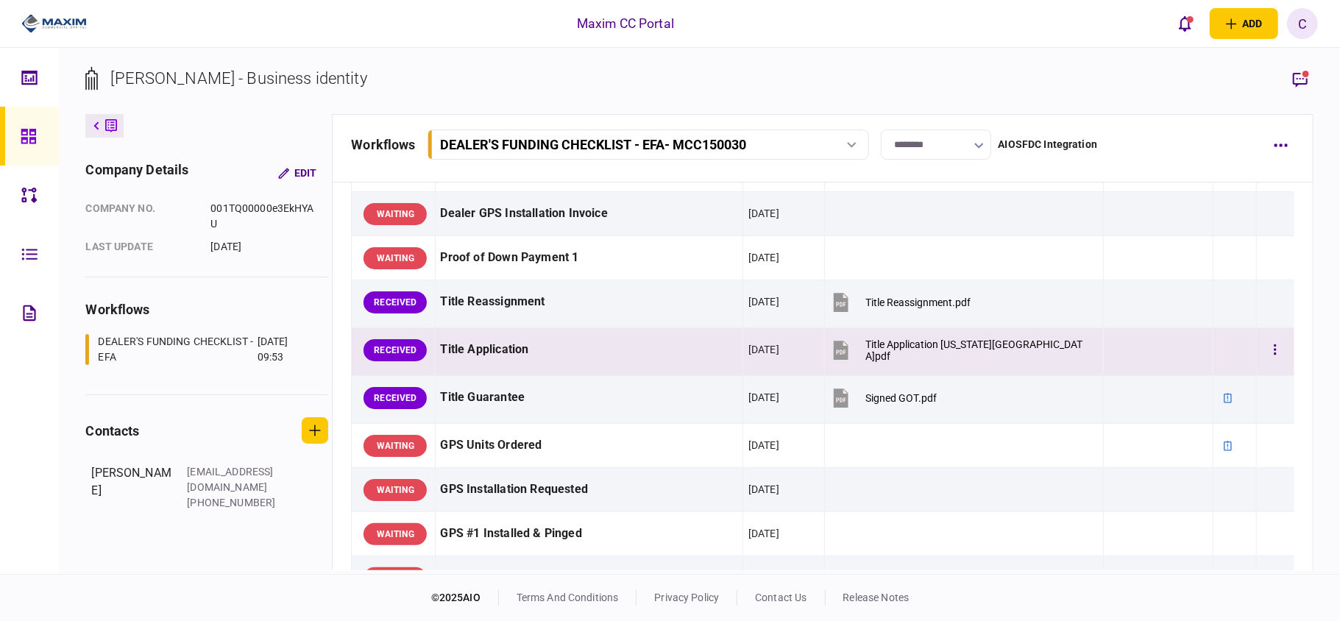
scroll to position [785, 0]
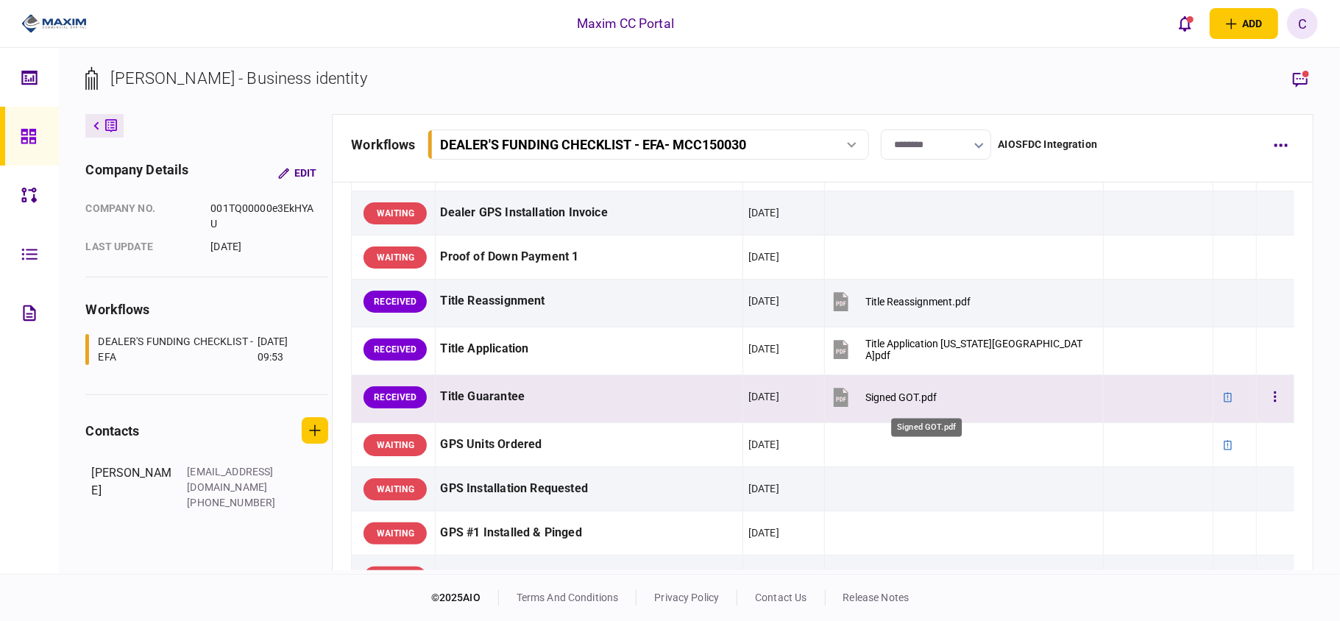
click at [921, 399] on div "Signed GOT.pdf" at bounding box center [901, 398] width 71 height 12
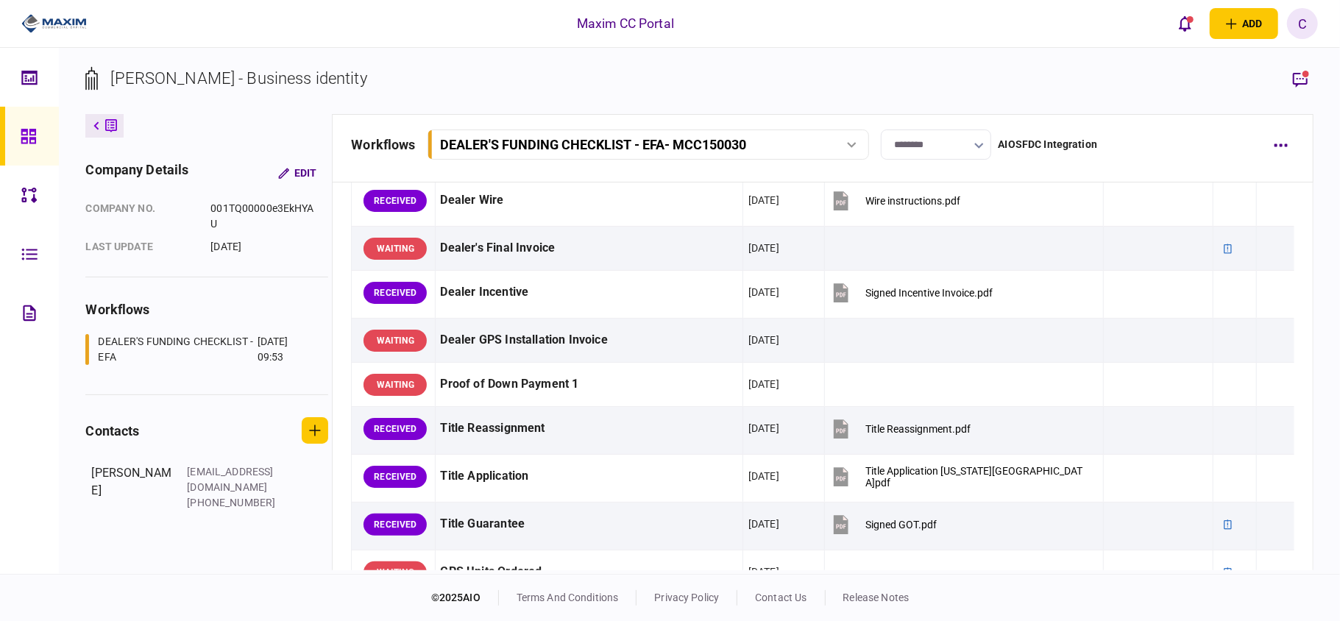
scroll to position [687, 0]
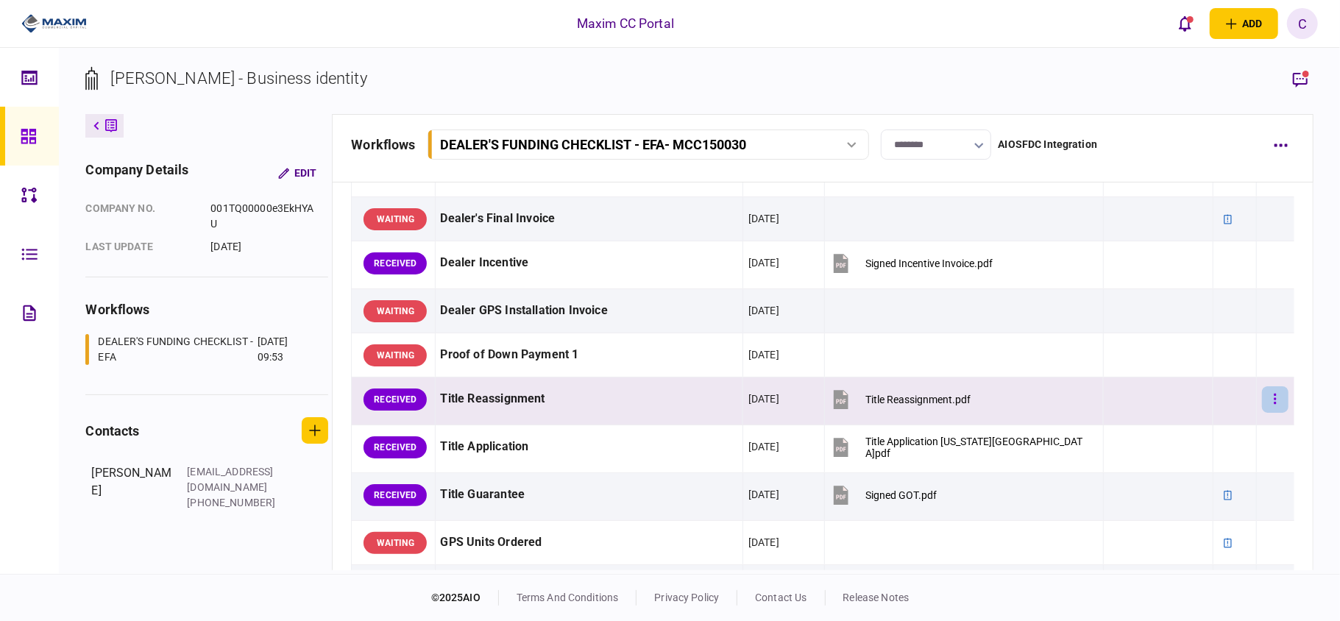
click at [1262, 395] on button "button" at bounding box center [1275, 399] width 26 height 26
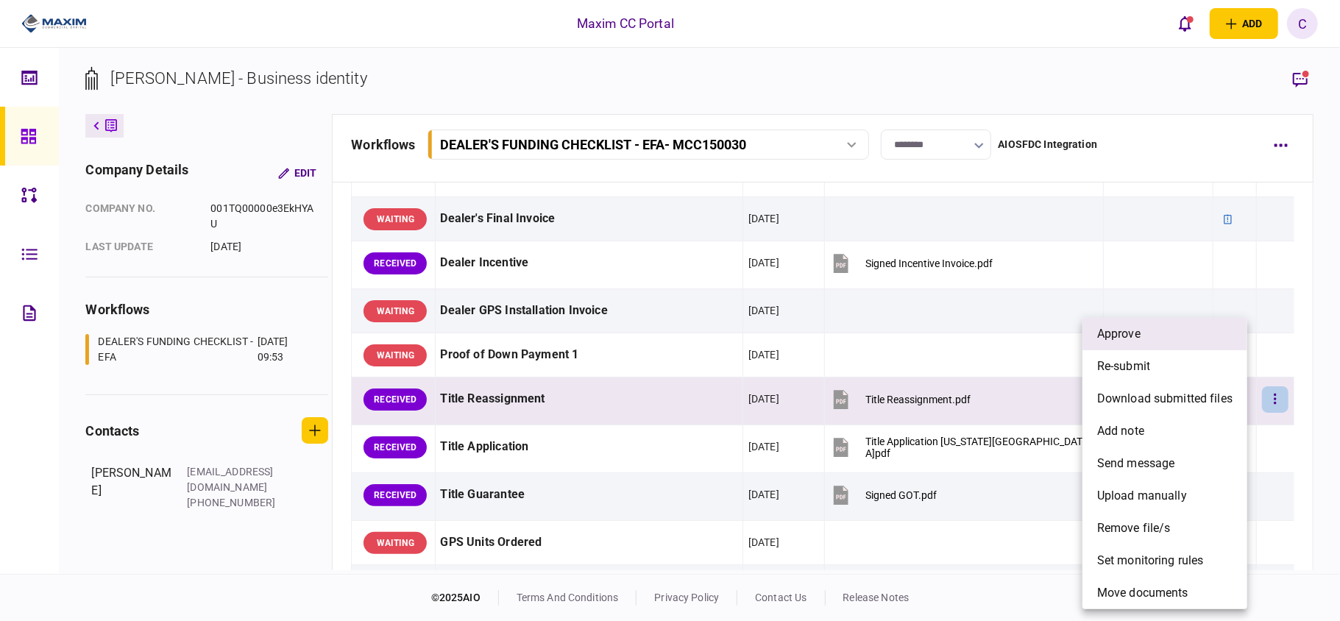
click at [1146, 330] on li "approve" at bounding box center [1165, 334] width 165 height 32
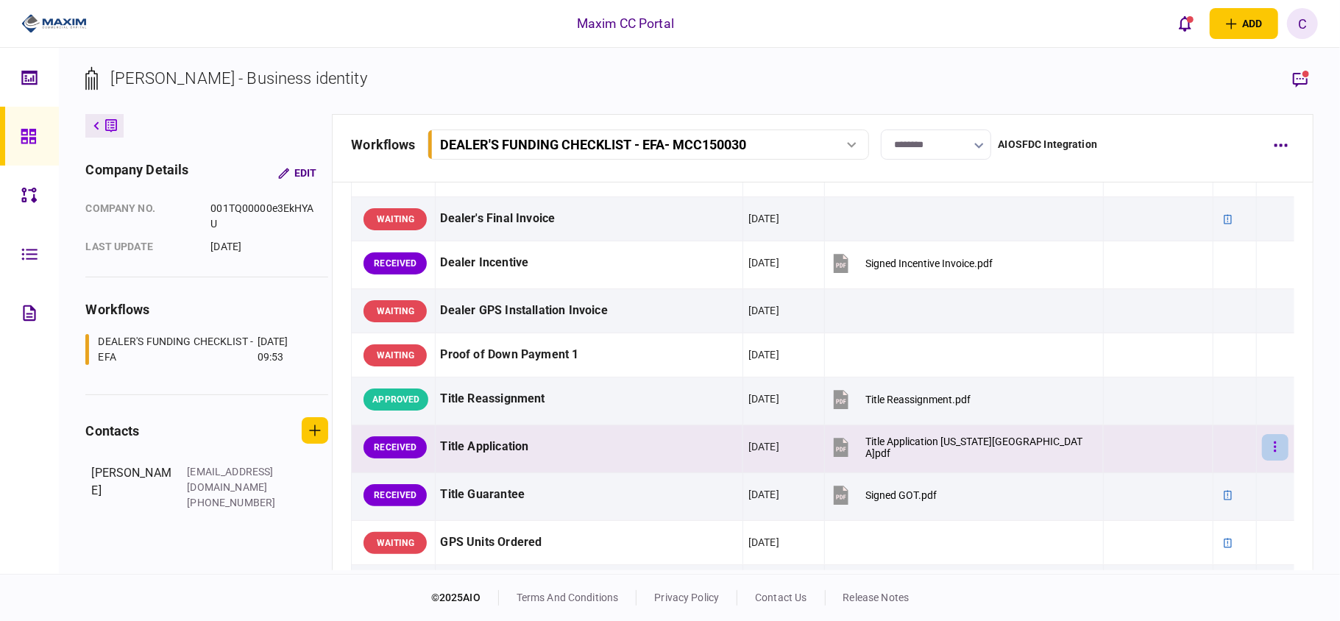
click at [1262, 442] on button "button" at bounding box center [1275, 447] width 26 height 26
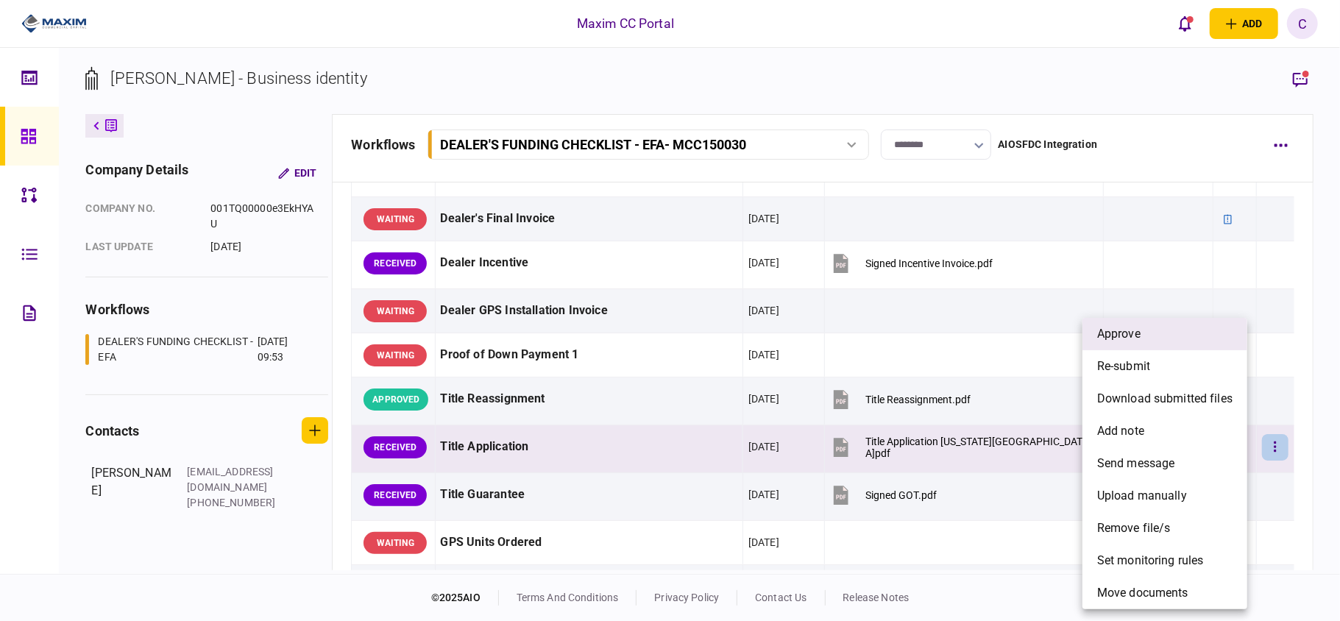
click at [1156, 340] on li "approve" at bounding box center [1165, 334] width 165 height 32
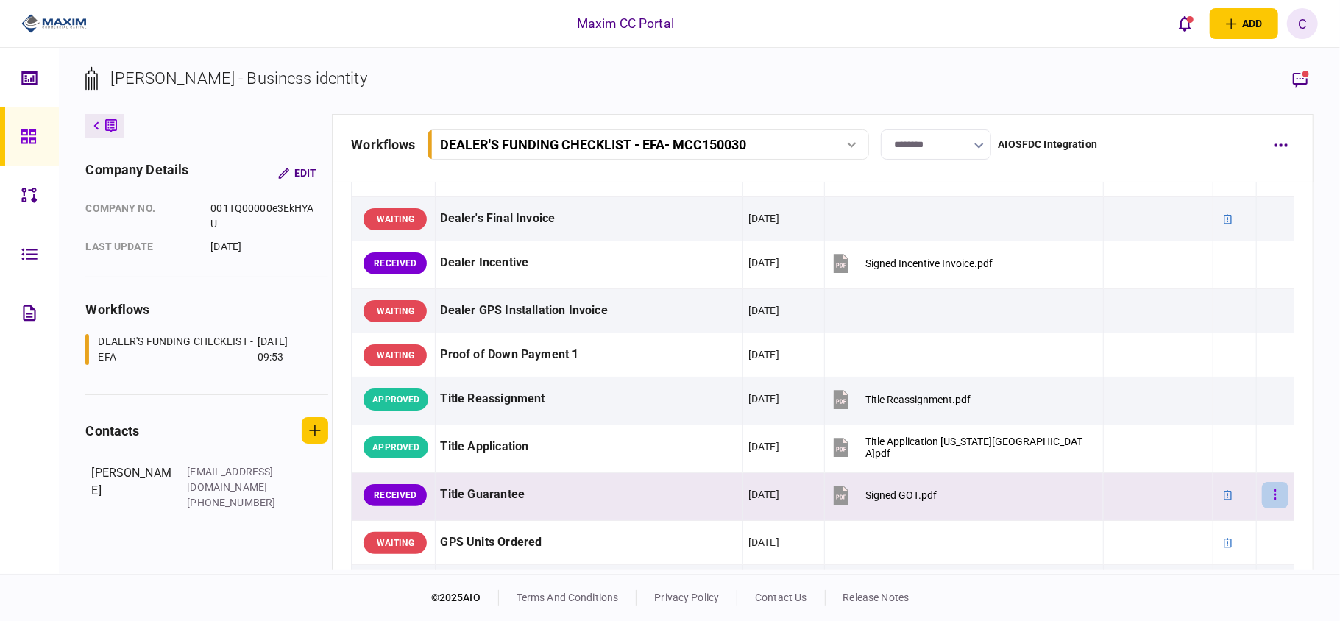
click at [1262, 504] on button "button" at bounding box center [1275, 495] width 26 height 26
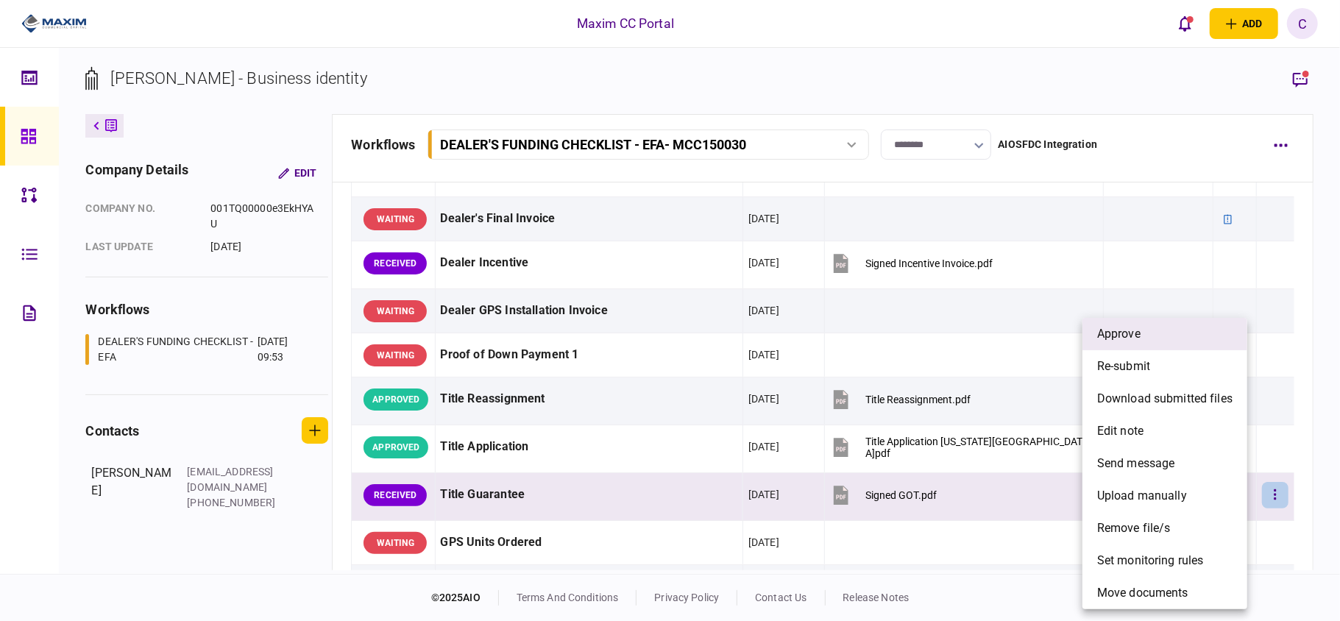
click at [1172, 336] on li "approve" at bounding box center [1165, 334] width 165 height 32
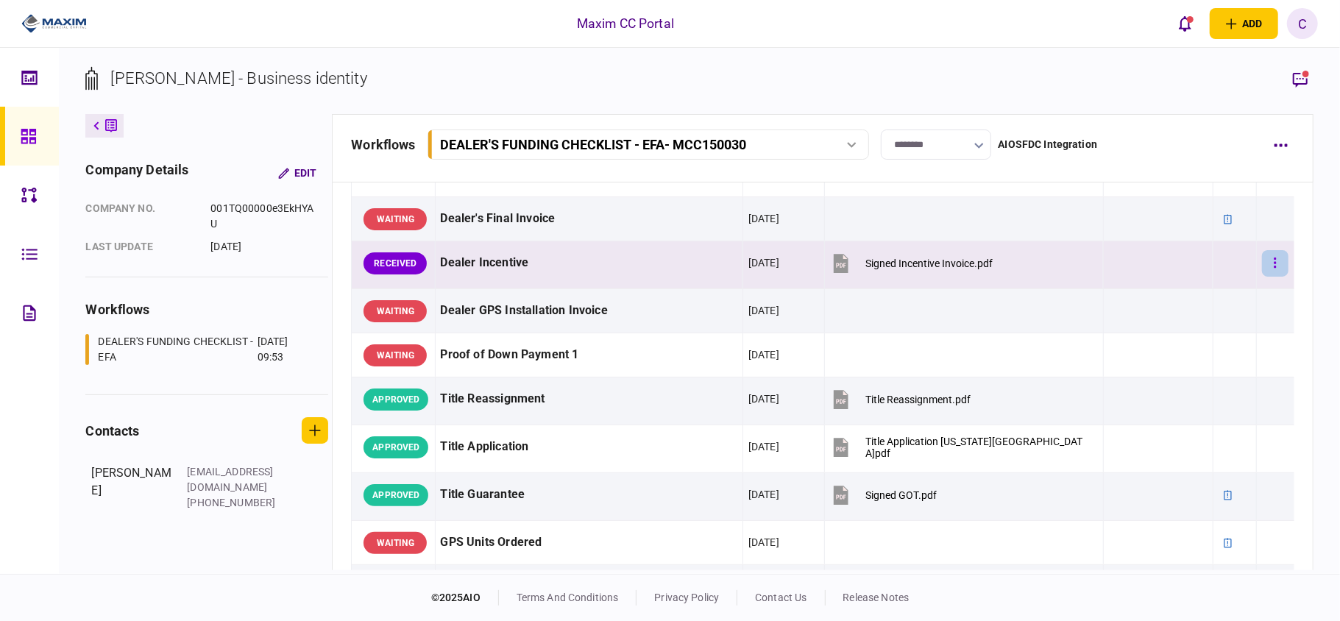
click at [1262, 266] on button "button" at bounding box center [1275, 263] width 26 height 26
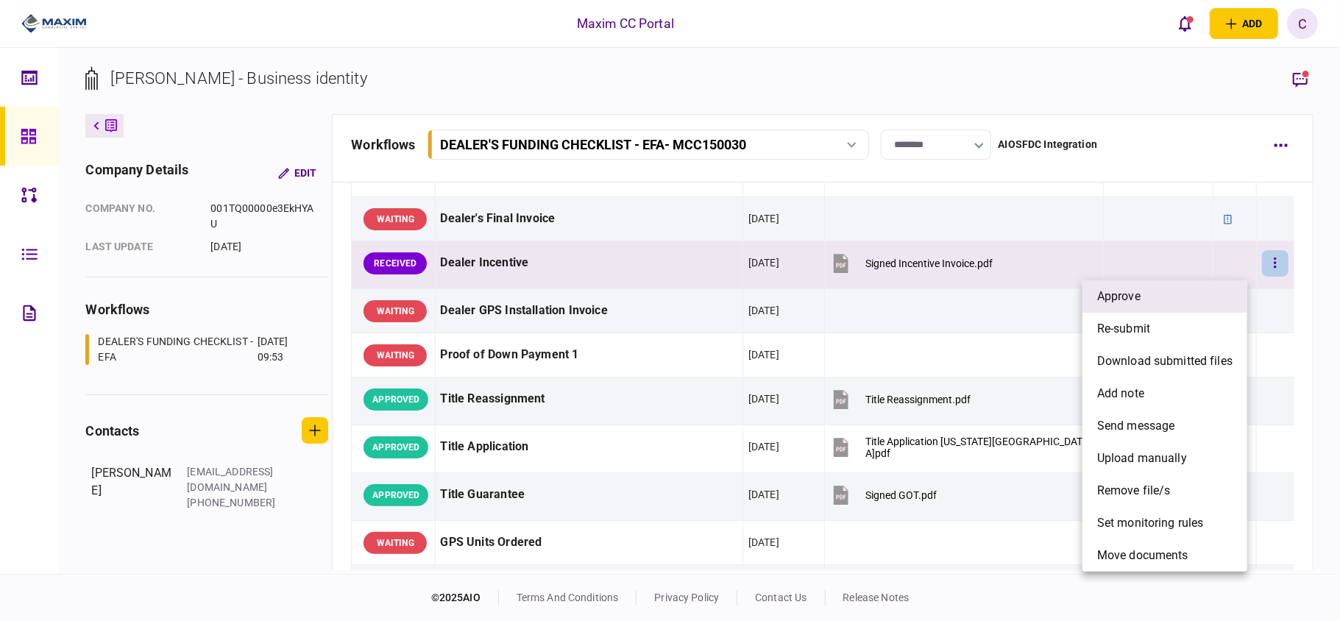
click at [1185, 300] on li "approve" at bounding box center [1165, 296] width 165 height 32
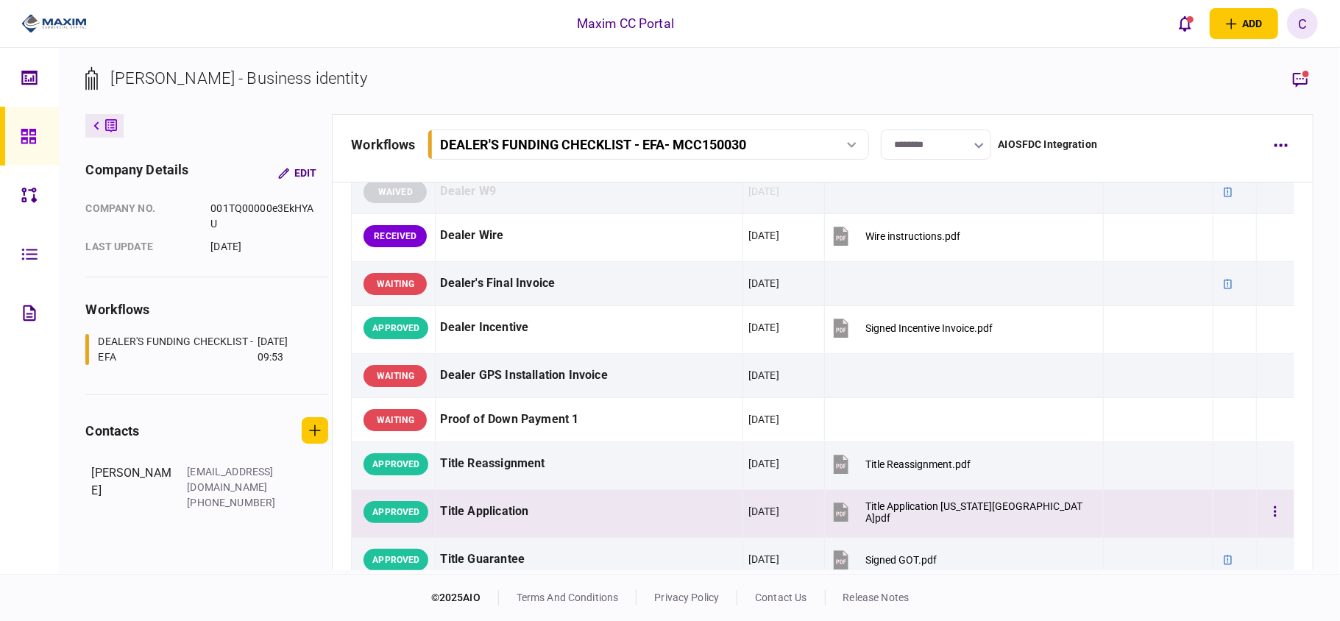
scroll to position [589, 0]
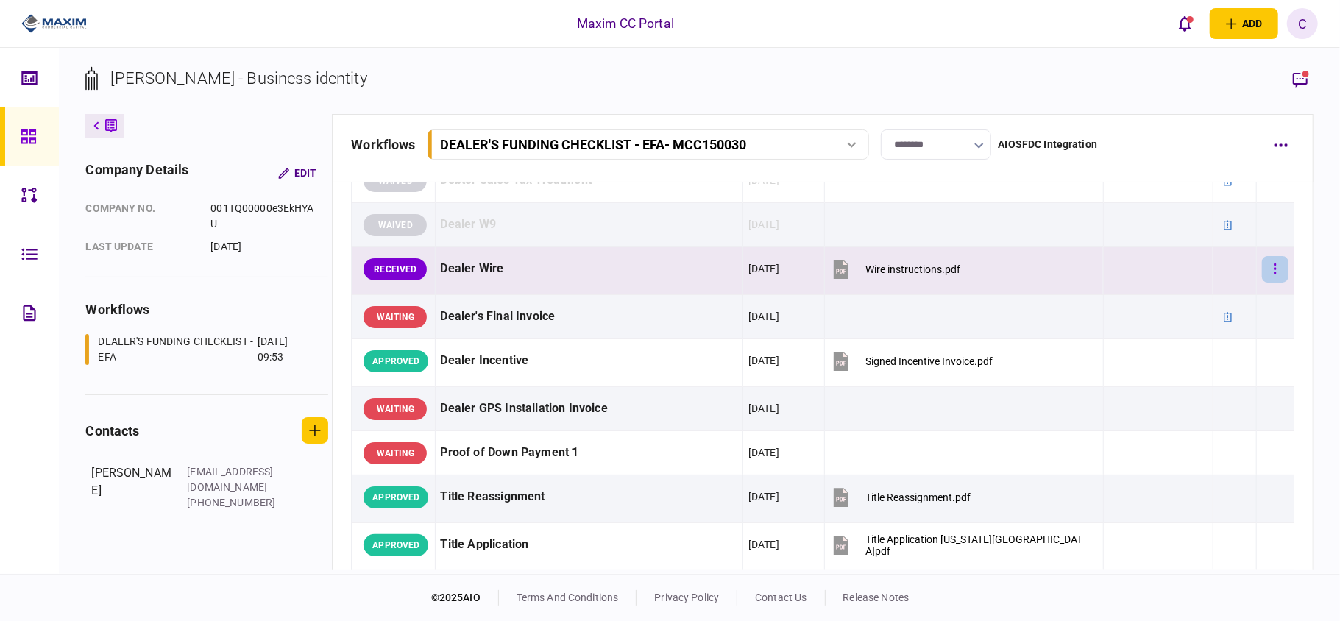
click at [1274, 274] on icon "button" at bounding box center [1275, 268] width 2 height 10
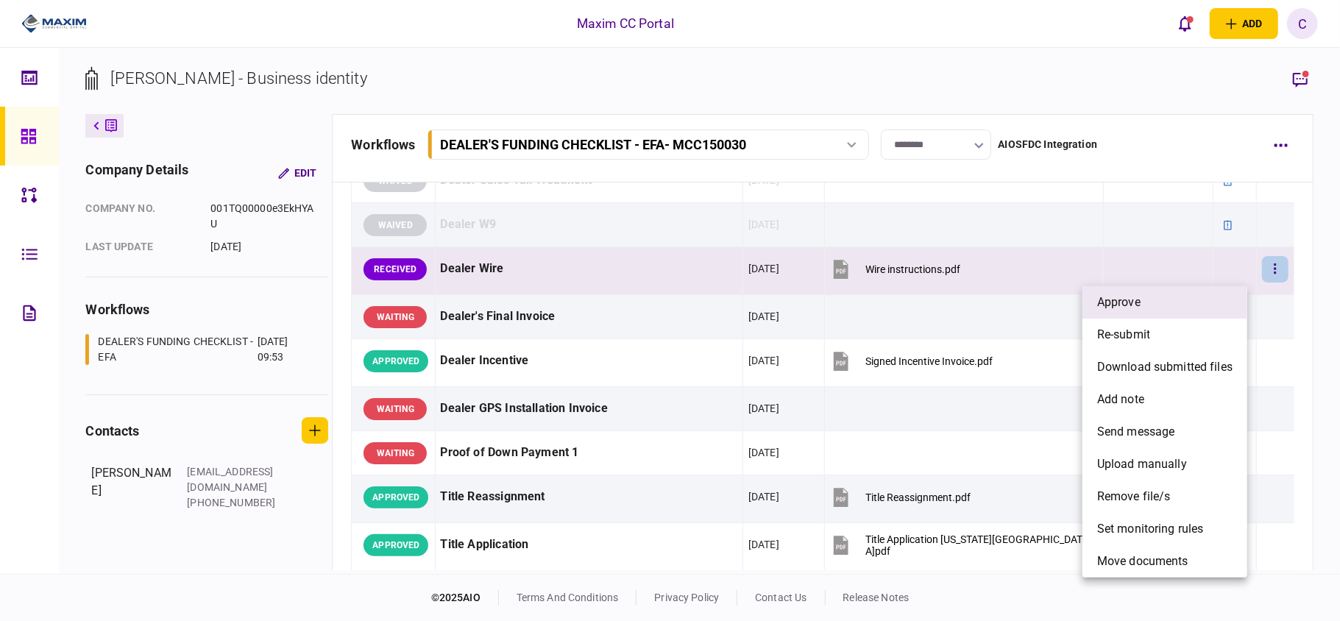
click at [1173, 304] on li "approve" at bounding box center [1165, 302] width 165 height 32
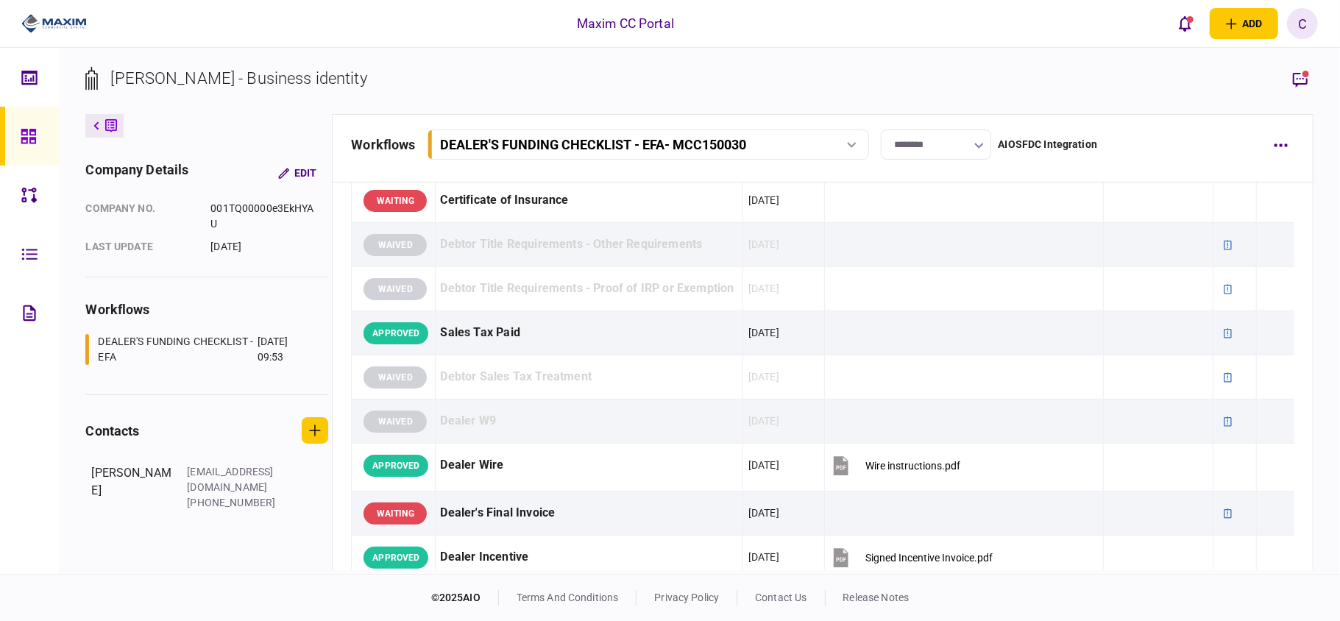
scroll to position [0, 0]
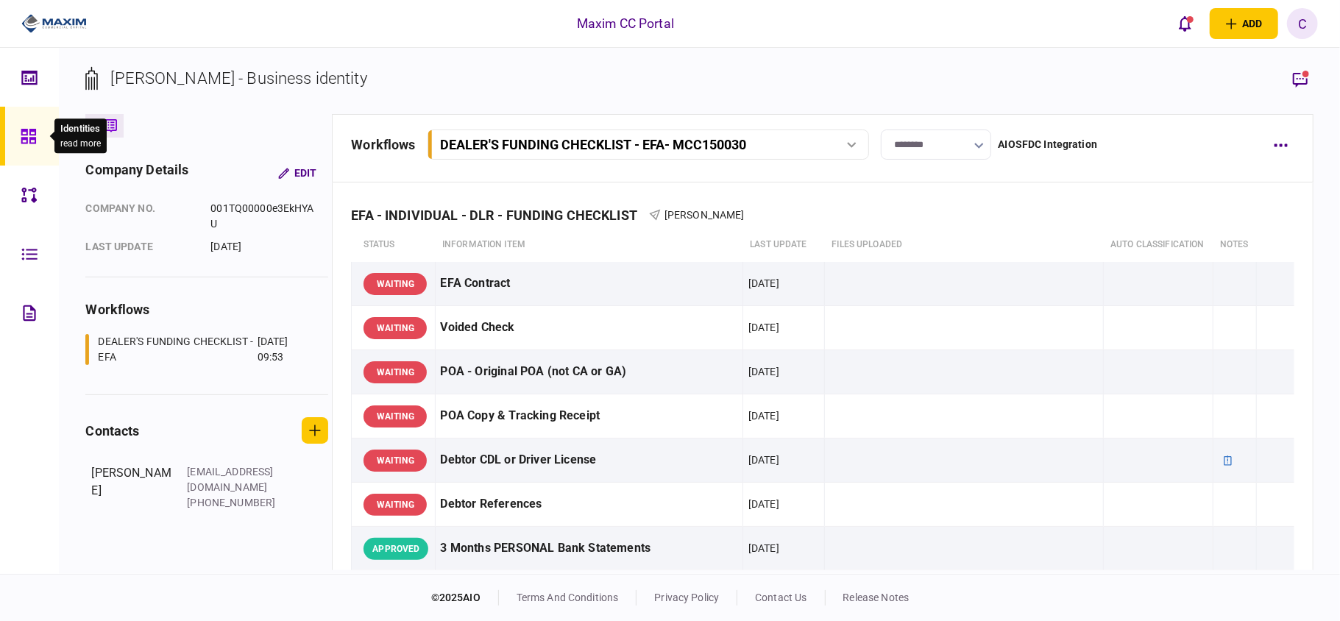
click at [27, 124] on div at bounding box center [33, 136] width 24 height 59
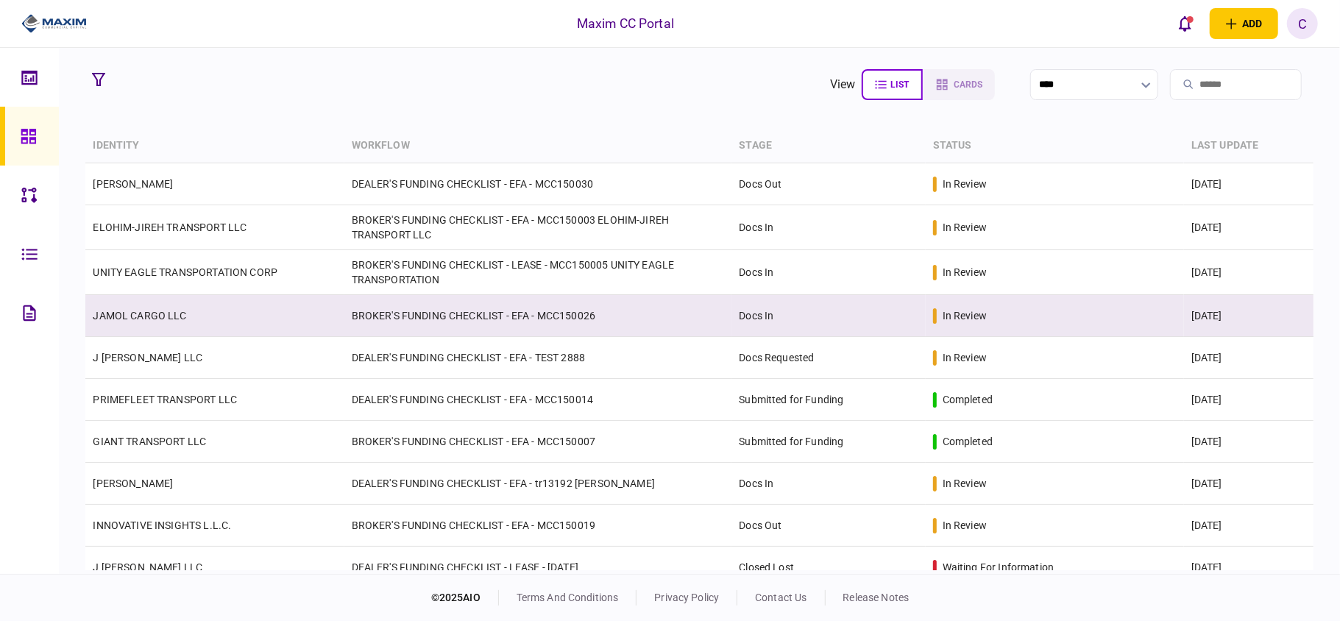
click at [394, 314] on td "BROKER'S FUNDING CHECKLIST - EFA - MCC150026" at bounding box center [538, 316] width 388 height 42
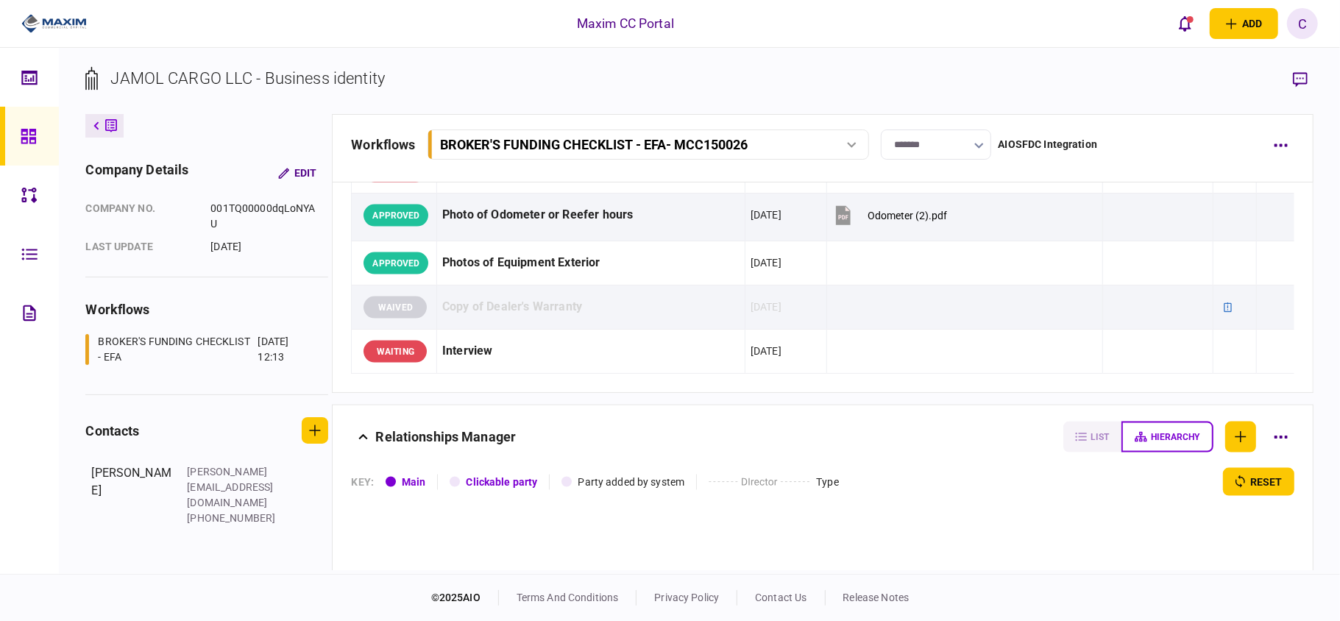
scroll to position [1911, 0]
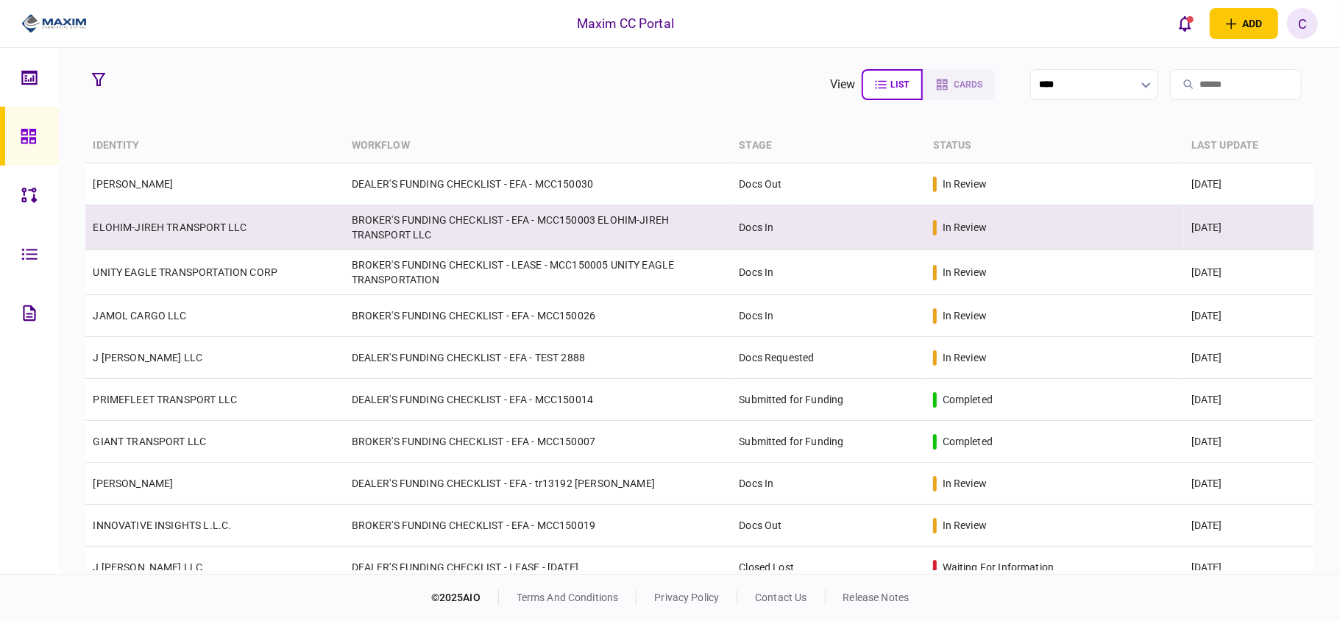
click at [315, 222] on td "ELOHIM-JIREH TRANSPORT LLC" at bounding box center [214, 227] width 258 height 45
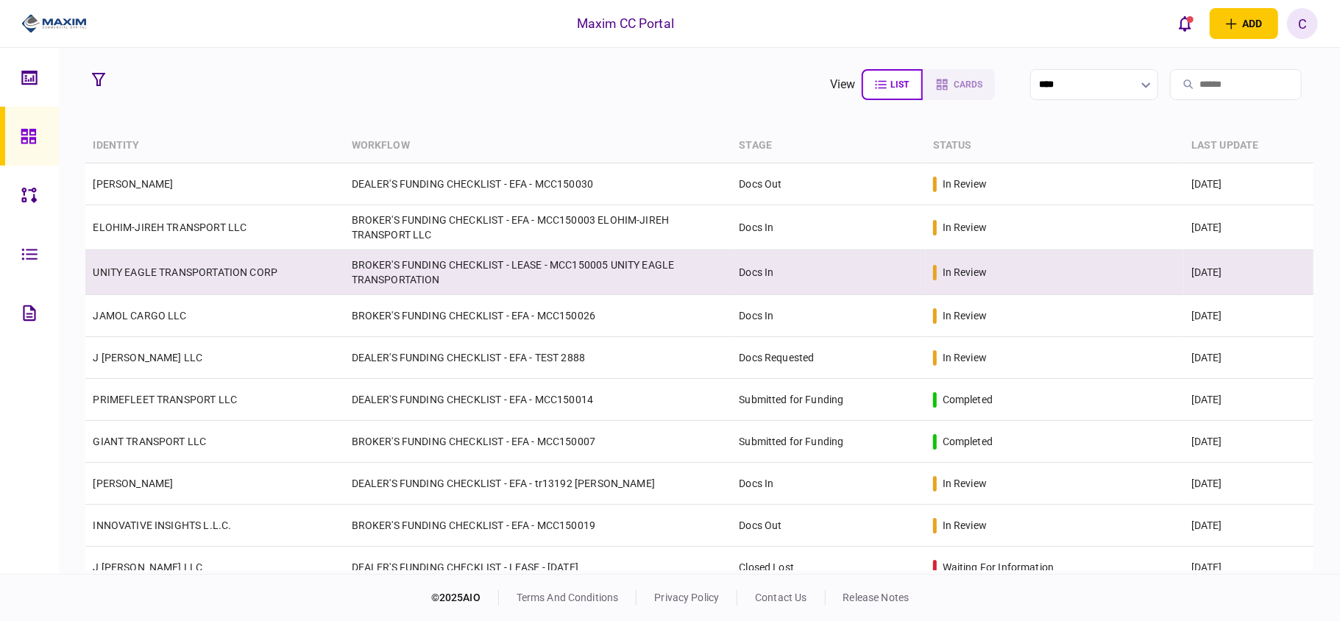
click at [403, 280] on td "BROKER'S FUNDING CHECKLIST - LEASE - MCC150005 UNITY EAGLE TRANSPORTATION" at bounding box center [538, 272] width 388 height 45
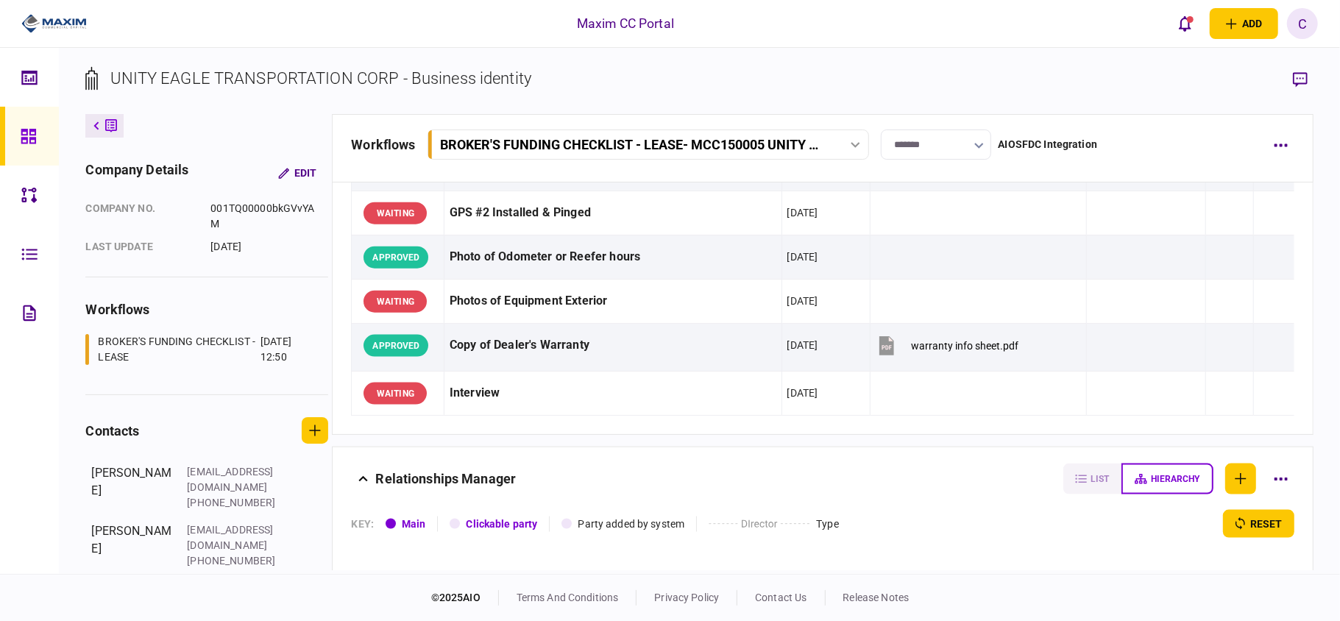
scroll to position [1668, 0]
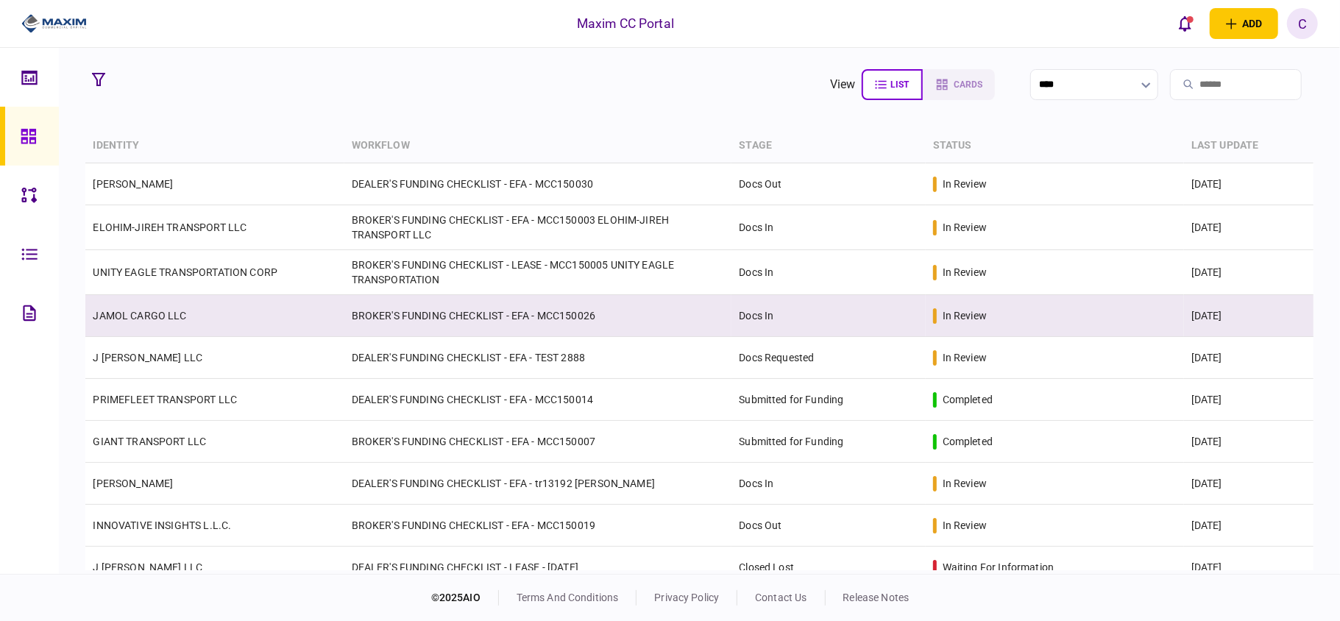
click at [355, 319] on td "BROKER'S FUNDING CHECKLIST - EFA - MCC150026" at bounding box center [538, 316] width 388 height 42
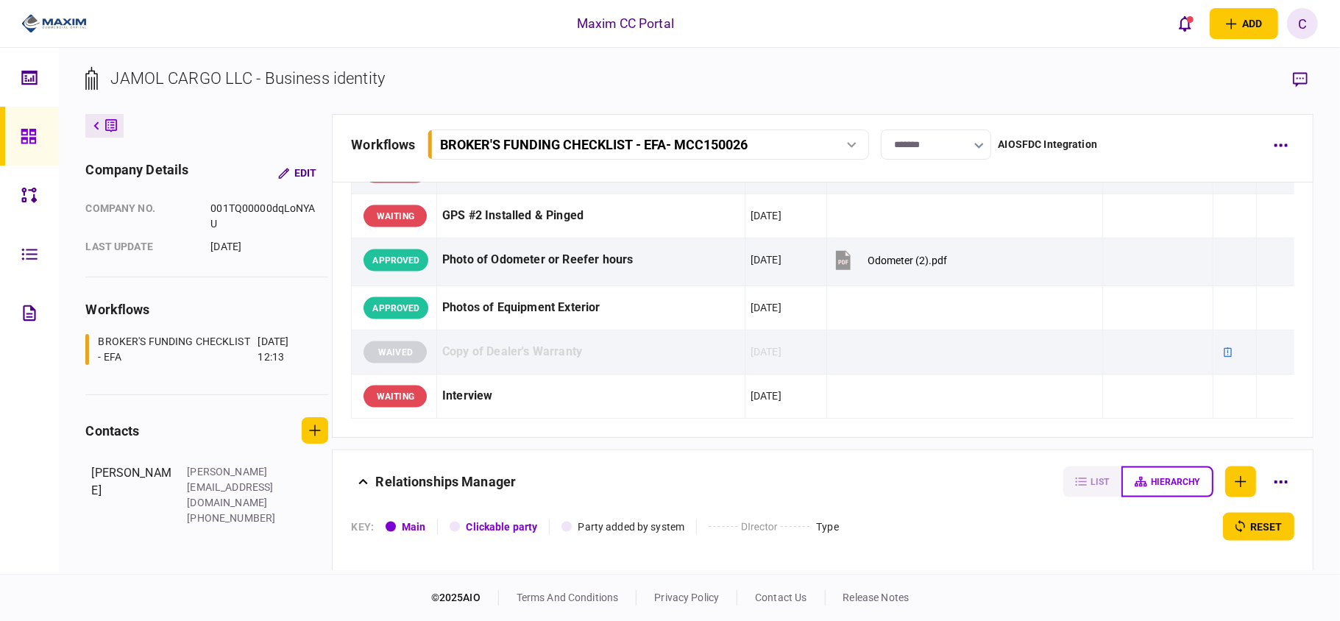
scroll to position [1570, 0]
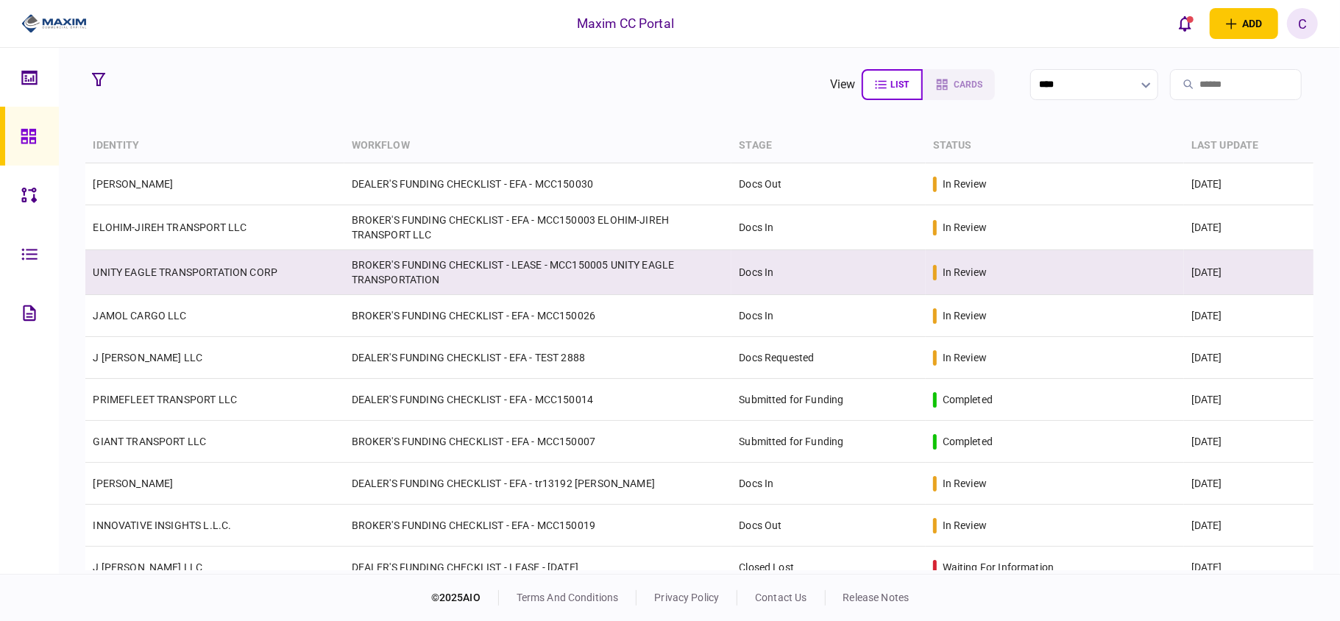
click at [345, 275] on td "BROKER'S FUNDING CHECKLIST - LEASE - MCC150005 UNITY EAGLE TRANSPORTATION" at bounding box center [538, 272] width 388 height 45
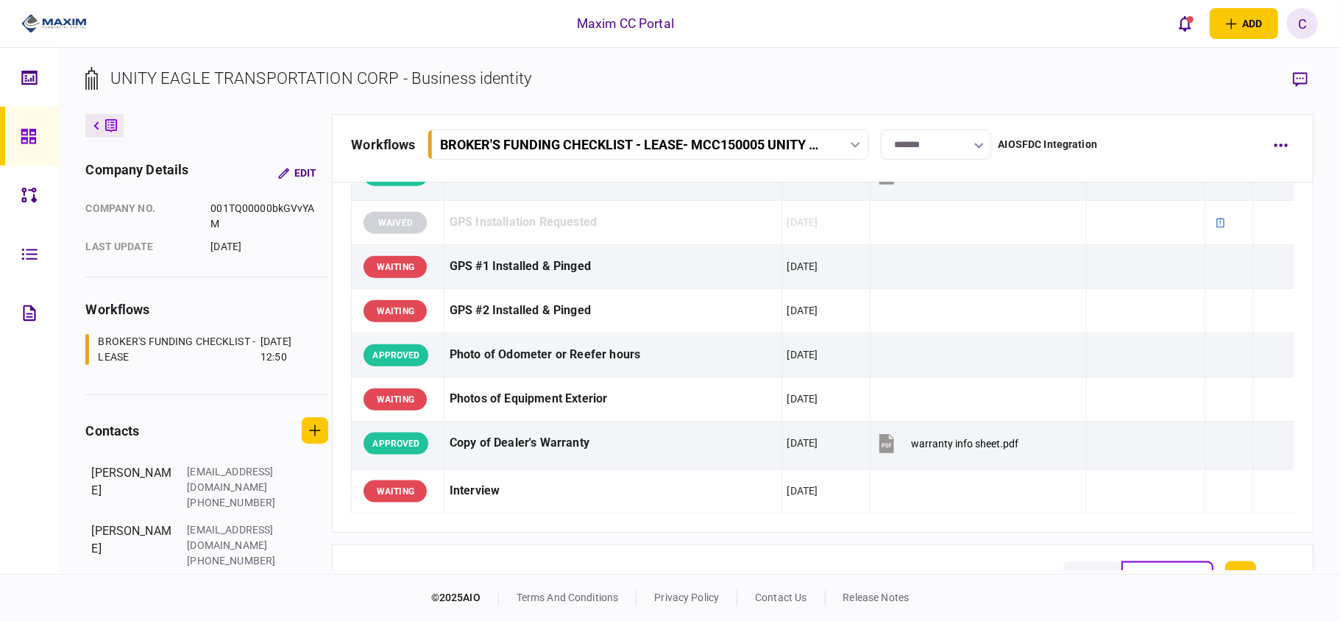
scroll to position [1570, 0]
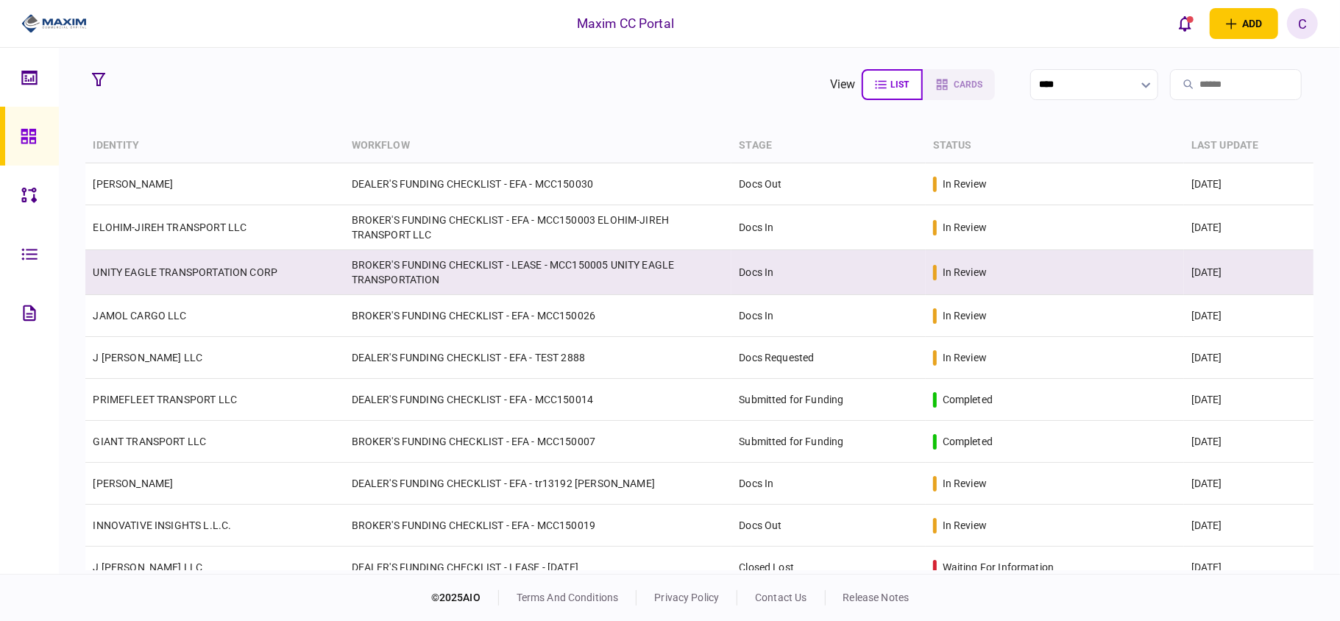
click at [134, 266] on link "UNITY EAGLE TRANSPORTATION CORP" at bounding box center [185, 272] width 185 height 12
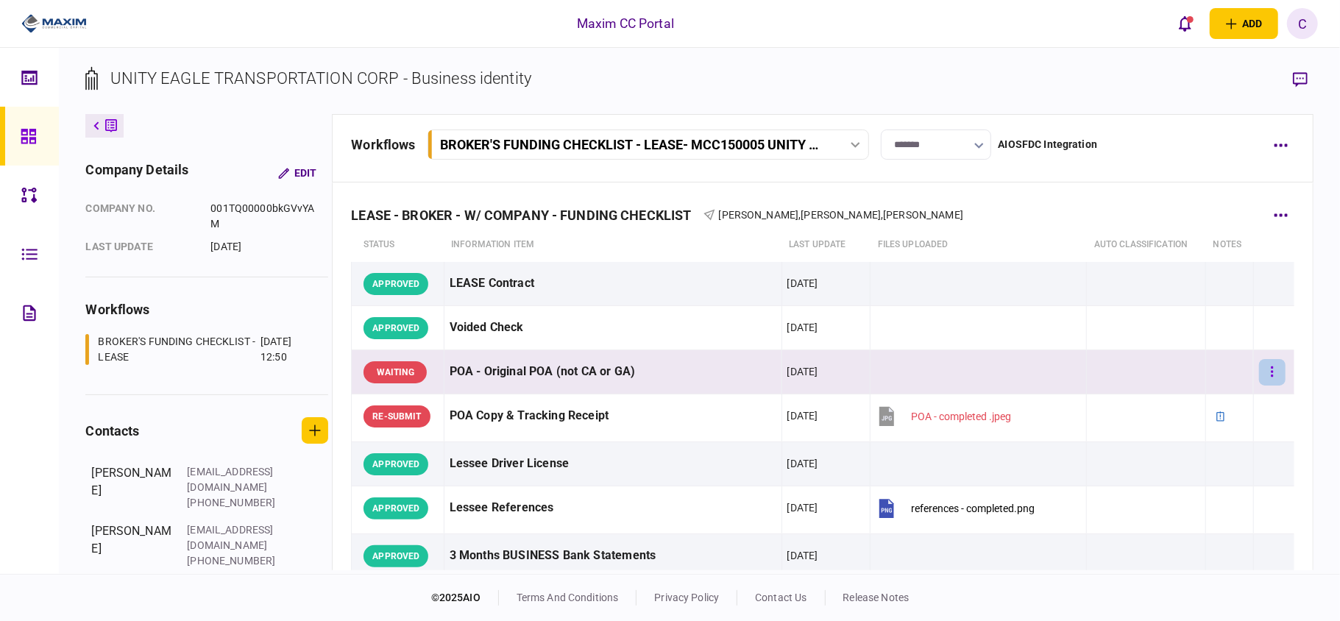
click at [1271, 372] on icon "button" at bounding box center [1272, 372] width 3 height 14
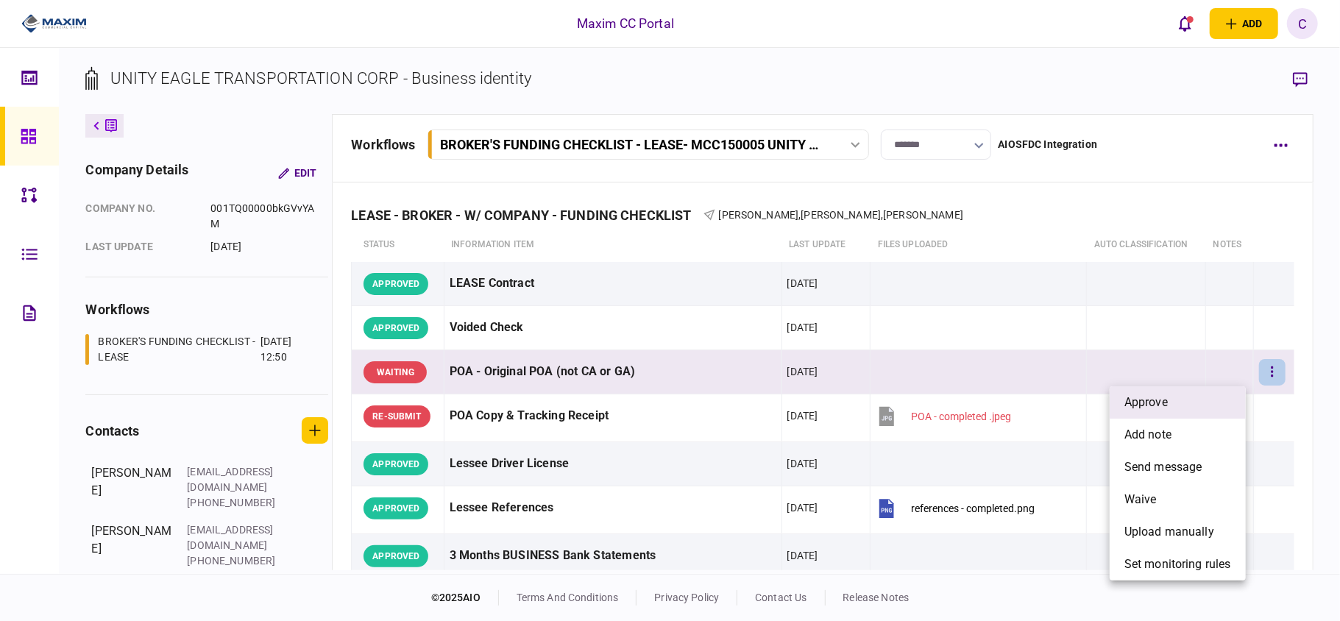
click at [1184, 404] on li "approve" at bounding box center [1178, 402] width 136 height 32
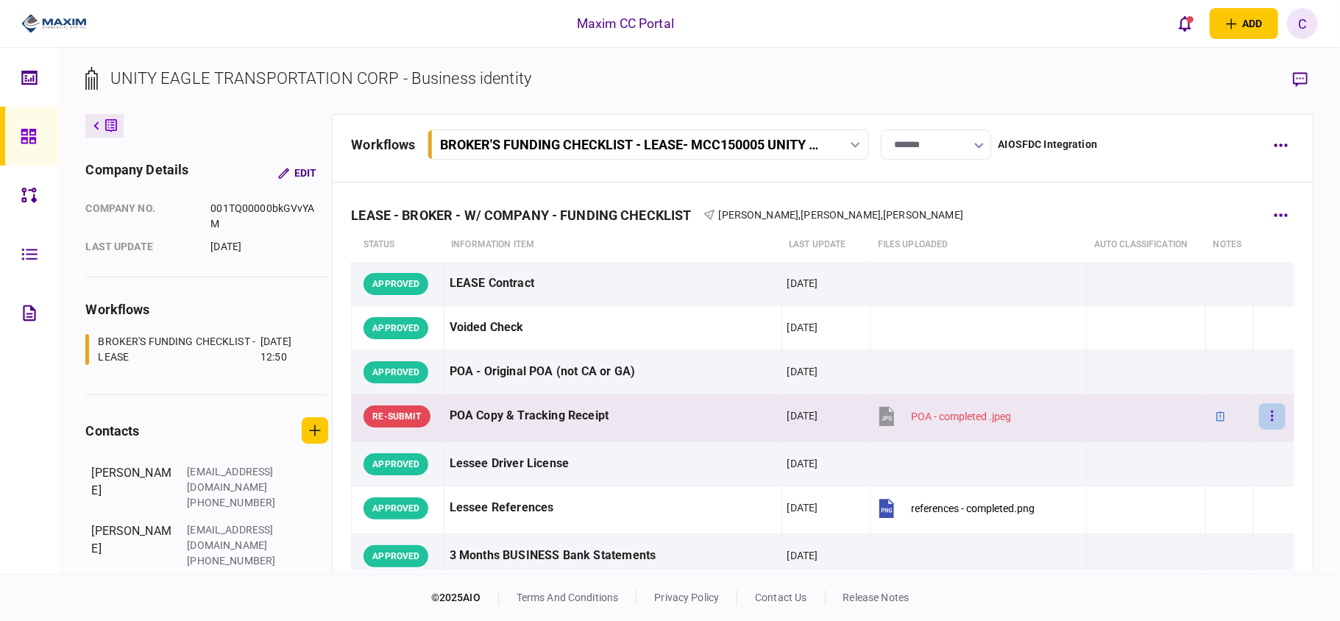
click at [1259, 415] on button "button" at bounding box center [1272, 416] width 26 height 26
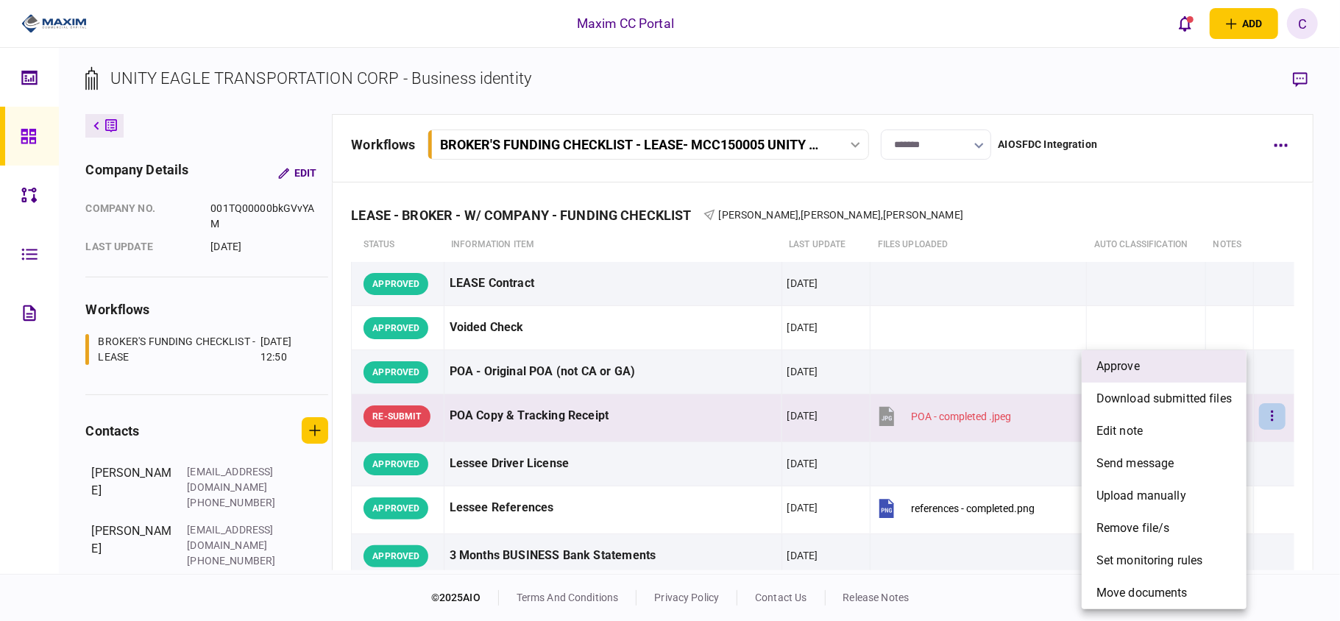
click at [1161, 369] on li "approve" at bounding box center [1164, 366] width 165 height 32
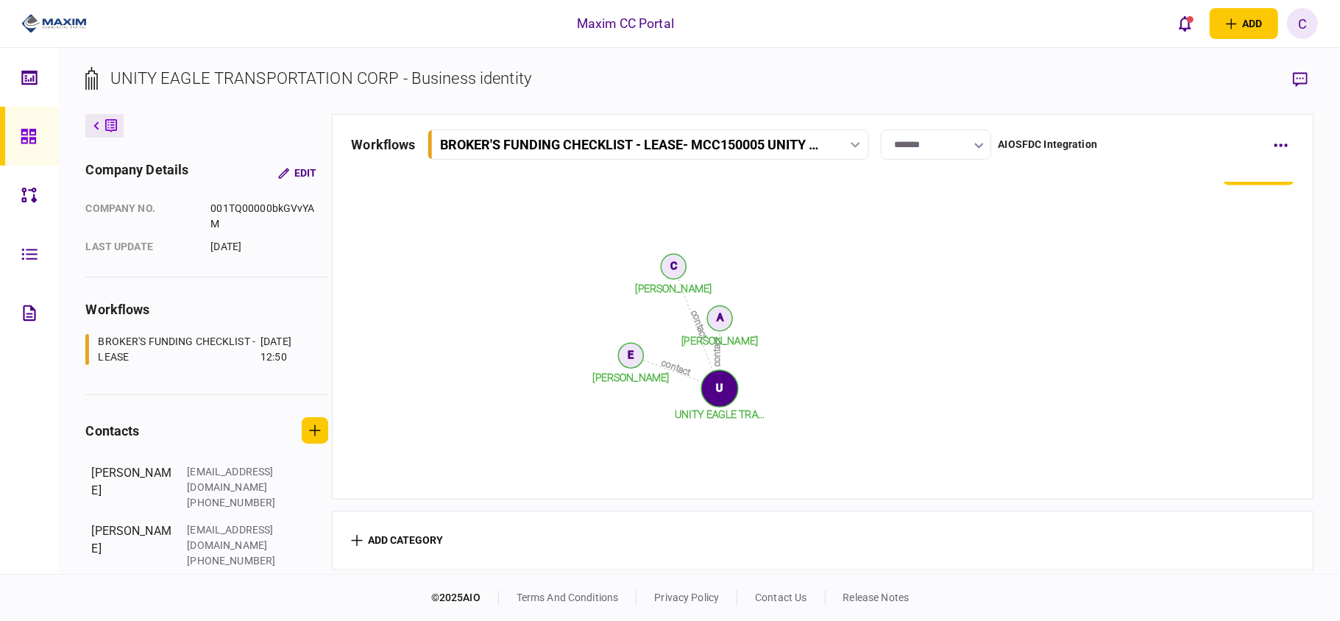
scroll to position [1738, 0]
click at [16, 127] on link at bounding box center [29, 136] width 59 height 59
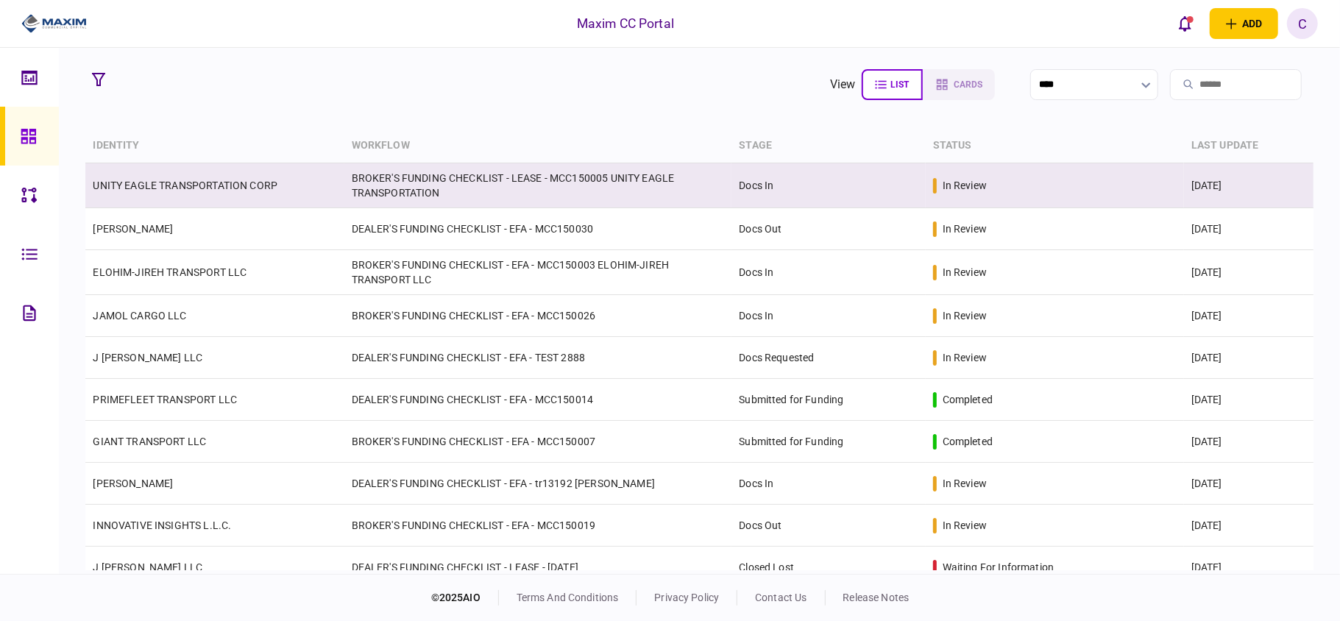
click at [374, 190] on td "BROKER'S FUNDING CHECKLIST - LEASE - MCC150005 UNITY EAGLE TRANSPORTATION" at bounding box center [538, 185] width 388 height 45
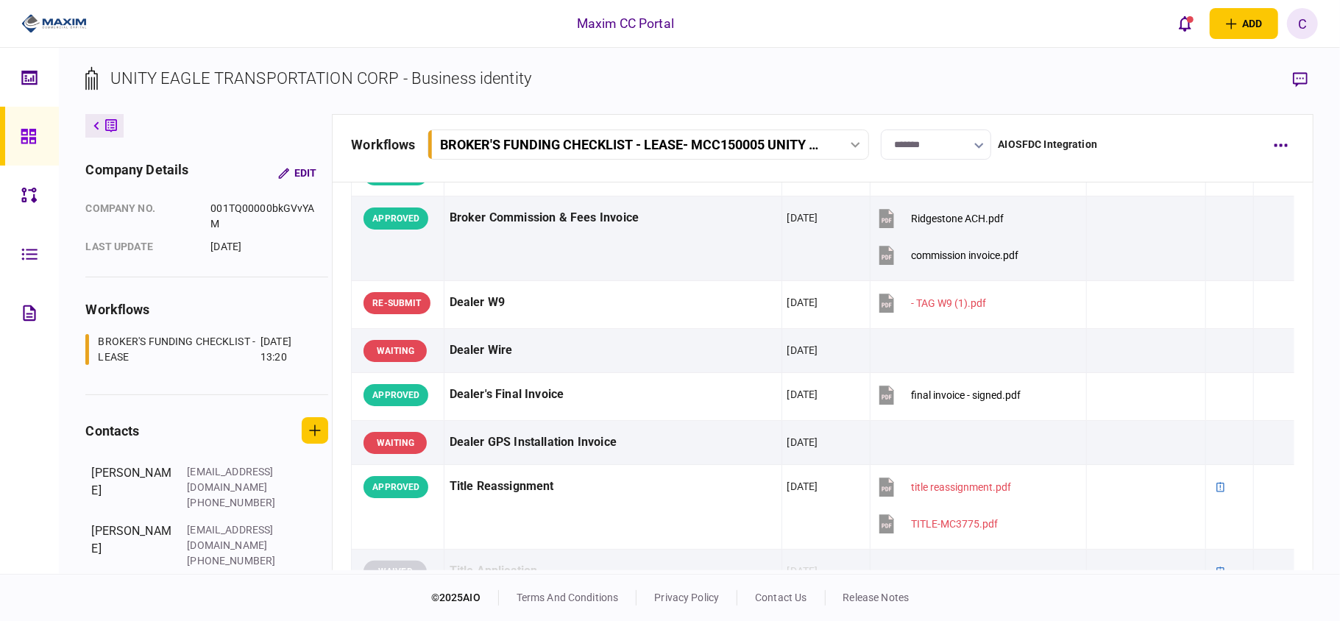
scroll to position [785, 0]
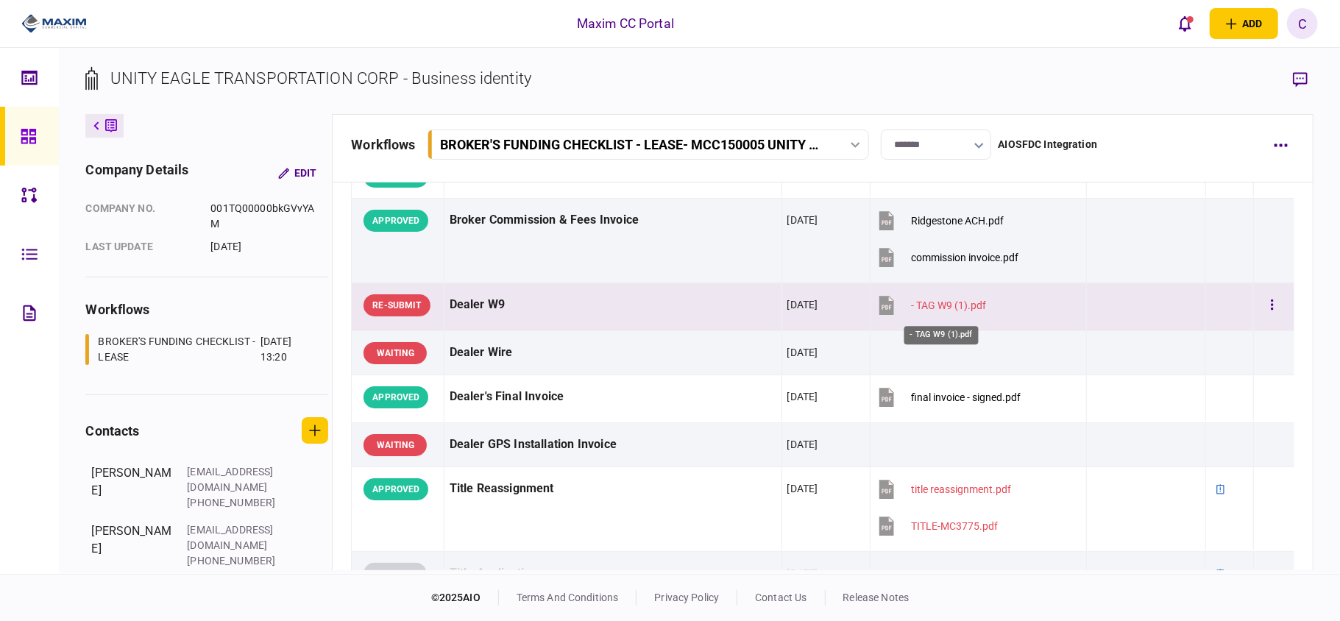
click at [922, 310] on div "- TAG W9 (1).pdf" at bounding box center [948, 306] width 75 height 12
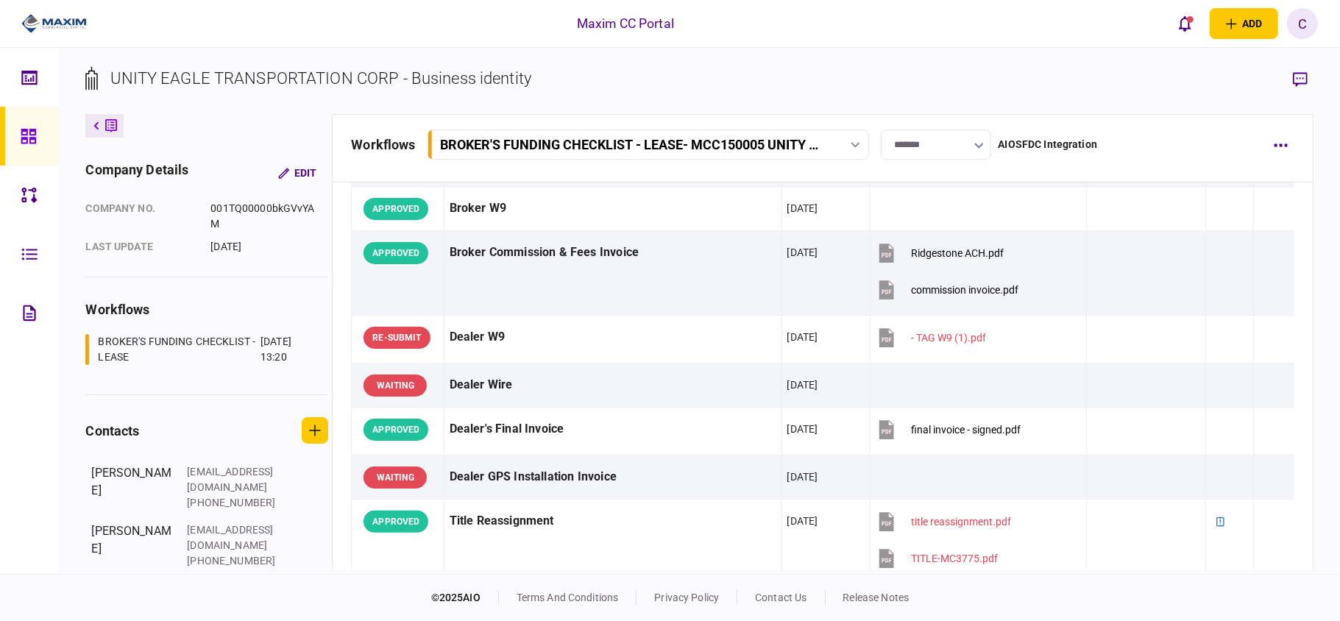
scroll to position [883, 0]
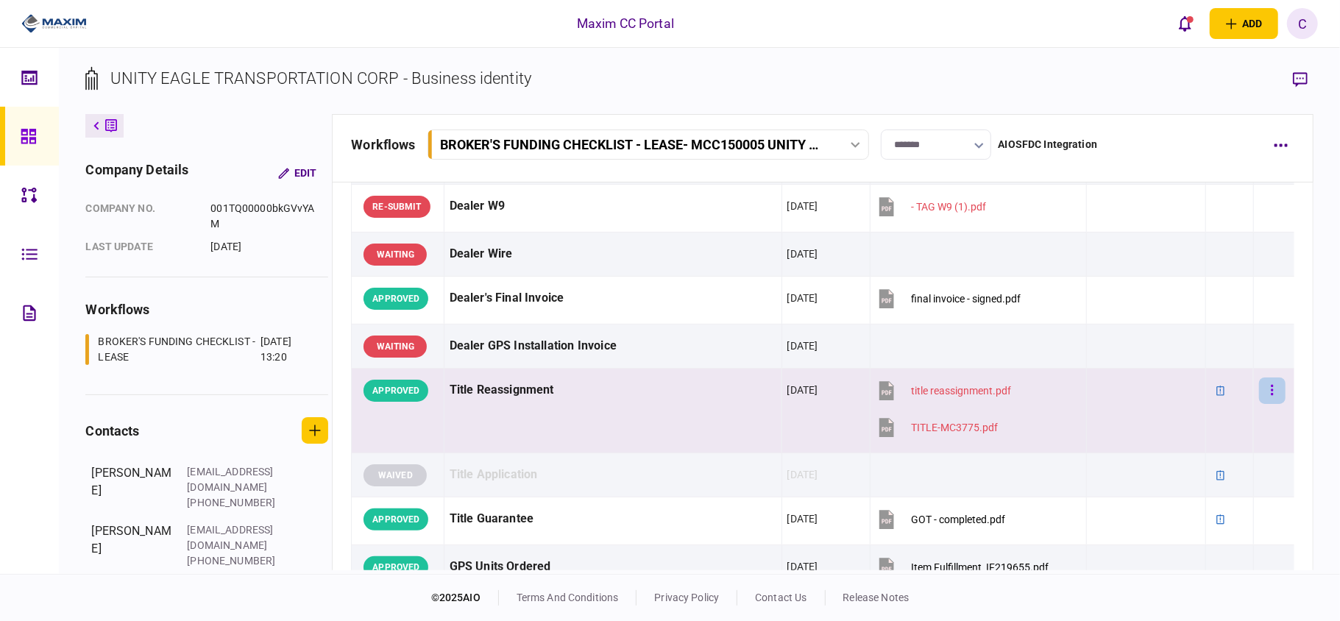
click at [1264, 394] on button "button" at bounding box center [1272, 391] width 26 height 26
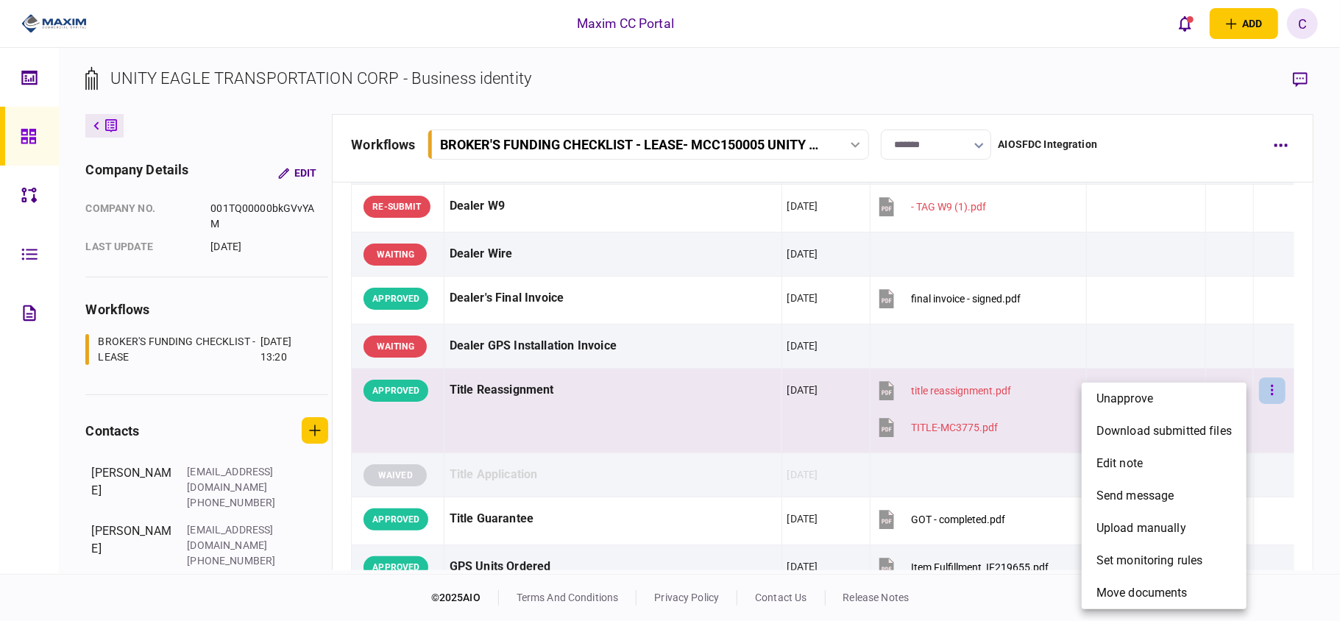
click at [1264, 394] on div at bounding box center [670, 310] width 1340 height 621
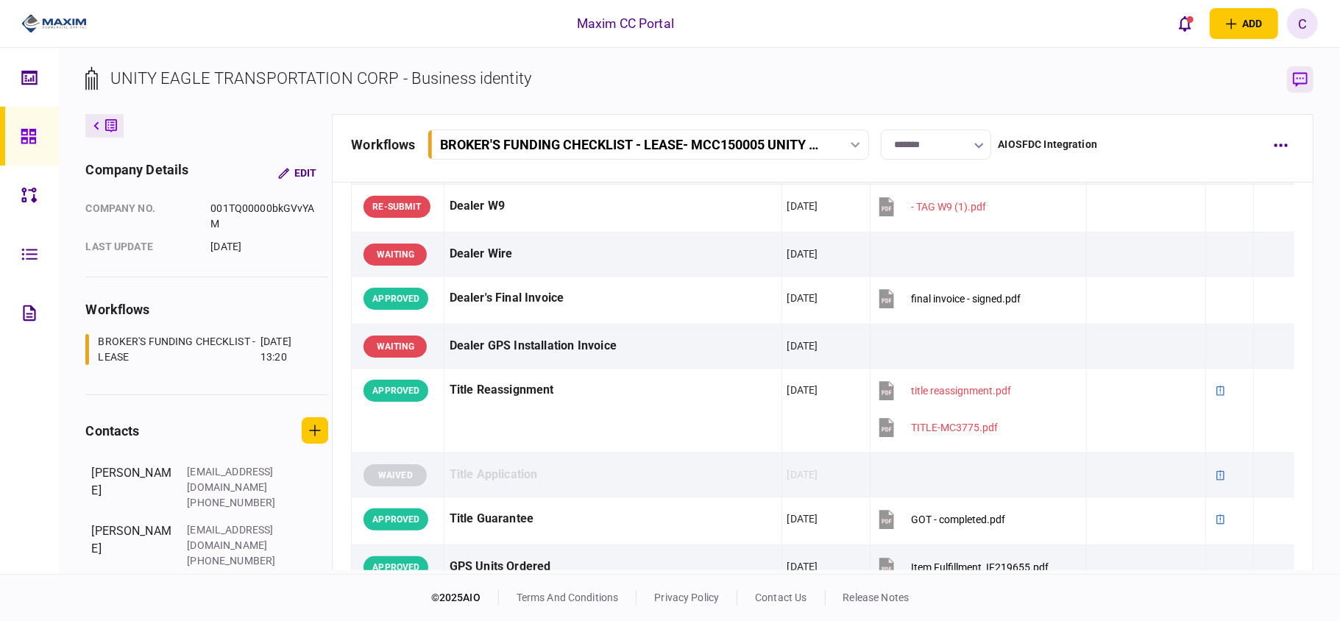
click at [1308, 75] on button "button" at bounding box center [1300, 79] width 26 height 26
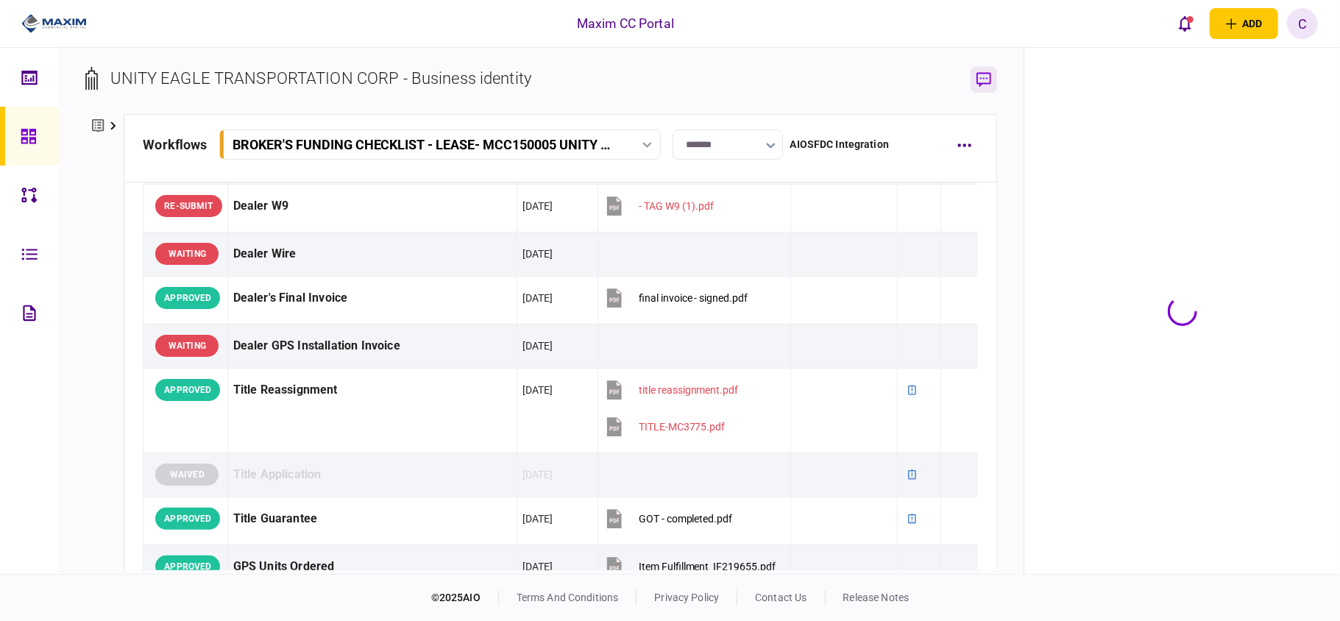
scroll to position [901, 0]
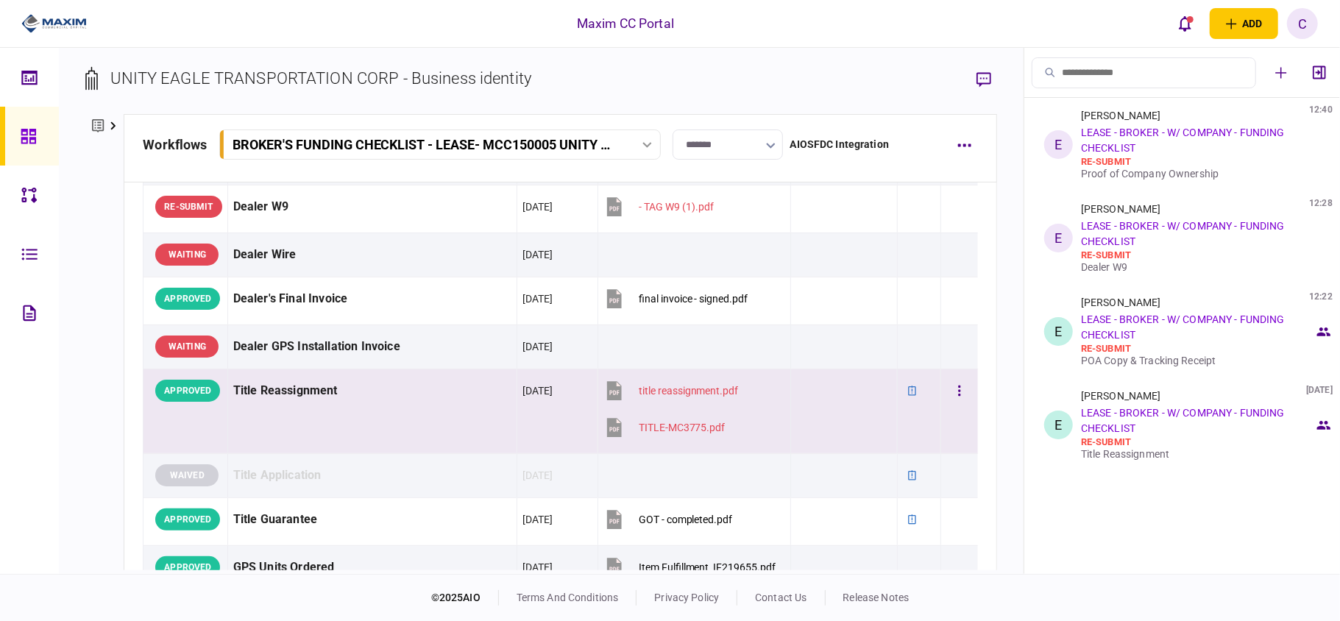
click at [951, 424] on td at bounding box center [960, 411] width 38 height 85
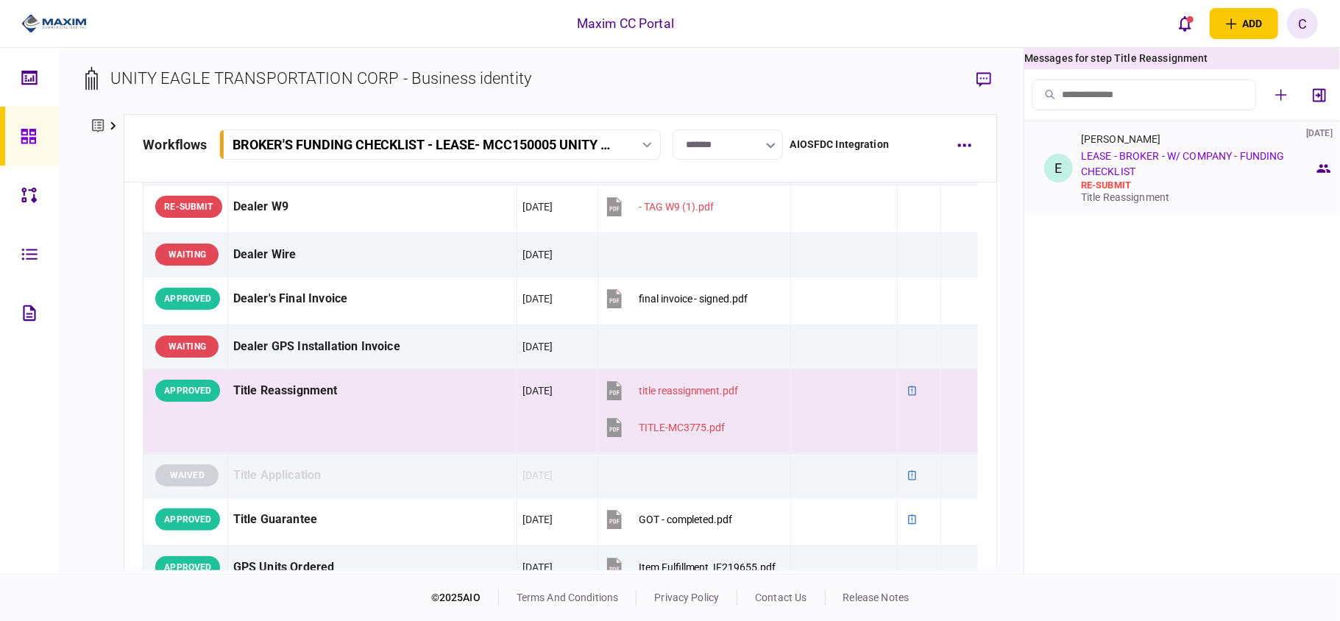
click at [1169, 162] on link "LEASE - BROKER - W/ COMPANY - FUNDING CHECKLIST" at bounding box center [1183, 163] width 204 height 27
click at [1158, 174] on div "Eddie Romero 20 Aug 2025 LEASE - BROKER - W/ COMPANY - FUNDING CHECKLIST re-sub…" at bounding box center [1197, 168] width 233 height 70
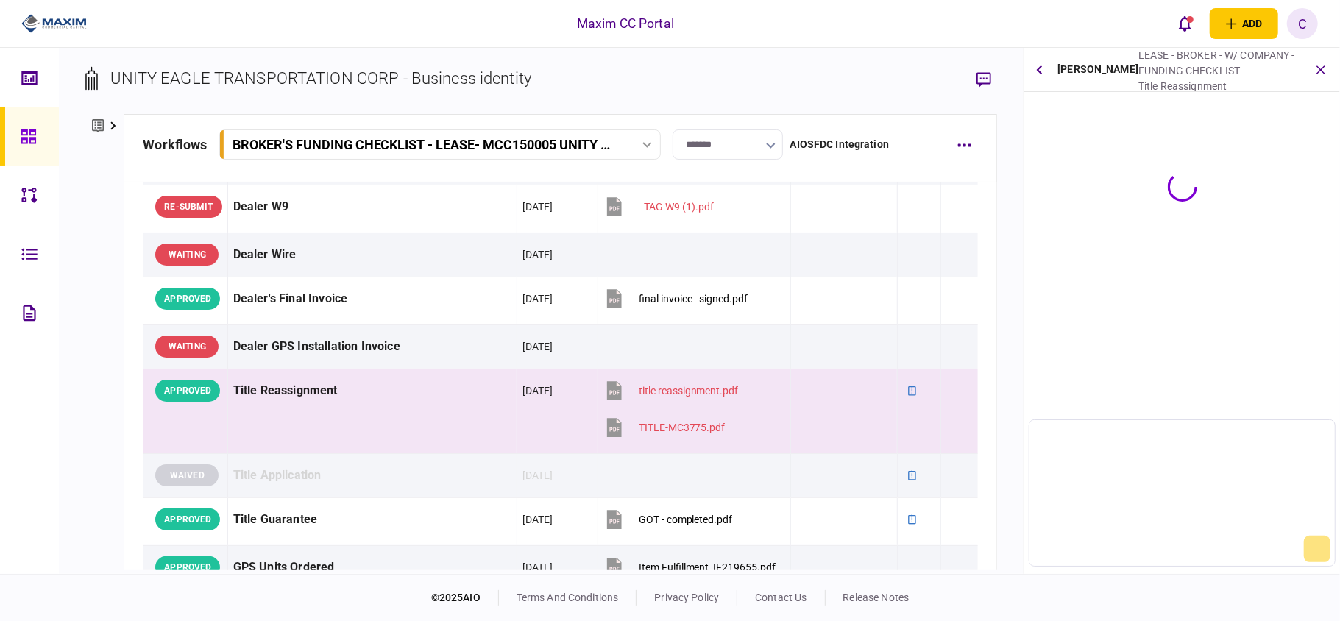
click at [1158, 174] on div "Eddie Romero LEASE - BROKER - W/ COMPANY - FUNDING CHECKLIST Title Reassignment" at bounding box center [1183, 311] width 316 height 526
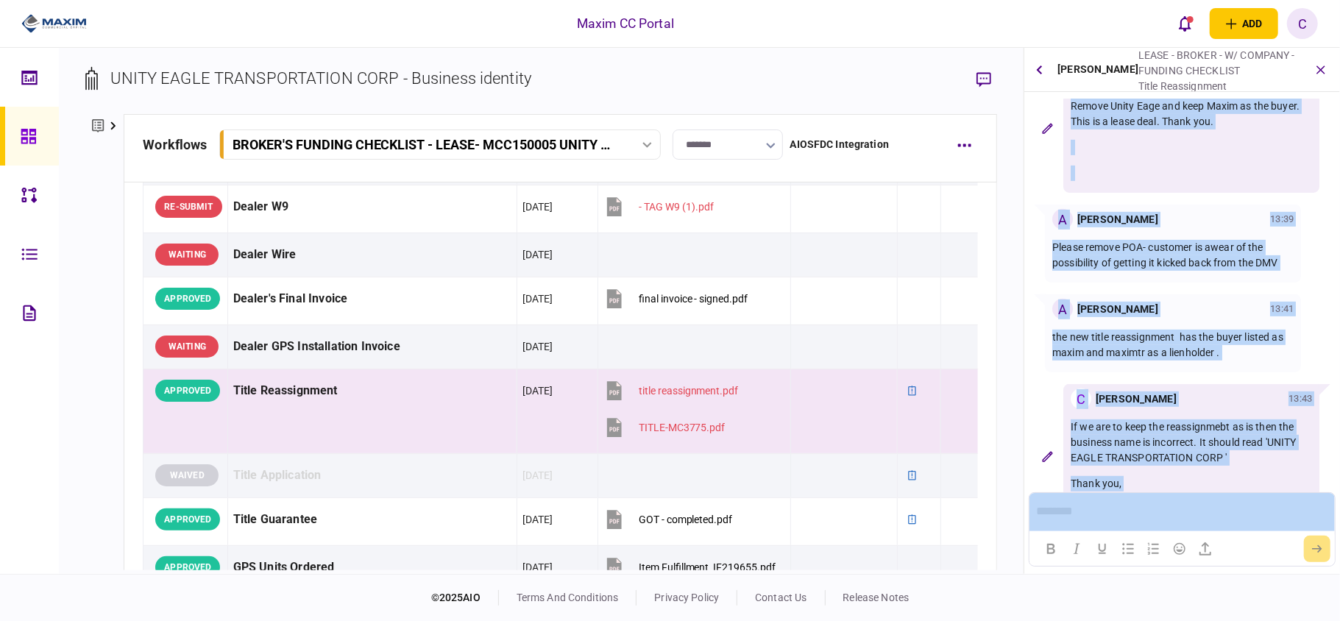
scroll to position [565, 0]
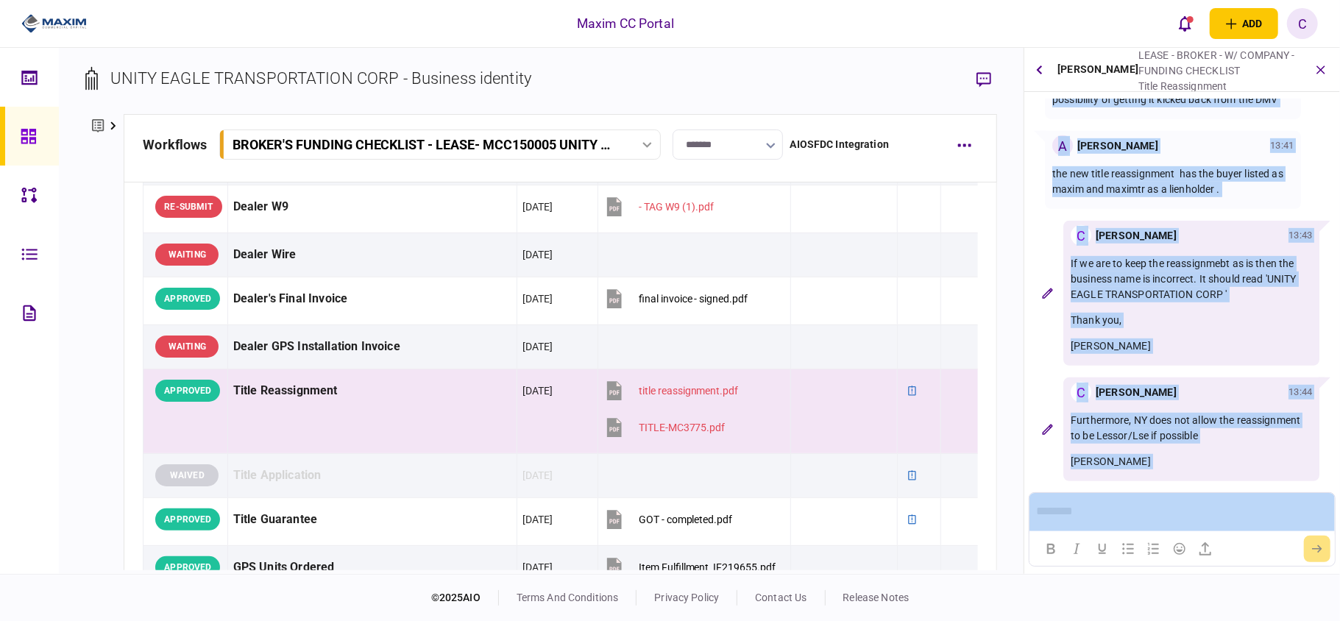
click at [1249, 469] on p "[PERSON_NAME]" at bounding box center [1191, 461] width 241 height 15
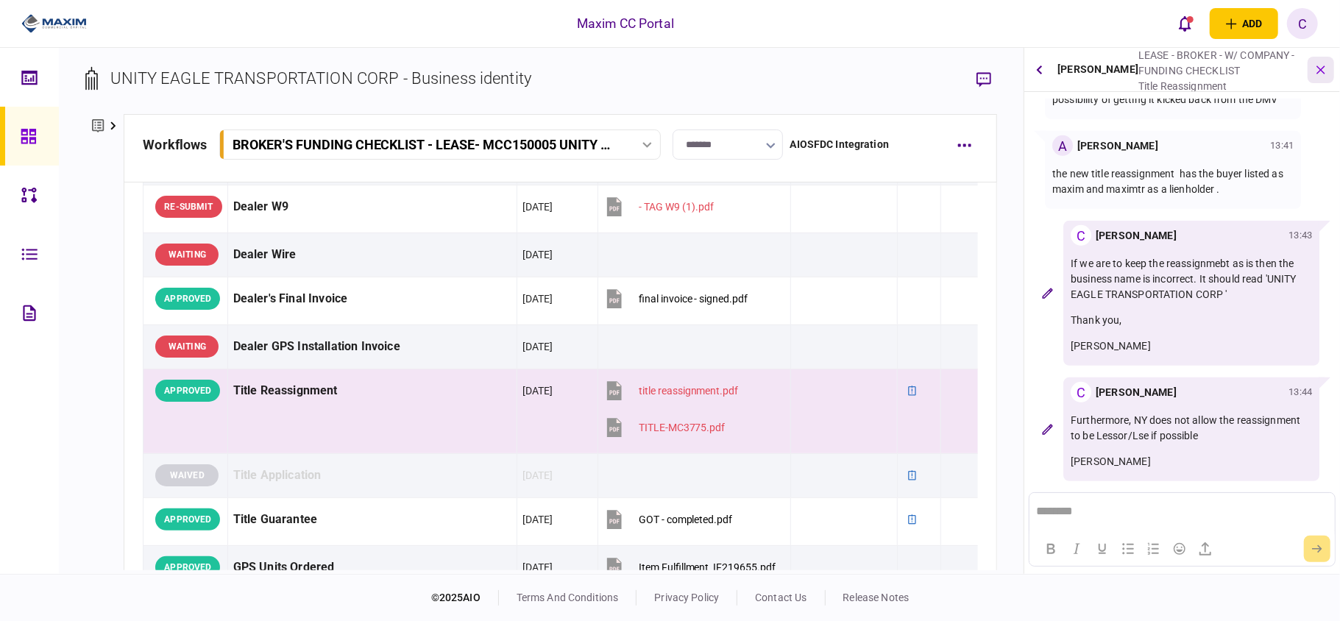
click at [1328, 74] on button "button" at bounding box center [1321, 70] width 26 height 26
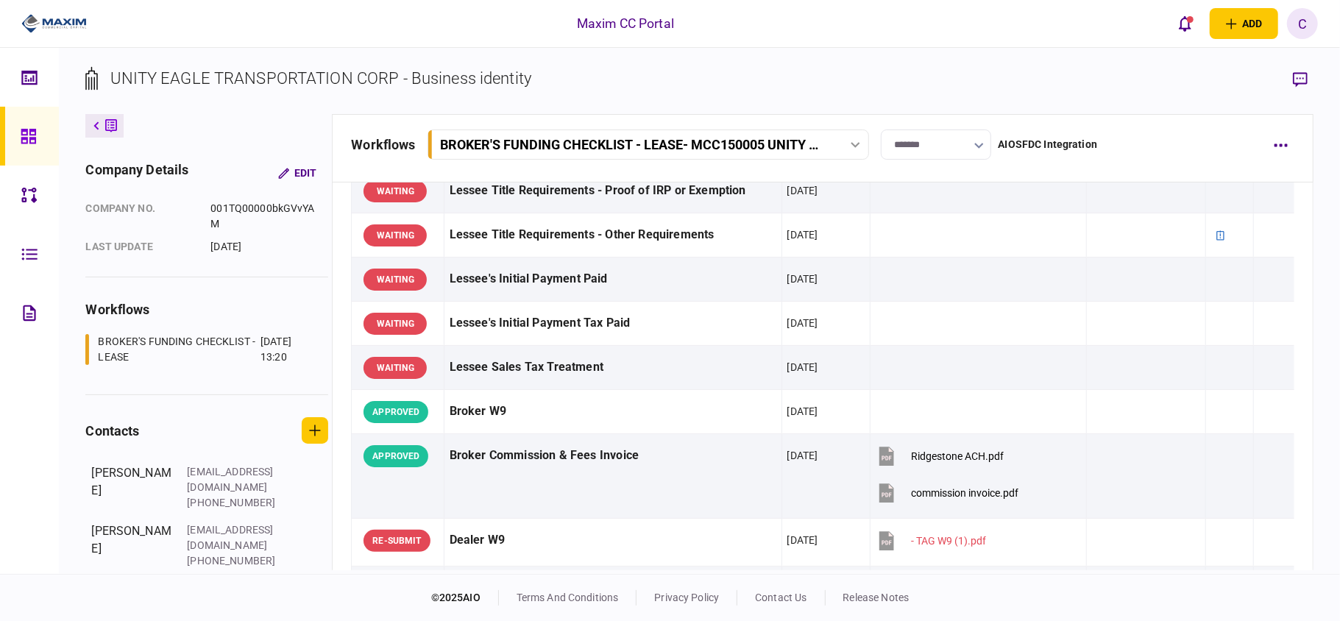
scroll to position [490, 0]
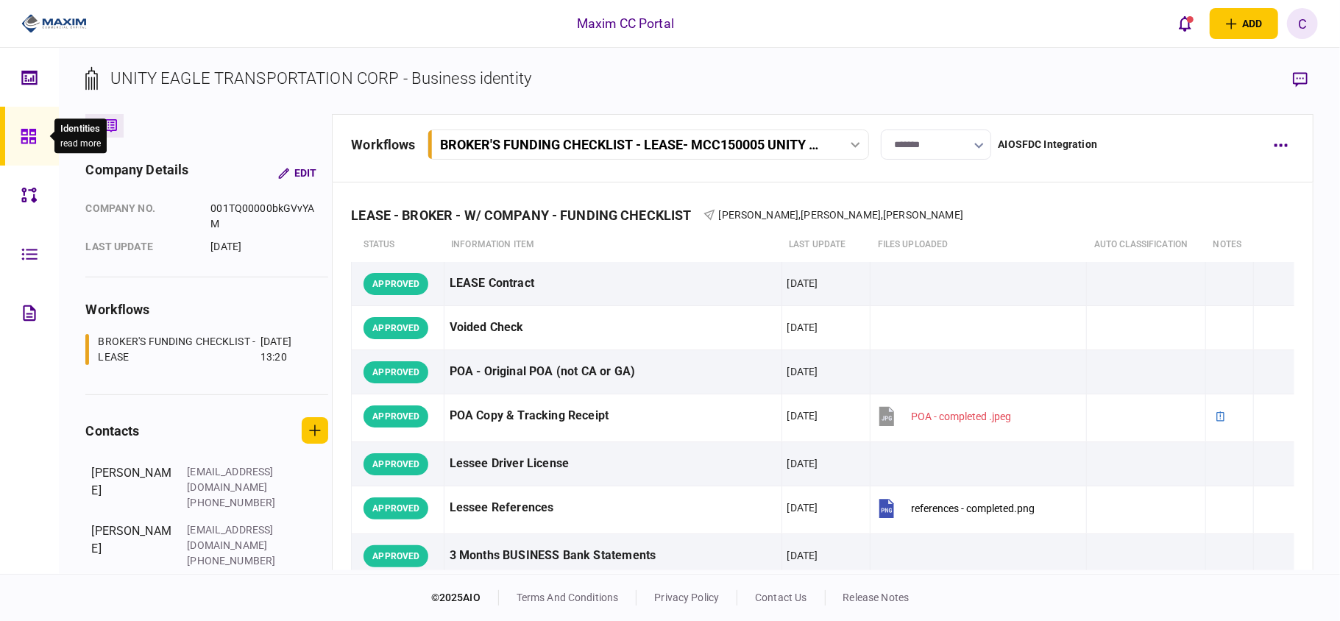
click at [31, 131] on icon at bounding box center [28, 136] width 15 height 15
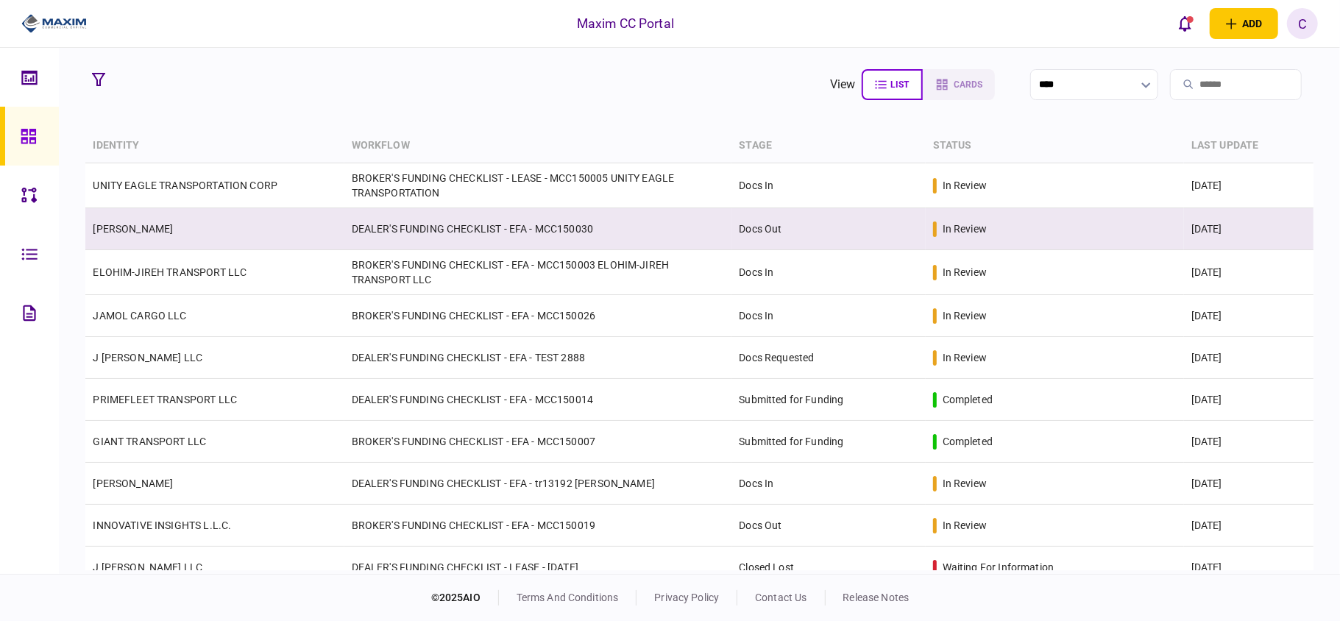
drag, startPoint x: 1309, startPoint y: 188, endPoint x: 1295, endPoint y: 238, distance: 51.8
click at [1295, 238] on tbody "UNITY EAGLE TRANSPORTATION CORP BROKER'S FUNDING CHECKLIST - LEASE - MCC150005 …" at bounding box center [699, 589] width 1228 height 853
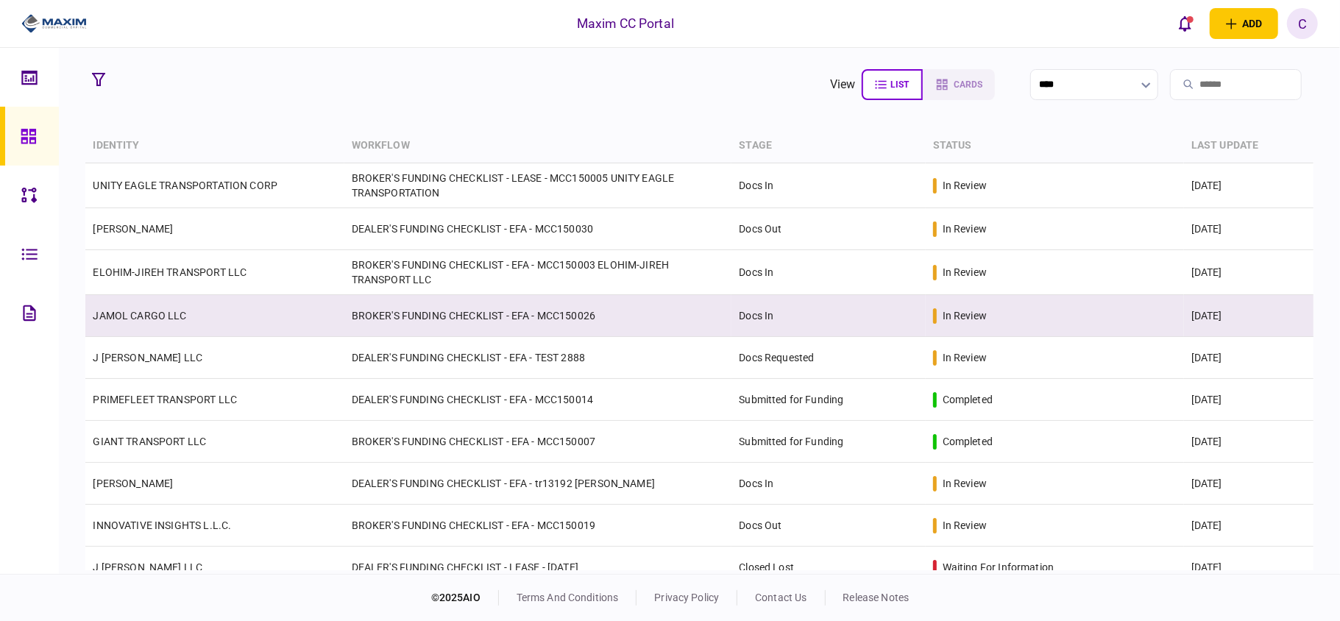
drag, startPoint x: 1313, startPoint y: 277, endPoint x: 1300, endPoint y: 316, distance: 41.2
click at [1300, 316] on section "view list cards **** Type clear Business Individual documents status clear wait…" at bounding box center [699, 311] width 1281 height 526
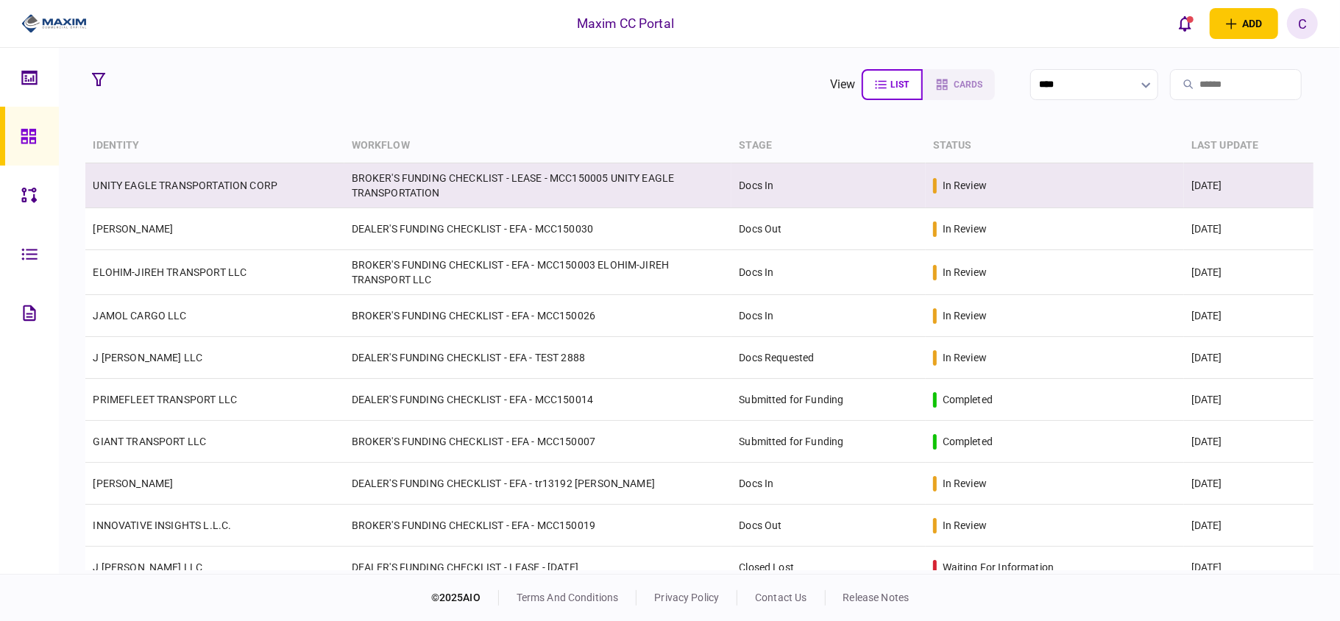
click at [396, 183] on td "BROKER'S FUNDING CHECKLIST - LEASE - MCC150005 UNITY EAGLE TRANSPORTATION" at bounding box center [538, 185] width 388 height 45
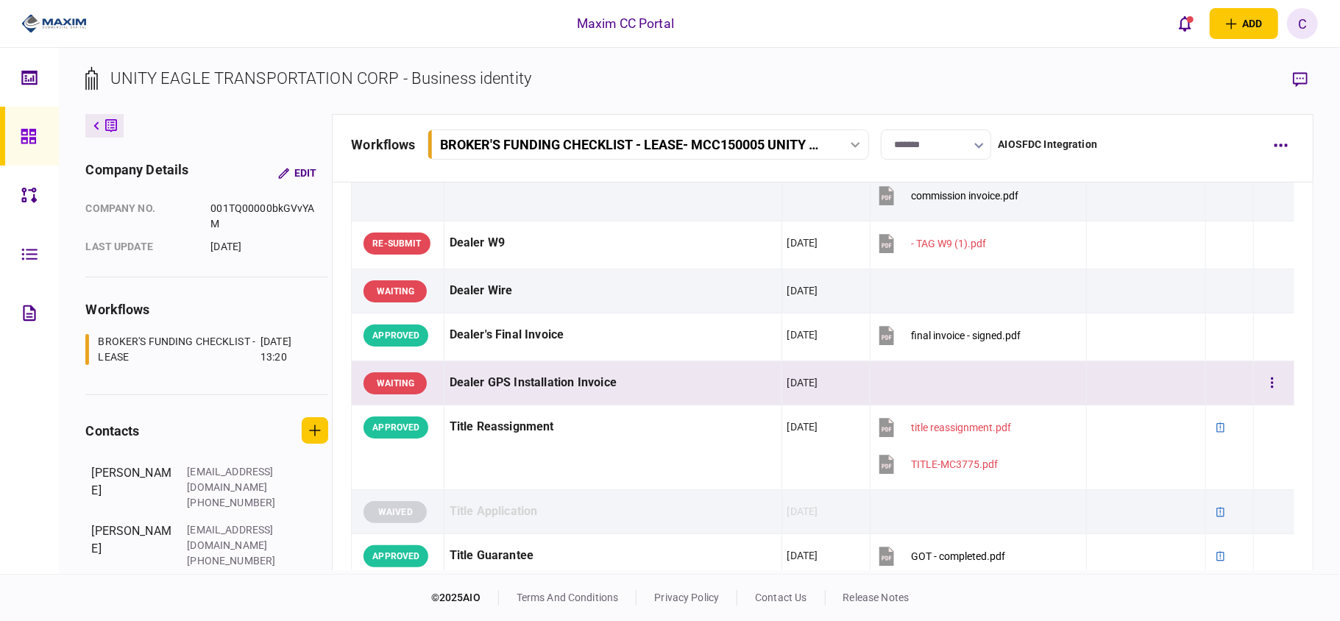
scroll to position [841, 0]
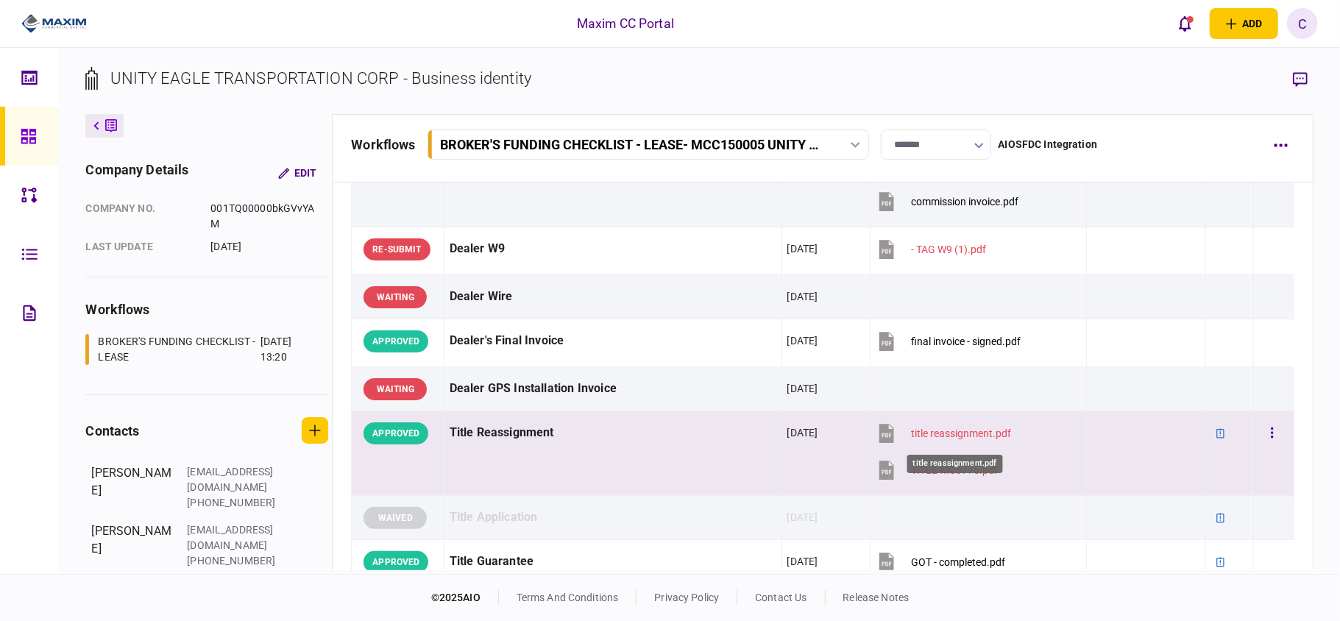
click at [960, 436] on div "title reassignment.pdf" at bounding box center [961, 434] width 100 height 12
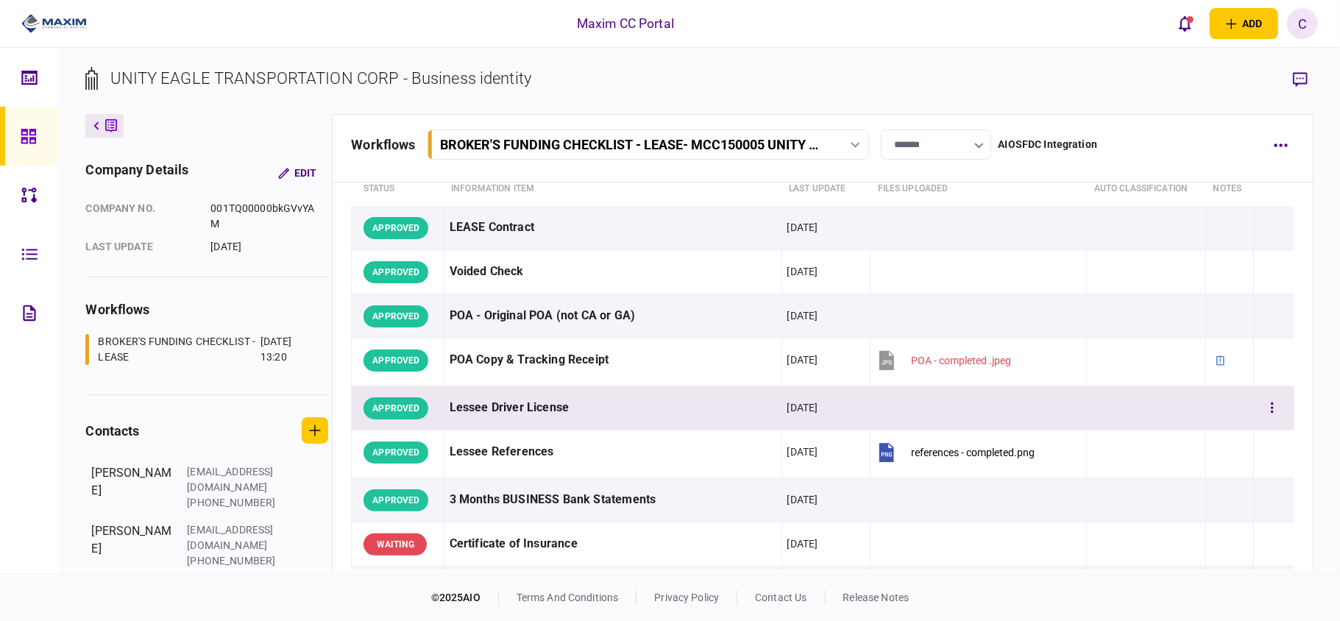
scroll to position [0, 0]
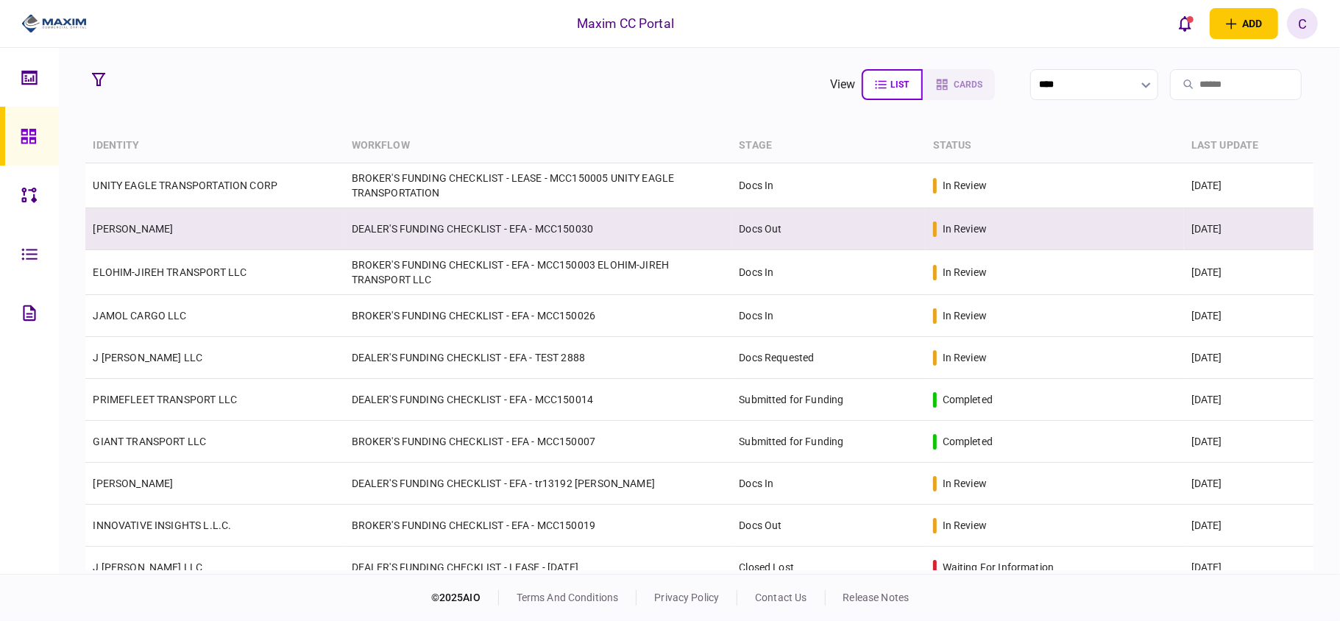
click at [414, 233] on td "DEALER'S FUNDING CHECKLIST - EFA - MCC150030" at bounding box center [538, 229] width 388 height 42
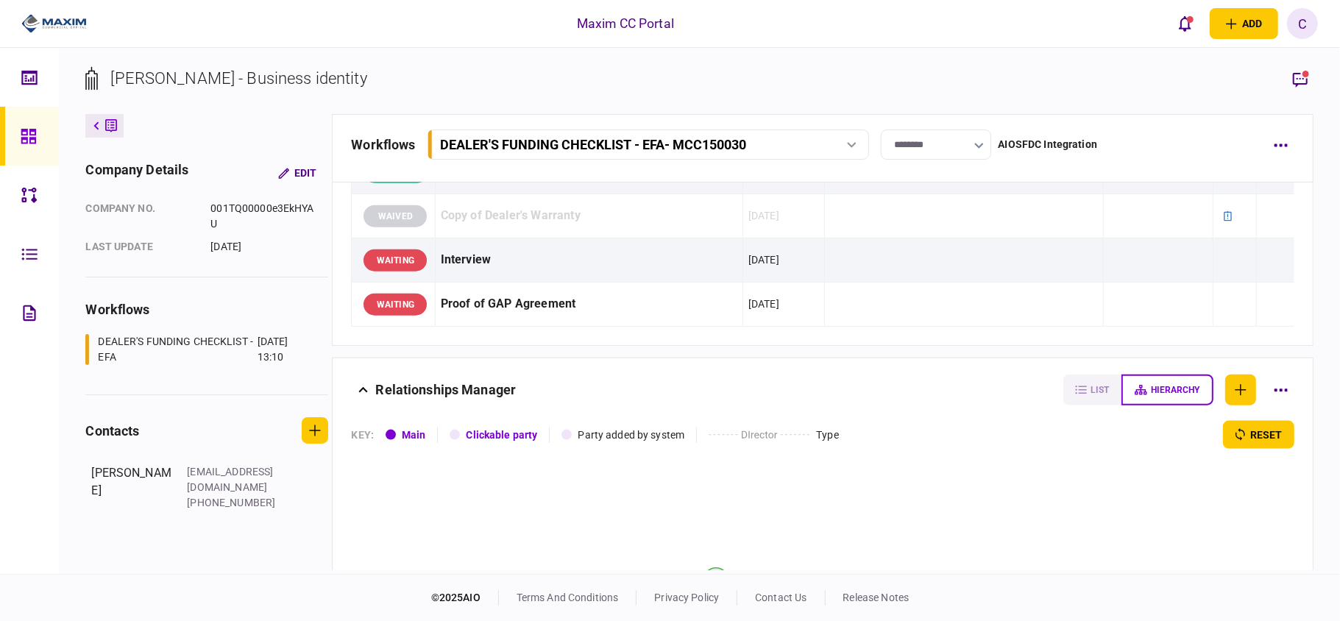
scroll to position [1373, 0]
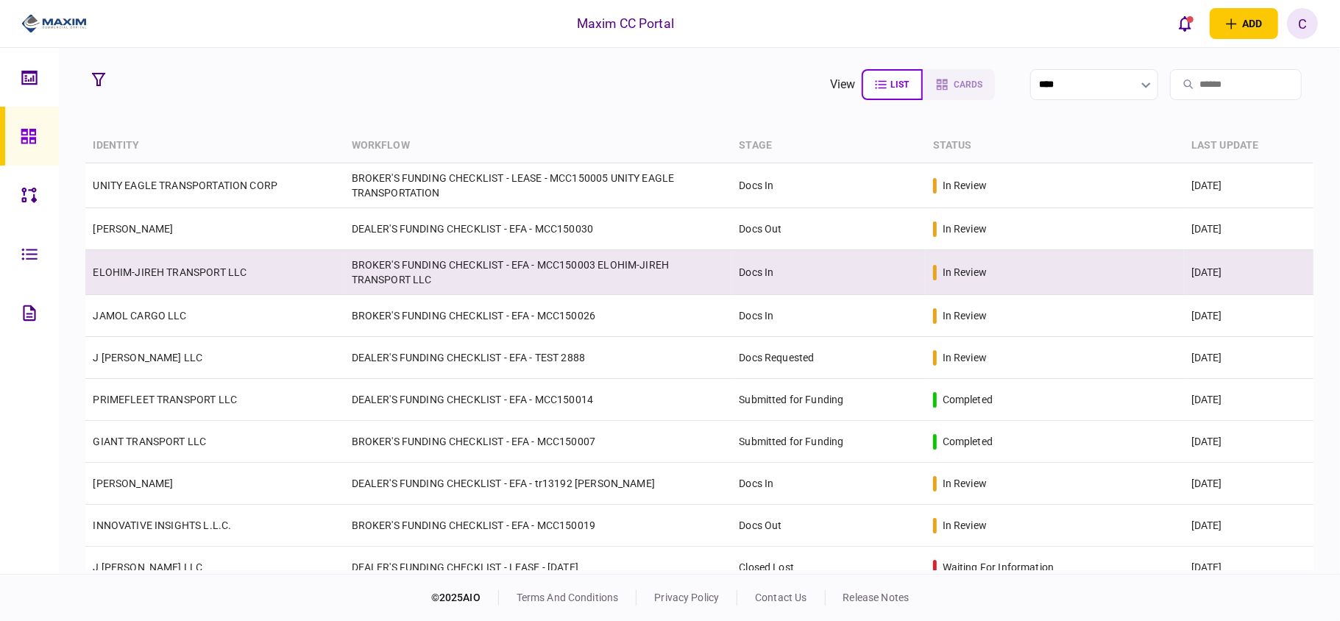
click at [406, 283] on td "BROKER'S FUNDING CHECKLIST - EFA - MCC150003 ELOHIM-JIREH TRANSPORT LLC" at bounding box center [538, 272] width 388 height 45
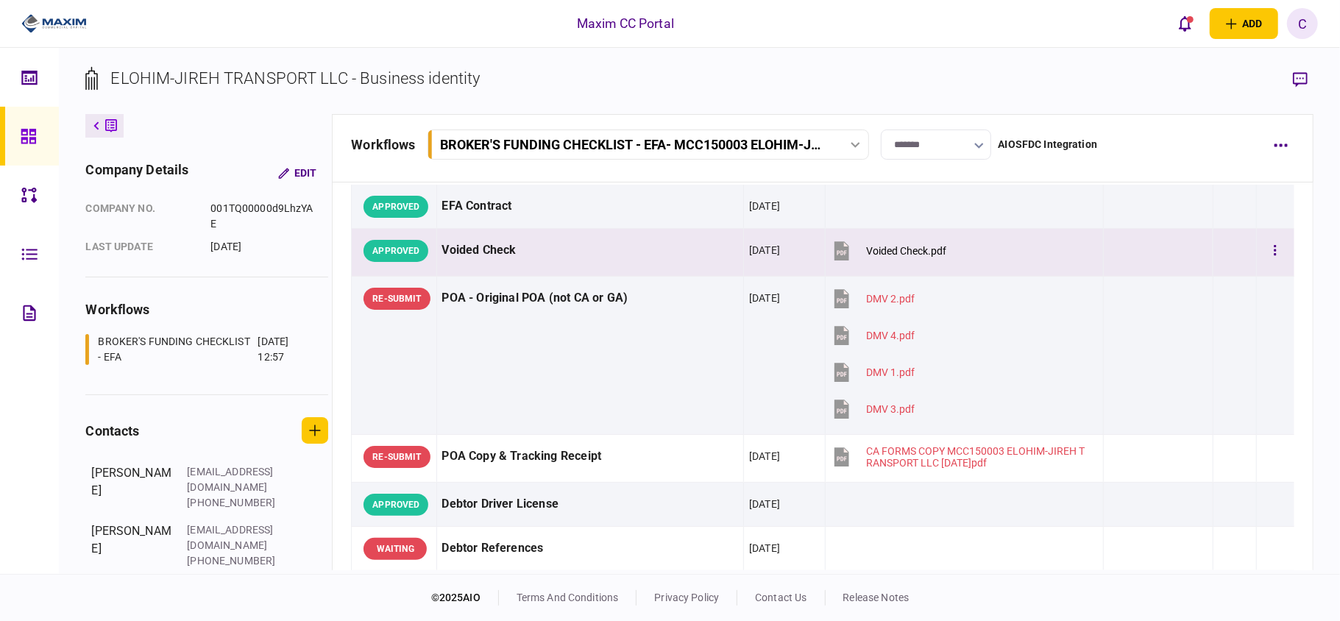
scroll to position [196, 0]
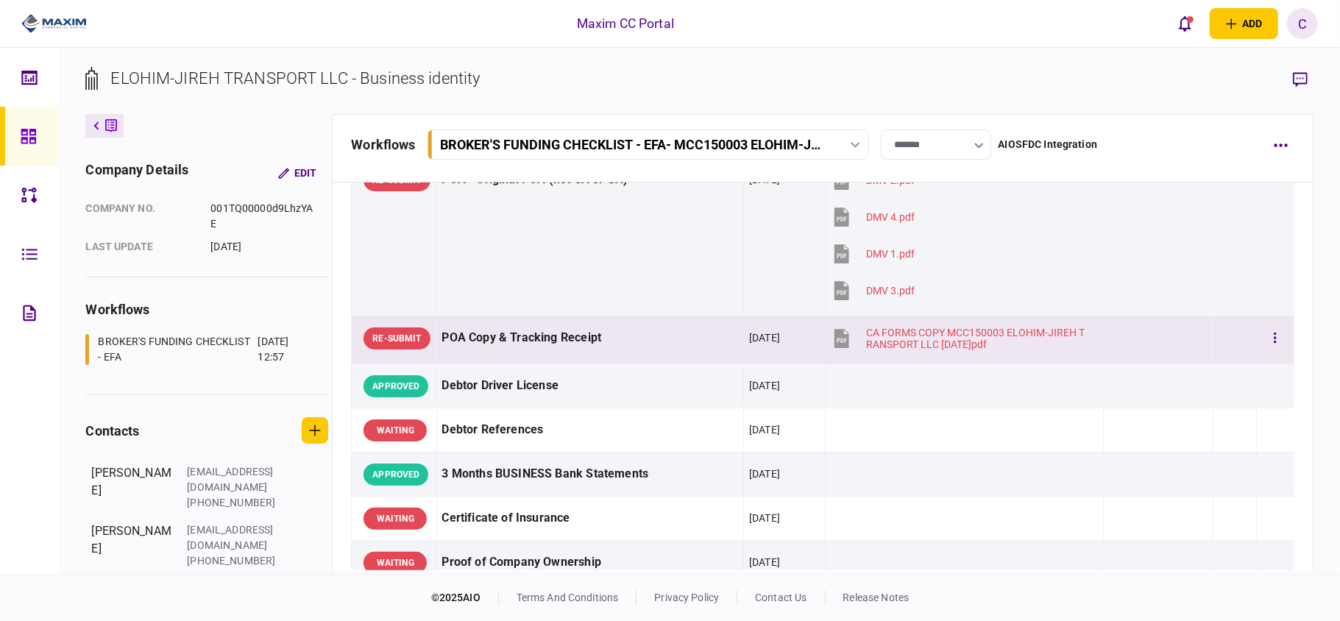
click at [1181, 352] on div at bounding box center [1158, 338] width 99 height 33
click at [1300, 80] on icon "button" at bounding box center [1300, 79] width 15 height 15
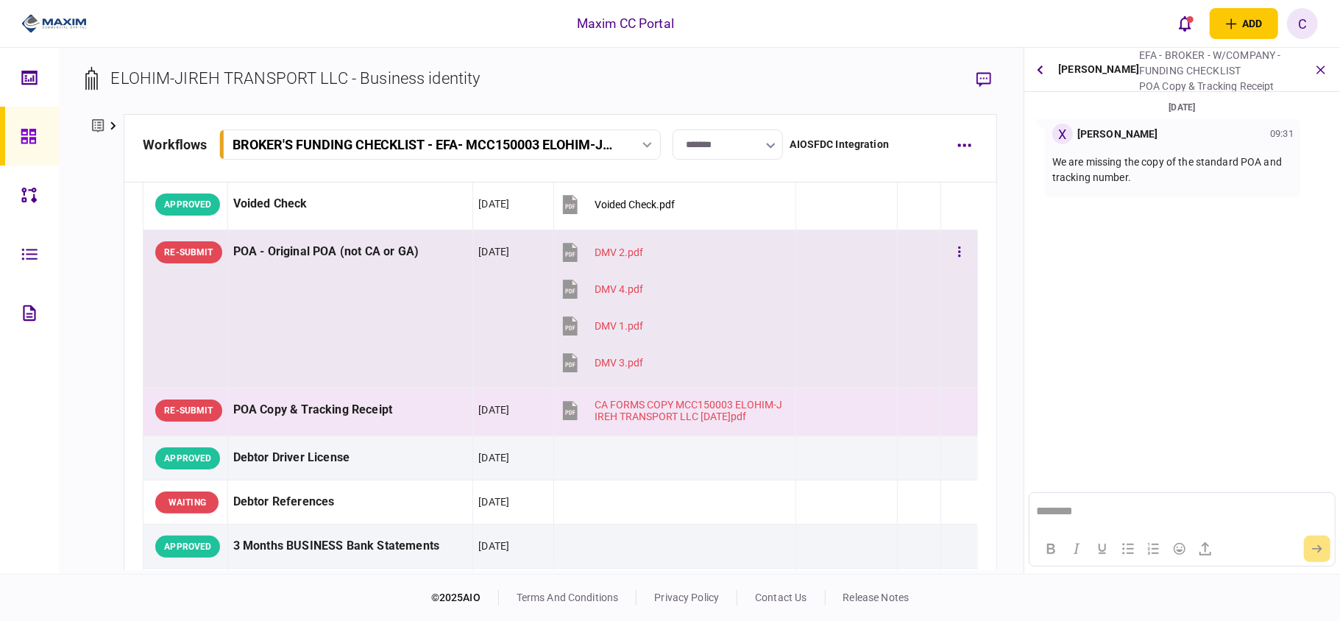
scroll to position [98, 0]
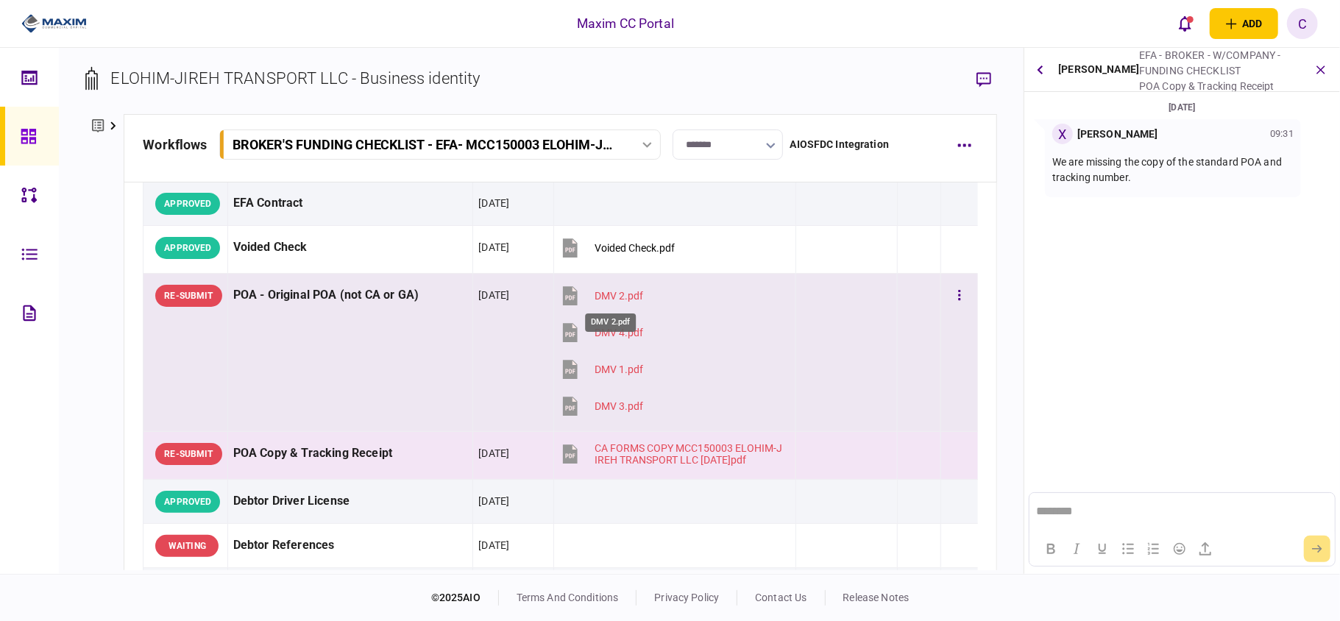
click at [602, 295] on div "DMV 2.pdf" at bounding box center [619, 296] width 49 height 12
click at [598, 328] on div "DMV 4.pdf" at bounding box center [619, 333] width 49 height 12
click at [605, 364] on div "DMV 1.pdf" at bounding box center [619, 370] width 49 height 12
click at [595, 405] on div "DMV 3.pdf" at bounding box center [619, 406] width 49 height 12
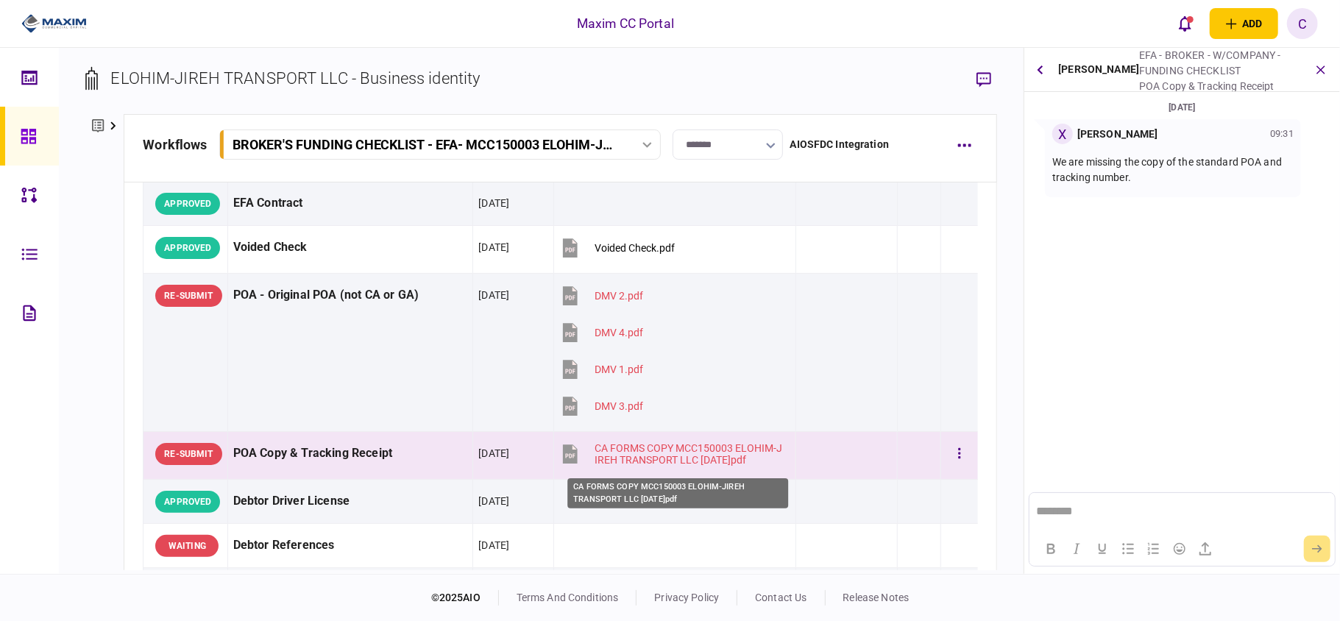
click at [698, 457] on div "CA FORMS COPY MCC150003 ELOHIM-JIREH TRANSPORT LLC [DATE]pdf" at bounding box center [689, 454] width 188 height 24
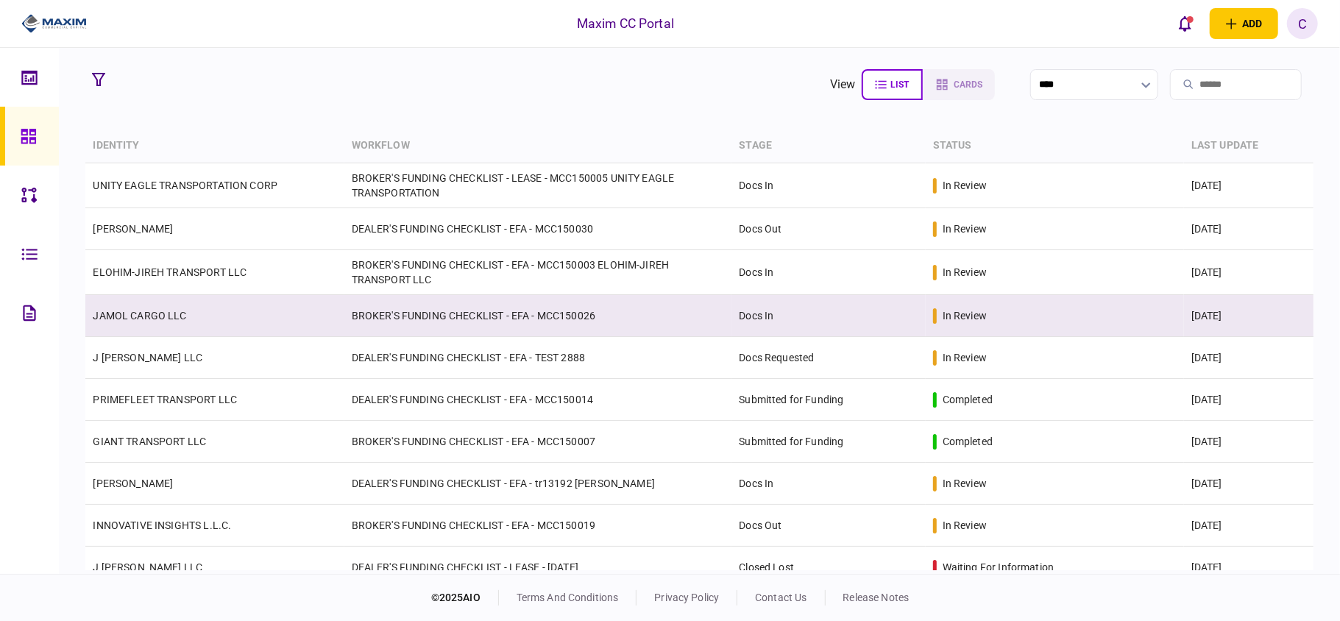
click at [254, 322] on td "JAMOL CARGO LLC" at bounding box center [214, 316] width 258 height 42
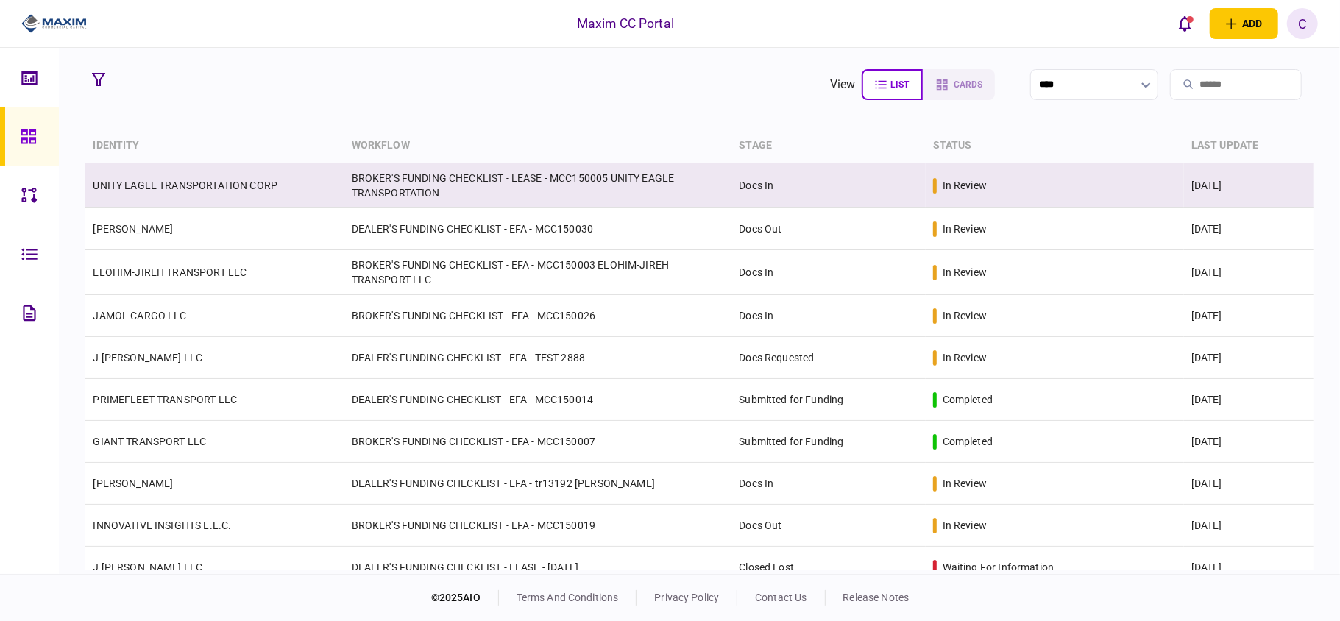
click at [339, 191] on td "UNITY EAGLE TRANSPORTATION CORP" at bounding box center [214, 185] width 258 height 45
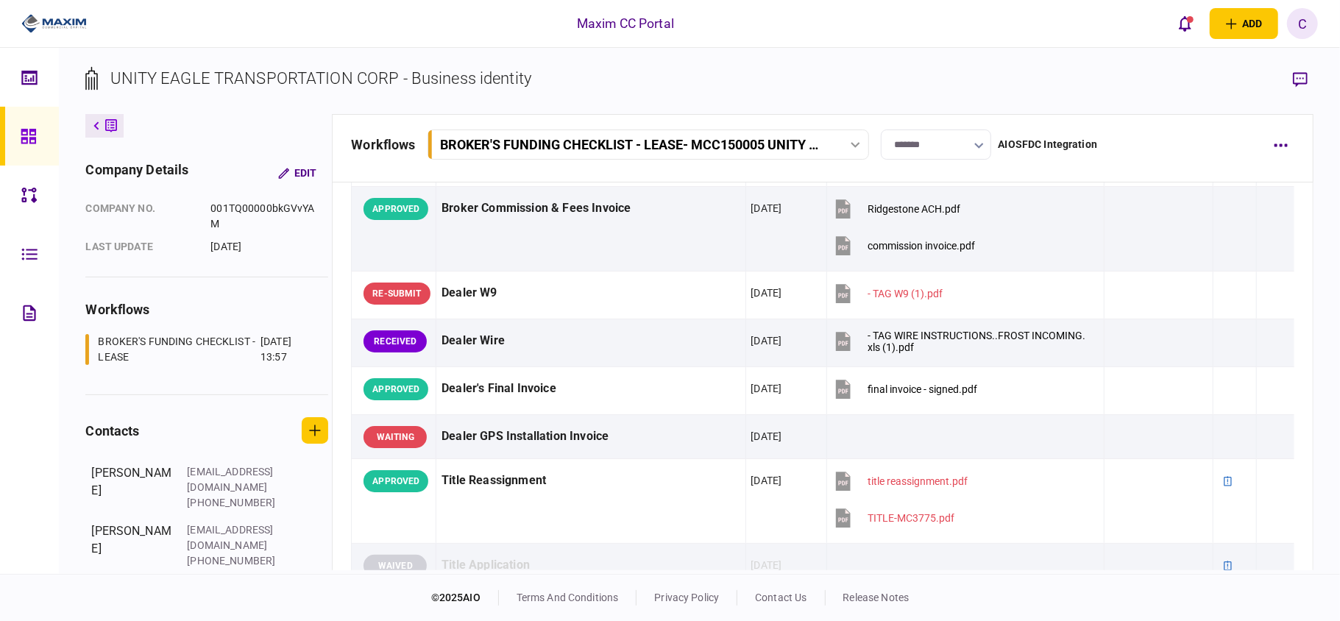
scroll to position [785, 0]
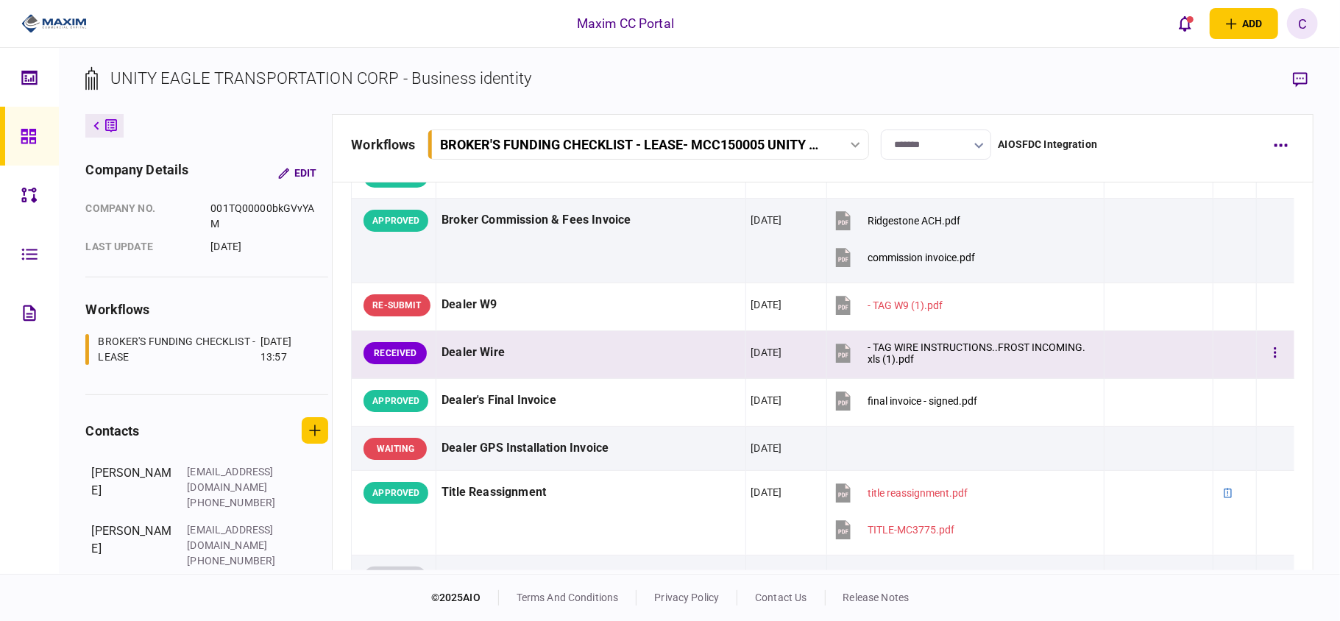
click at [898, 360] on button "- TAG WIRE INSTRUCTIONS..FROST INCOMING.xls (1).pdf" at bounding box center [961, 352] width 258 height 33
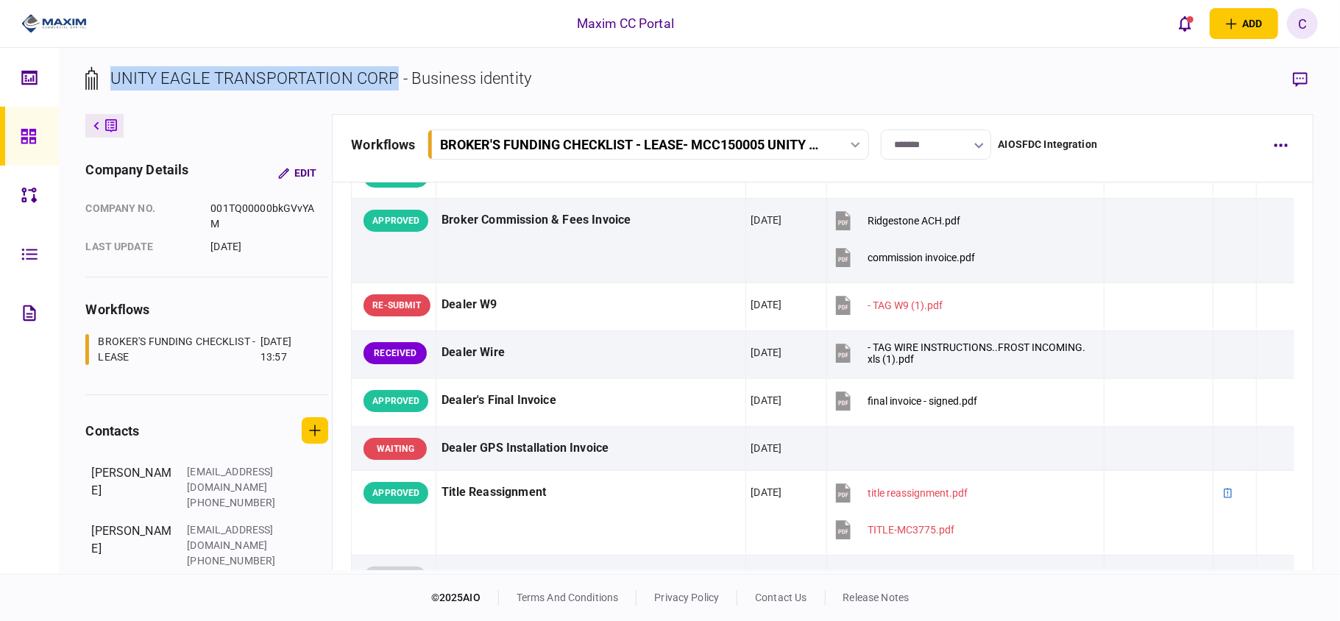
drag, startPoint x: 396, startPoint y: 80, endPoint x: 110, endPoint y: 72, distance: 285.7
click at [110, 72] on div "UNITY EAGLE TRANSPORTATION CORP - Business identity" at bounding box center [320, 78] width 421 height 24
copy div "UNITY EAGLE TRANSPORTATION CORP"
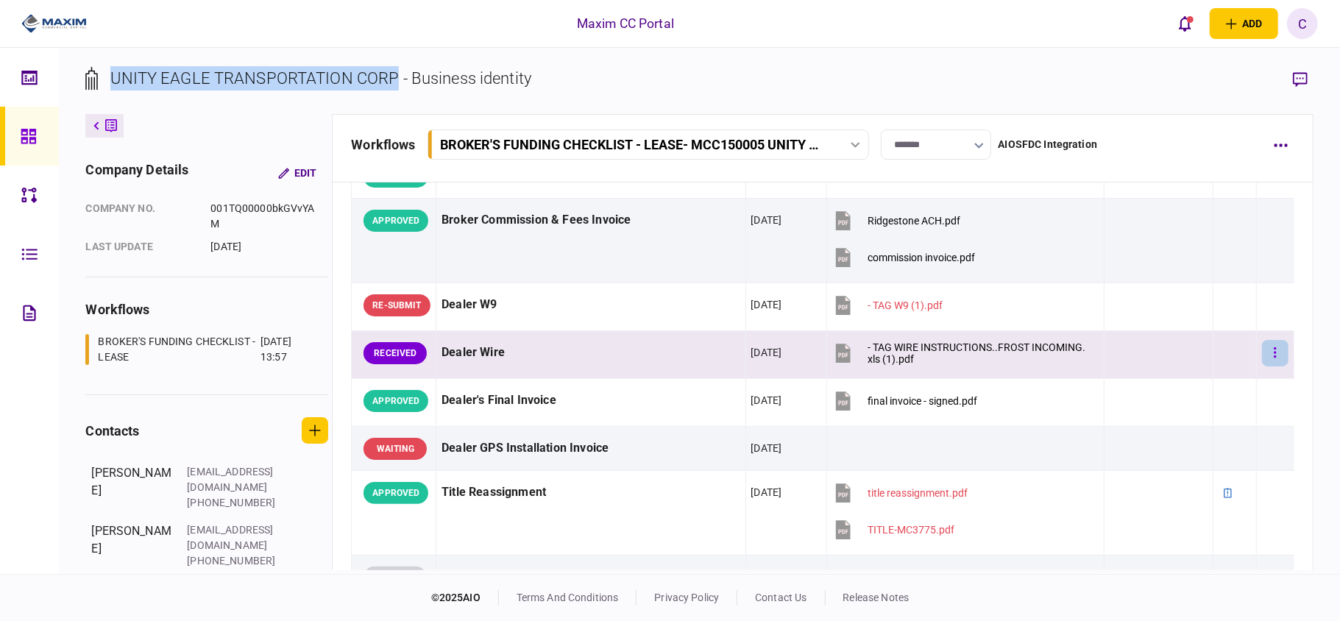
click at [1262, 367] on button "button" at bounding box center [1275, 353] width 26 height 26
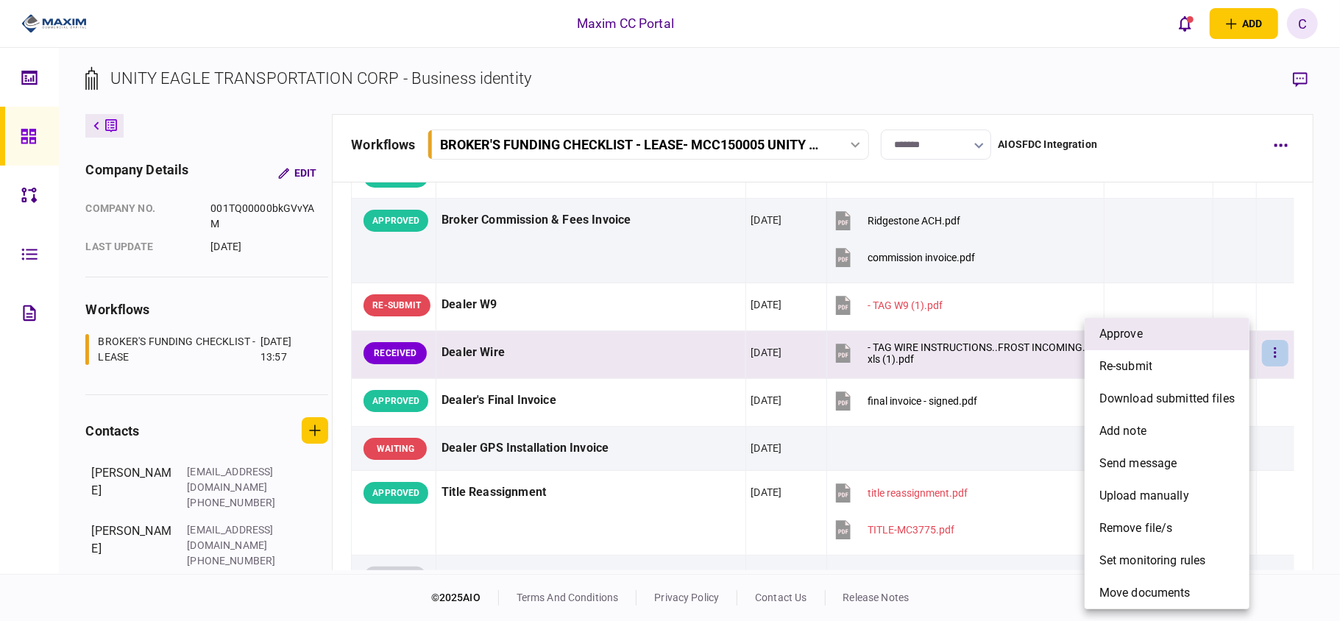
click at [1111, 330] on span "approve" at bounding box center [1121, 334] width 43 height 18
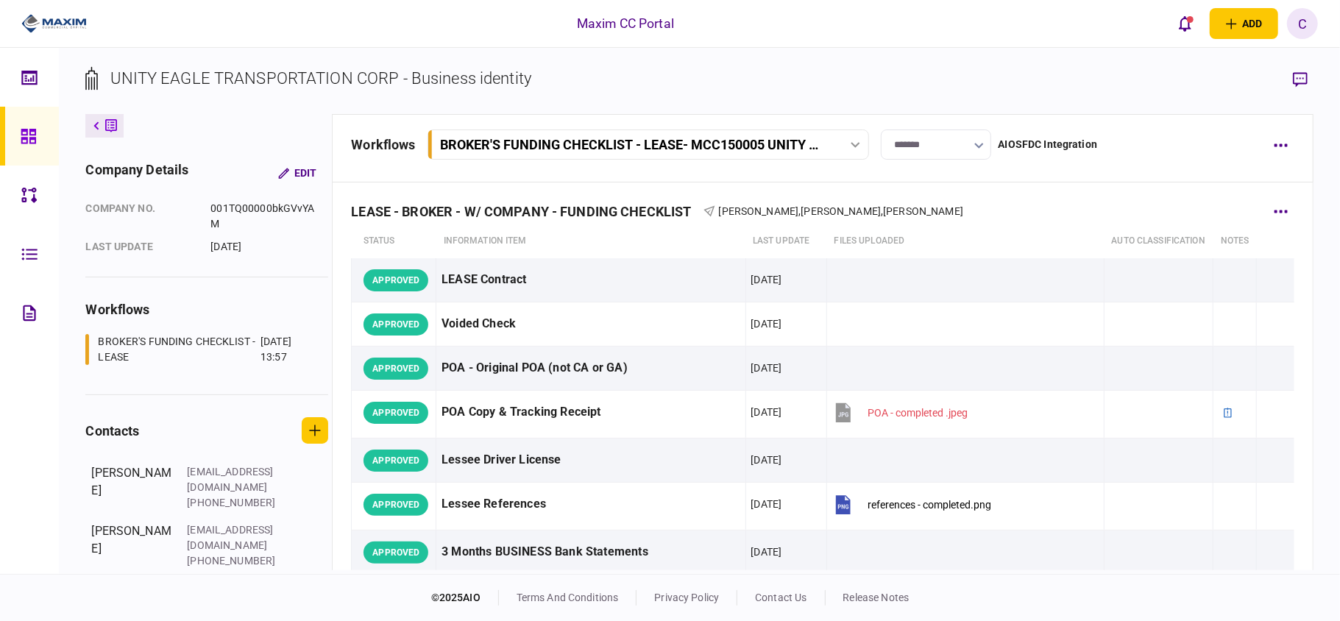
scroll to position [0, 0]
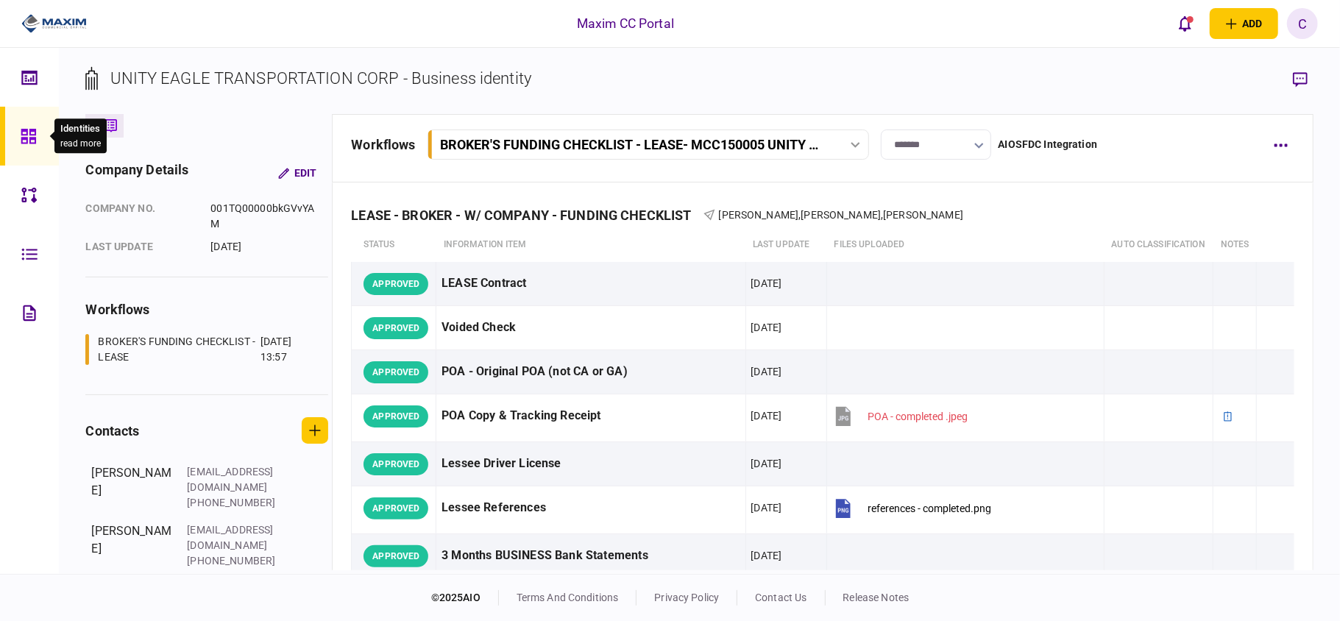
click at [26, 118] on div at bounding box center [33, 136] width 24 height 59
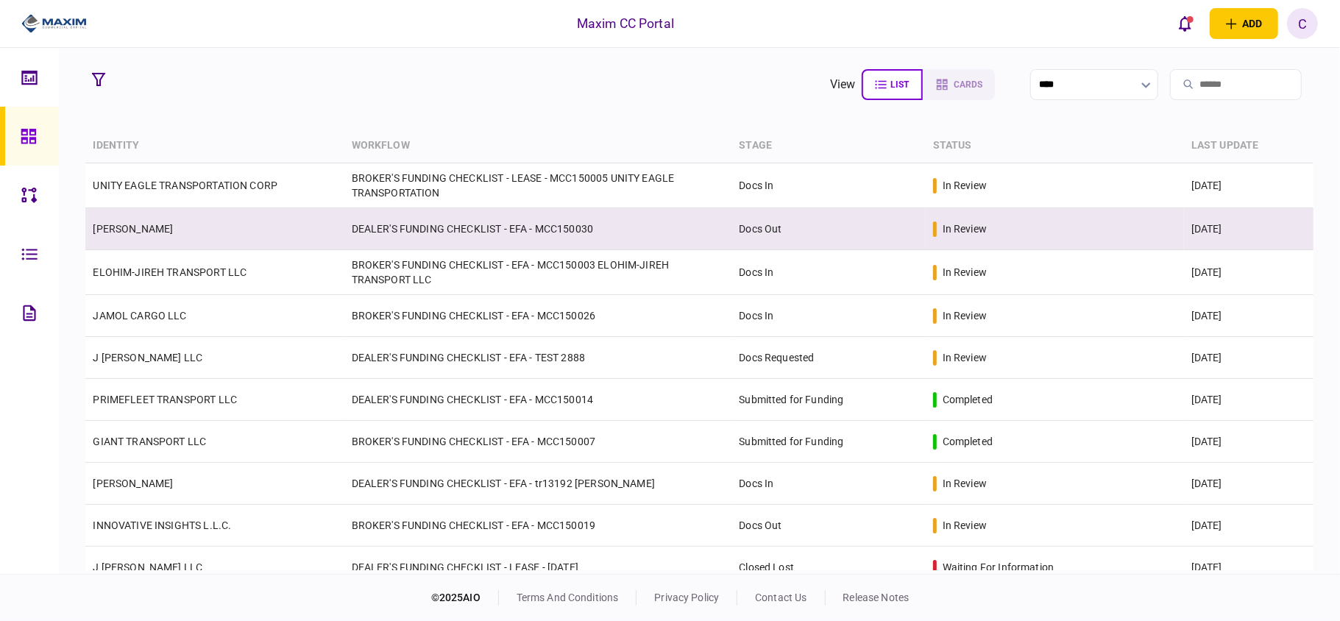
click at [449, 227] on td "DEALER'S FUNDING CHECKLIST - EFA - MCC150030" at bounding box center [538, 229] width 388 height 42
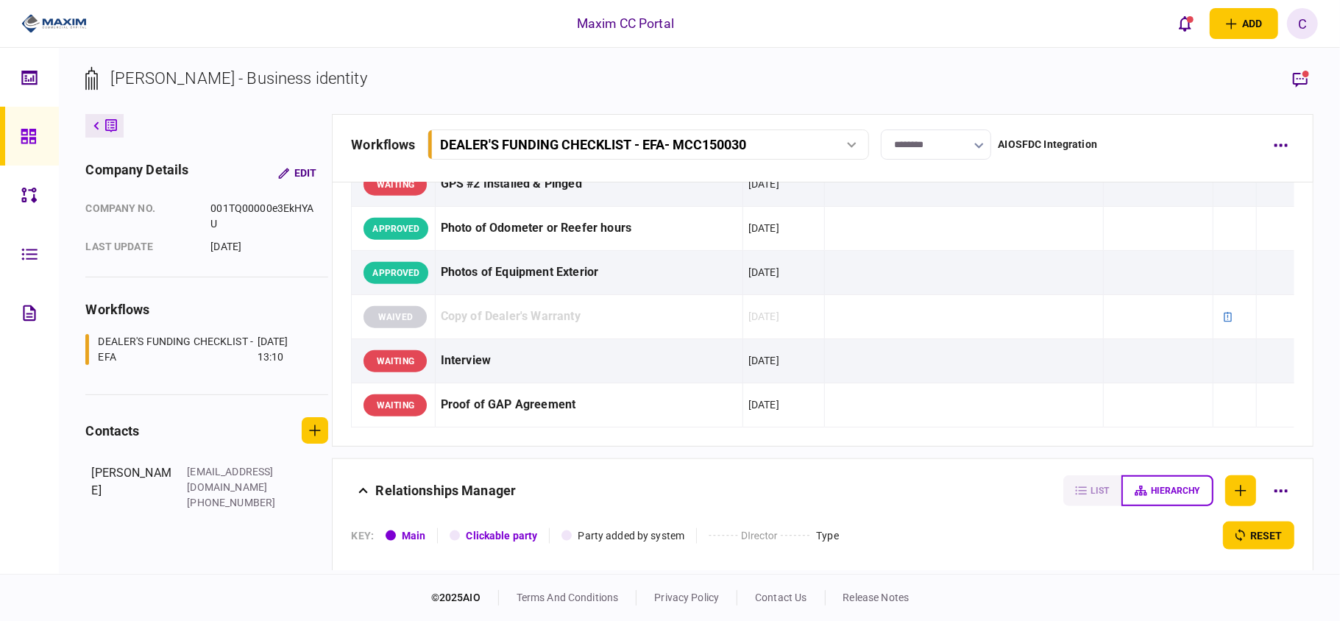
scroll to position [1472, 0]
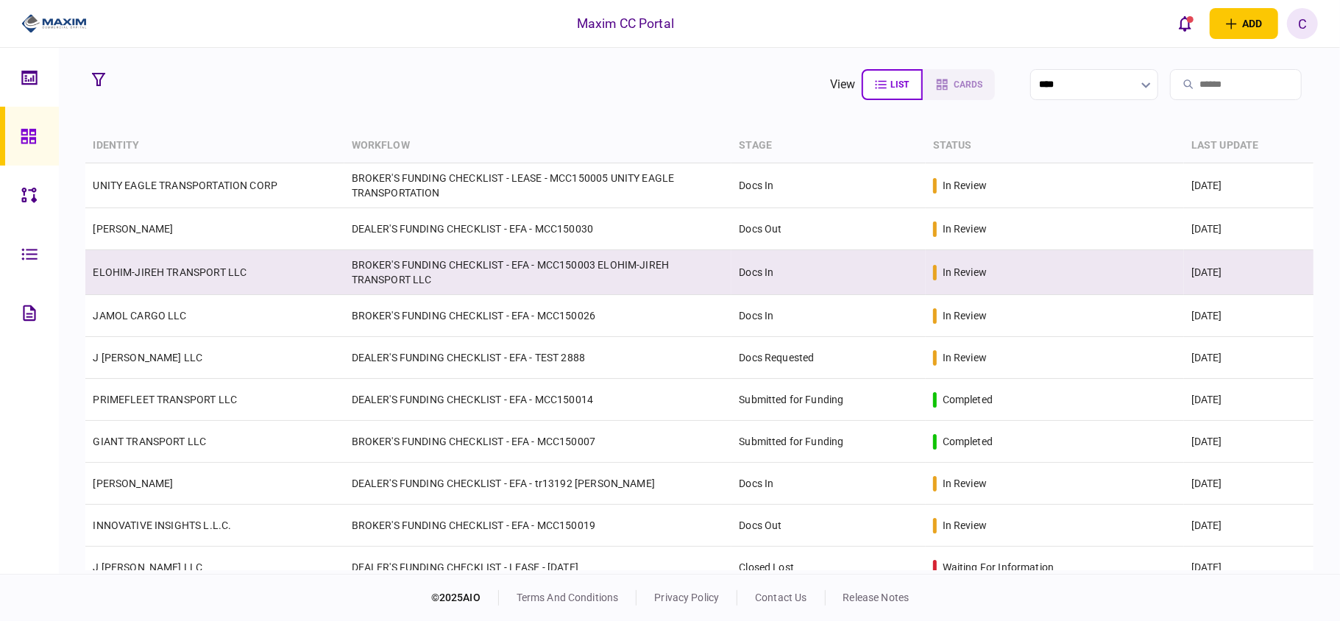
click at [158, 272] on link "ELOHIM-JIREH TRANSPORT LLC" at bounding box center [170, 272] width 154 height 12
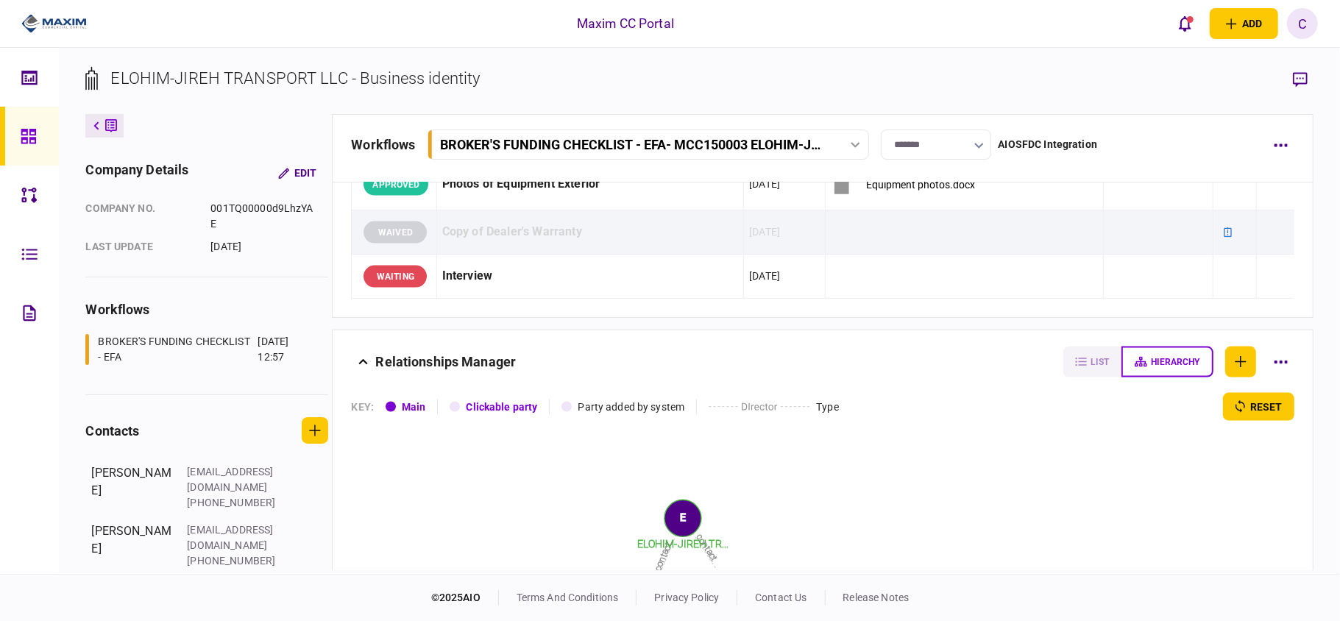
scroll to position [1668, 0]
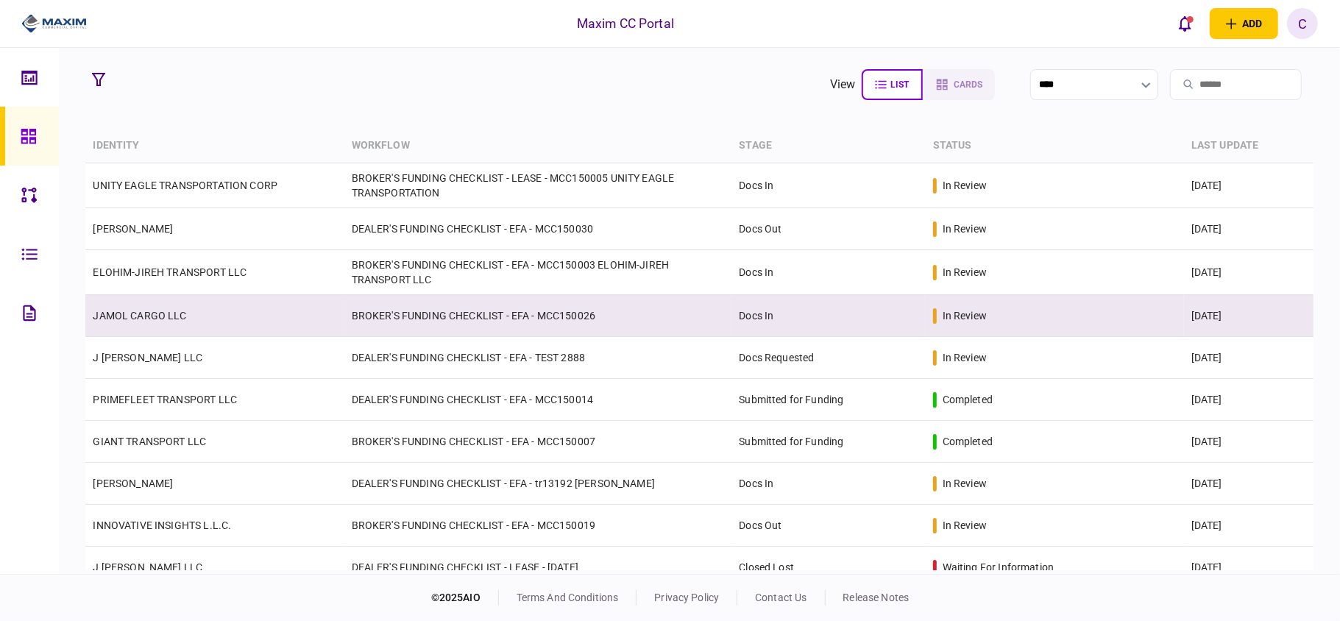
click at [152, 316] on link "JAMOL CARGO LLC" at bounding box center [139, 316] width 93 height 12
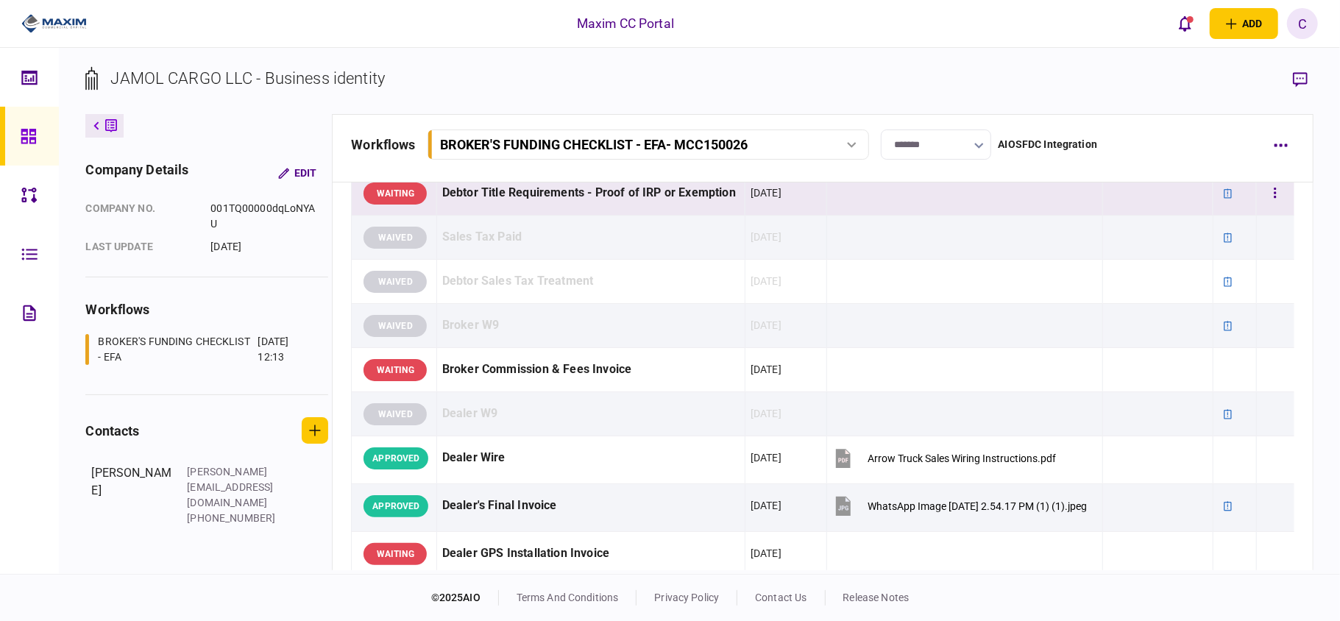
scroll to position [589, 0]
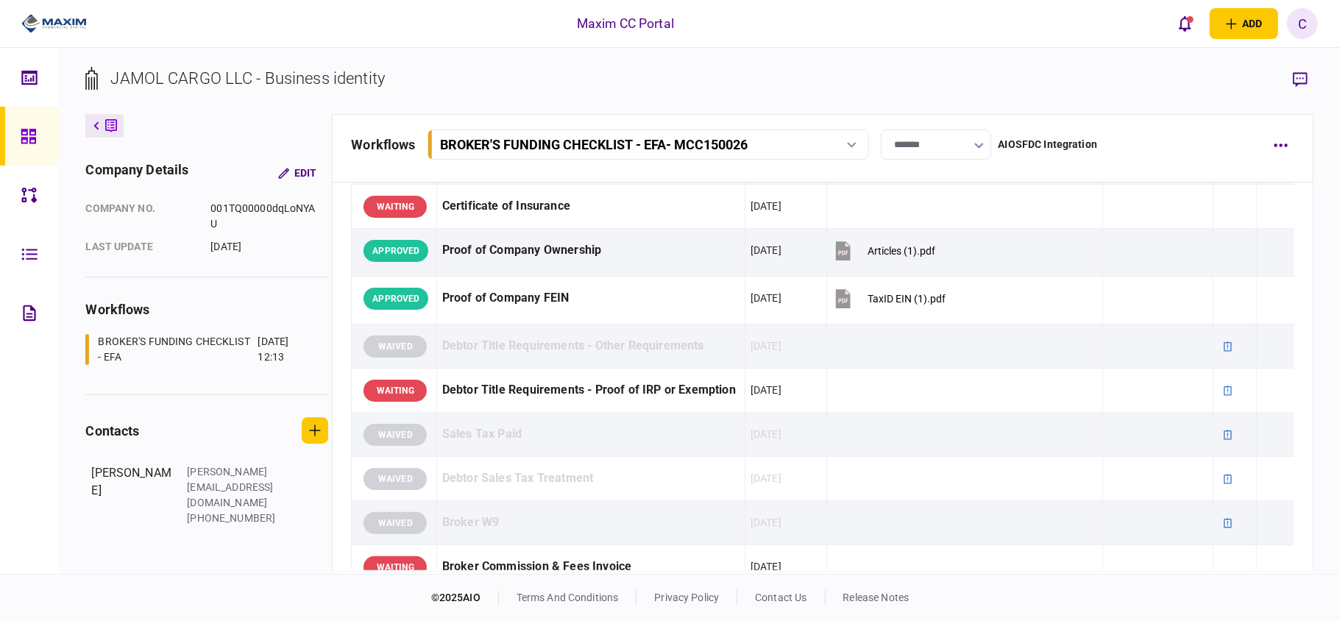
click at [16, 132] on link at bounding box center [29, 136] width 59 height 59
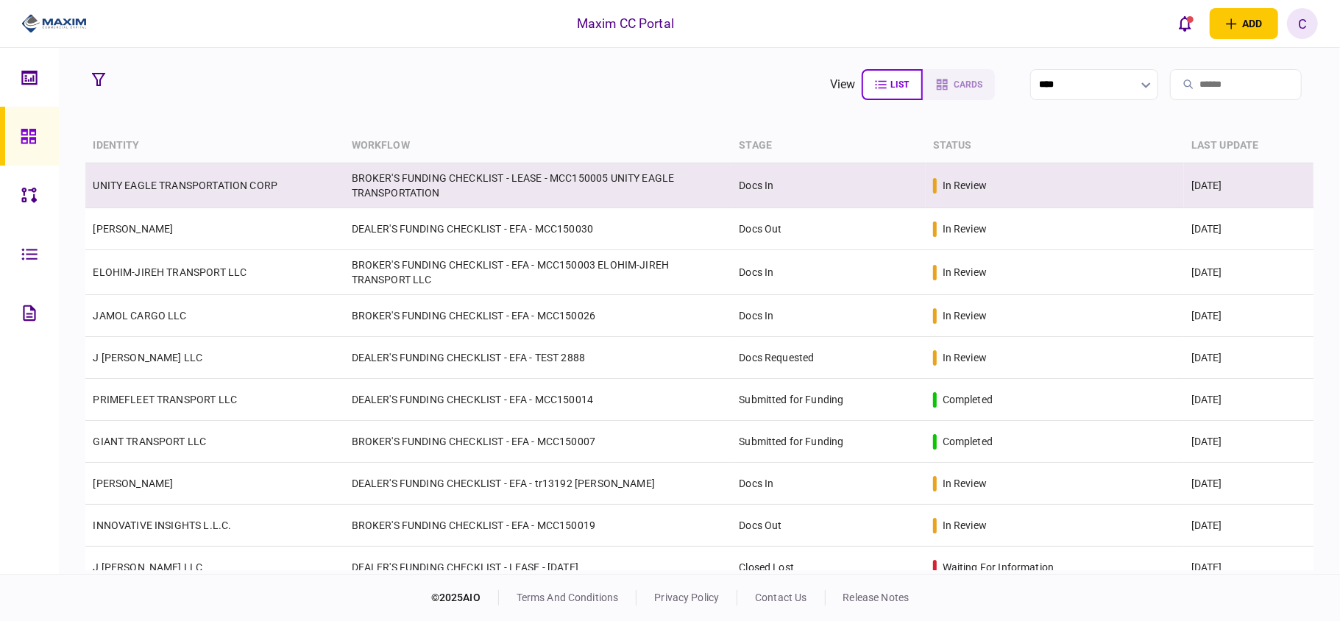
click at [166, 180] on link "UNITY EAGLE TRANSPORTATION CORP" at bounding box center [185, 186] width 185 height 12
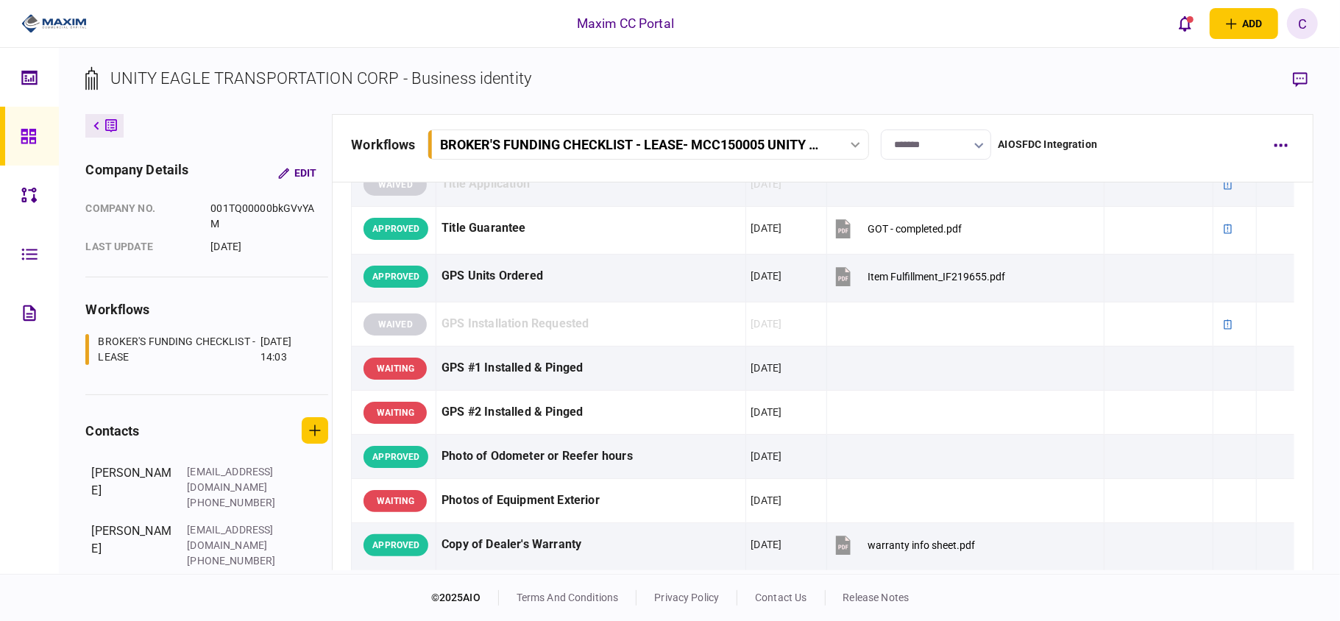
scroll to position [883, 0]
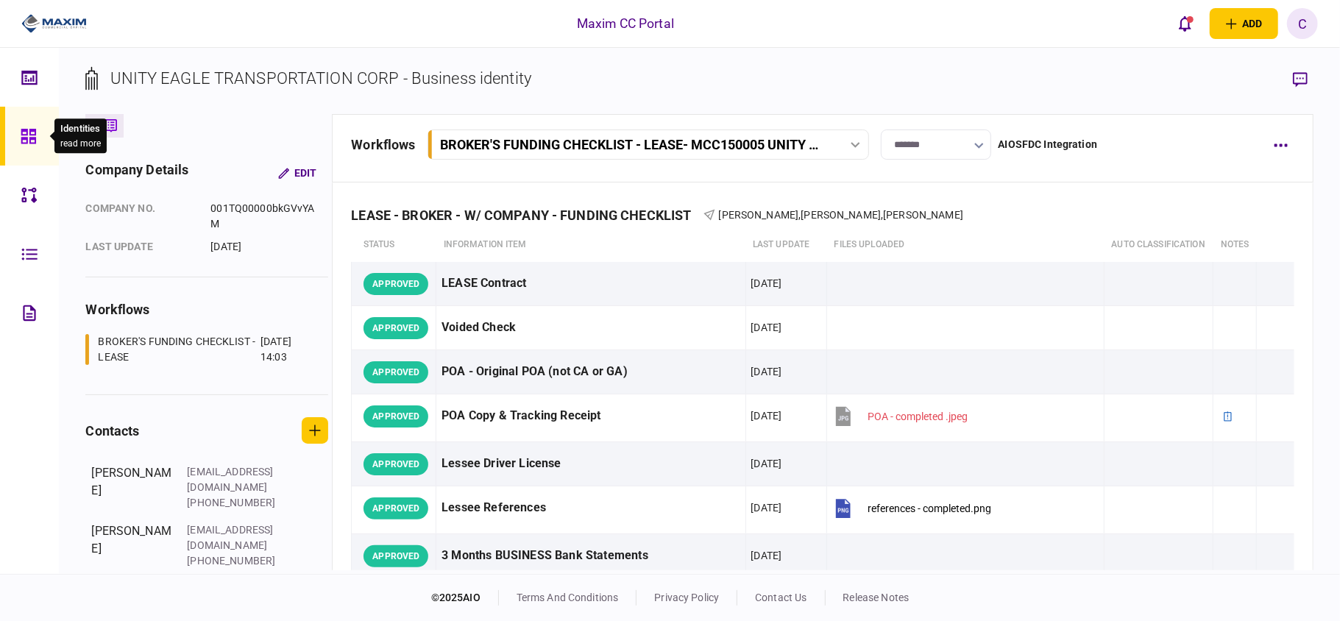
click at [25, 145] on div at bounding box center [33, 136] width 24 height 59
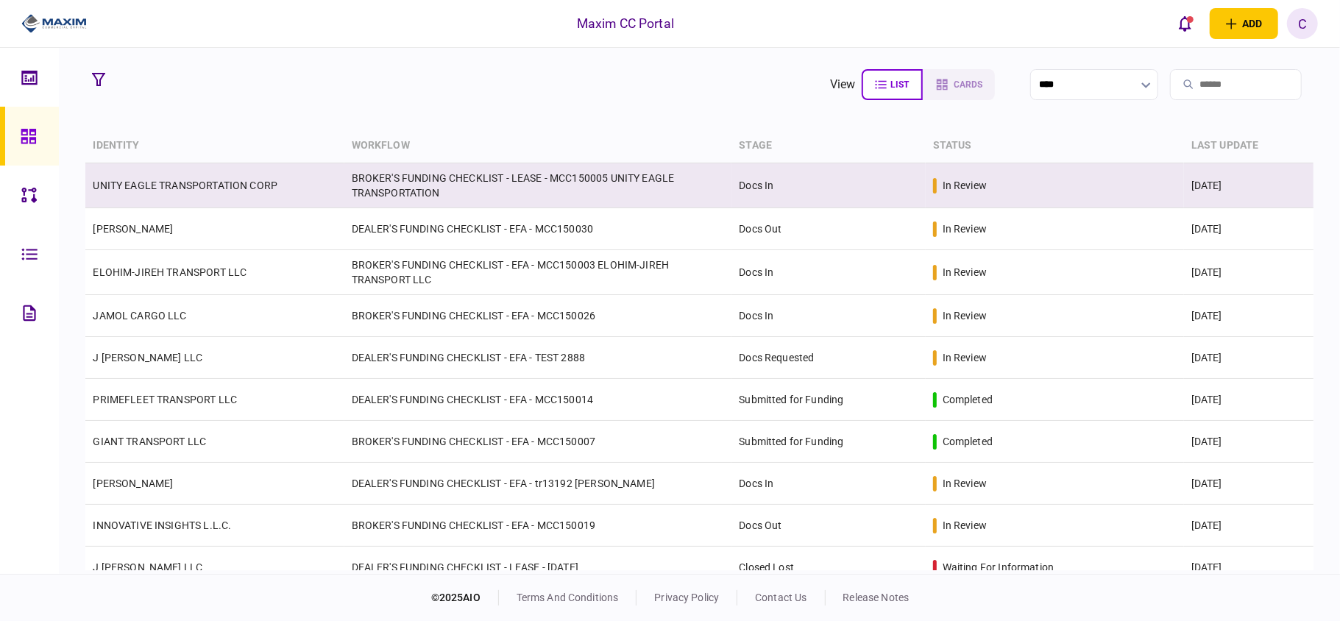
click at [394, 186] on td "BROKER'S FUNDING CHECKLIST - LEASE - MCC150005 UNITY EAGLE TRANSPORTATION" at bounding box center [538, 185] width 388 height 45
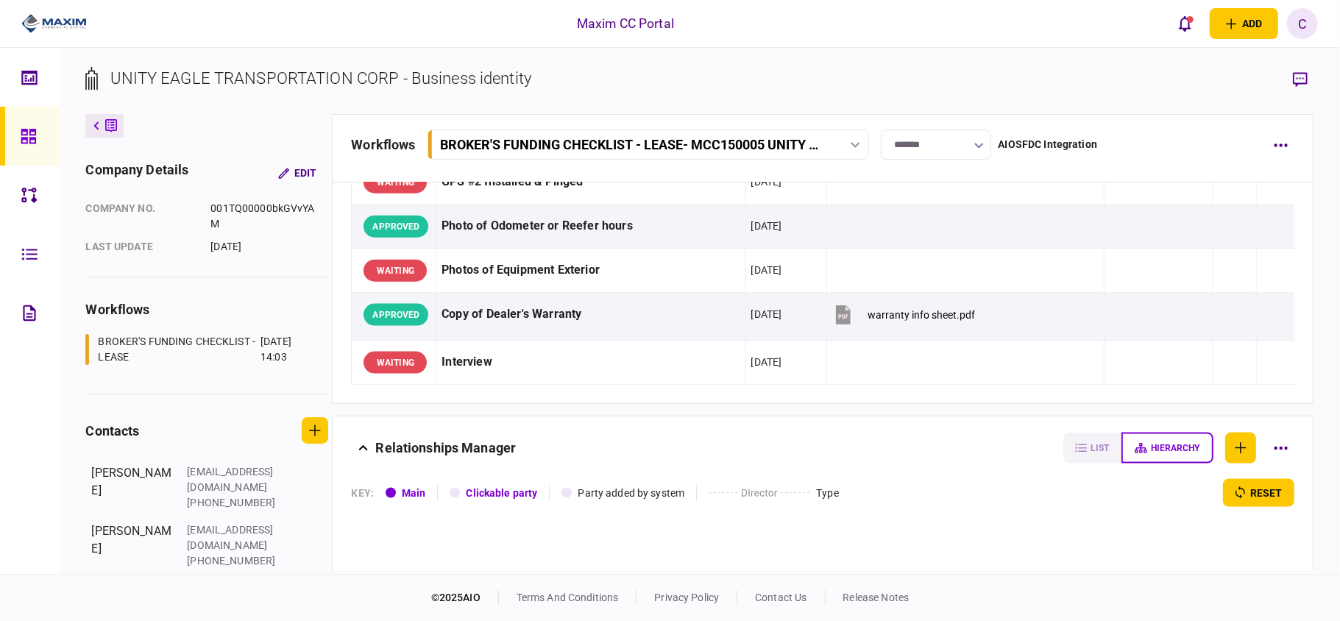
scroll to position [1373, 0]
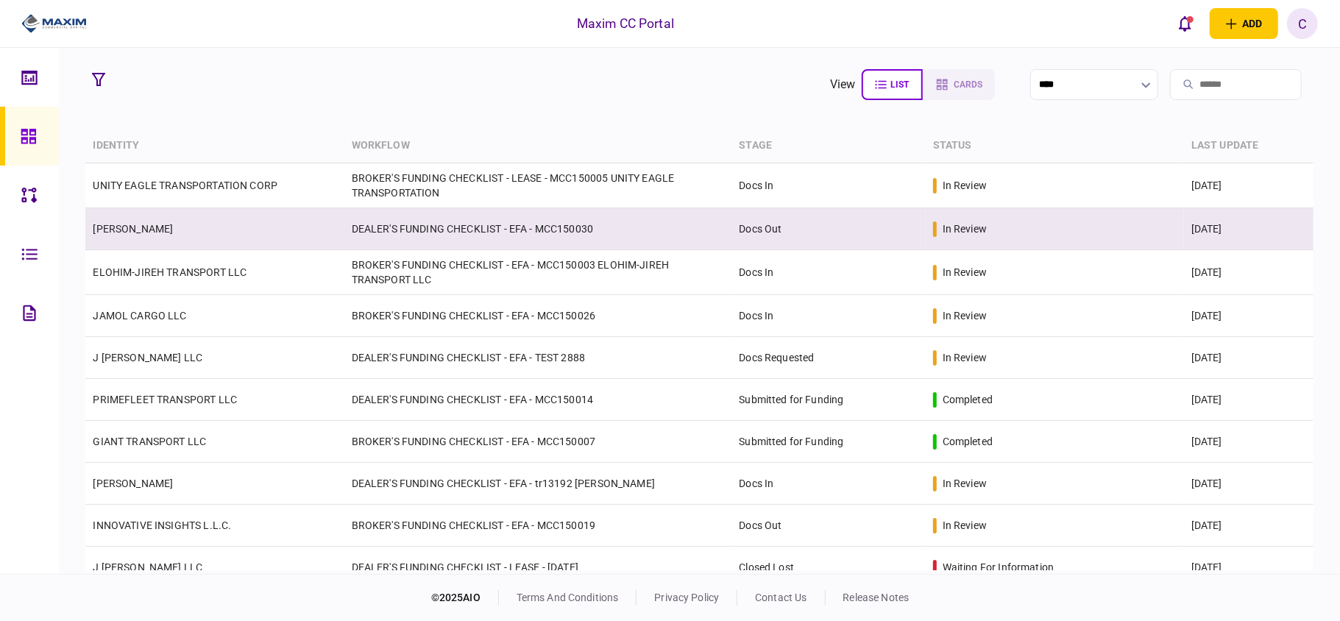
click at [394, 222] on td "DEALER'S FUNDING CHECKLIST - EFA - MCC150030" at bounding box center [538, 229] width 388 height 42
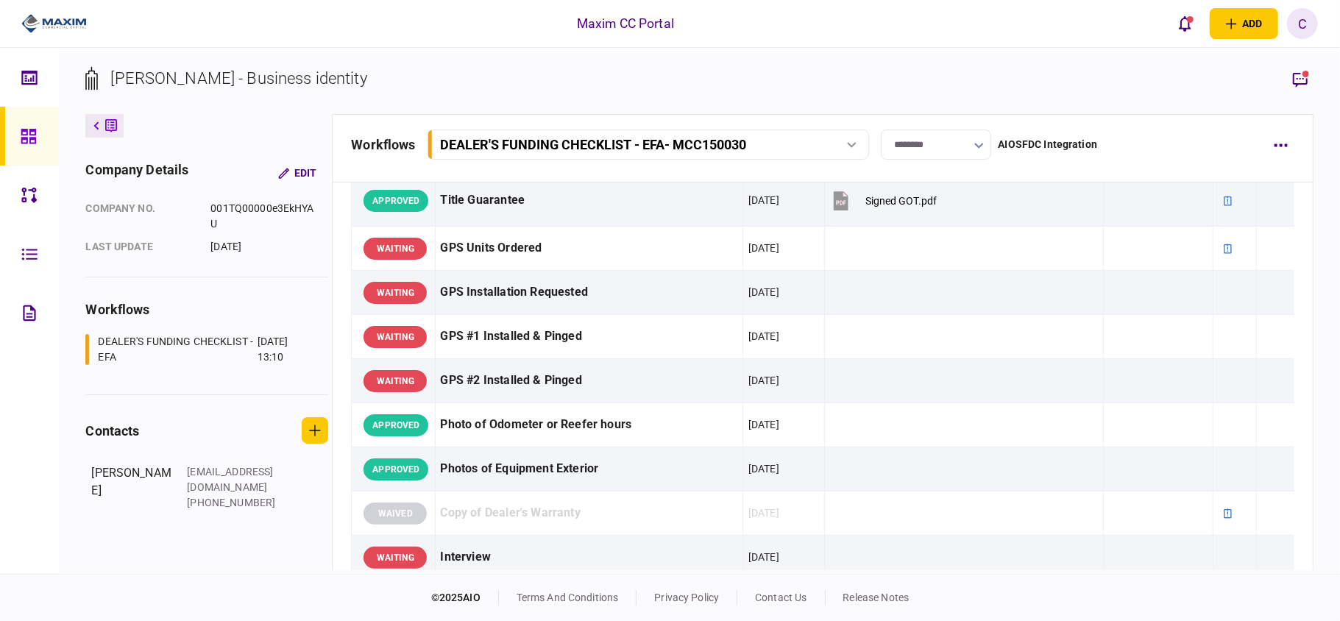
scroll to position [1275, 0]
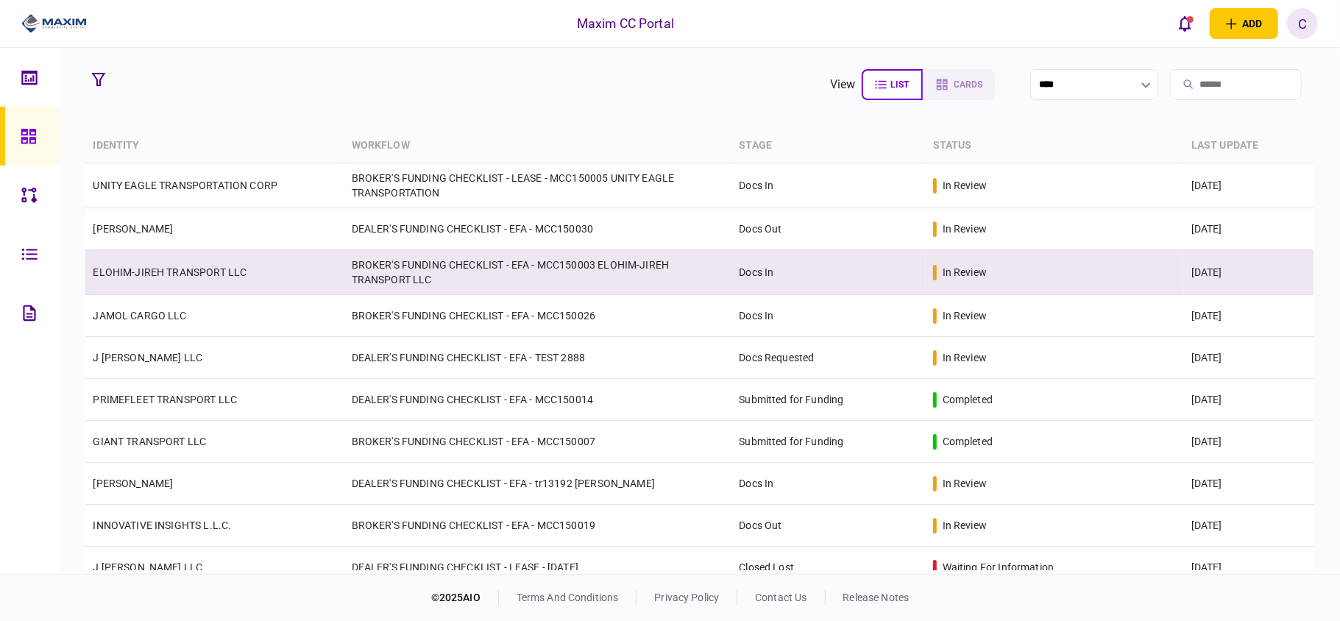
click at [342, 275] on td "ELOHIM-JIREH TRANSPORT LLC" at bounding box center [214, 272] width 258 height 45
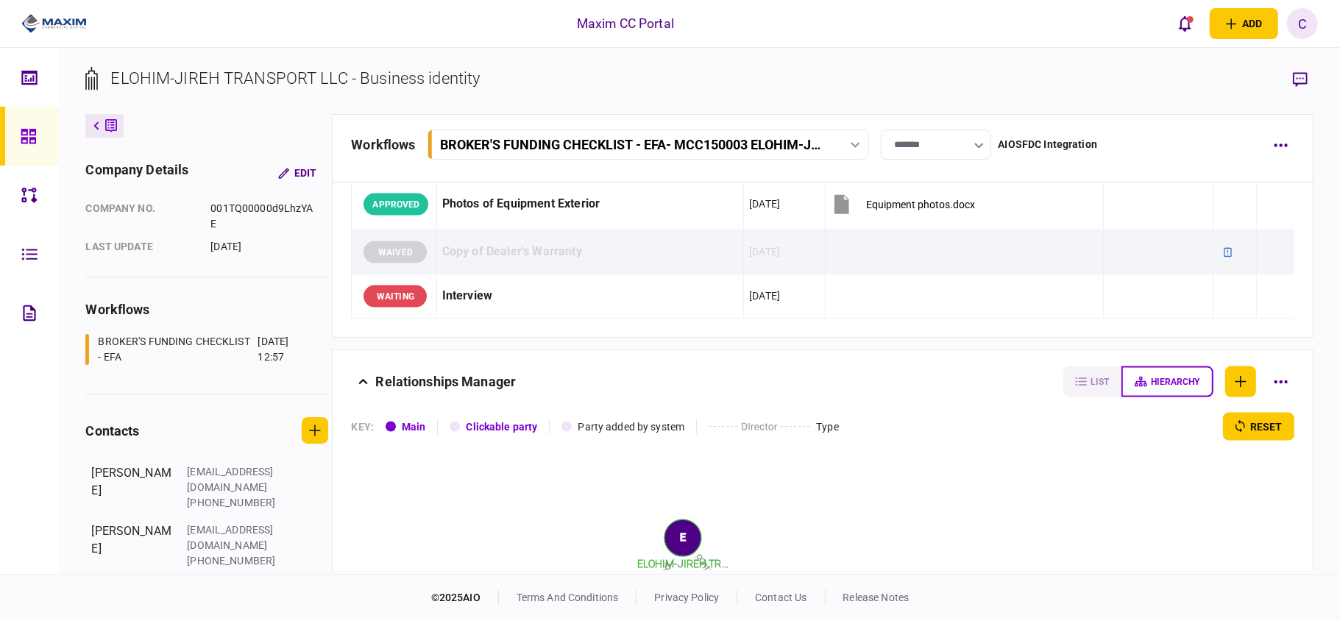
scroll to position [1766, 0]
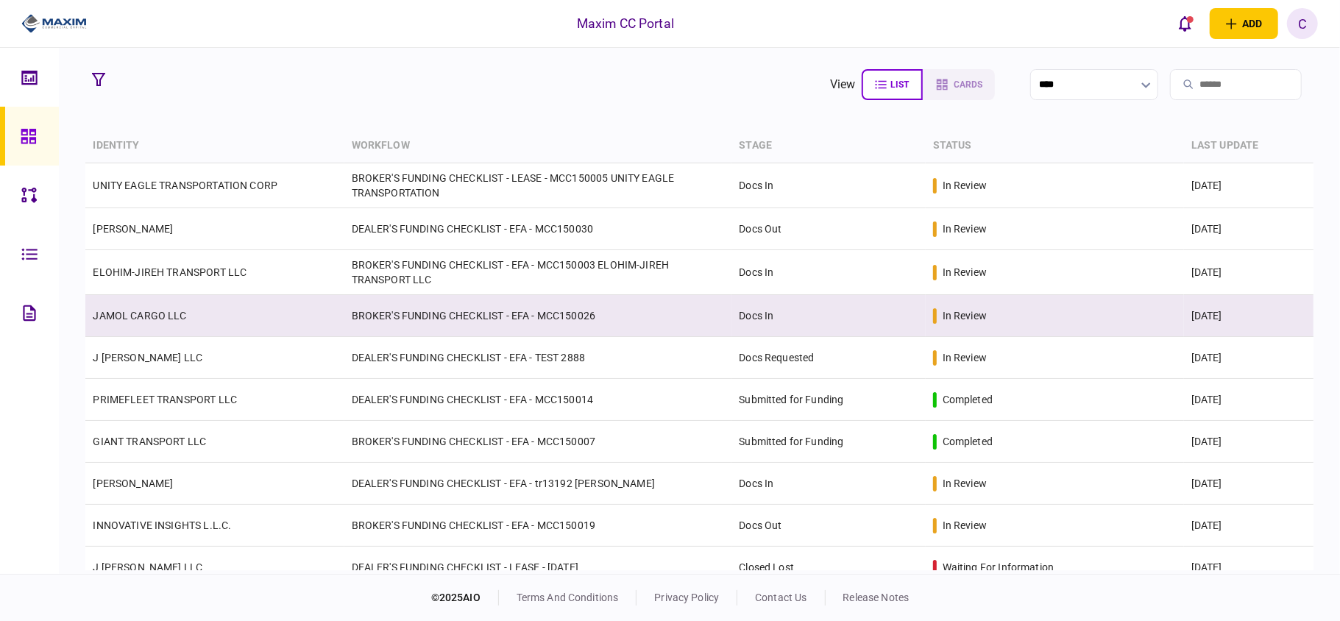
click at [393, 318] on td "BROKER'S FUNDING CHECKLIST - EFA - MCC150026" at bounding box center [538, 316] width 388 height 42
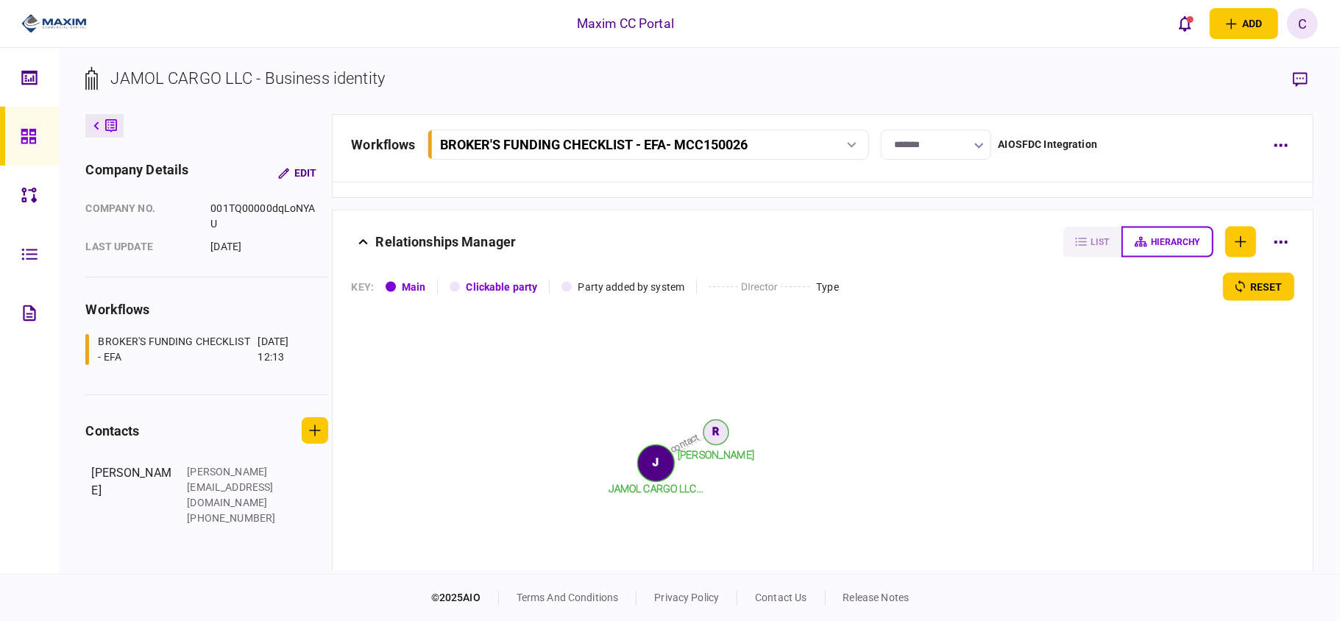
scroll to position [1766, 0]
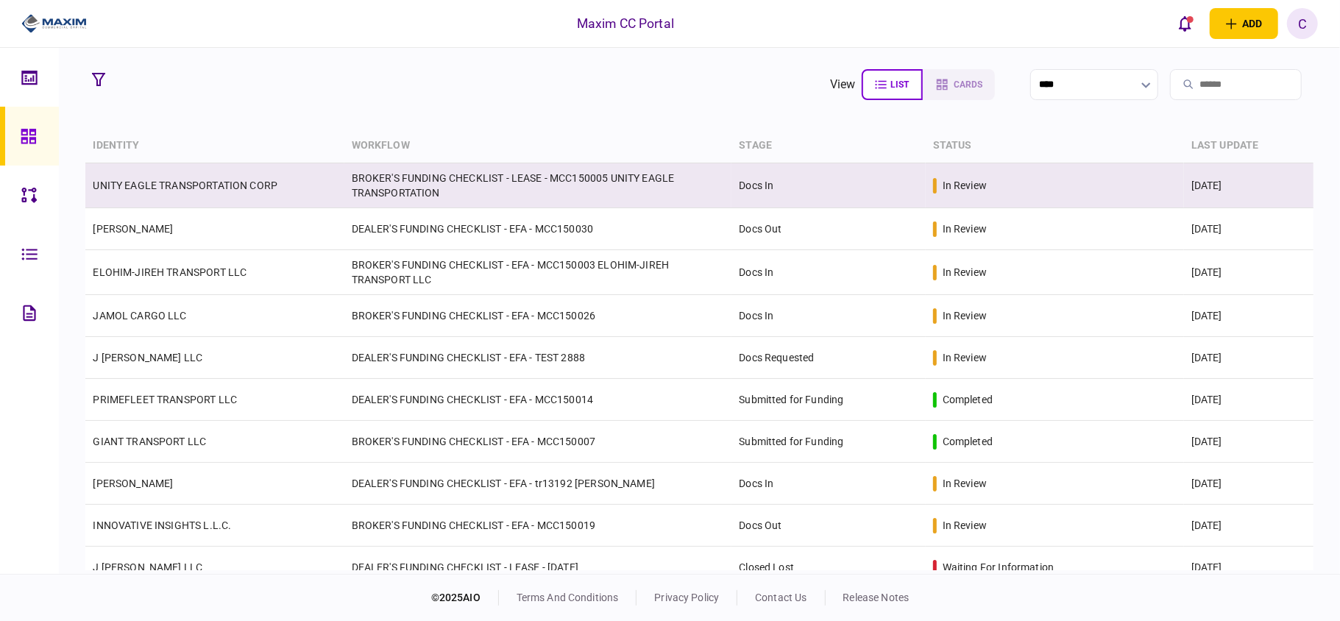
click at [253, 184] on link "UNITY EAGLE TRANSPORTATION CORP" at bounding box center [185, 186] width 185 height 12
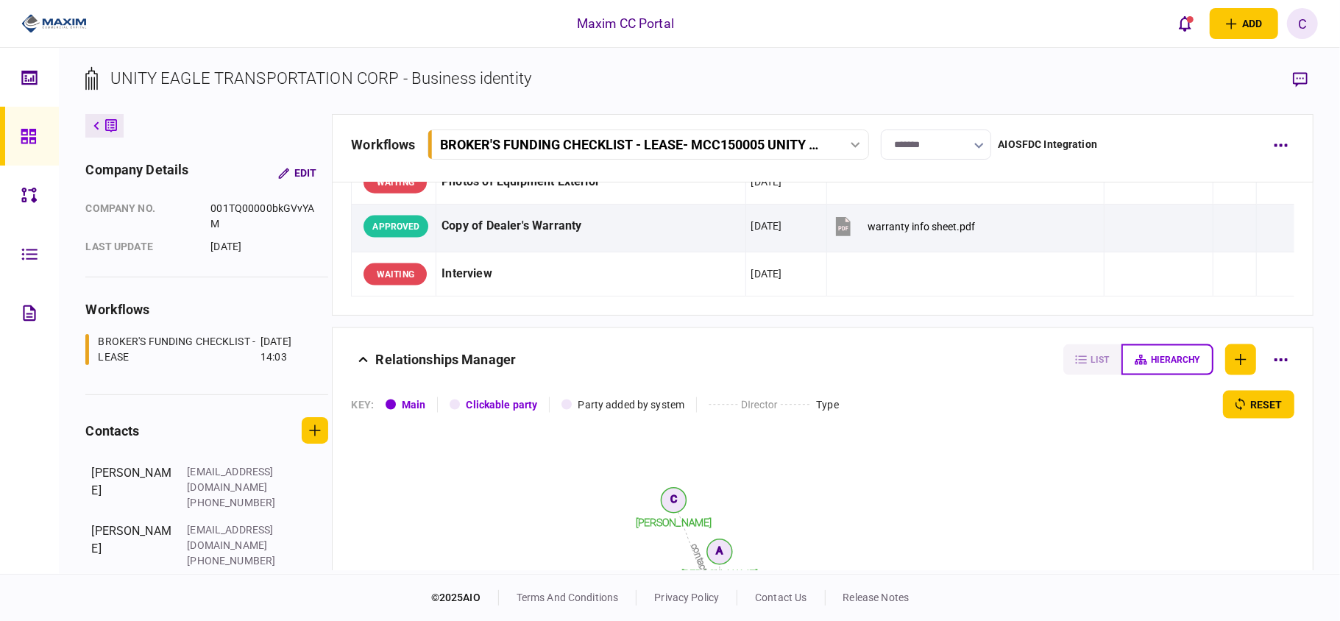
scroll to position [1668, 0]
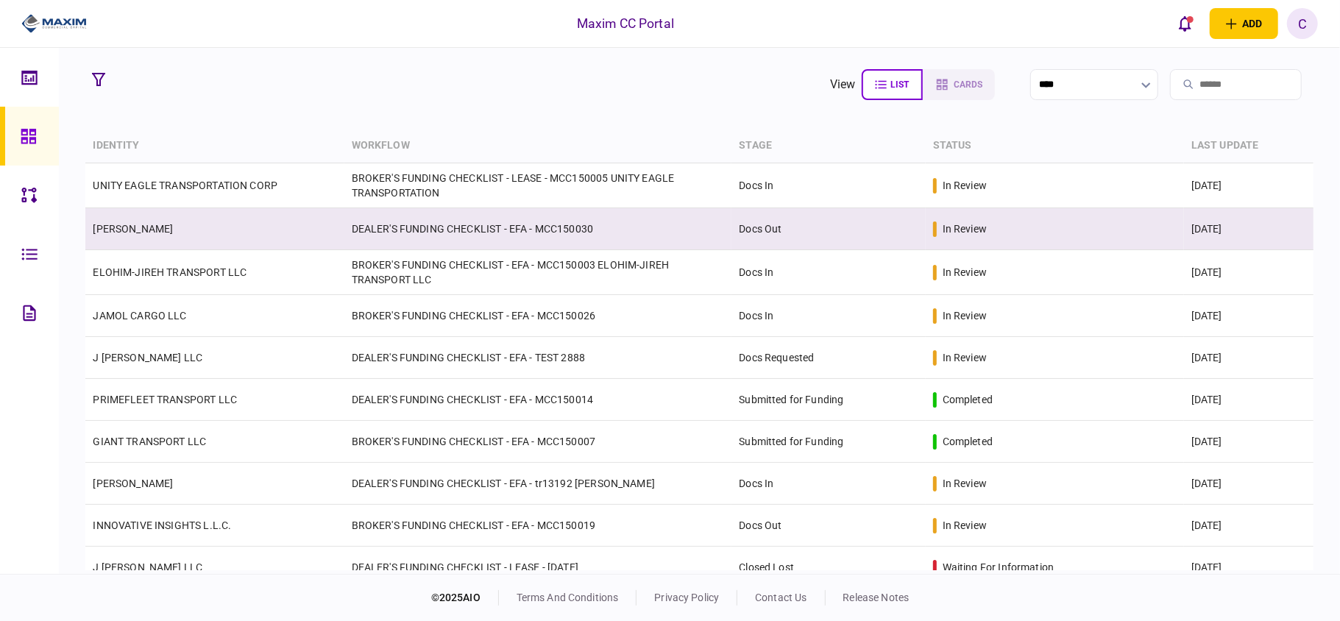
click at [383, 233] on td "DEALER'S FUNDING CHECKLIST - EFA - MCC150030" at bounding box center [538, 229] width 388 height 42
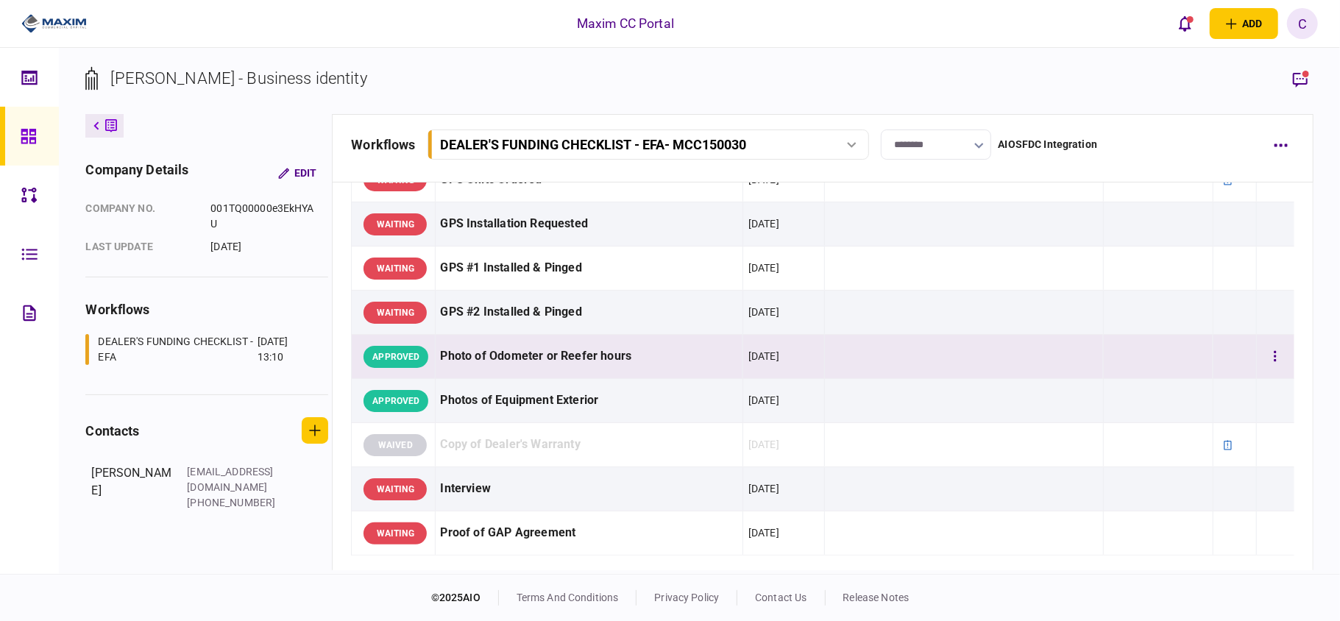
scroll to position [1178, 0]
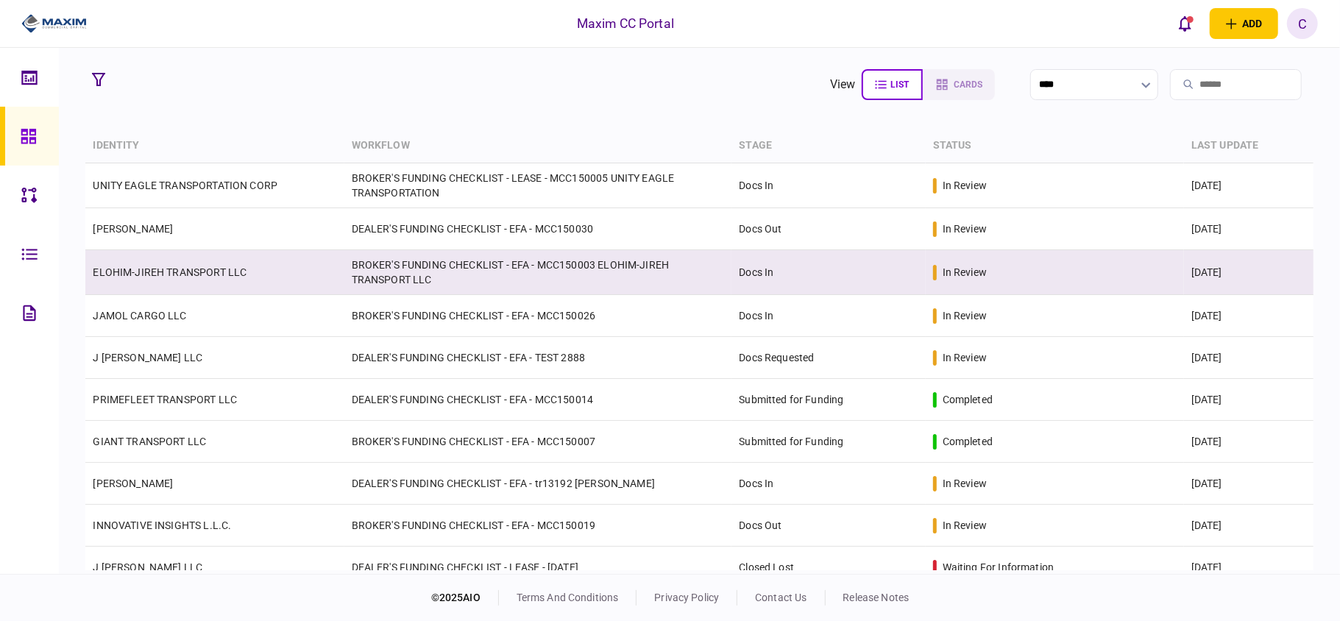
click at [342, 280] on td "ELOHIM-JIREH TRANSPORT LLC" at bounding box center [214, 272] width 258 height 45
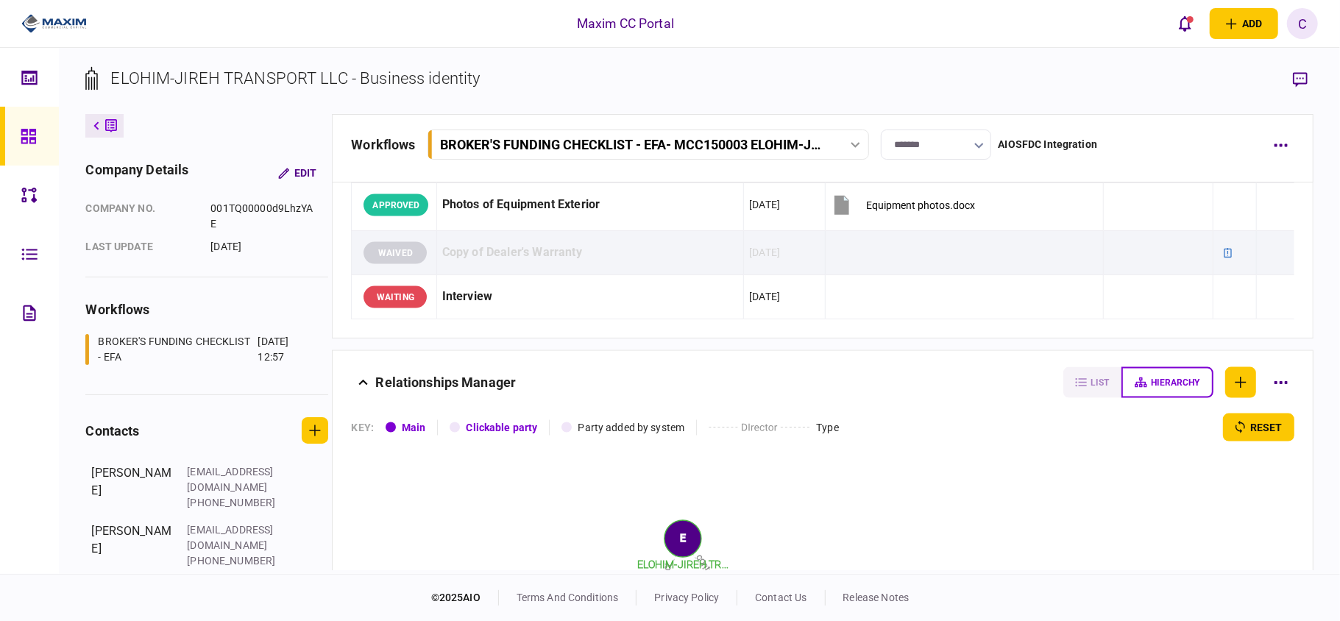
scroll to position [1766, 0]
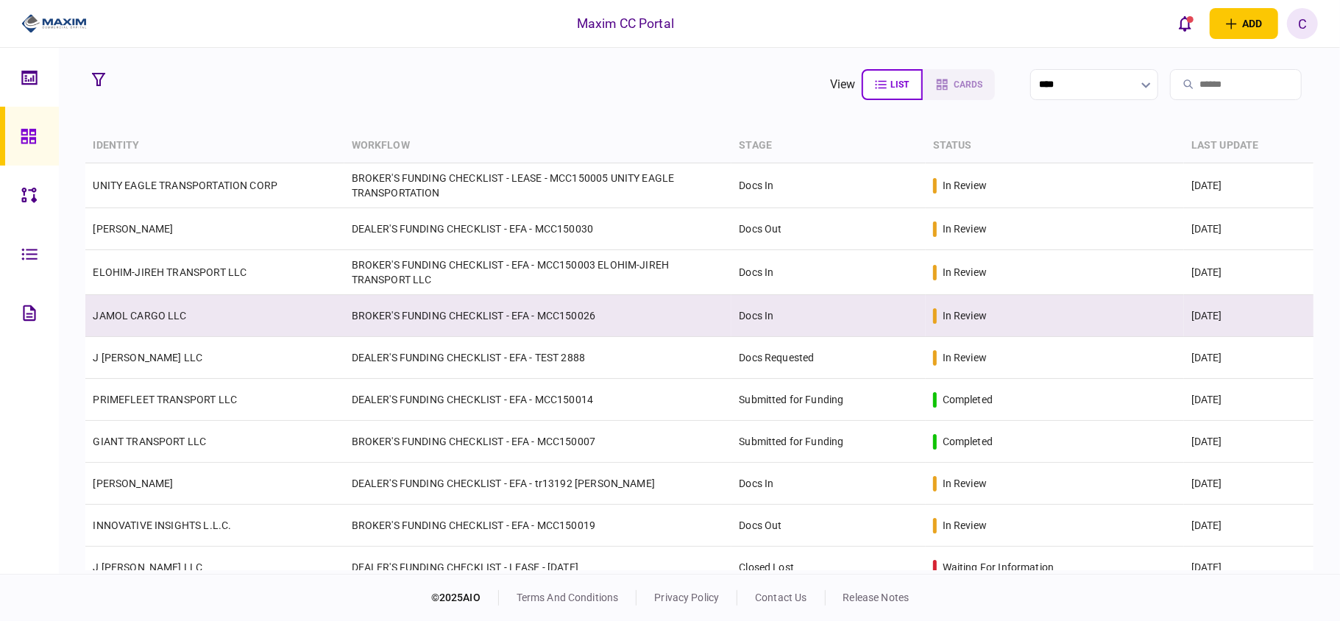
click at [227, 303] on td "JAMOL CARGO LLC" at bounding box center [214, 316] width 258 height 42
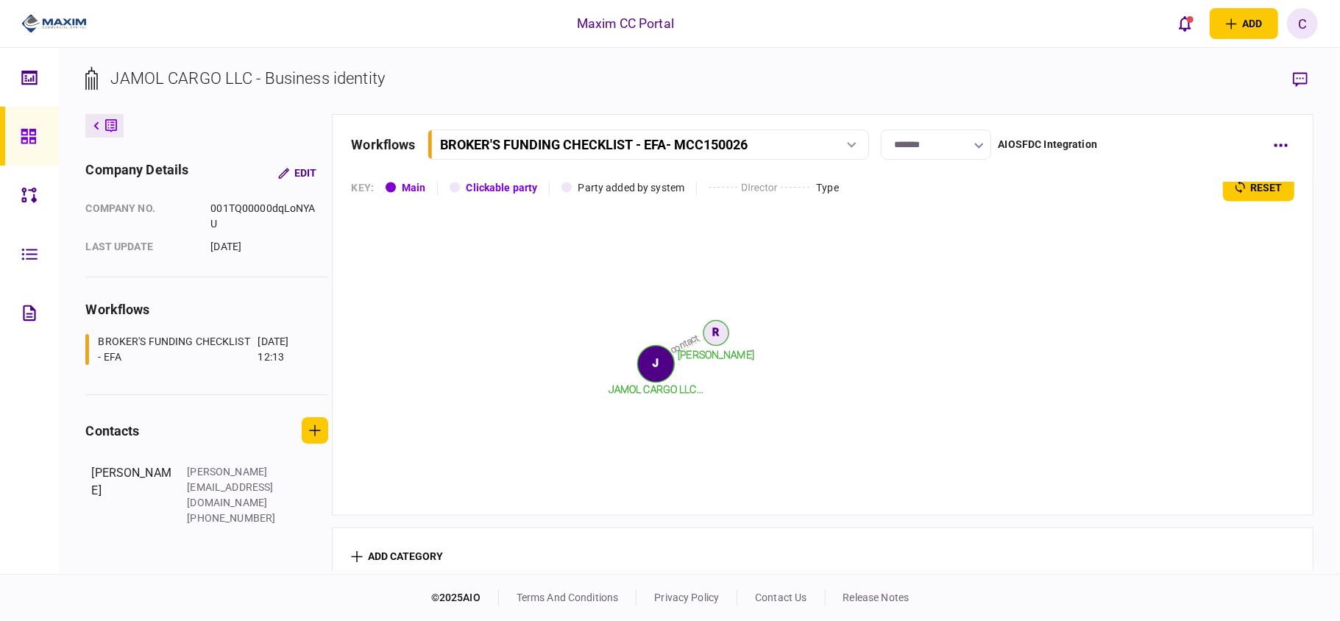
scroll to position [1911, 0]
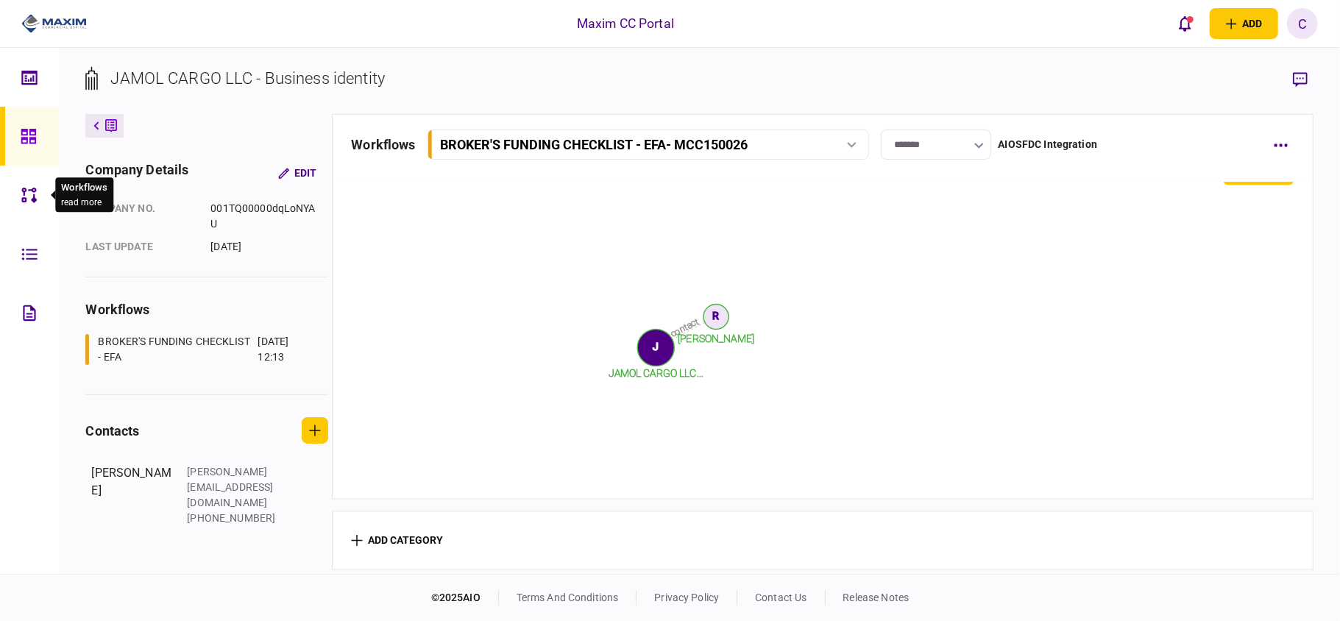
click at [25, 197] on icon at bounding box center [29, 195] width 16 height 17
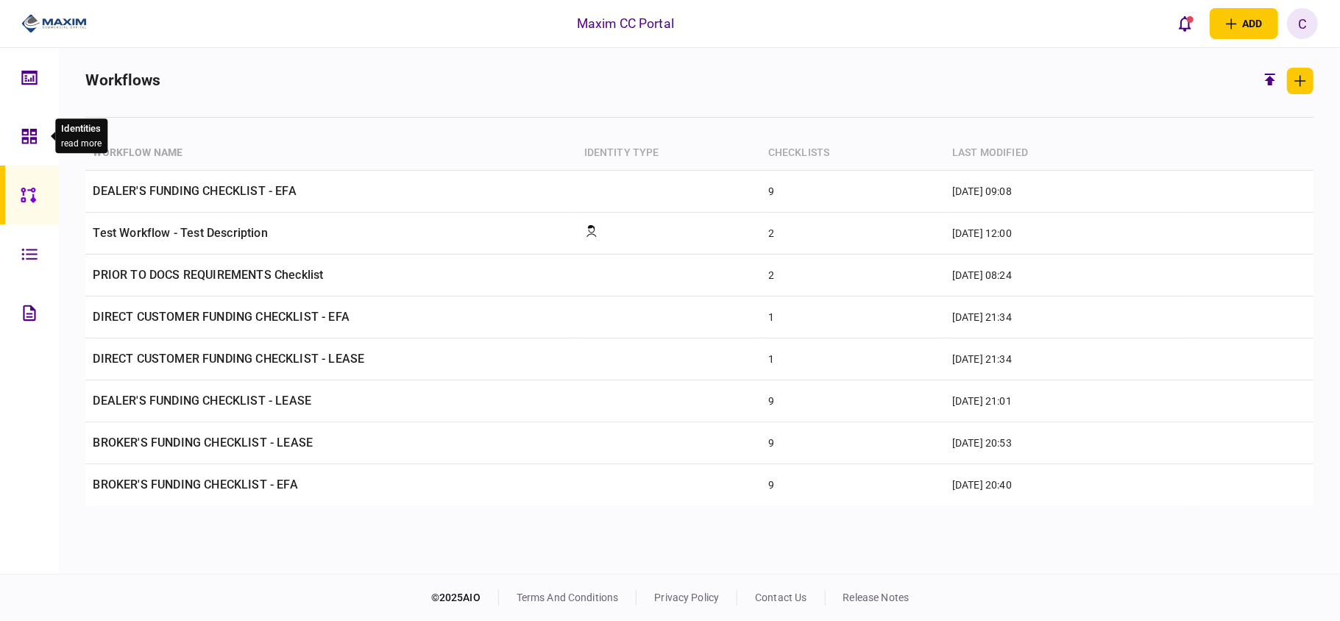
drag, startPoint x: 0, startPoint y: 0, endPoint x: 34, endPoint y: 137, distance: 141.0
click at [34, 137] on icon at bounding box center [29, 136] width 15 height 15
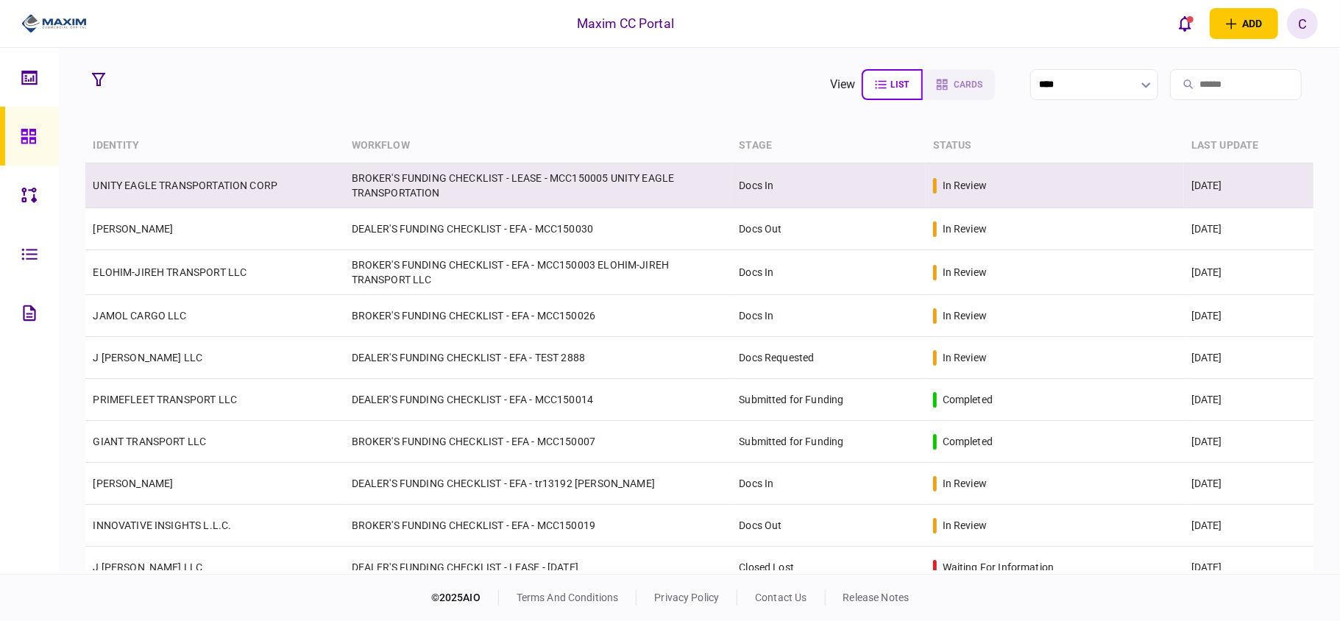
click at [263, 203] on td "UNITY EAGLE TRANSPORTATION CORP" at bounding box center [214, 185] width 258 height 45
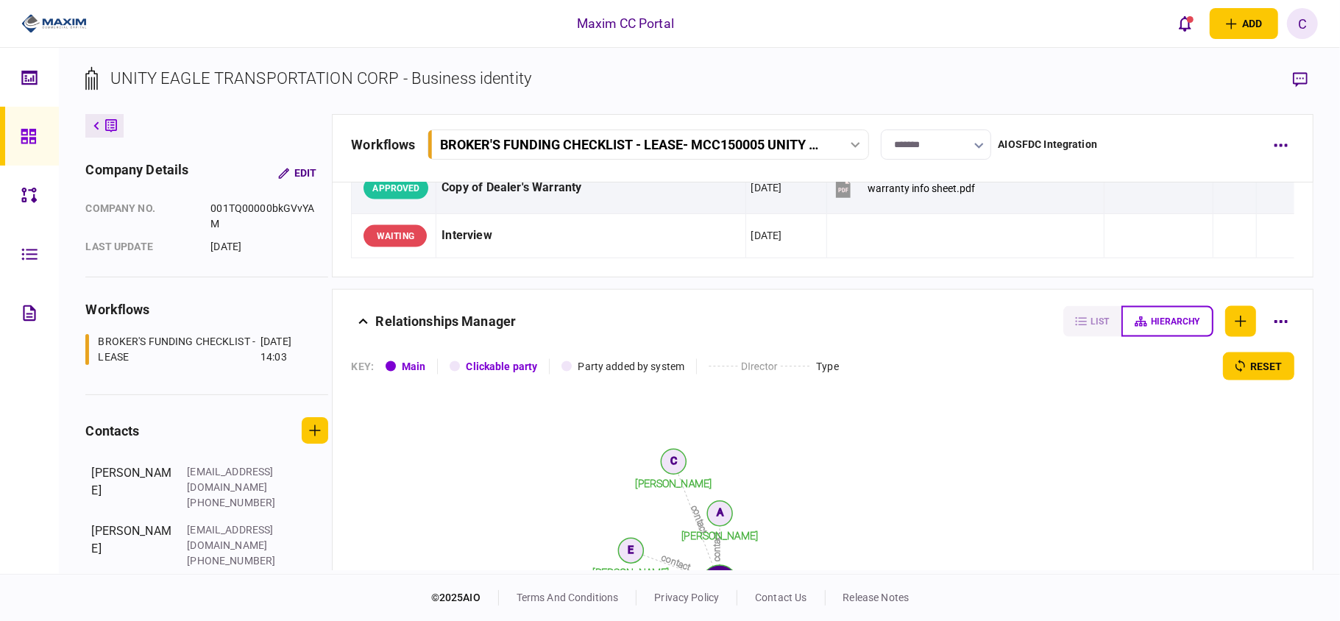
scroll to position [1570, 0]
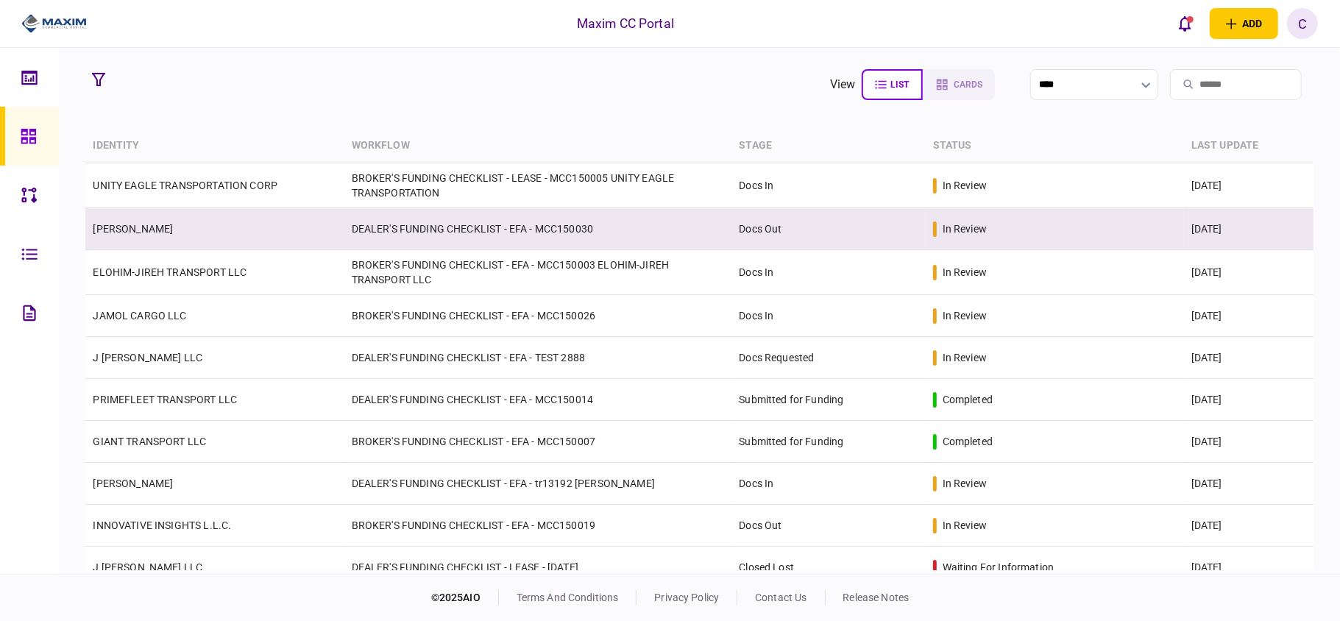
click at [155, 235] on link "[PERSON_NAME]" at bounding box center [133, 229] width 80 height 12
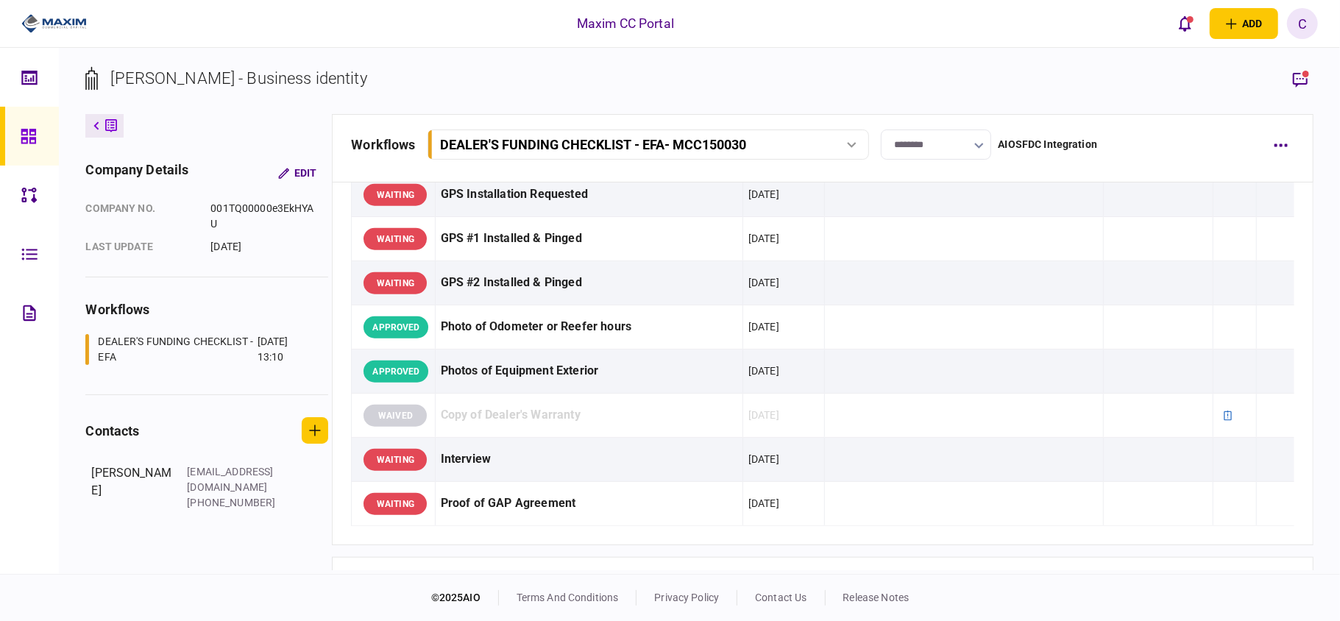
scroll to position [1275, 0]
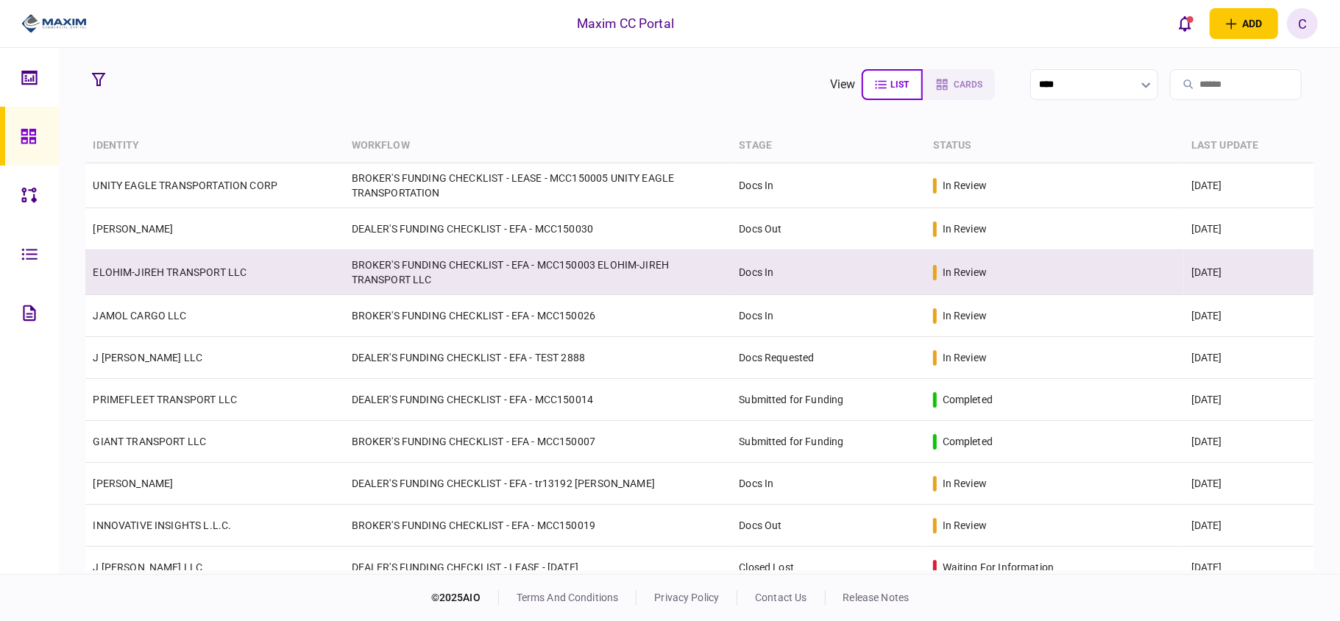
click at [230, 274] on link "ELOHIM-JIREH TRANSPORT LLC" at bounding box center [170, 272] width 154 height 12
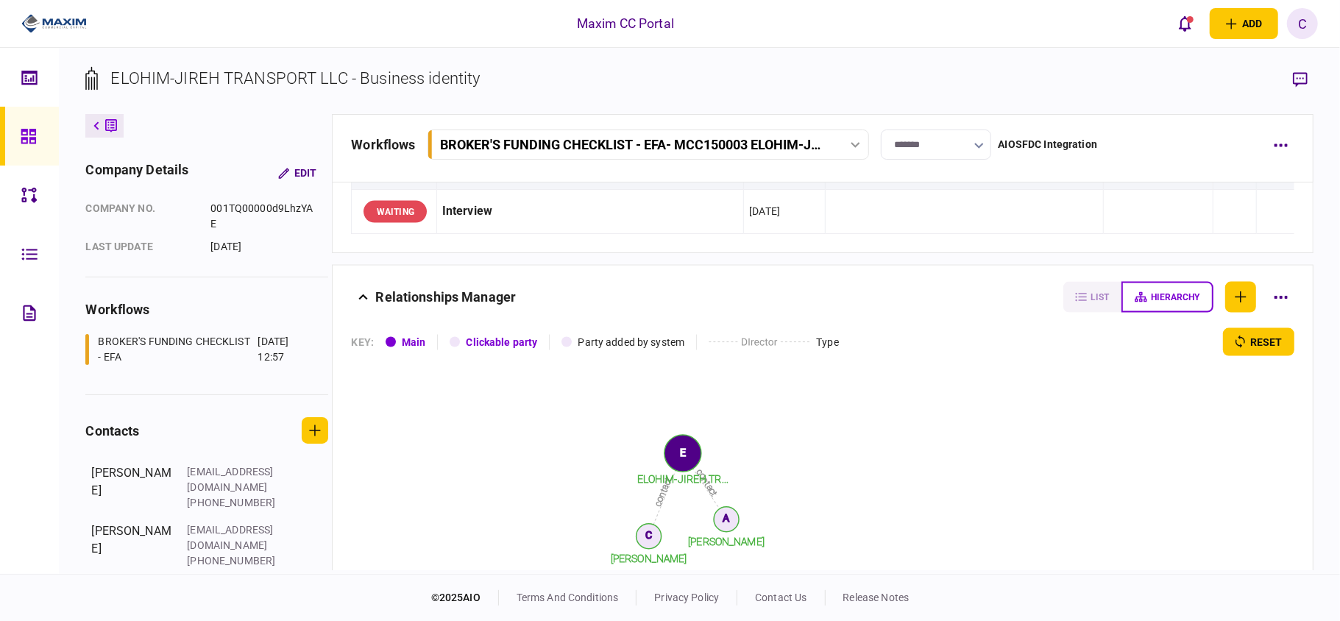
scroll to position [1766, 0]
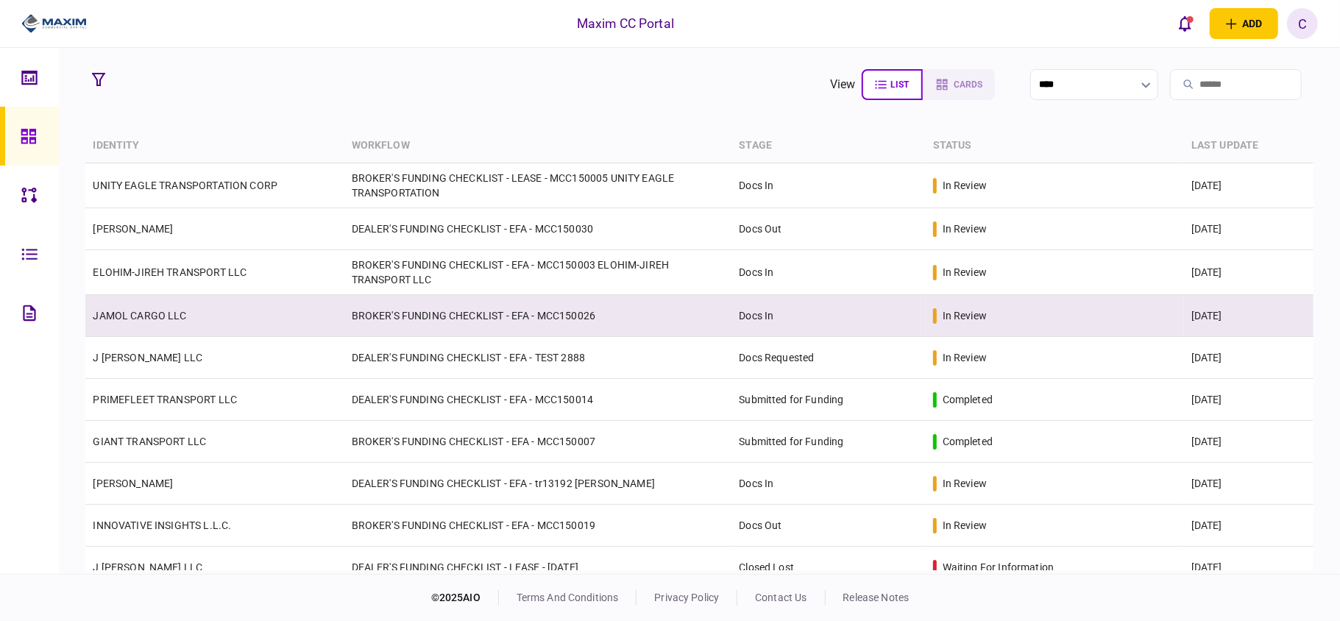
click at [369, 306] on td "BROKER'S FUNDING CHECKLIST - EFA - MCC150026" at bounding box center [538, 316] width 388 height 42
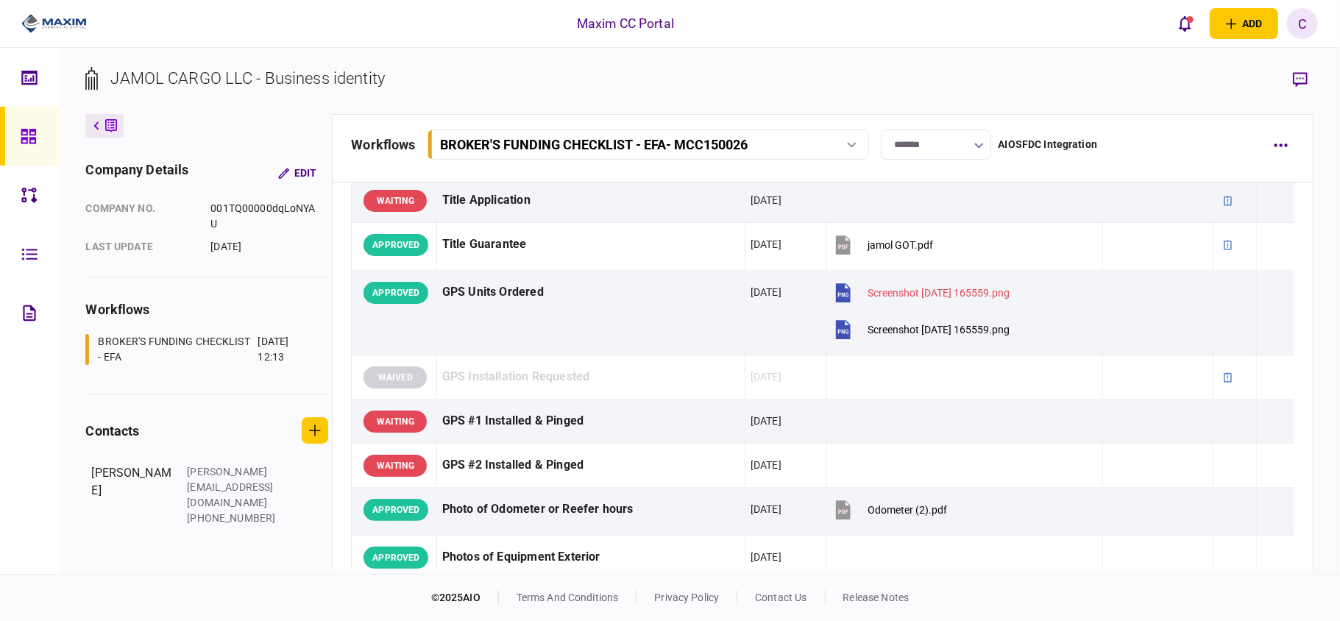
scroll to position [1472, 0]
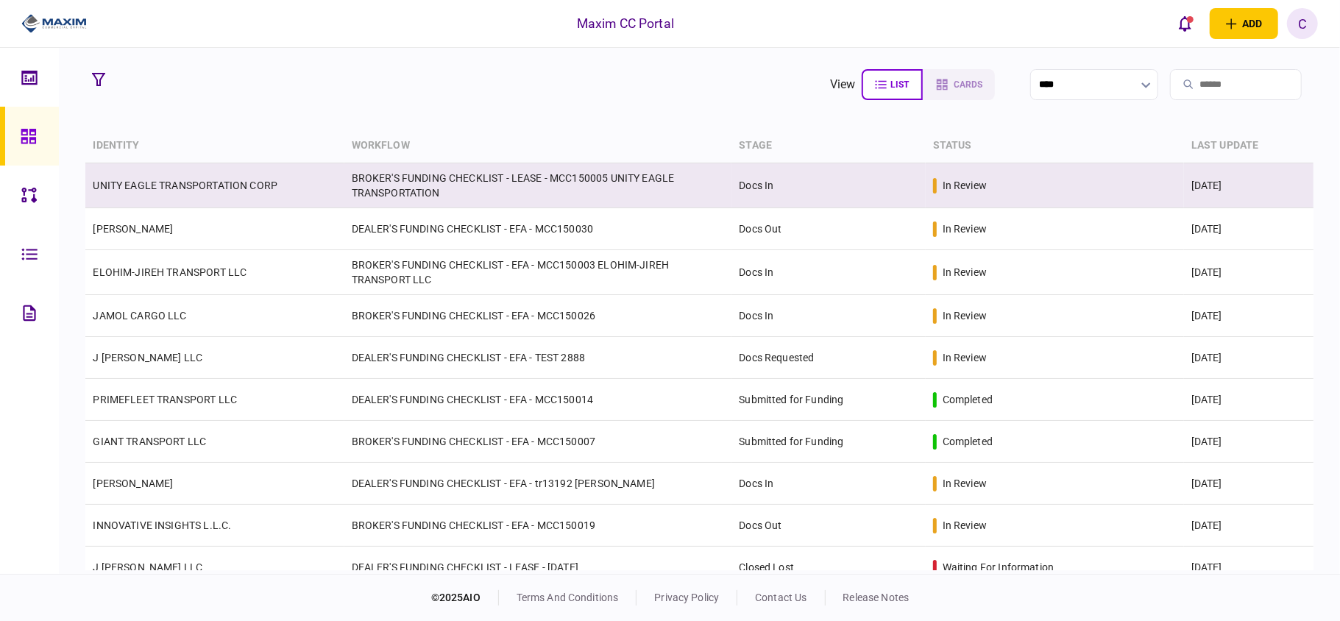
click at [369, 187] on td "BROKER'S FUNDING CHECKLIST - LEASE - MCC150005 UNITY EAGLE TRANSPORTATION" at bounding box center [538, 185] width 388 height 45
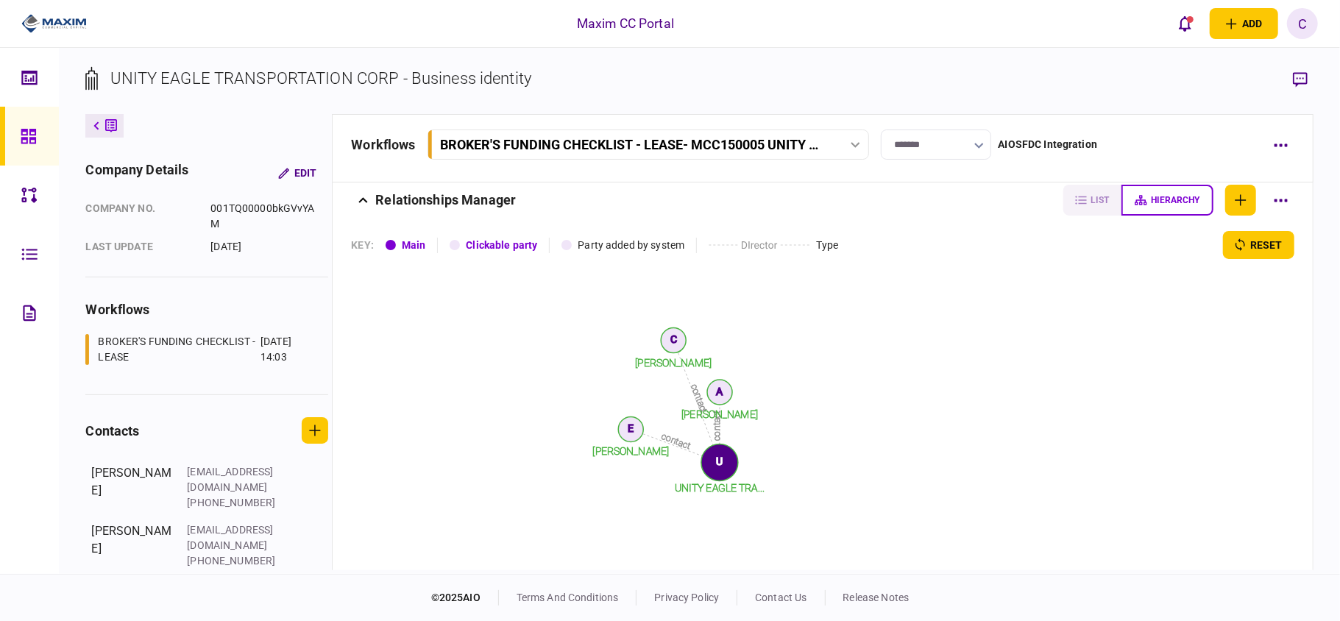
scroll to position [1467, 0]
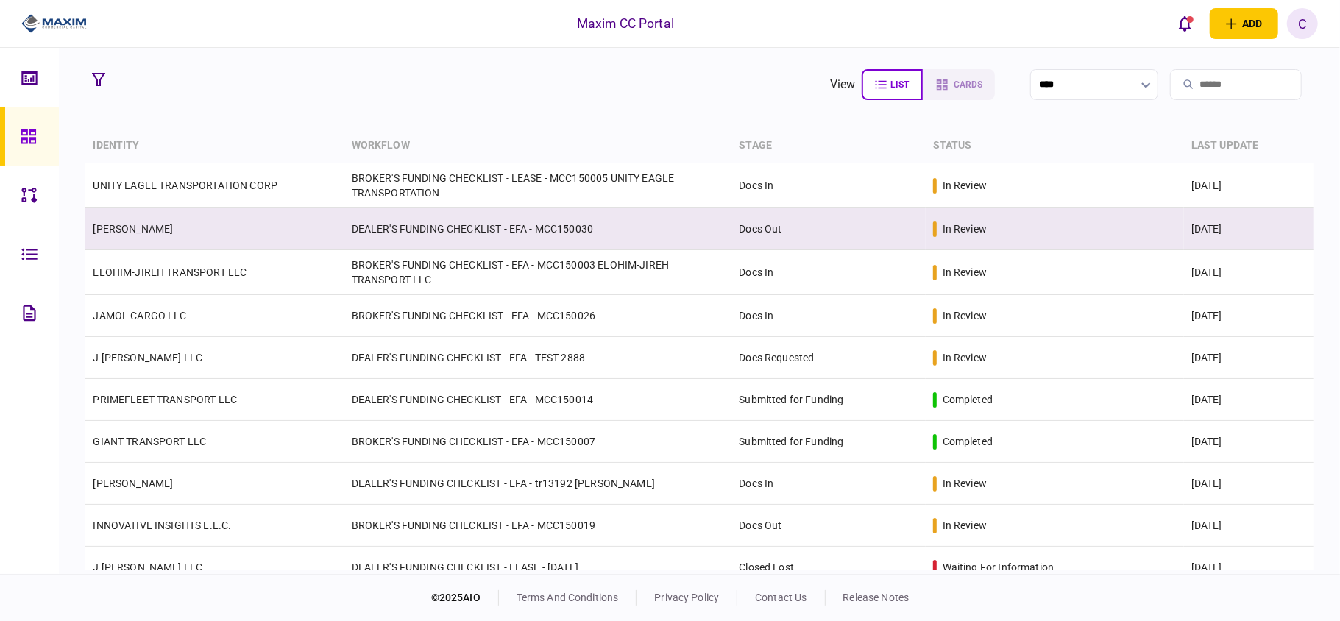
click at [173, 228] on link "[PERSON_NAME]" at bounding box center [133, 229] width 80 height 12
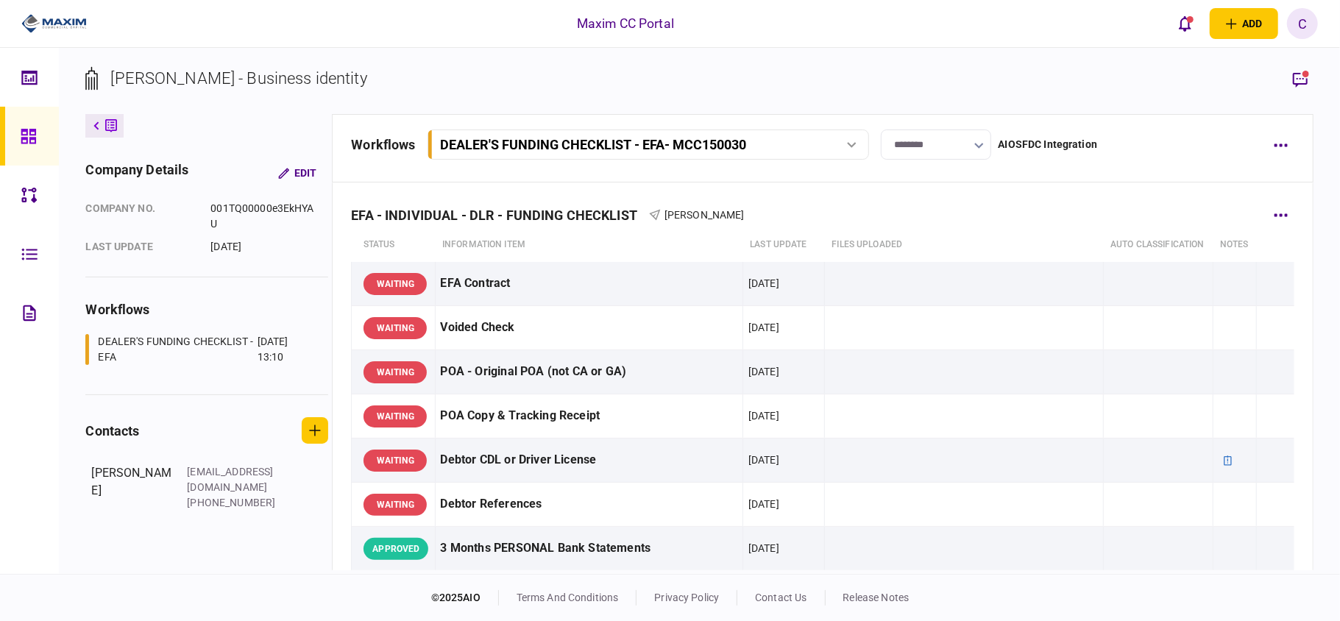
scroll to position [98, 0]
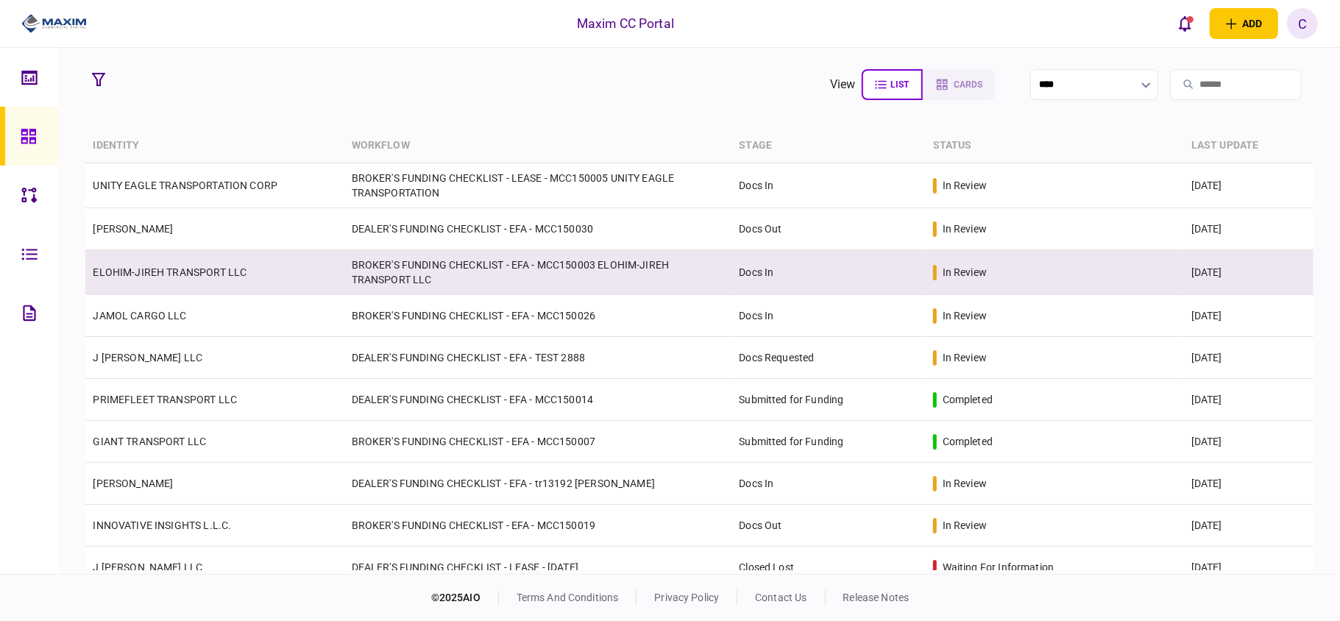
click at [146, 275] on link "ELOHIM-JIREH TRANSPORT LLC" at bounding box center [170, 272] width 154 height 12
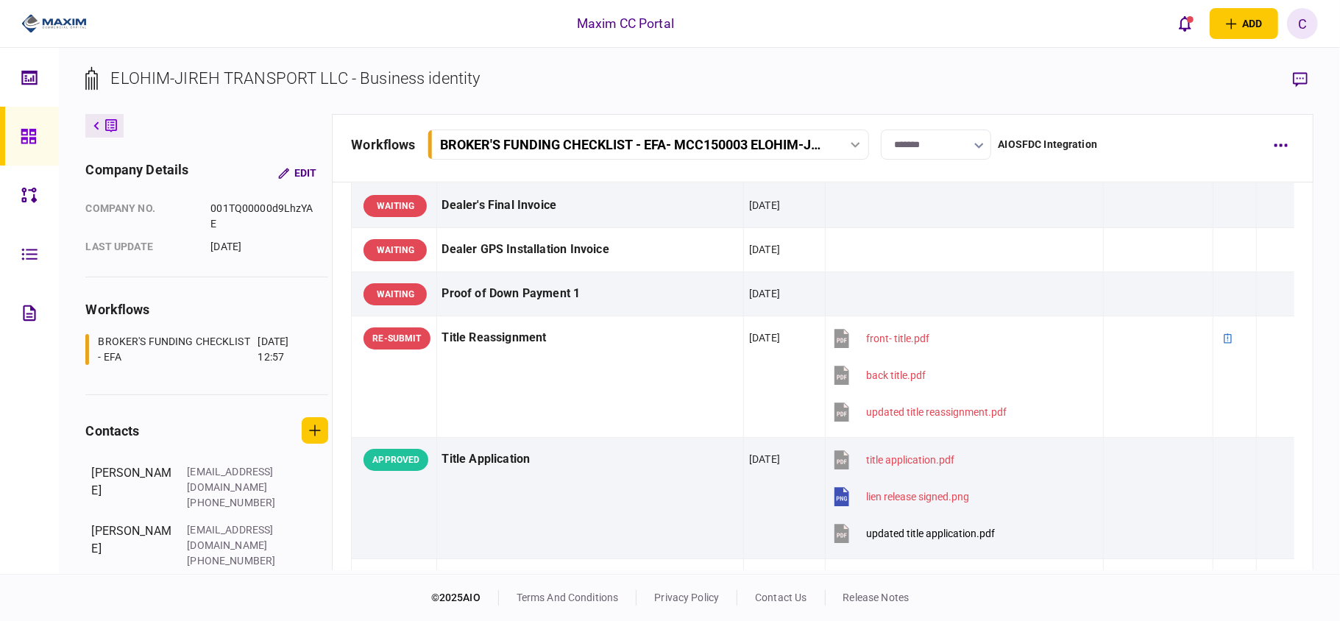
scroll to position [1178, 0]
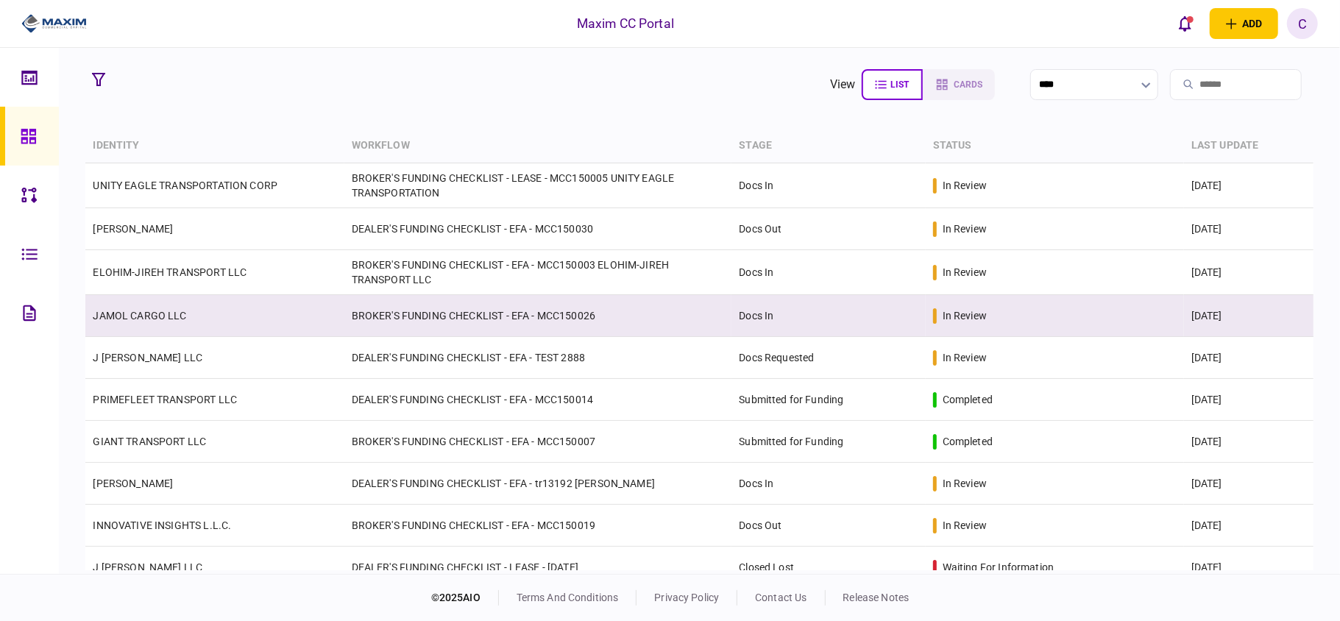
click at [252, 318] on td "JAMOL CARGO LLC" at bounding box center [214, 316] width 258 height 42
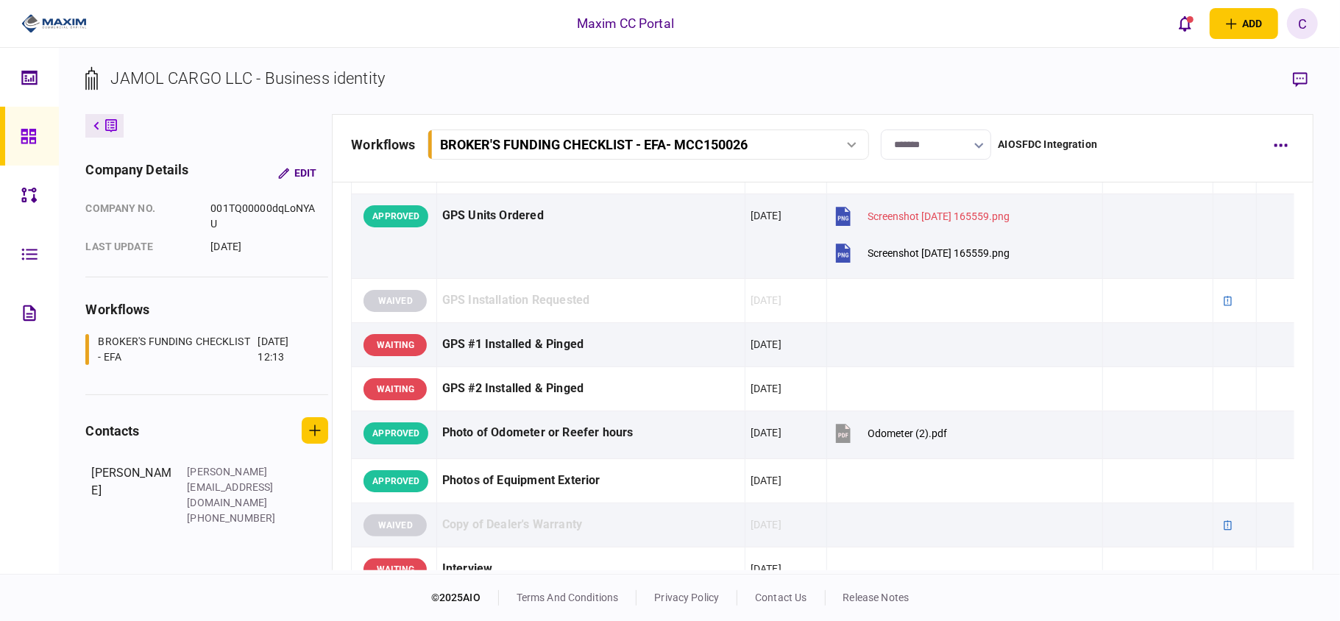
scroll to position [1472, 0]
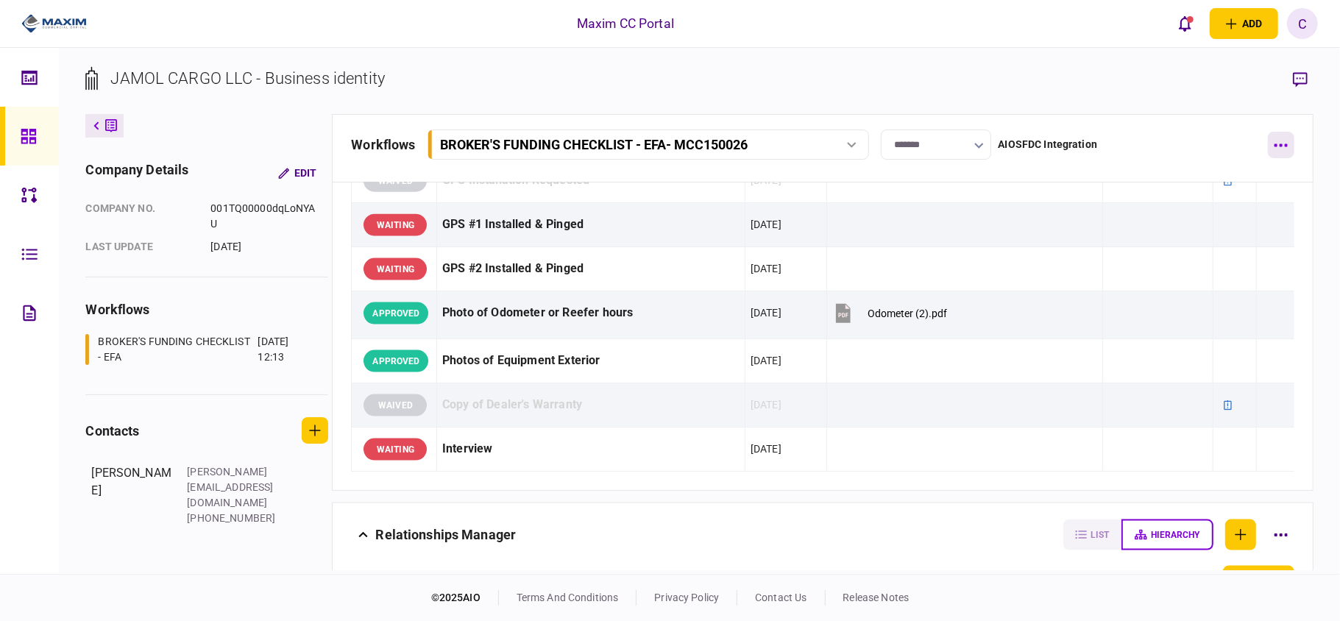
click at [1284, 147] on button "button" at bounding box center [1281, 145] width 26 height 26
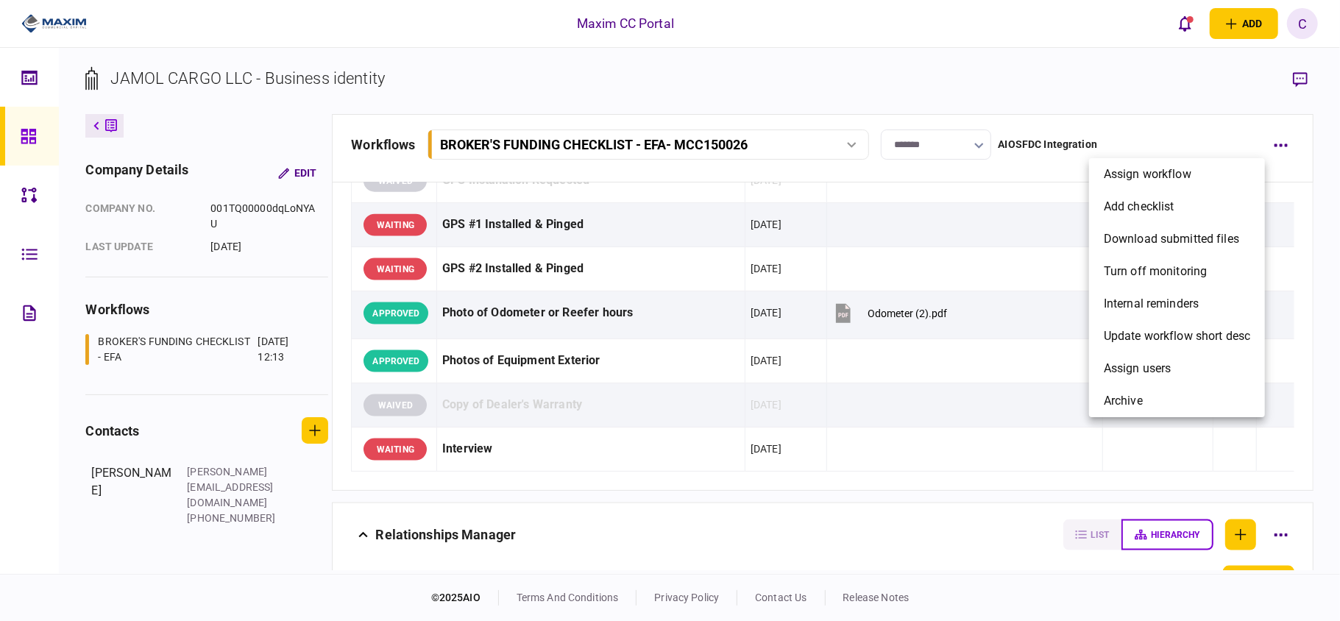
click at [1207, 132] on div at bounding box center [670, 310] width 1340 height 621
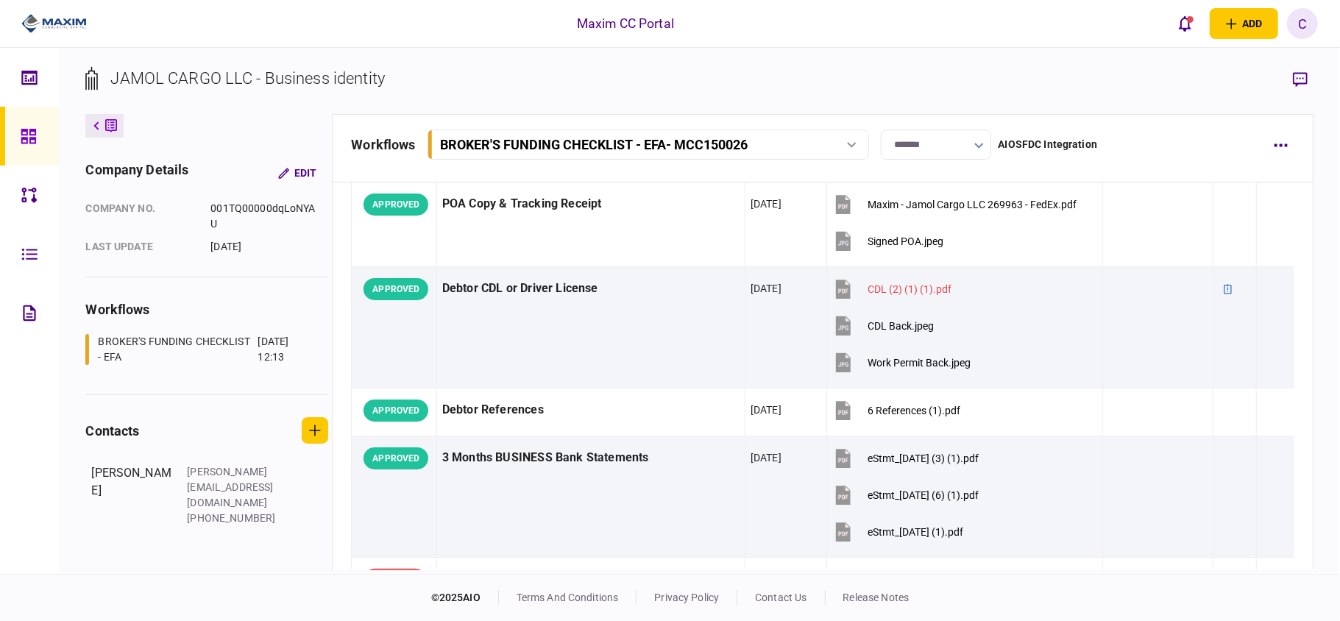
scroll to position [0, 0]
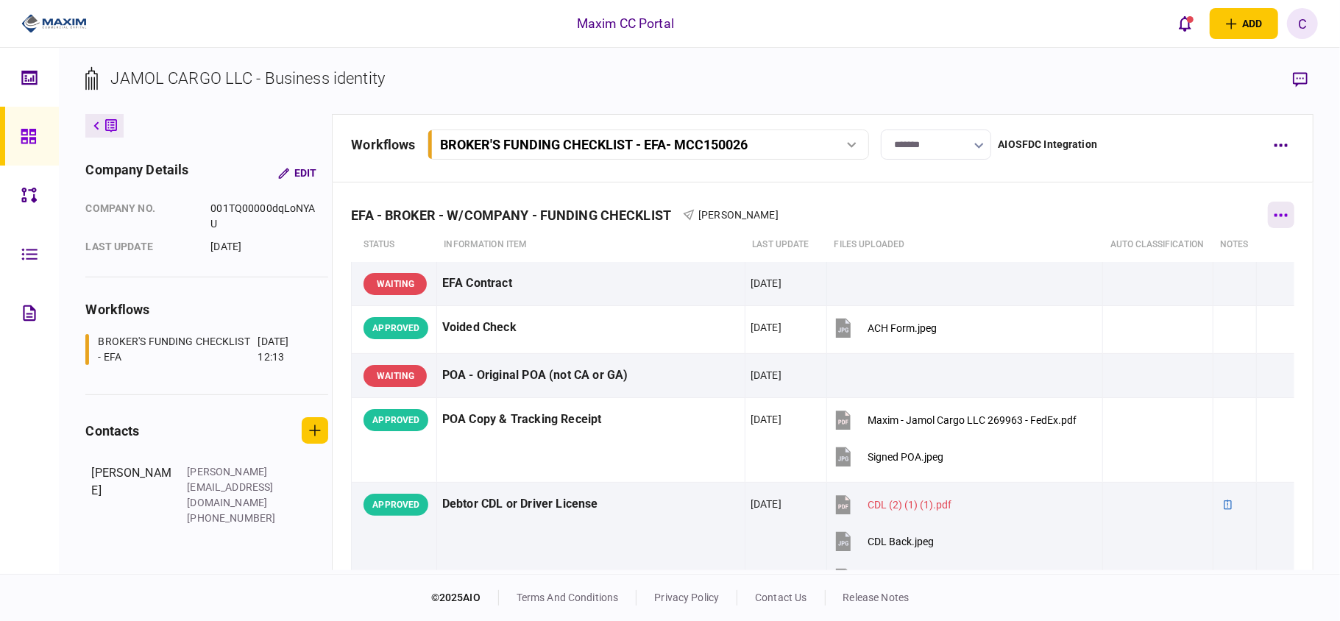
click at [1275, 215] on icon "button" at bounding box center [1281, 214] width 13 height 3
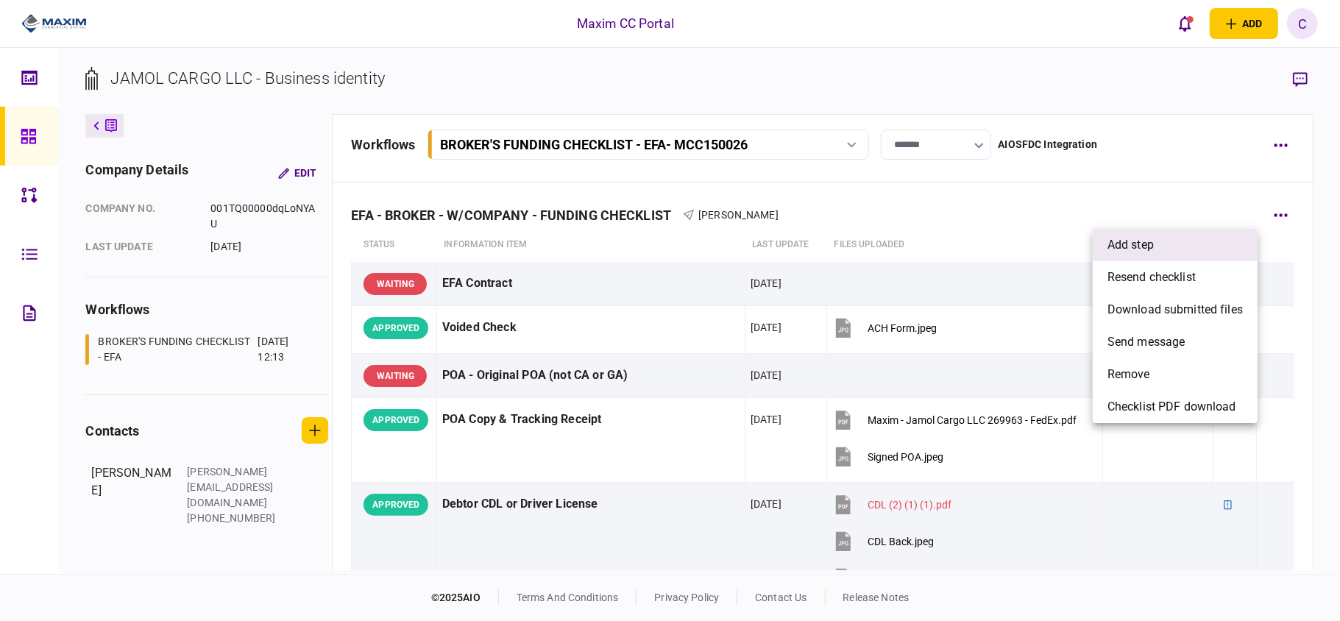
click at [1117, 239] on span "add step" at bounding box center [1131, 245] width 46 height 18
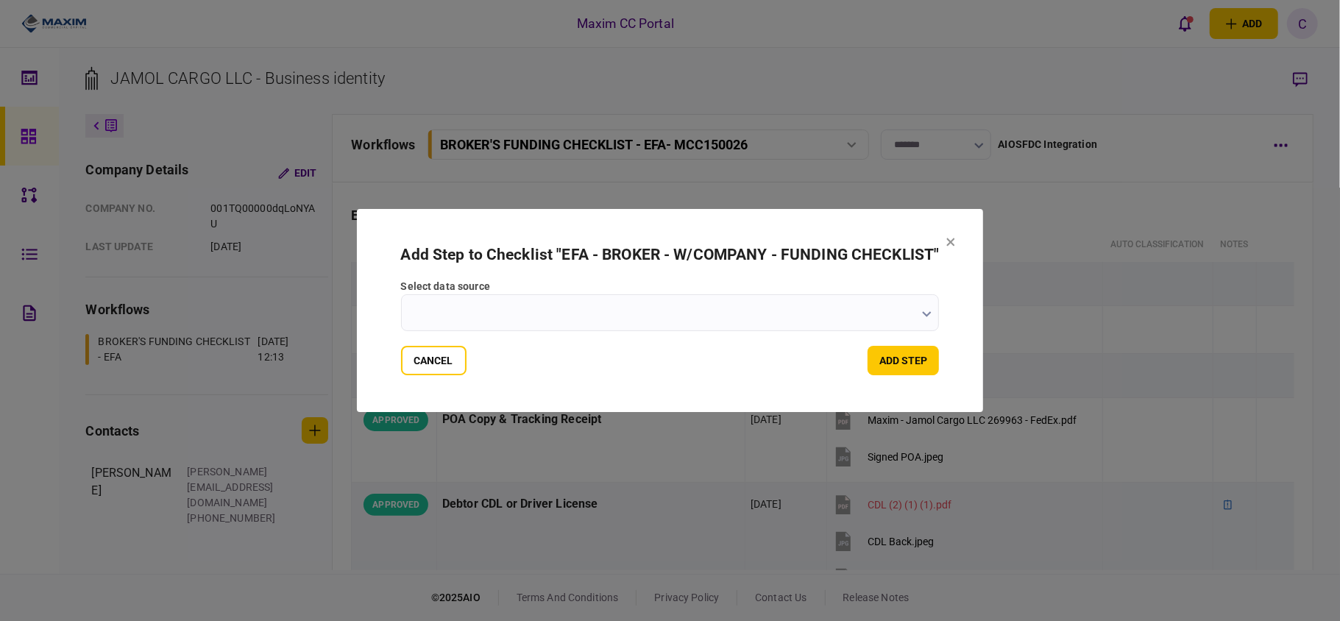
click at [934, 312] on input "select data source" at bounding box center [670, 312] width 539 height 37
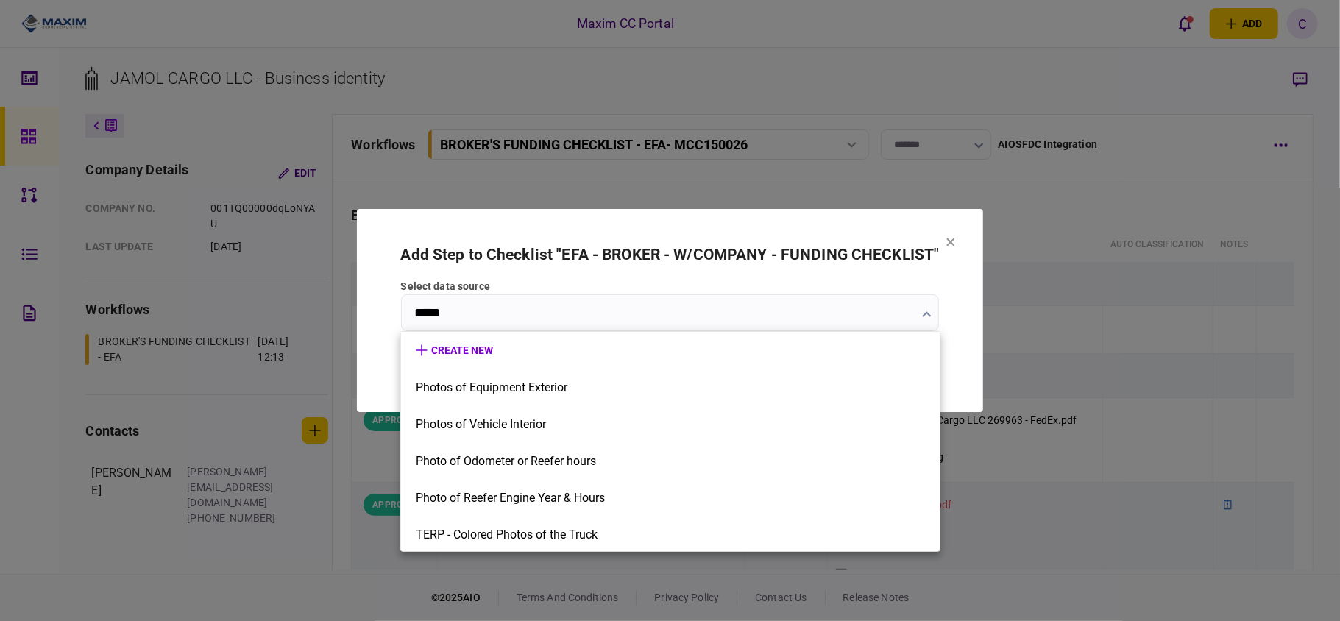
drag, startPoint x: 560, startPoint y: 313, endPoint x: 259, endPoint y: 297, distance: 301.4
click at [259, 297] on div at bounding box center [670, 310] width 1340 height 621
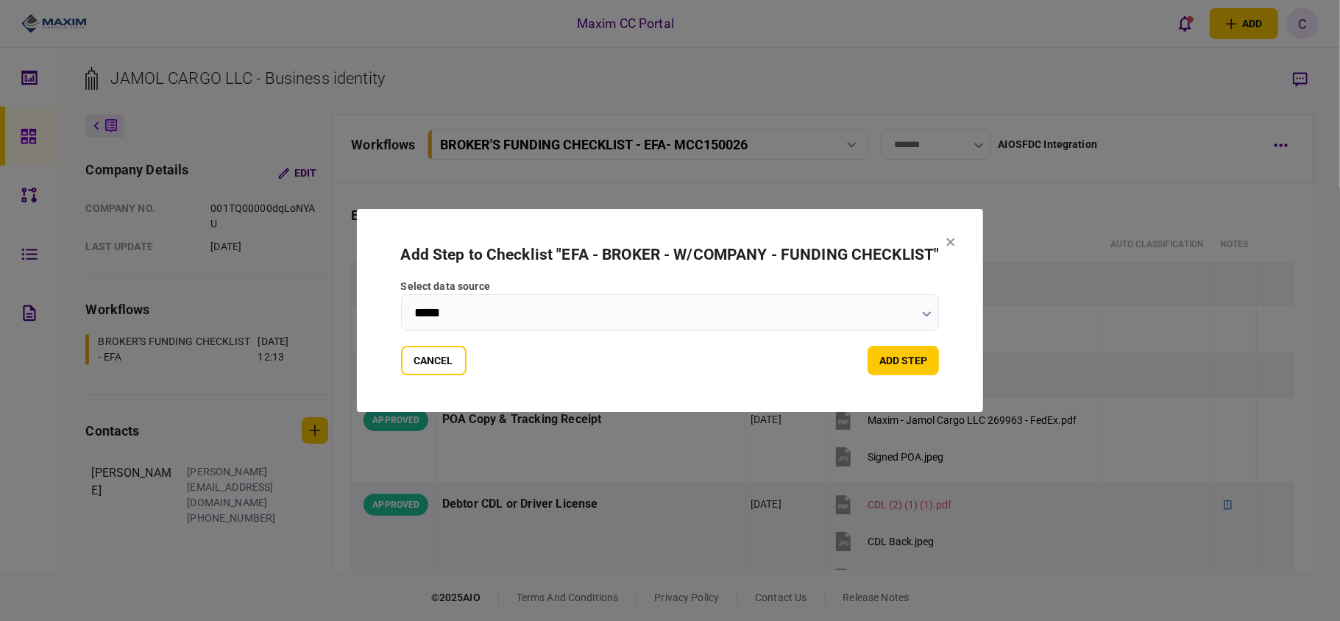
click at [464, 305] on input "*****" at bounding box center [670, 312] width 539 height 37
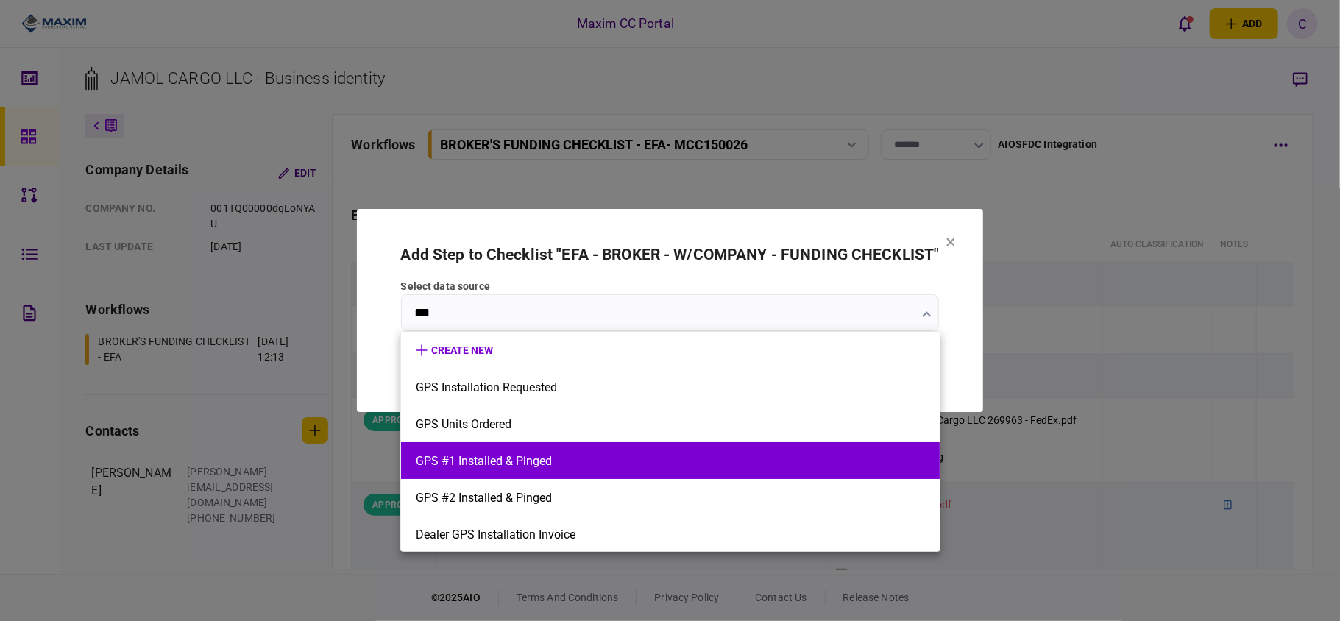
scroll to position [1, 0]
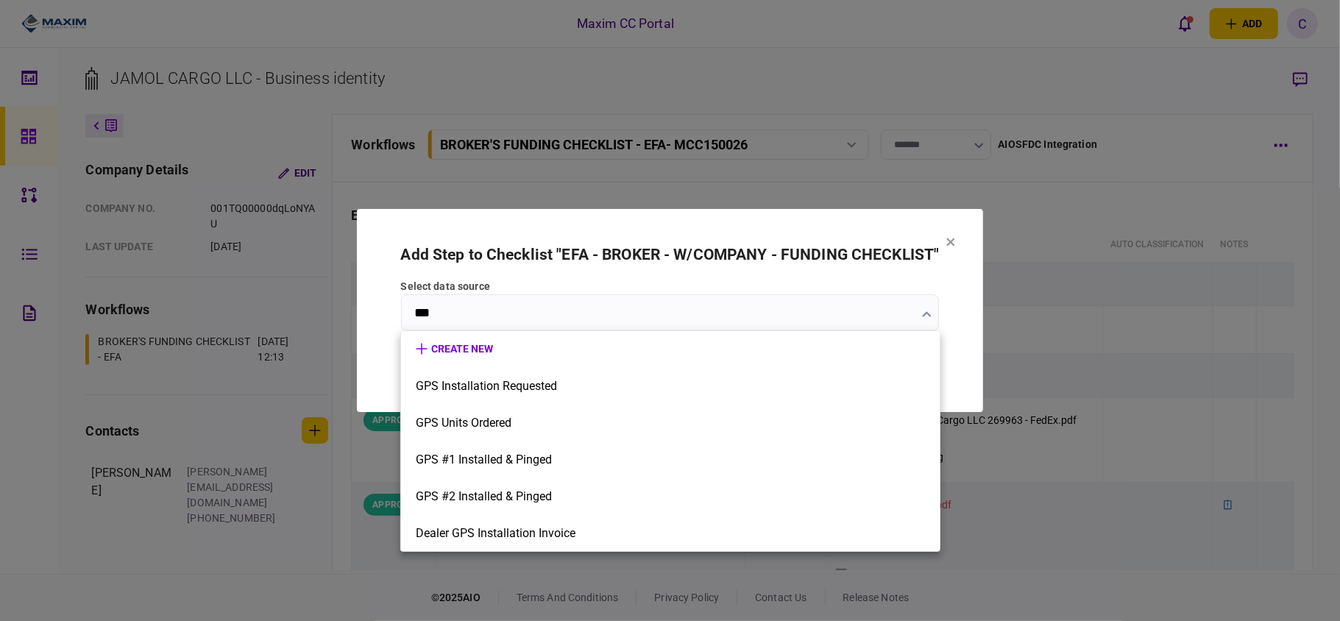
type input "***"
click at [967, 325] on div at bounding box center [670, 310] width 1340 height 621
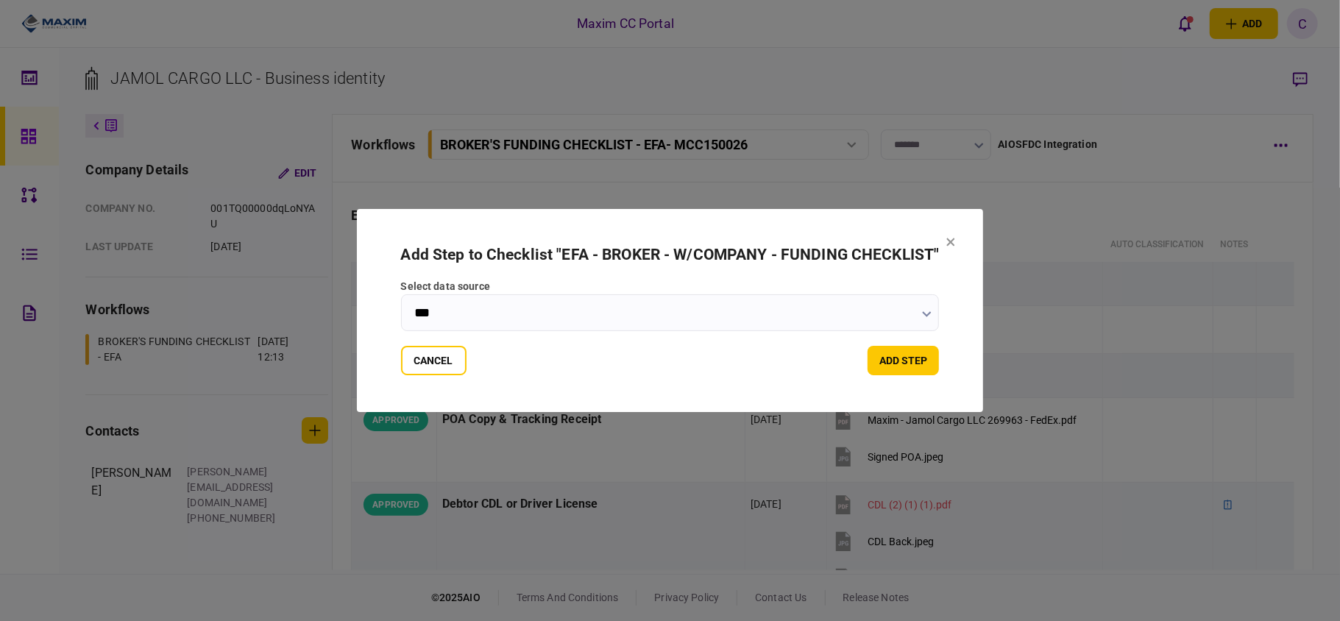
click at [949, 240] on icon at bounding box center [950, 242] width 9 height 9
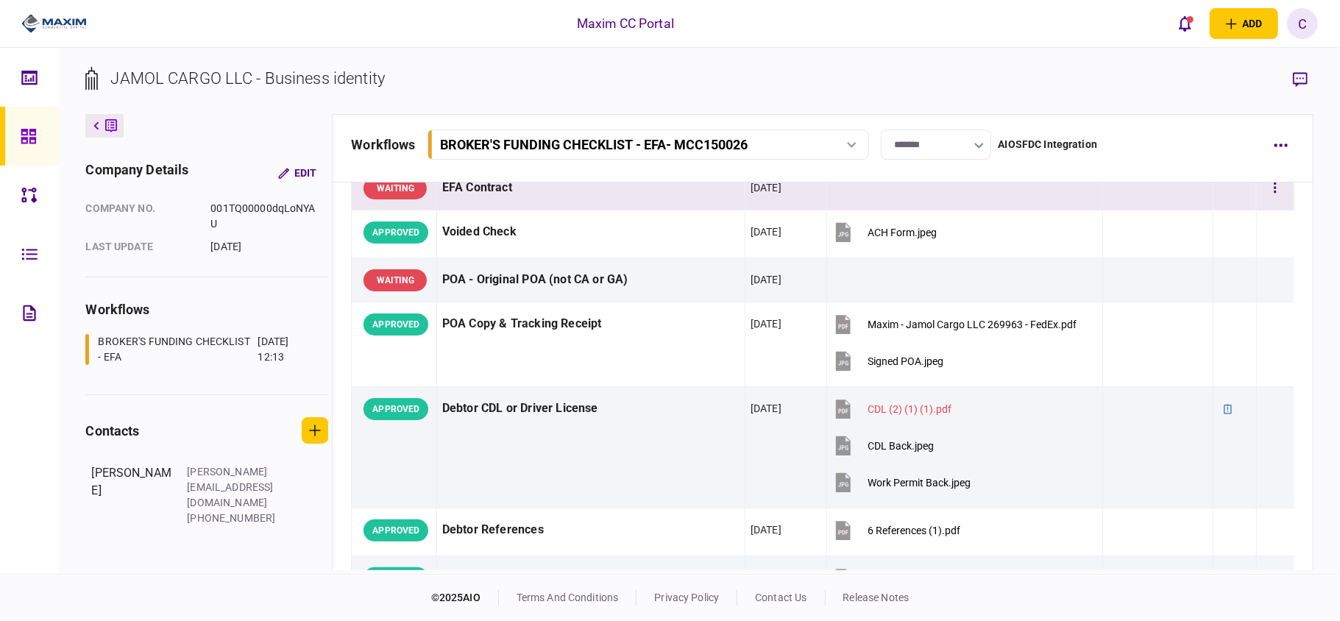
scroll to position [0, 0]
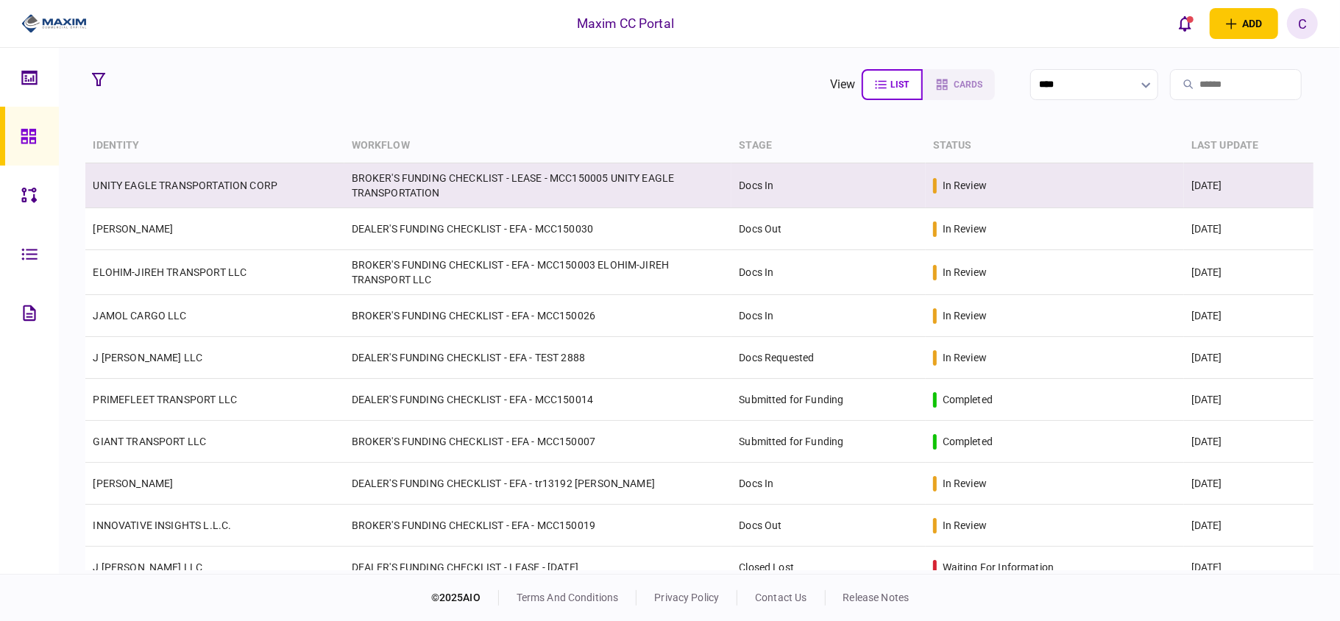
click at [209, 183] on link "UNITY EAGLE TRANSPORTATION CORP" at bounding box center [185, 186] width 185 height 12
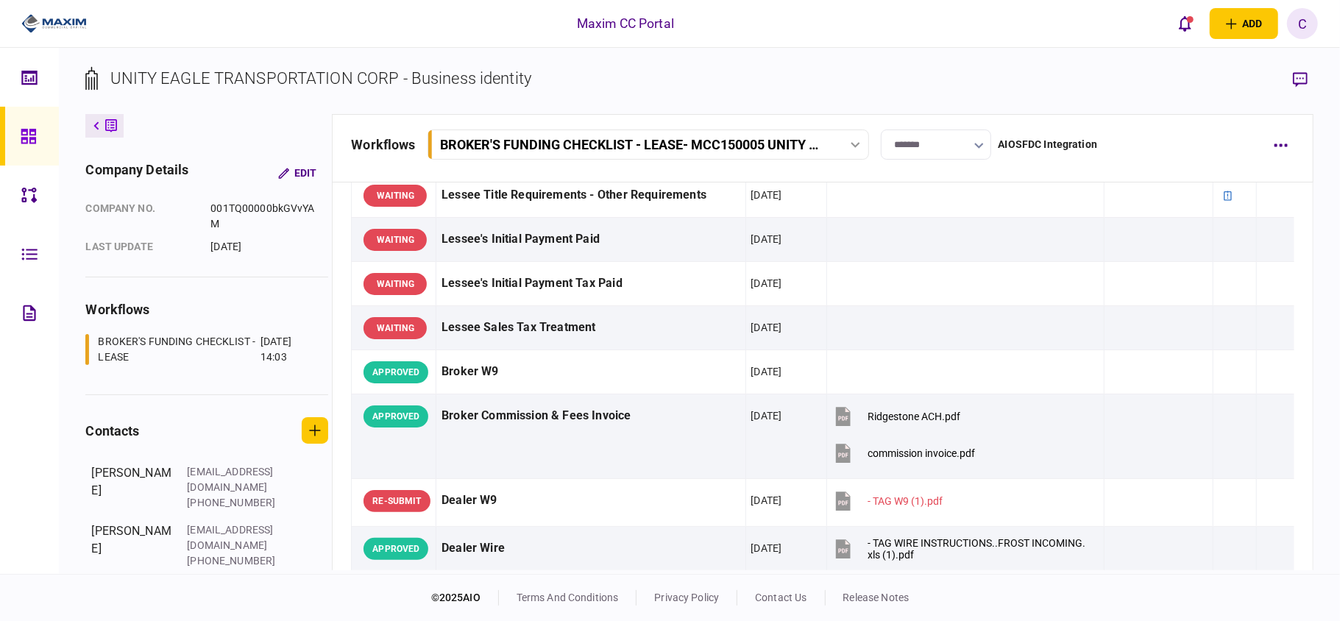
scroll to position [687, 0]
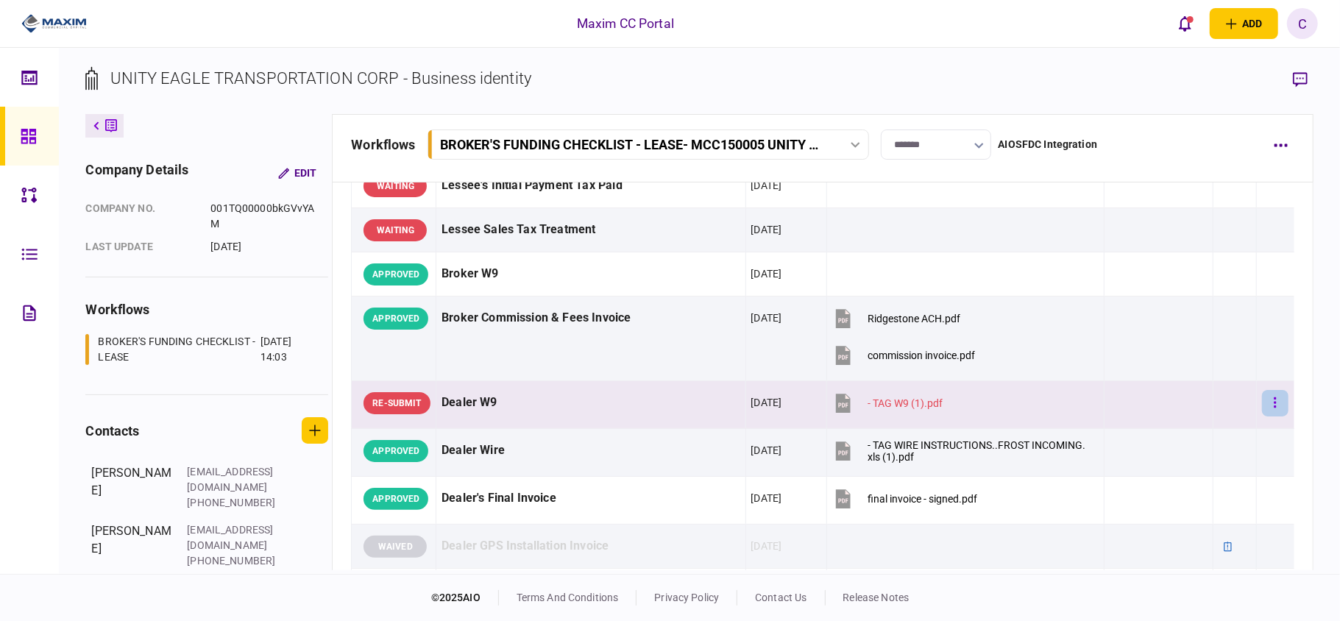
click at [1270, 417] on button "button" at bounding box center [1275, 403] width 26 height 26
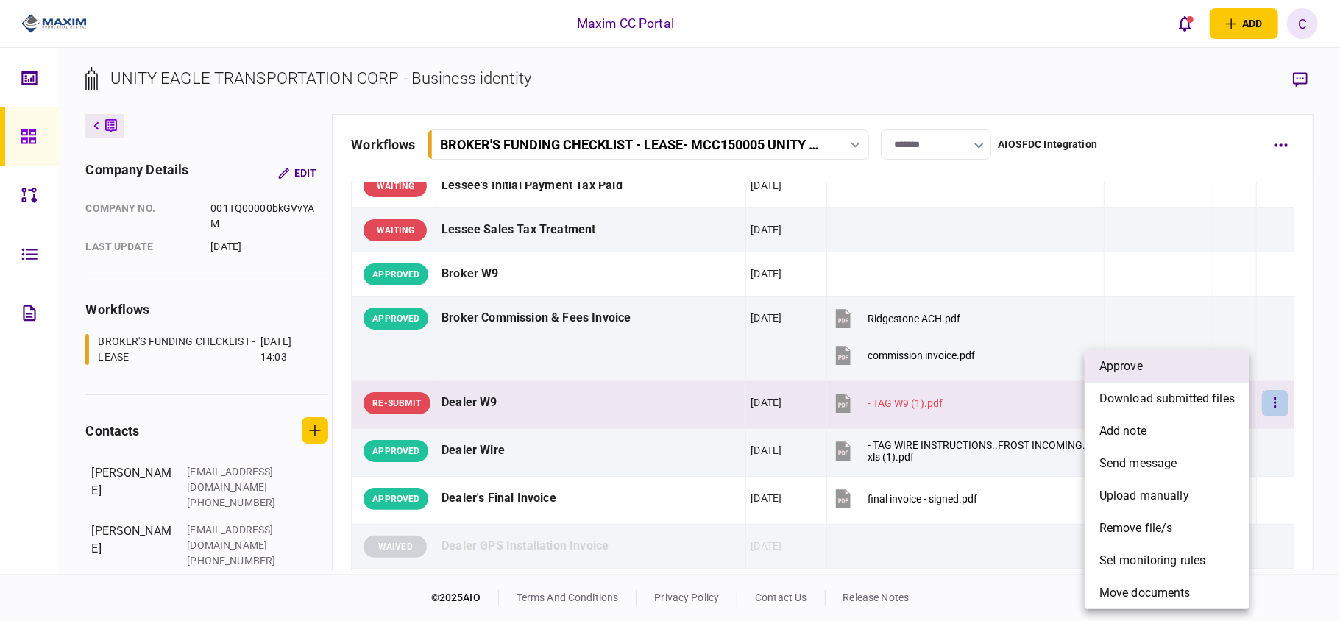
click at [1130, 369] on span "approve" at bounding box center [1121, 367] width 43 height 18
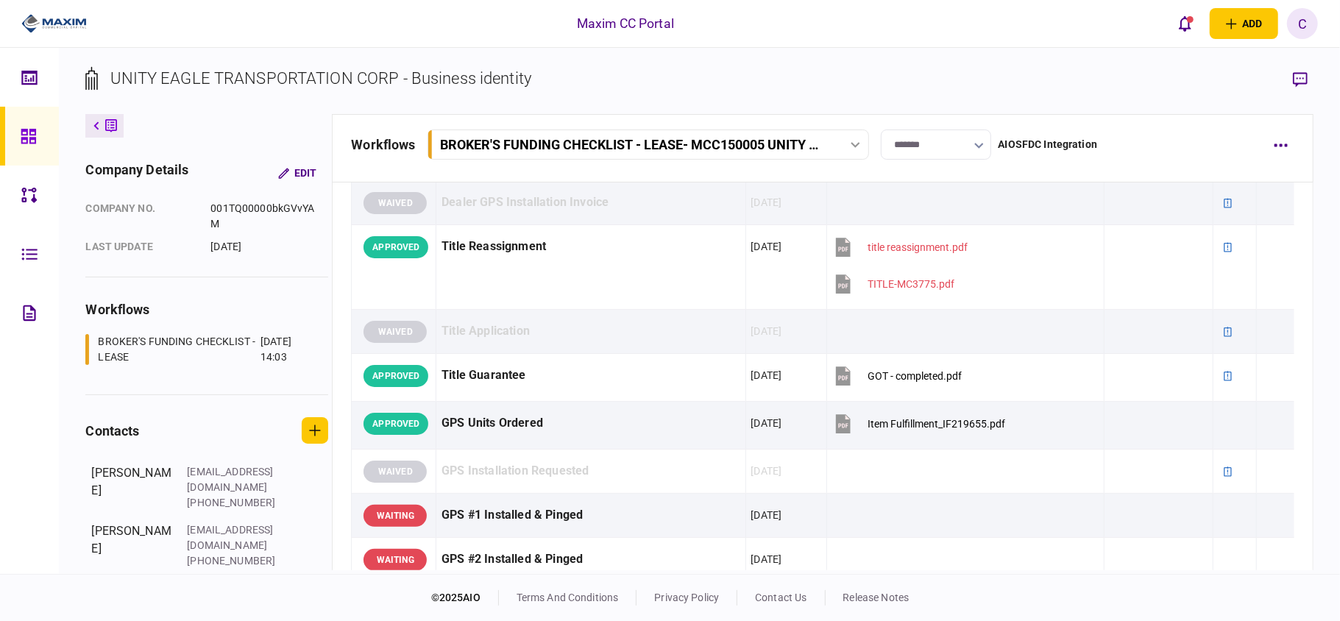
scroll to position [1079, 0]
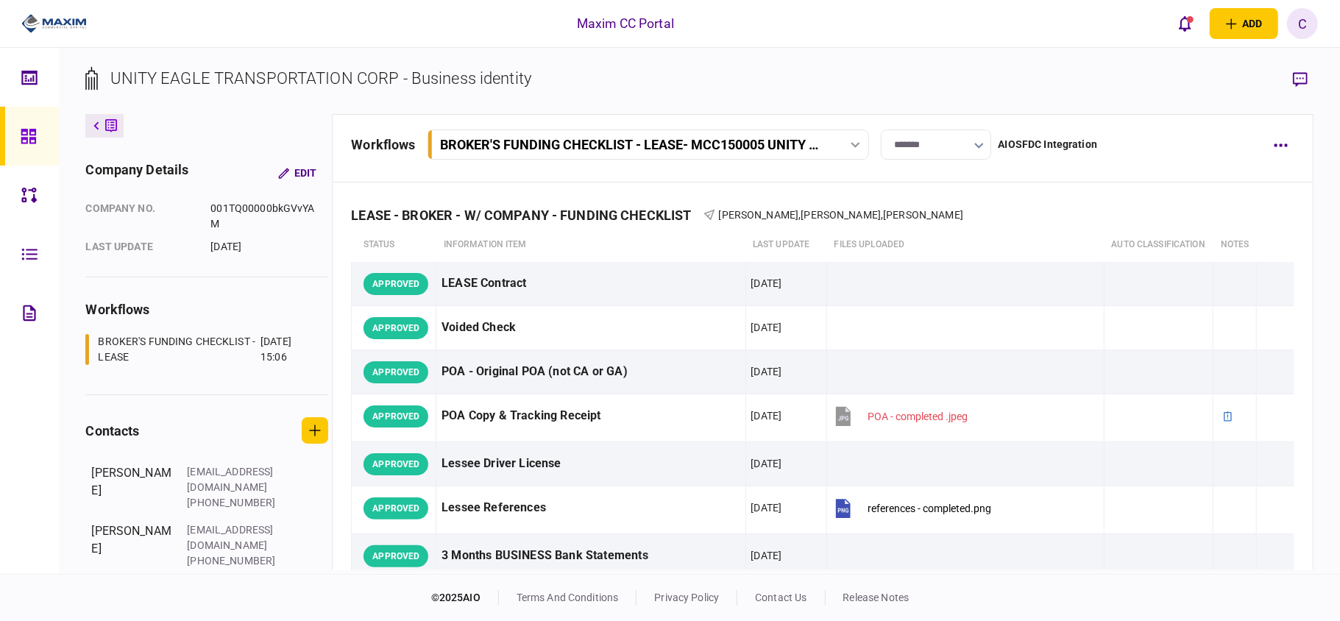
click at [38, 130] on div at bounding box center [33, 136] width 24 height 59
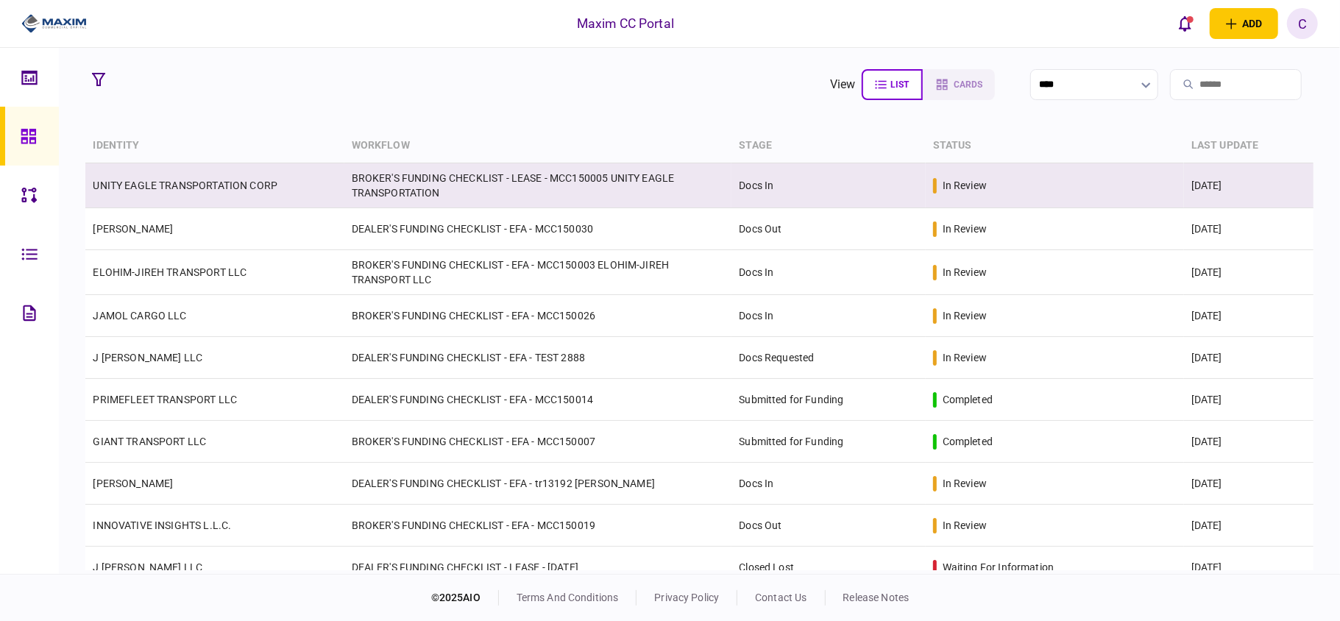
click at [208, 186] on link "UNITY EAGLE TRANSPORTATION CORP" at bounding box center [185, 186] width 185 height 12
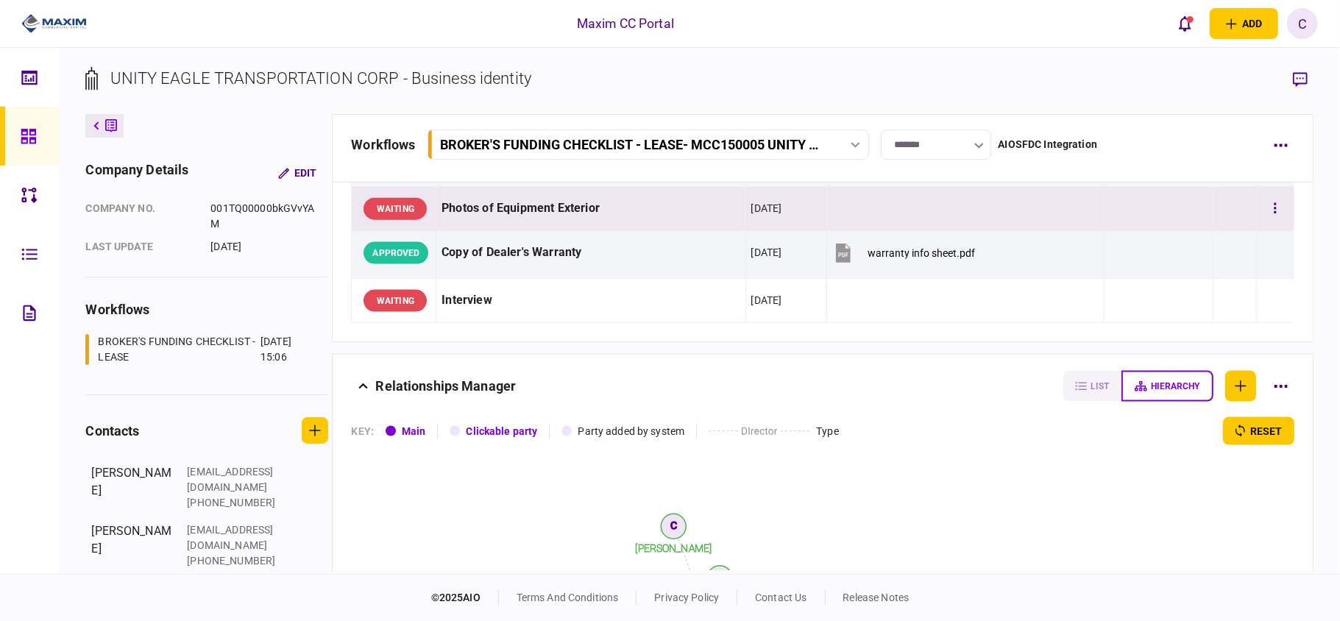
scroll to position [1472, 0]
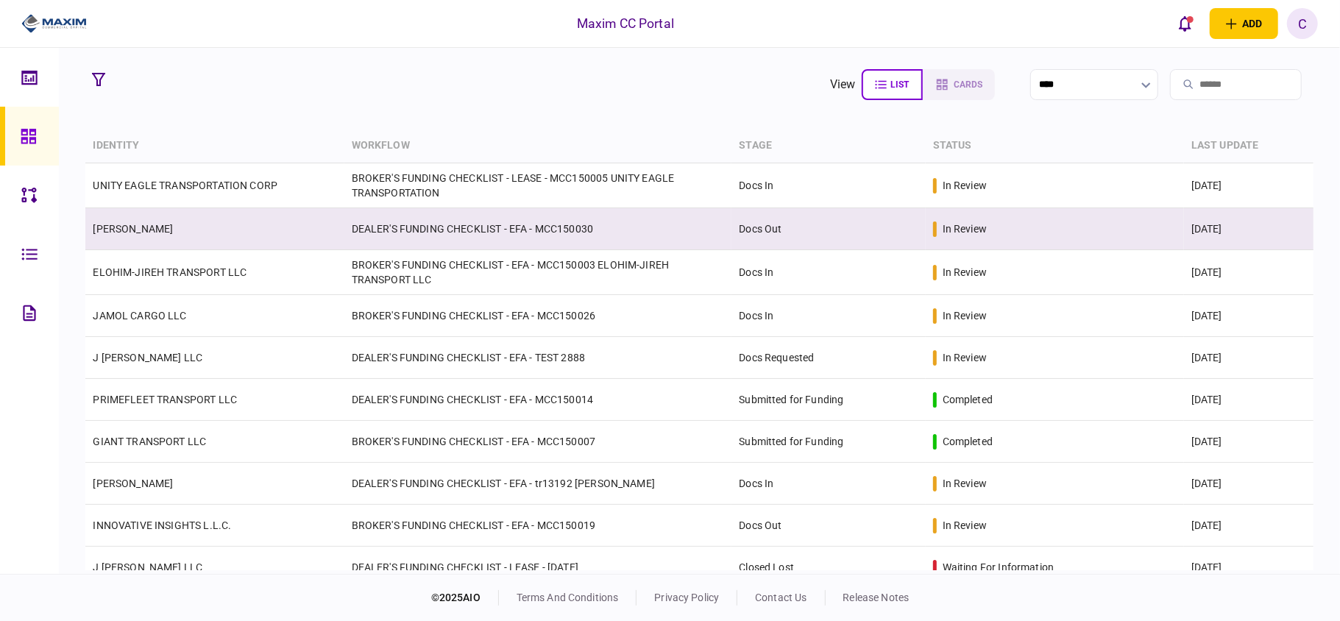
click at [121, 231] on link "[PERSON_NAME]" at bounding box center [133, 229] width 80 height 12
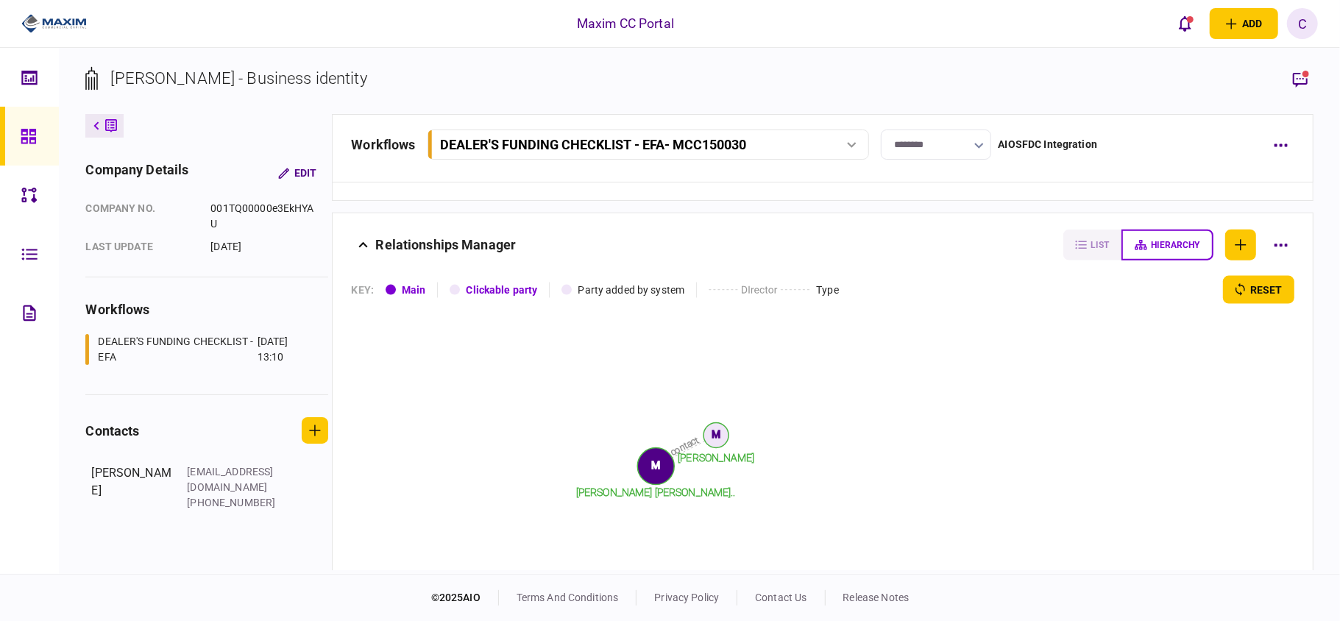
scroll to position [1554, 0]
